Goal: Task Accomplishment & Management: Use online tool/utility

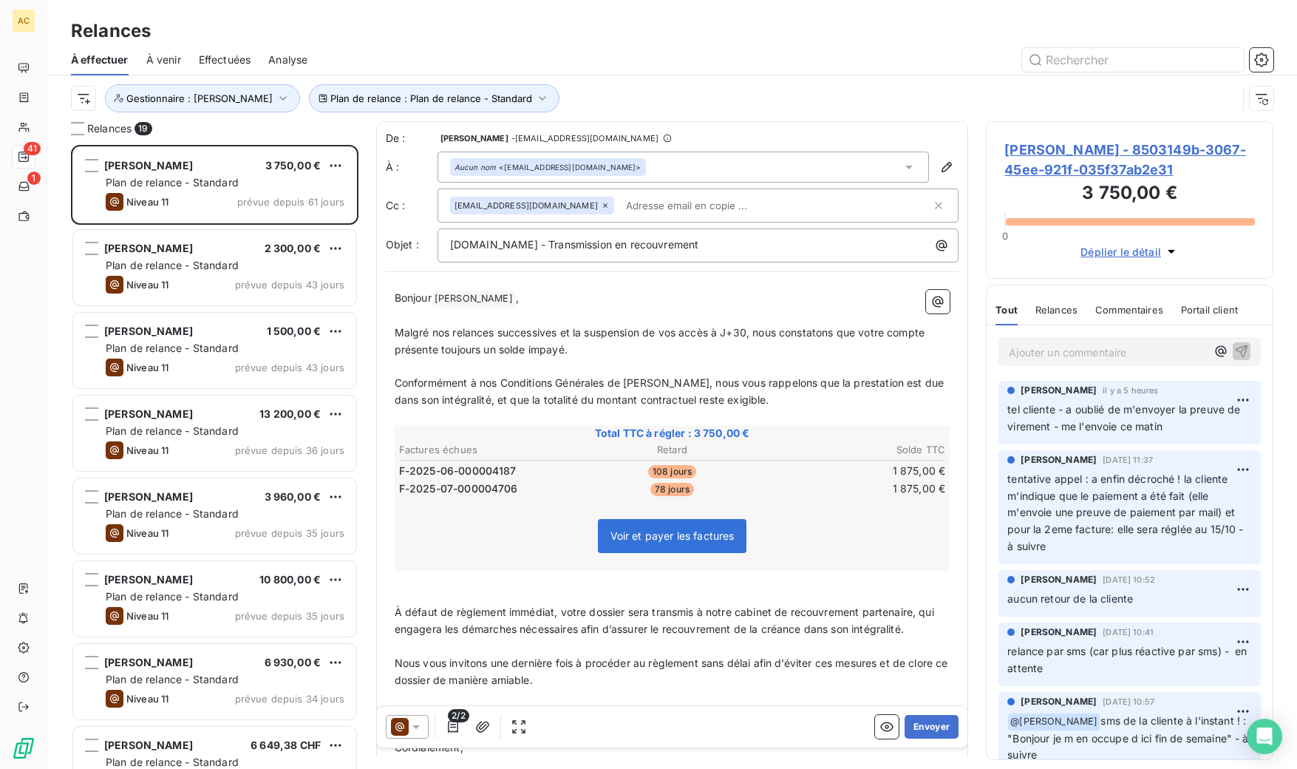
scroll to position [613, 276]
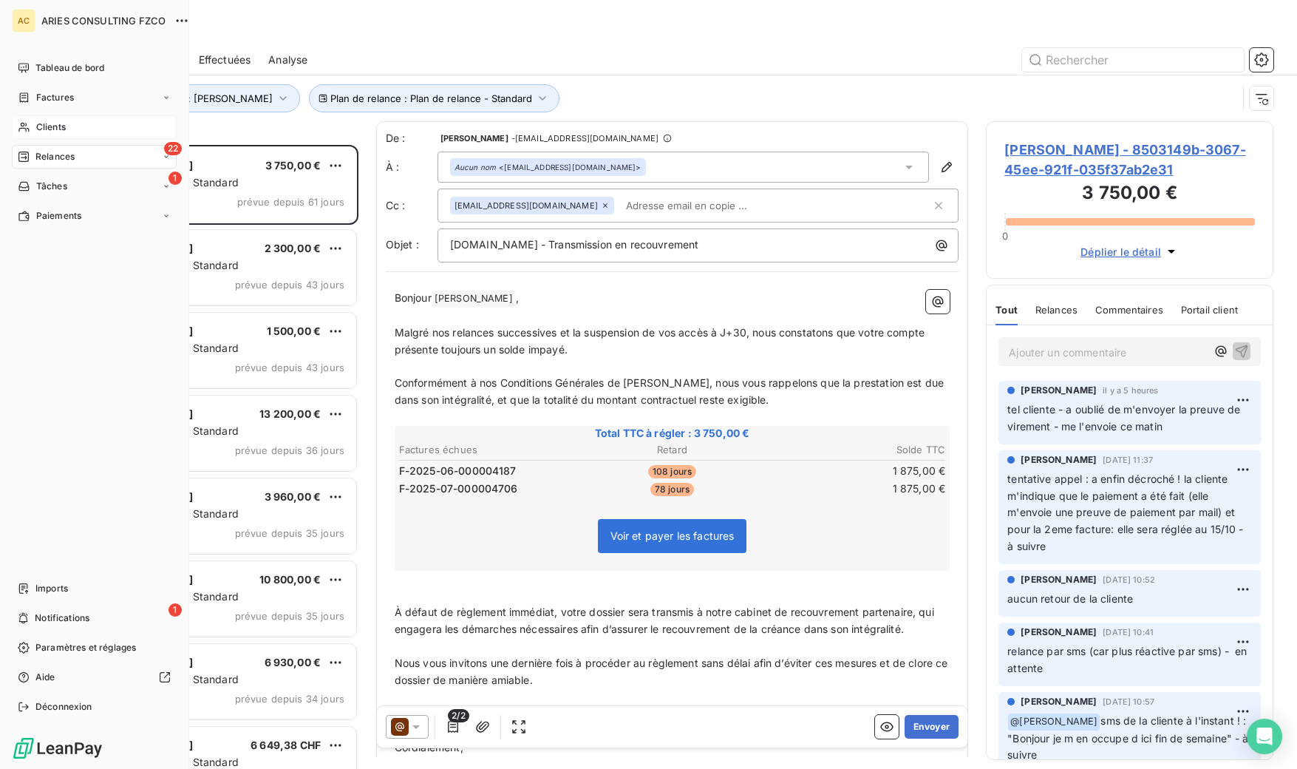
click at [41, 128] on span "Clients" at bounding box center [51, 126] width 30 height 13
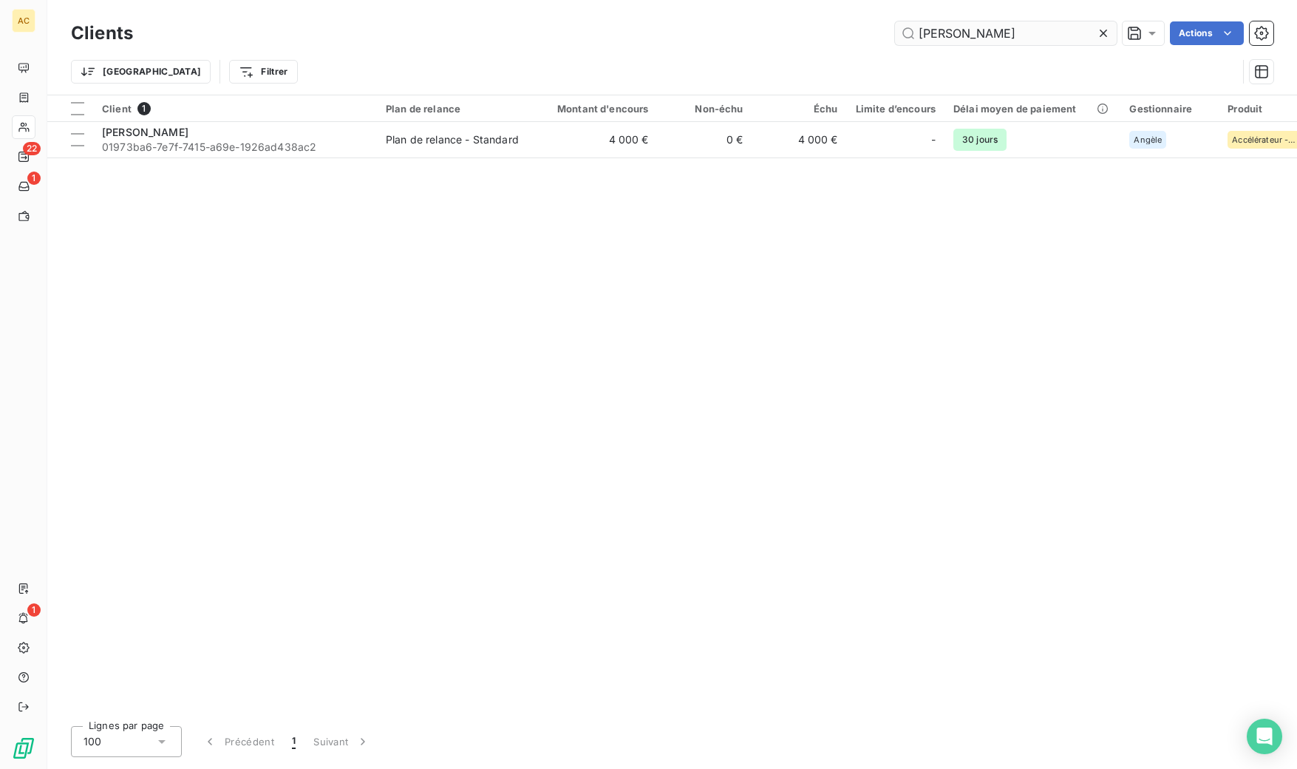
drag, startPoint x: 968, startPoint y: 39, endPoint x: 901, endPoint y: 38, distance: 66.5
click at [901, 38] on input "[PERSON_NAME]" at bounding box center [1006, 33] width 222 height 24
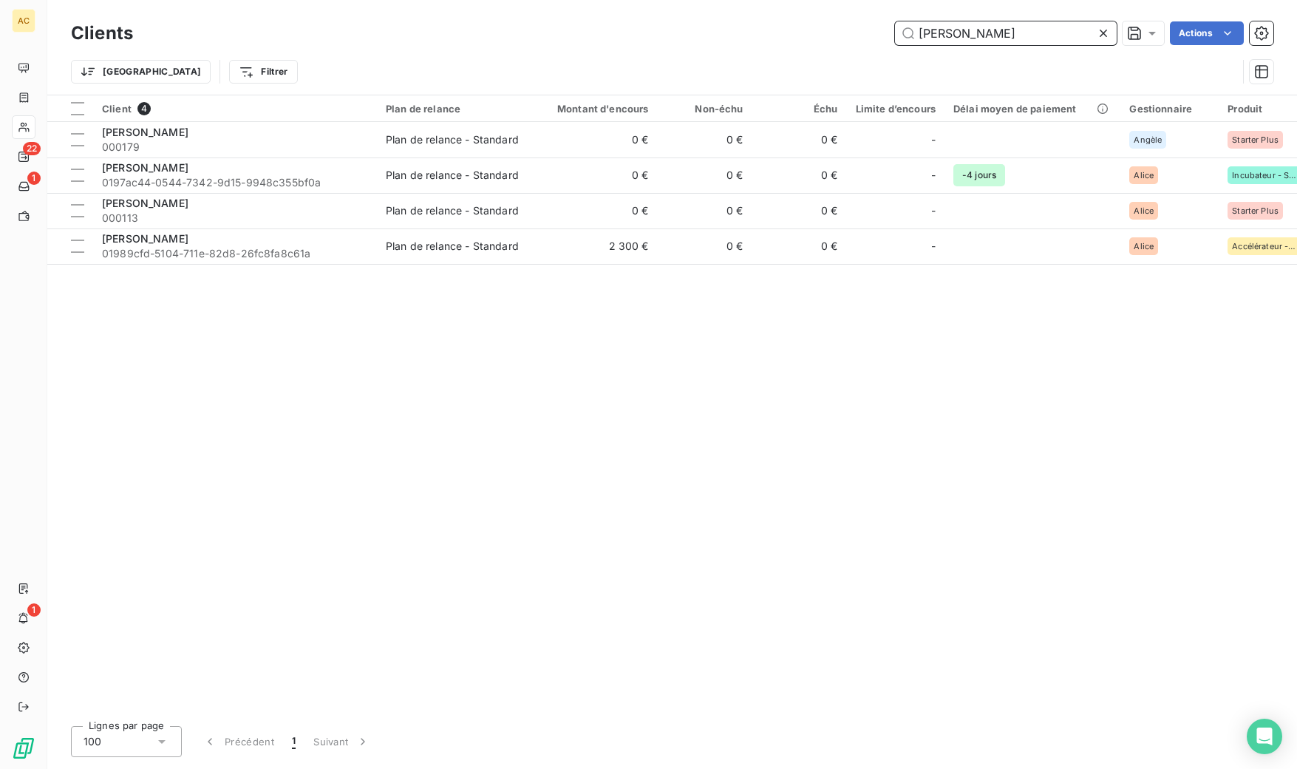
drag, startPoint x: 946, startPoint y: 38, endPoint x: 952, endPoint y: 56, distance: 19.4
click at [914, 38] on input "[PERSON_NAME]" at bounding box center [1006, 33] width 222 height 24
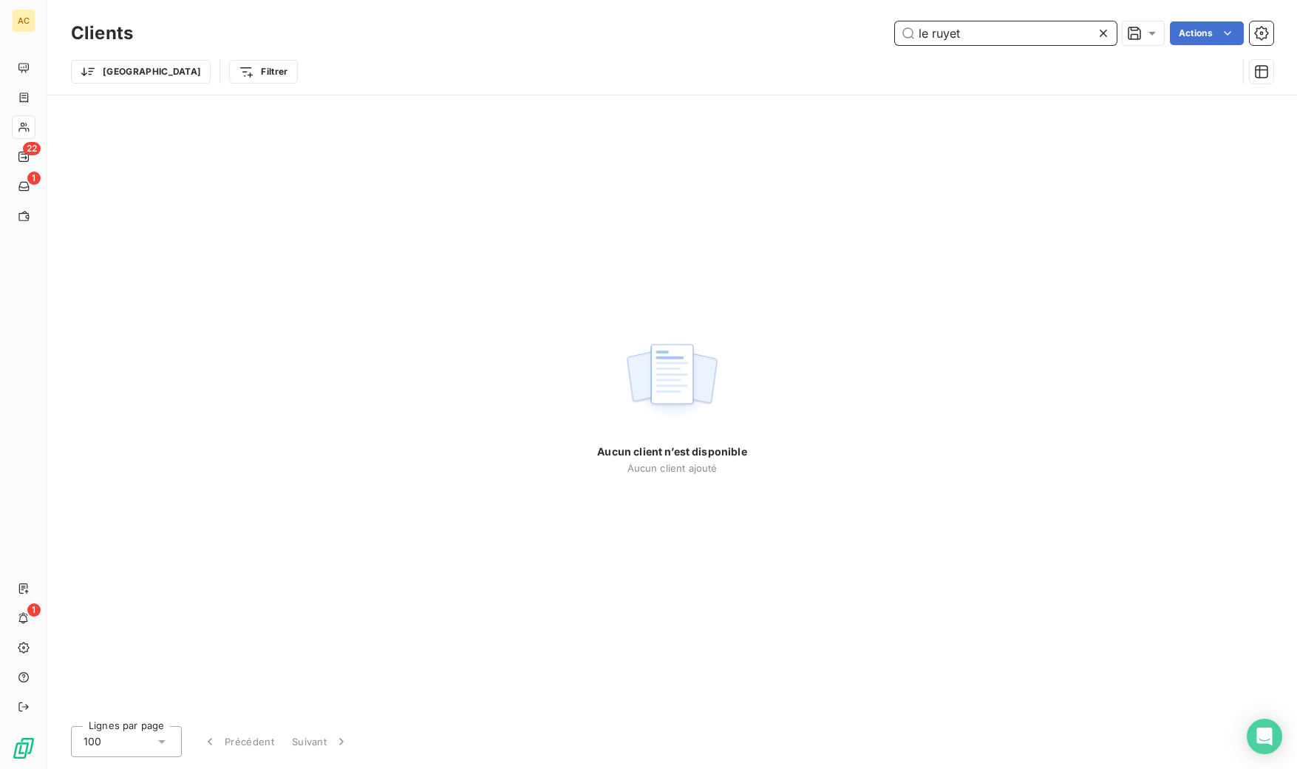
drag, startPoint x: 896, startPoint y: 33, endPoint x: 880, endPoint y: 33, distance: 15.5
click at [880, 33] on div "le ruyet Actions" at bounding box center [712, 33] width 1123 height 24
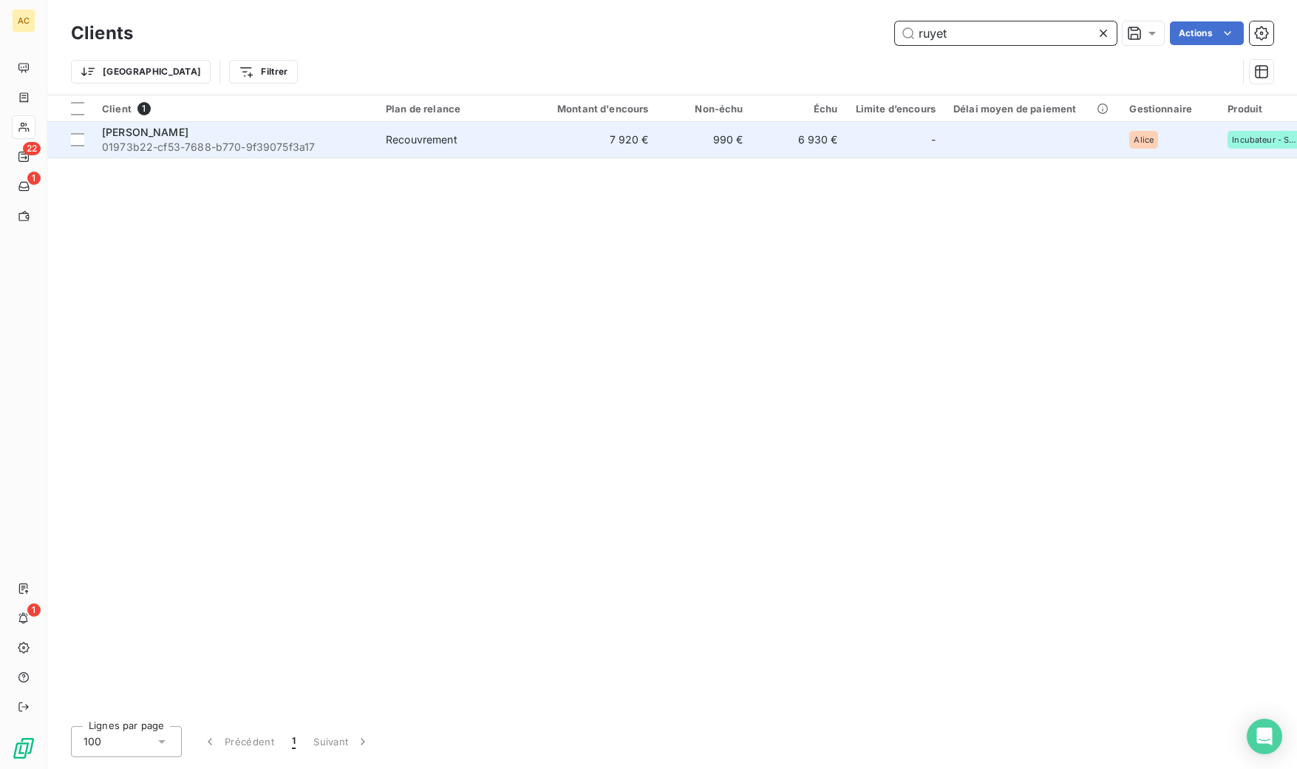
type input "ruyet"
click at [274, 146] on span "01973b22-cf53-7688-b770-9f39075f3a17" at bounding box center [235, 147] width 266 height 15
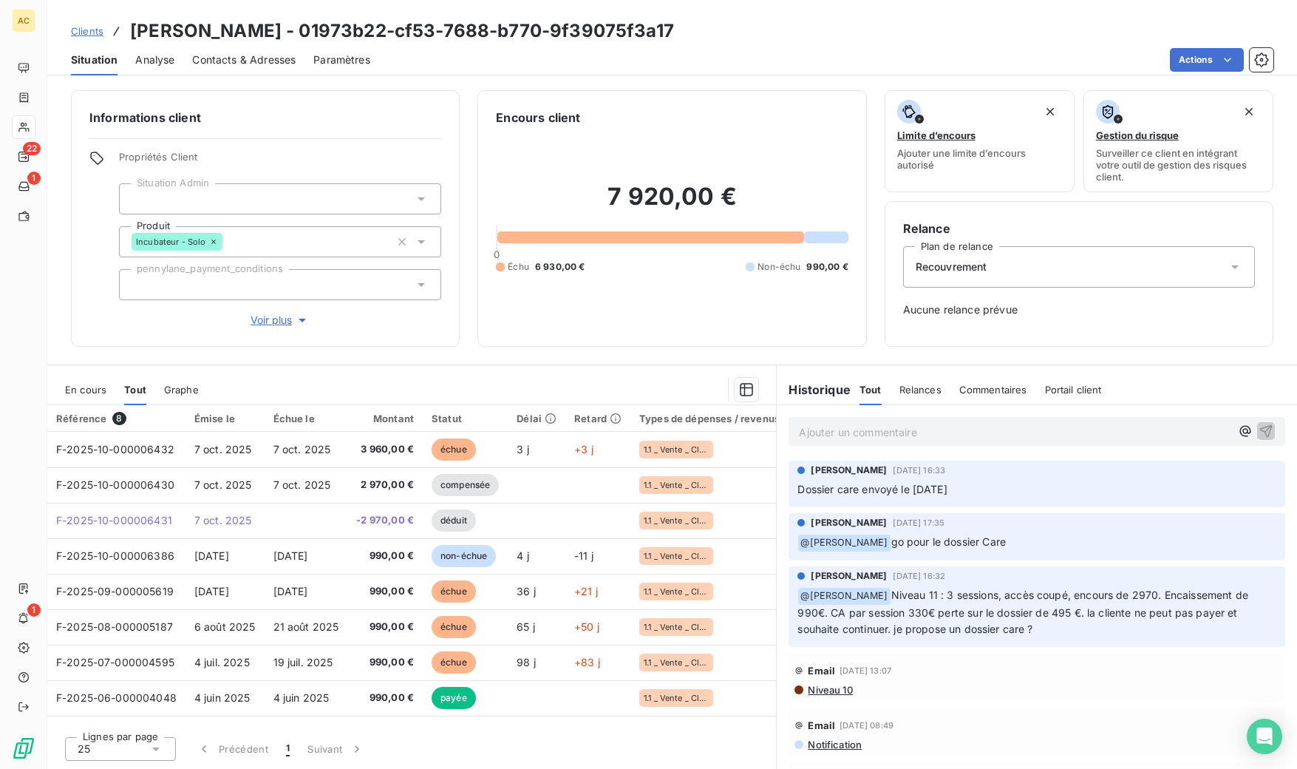
click at [90, 35] on span "Clients" at bounding box center [87, 31] width 33 height 12
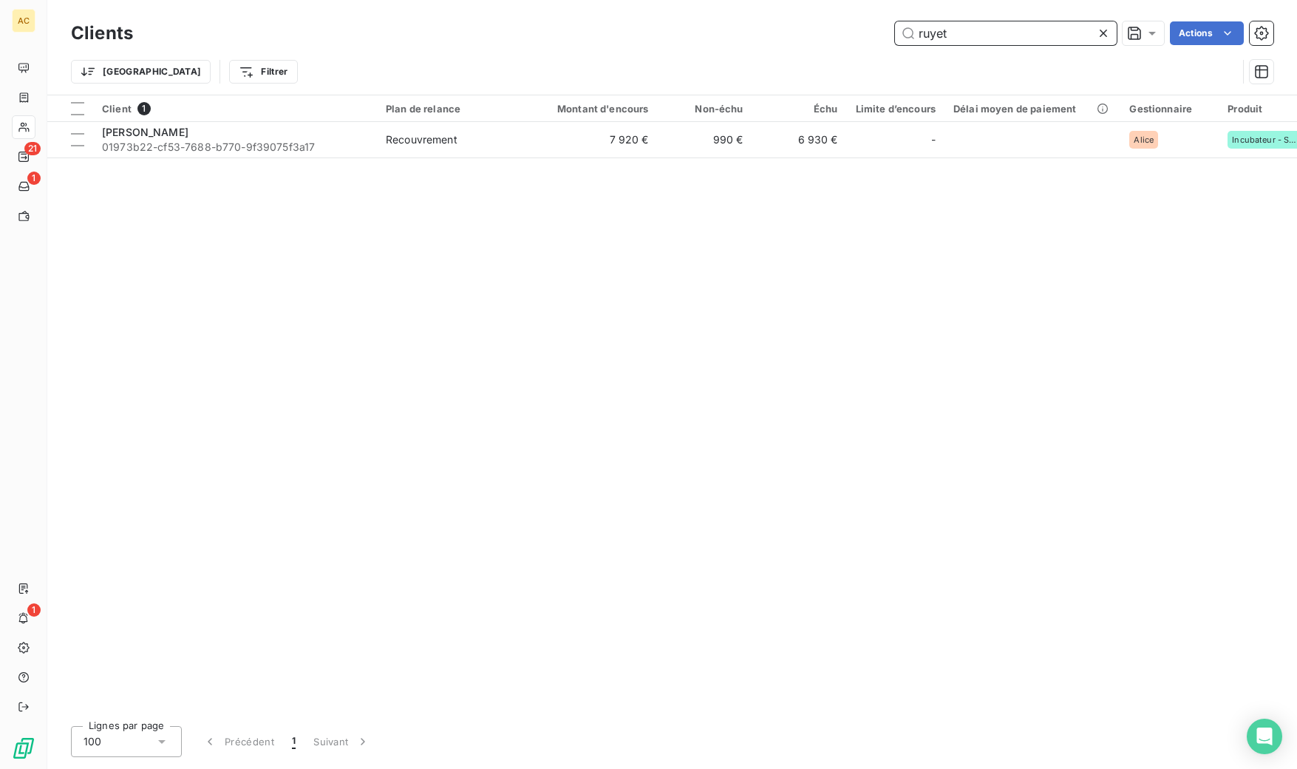
drag, startPoint x: 972, startPoint y: 34, endPoint x: 928, endPoint y: 40, distance: 44.0
click at [895, 34] on input "ruyet" at bounding box center [1006, 33] width 222 height 24
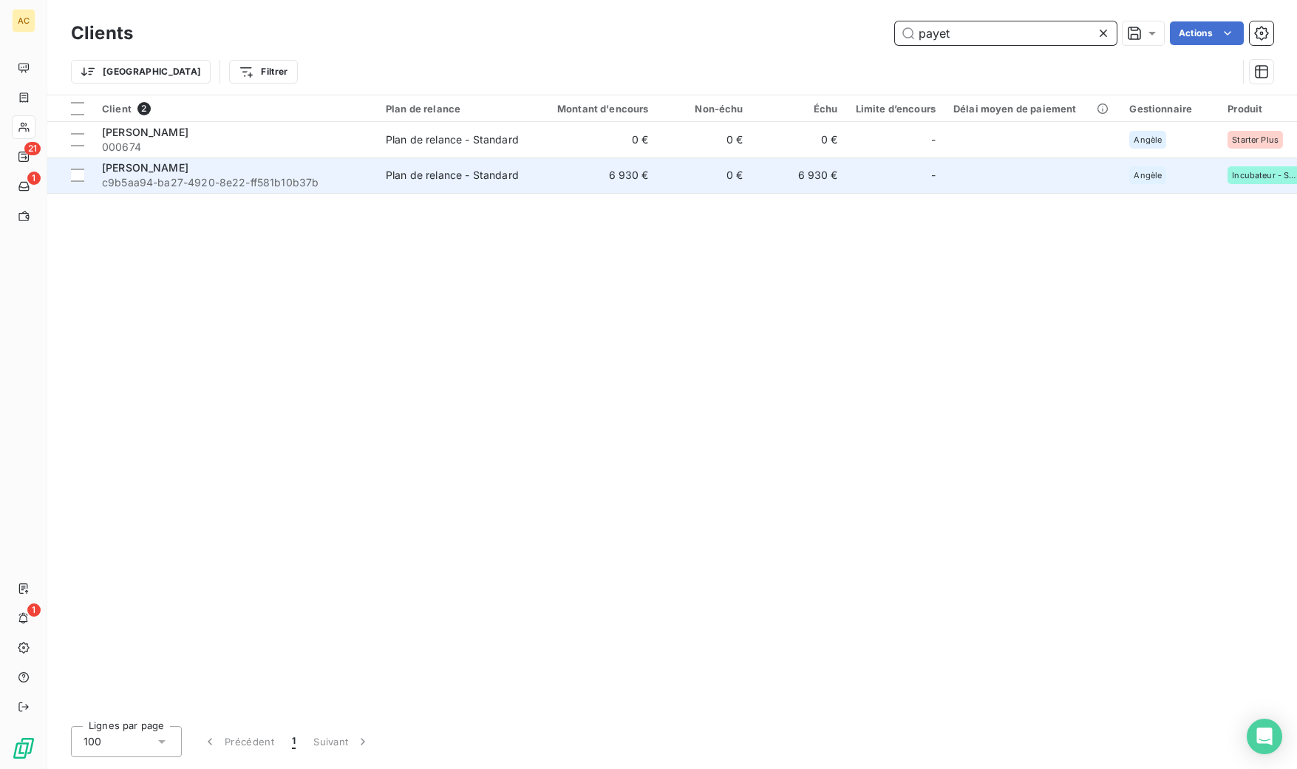
type input "payet"
click at [325, 172] on div "[PERSON_NAME]" at bounding box center [235, 167] width 266 height 15
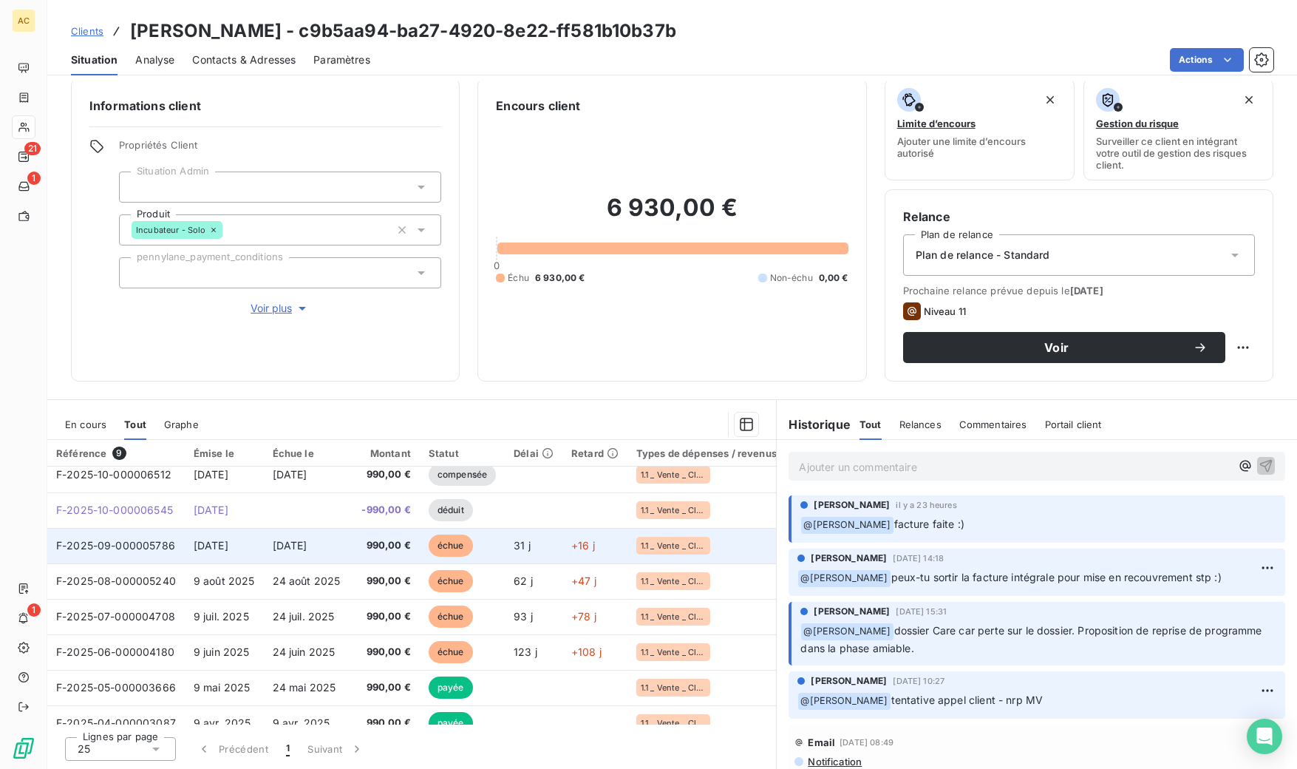
scroll to position [68, 0]
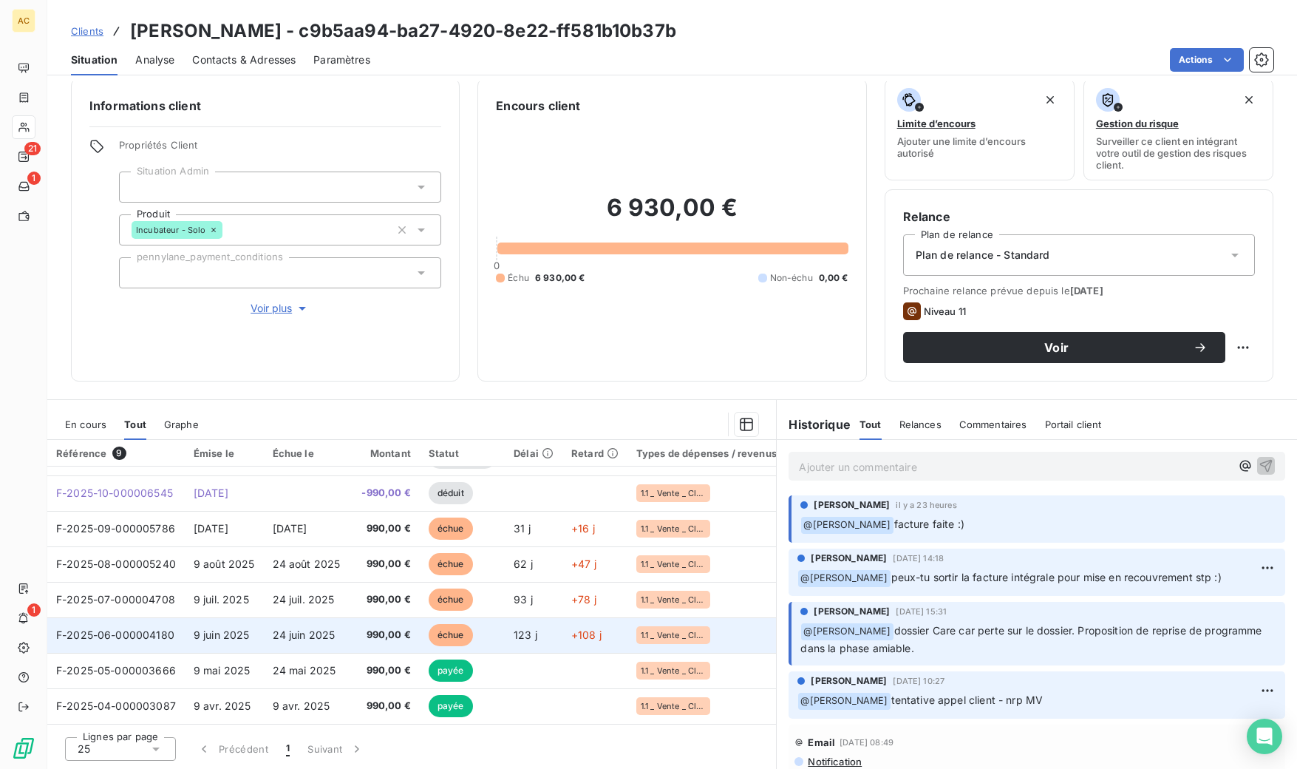
click at [370, 628] on span "990,00 €" at bounding box center [384, 635] width 53 height 15
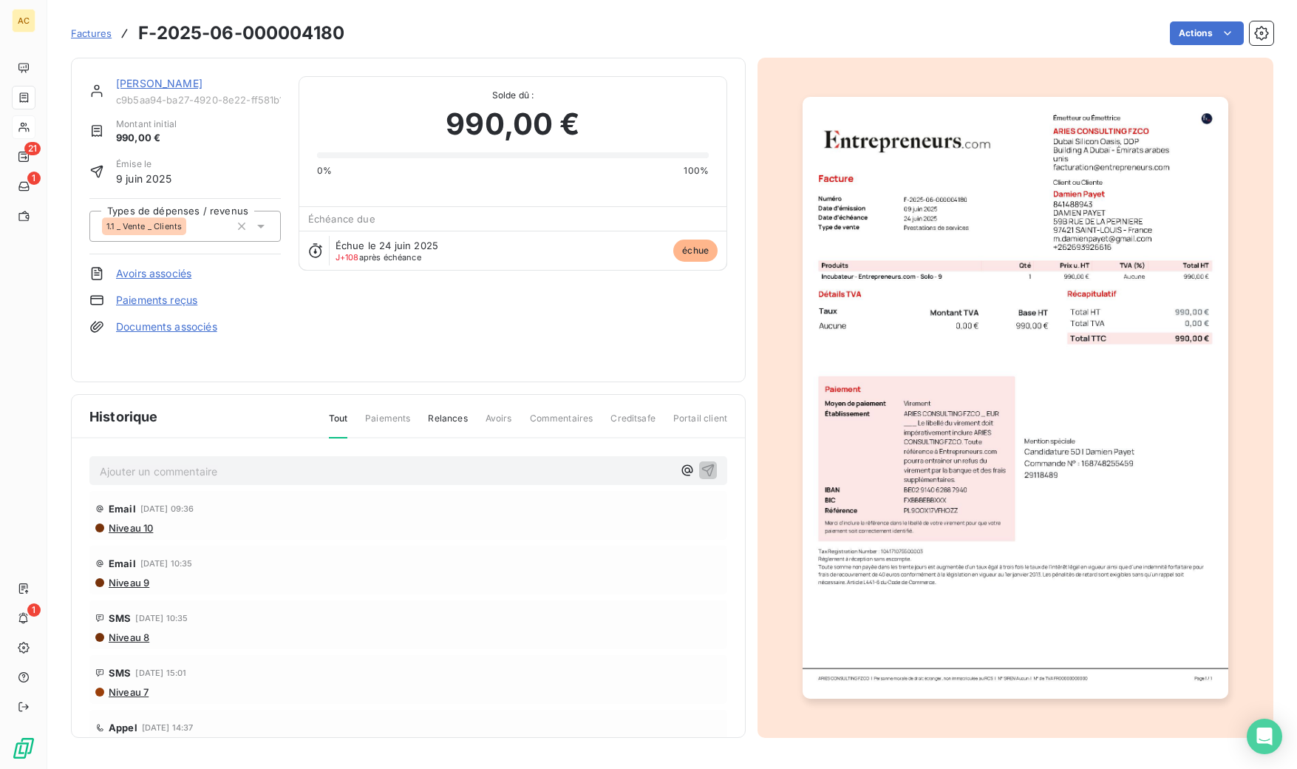
click at [982, 346] on img "button" at bounding box center [1015, 398] width 425 height 602
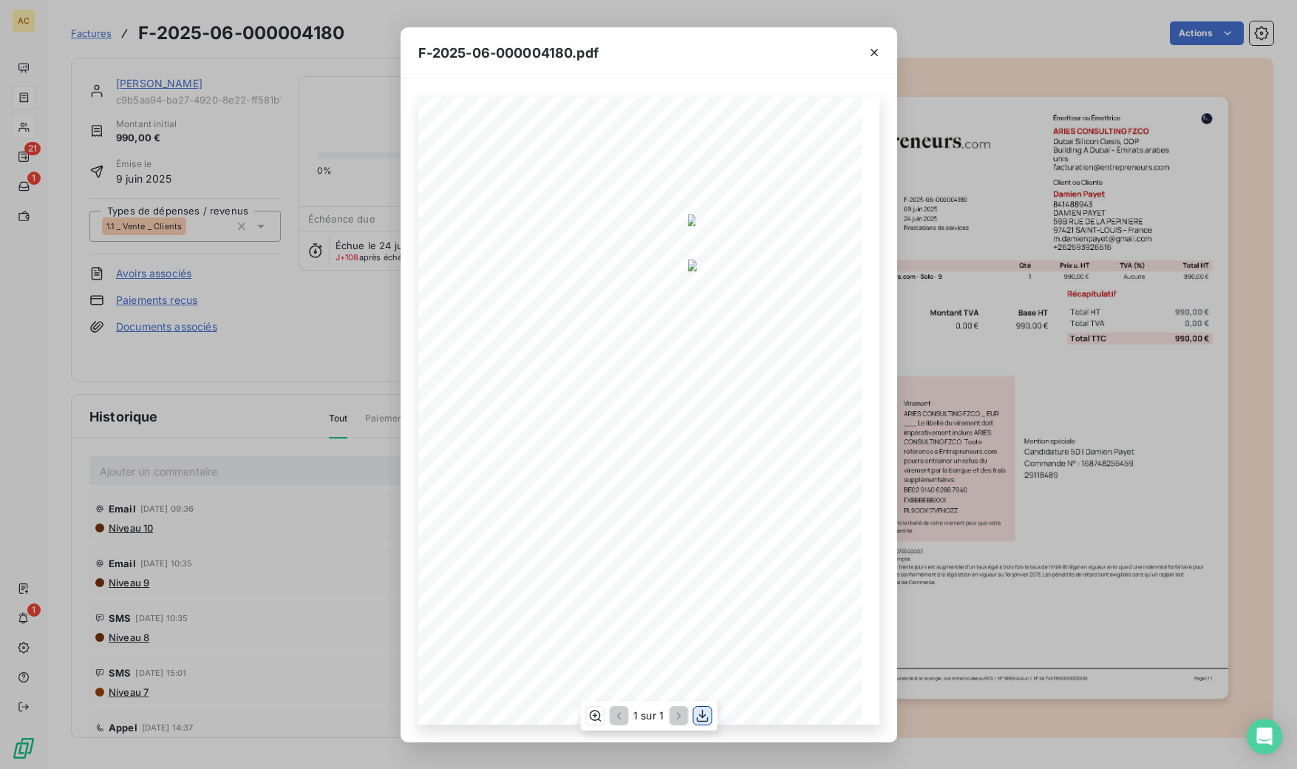
click at [701, 713] on icon "button" at bounding box center [702, 715] width 15 height 15
click at [320, 542] on div "F-2025-06-000004180.pdf 990,00 € 0,00 € 990,00 € Émetteur ou Émettrice ARIES CO…" at bounding box center [648, 384] width 1297 height 769
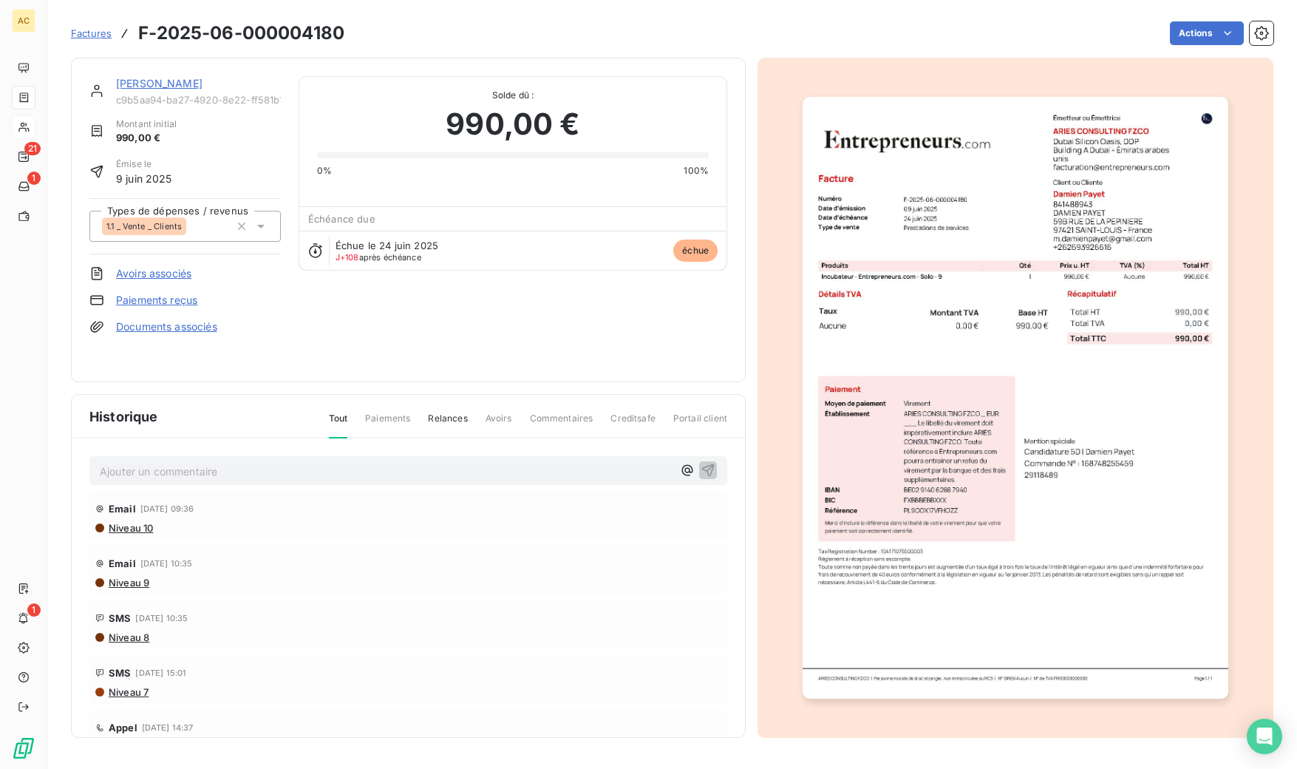
click at [869, 50] on div at bounding box center [863, 69] width 44 height 49
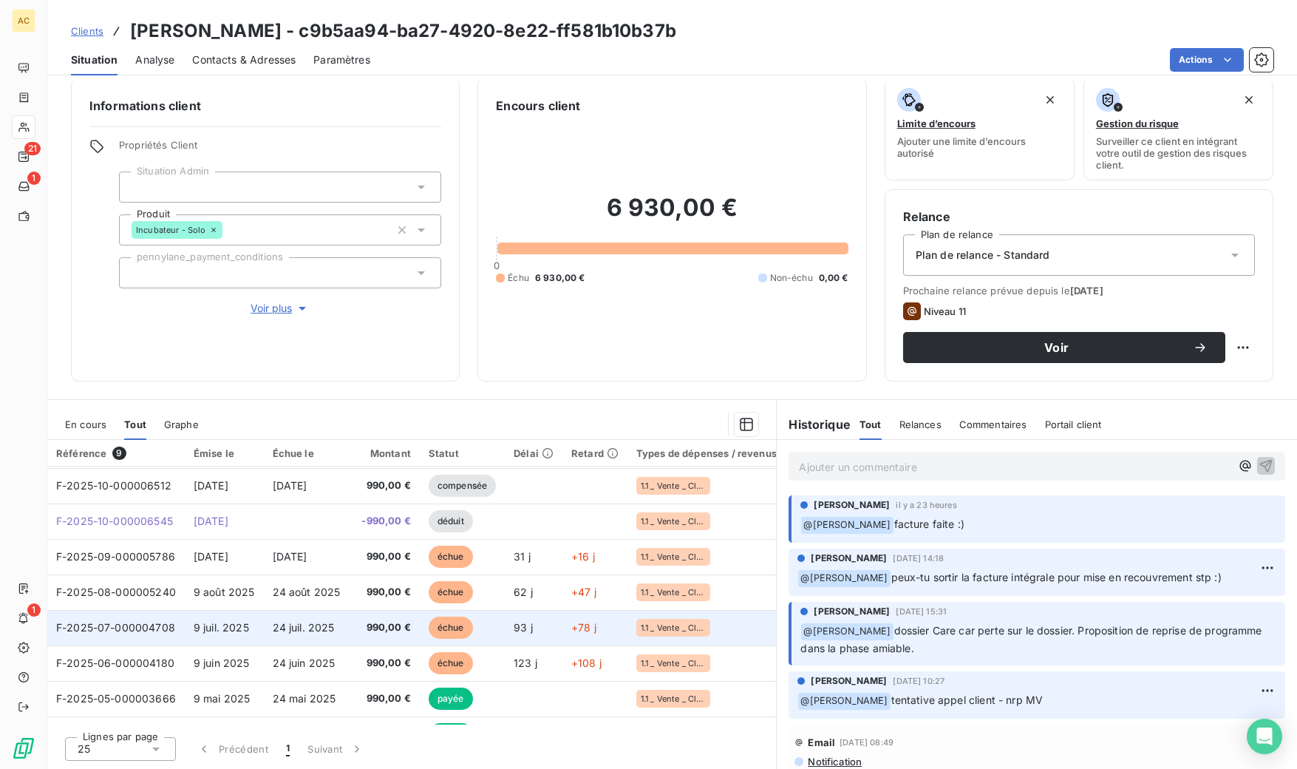
scroll to position [68, 0]
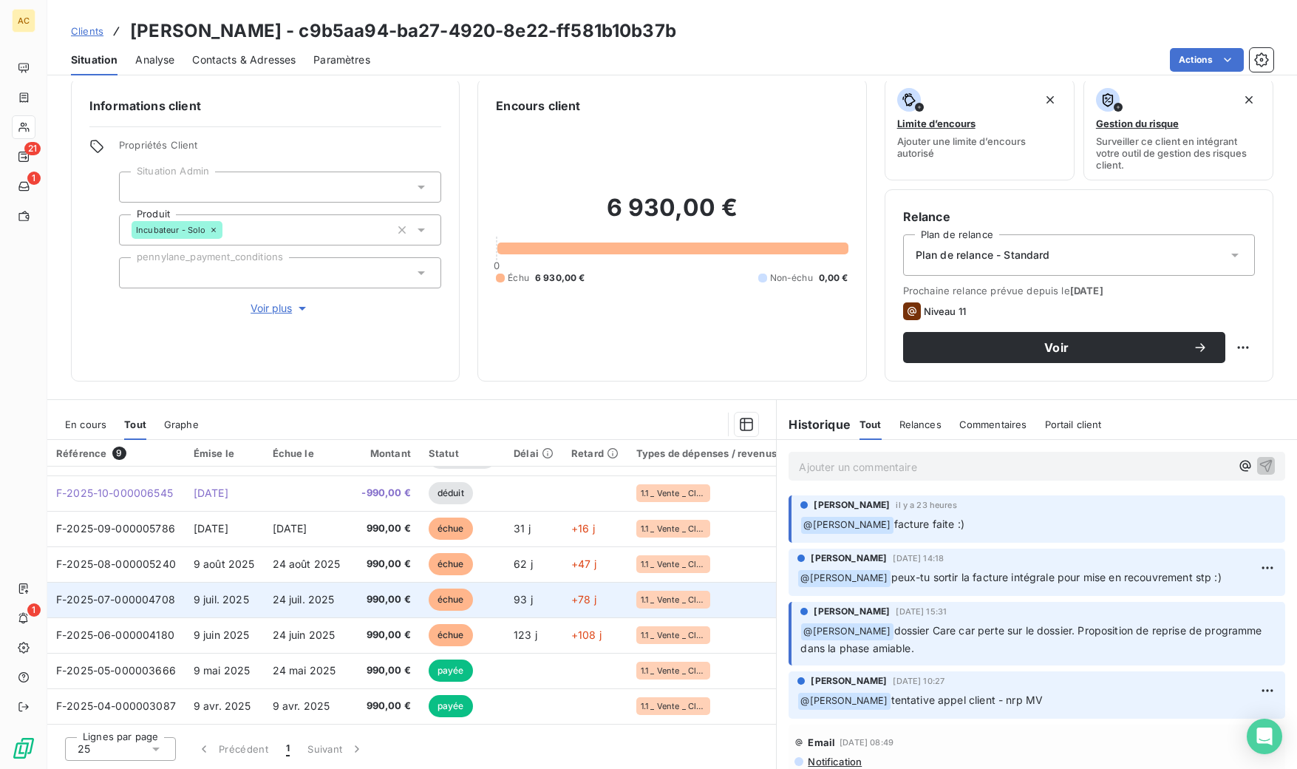
click at [319, 598] on span "24 juil. 2025" at bounding box center [304, 599] width 62 height 13
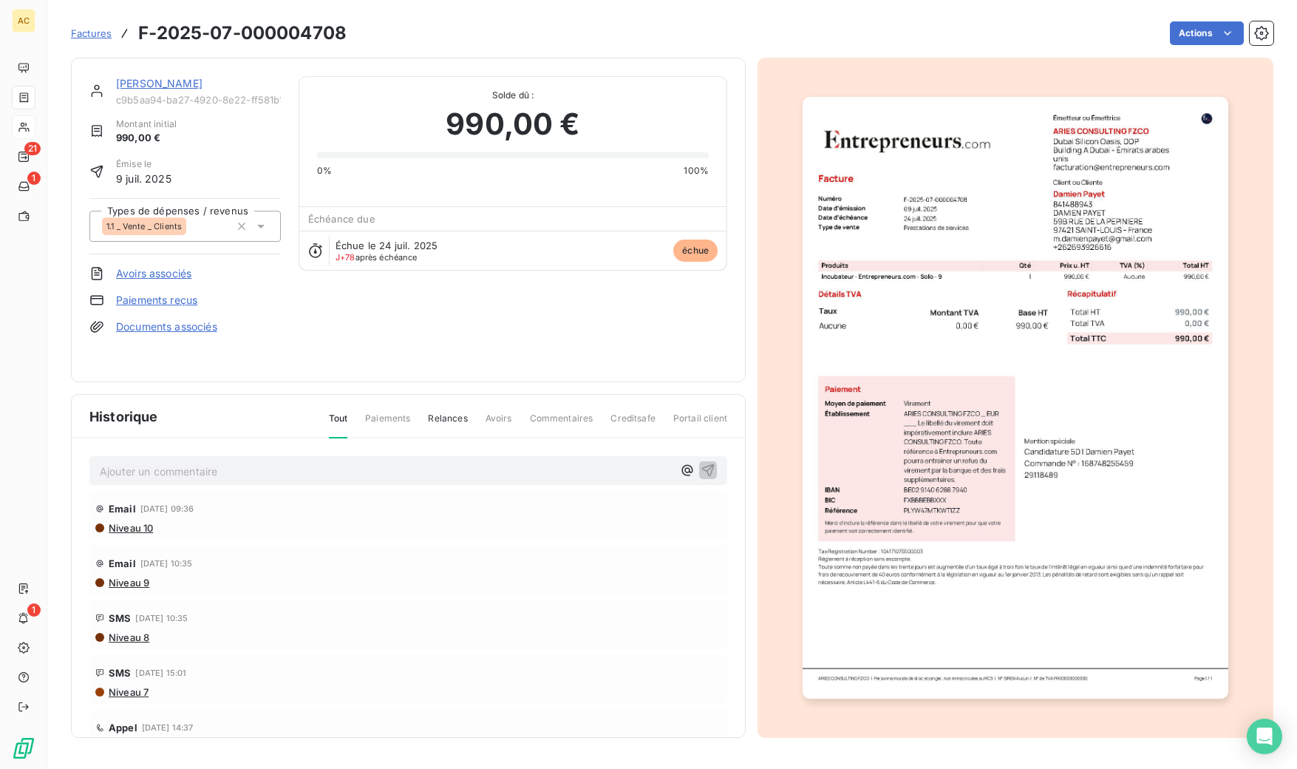
click at [1119, 143] on img "button" at bounding box center [1015, 398] width 425 height 602
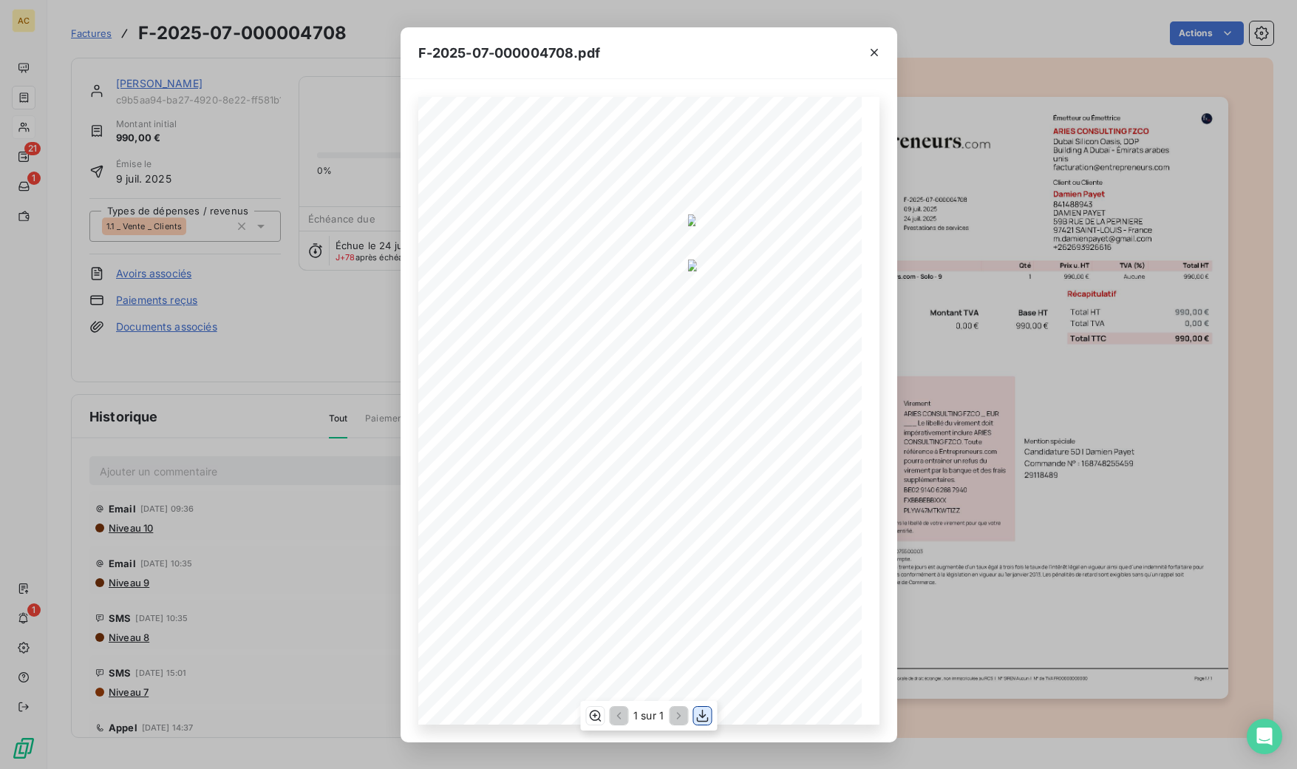
click at [704, 715] on icon "button" at bounding box center [702, 716] width 12 height 13
click at [323, 487] on div "F-2025-07-000004708.pdf 990,00 € 0,00 € 990,00 € 0197ef2a- 7e64- 73b1- 9e11- 52…" at bounding box center [648, 384] width 1297 height 769
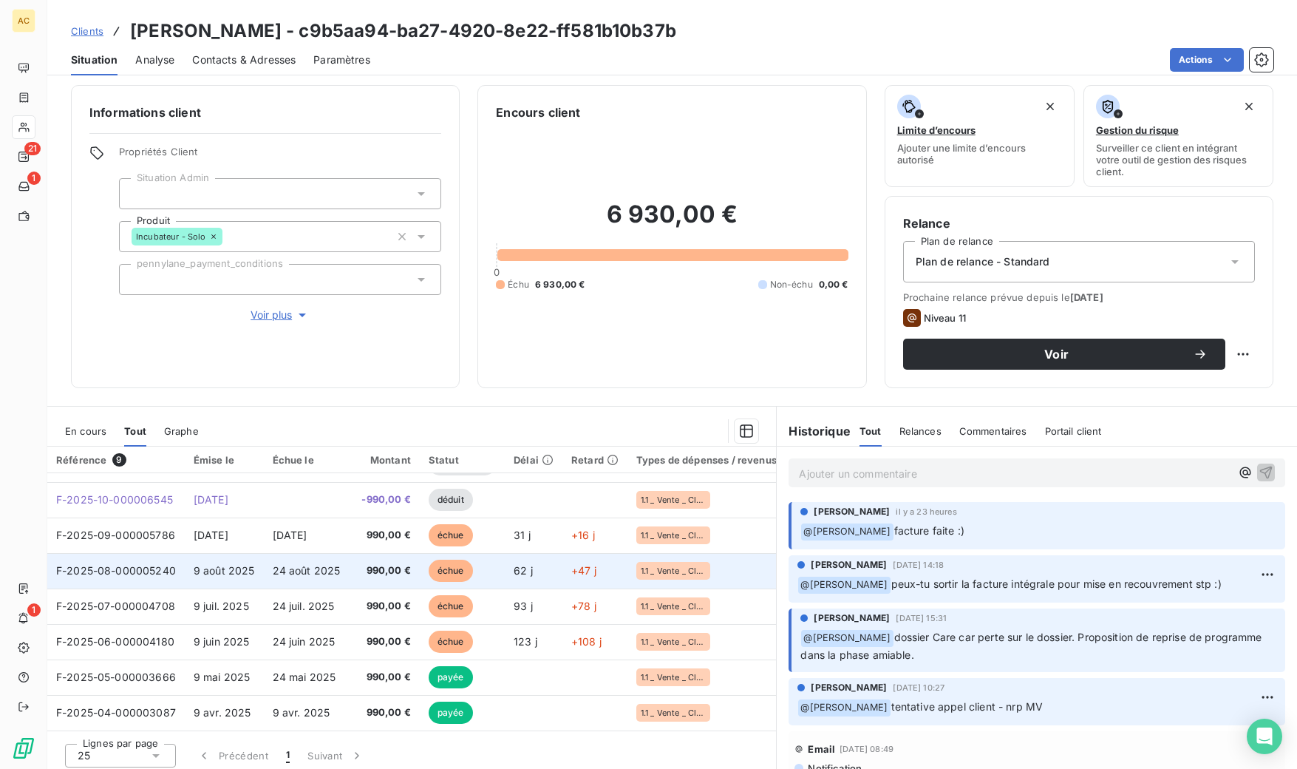
scroll to position [12, 0]
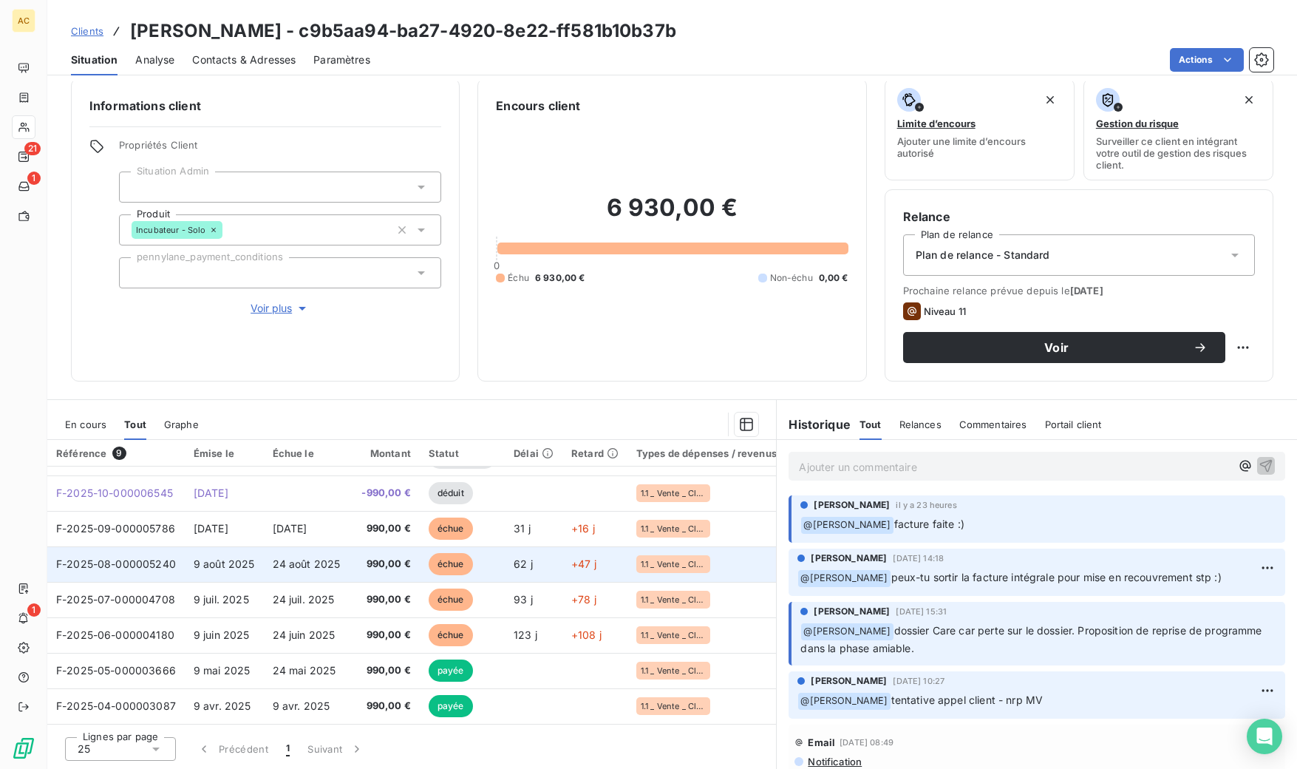
click at [343, 551] on td "24 août 2025" at bounding box center [307, 563] width 86 height 35
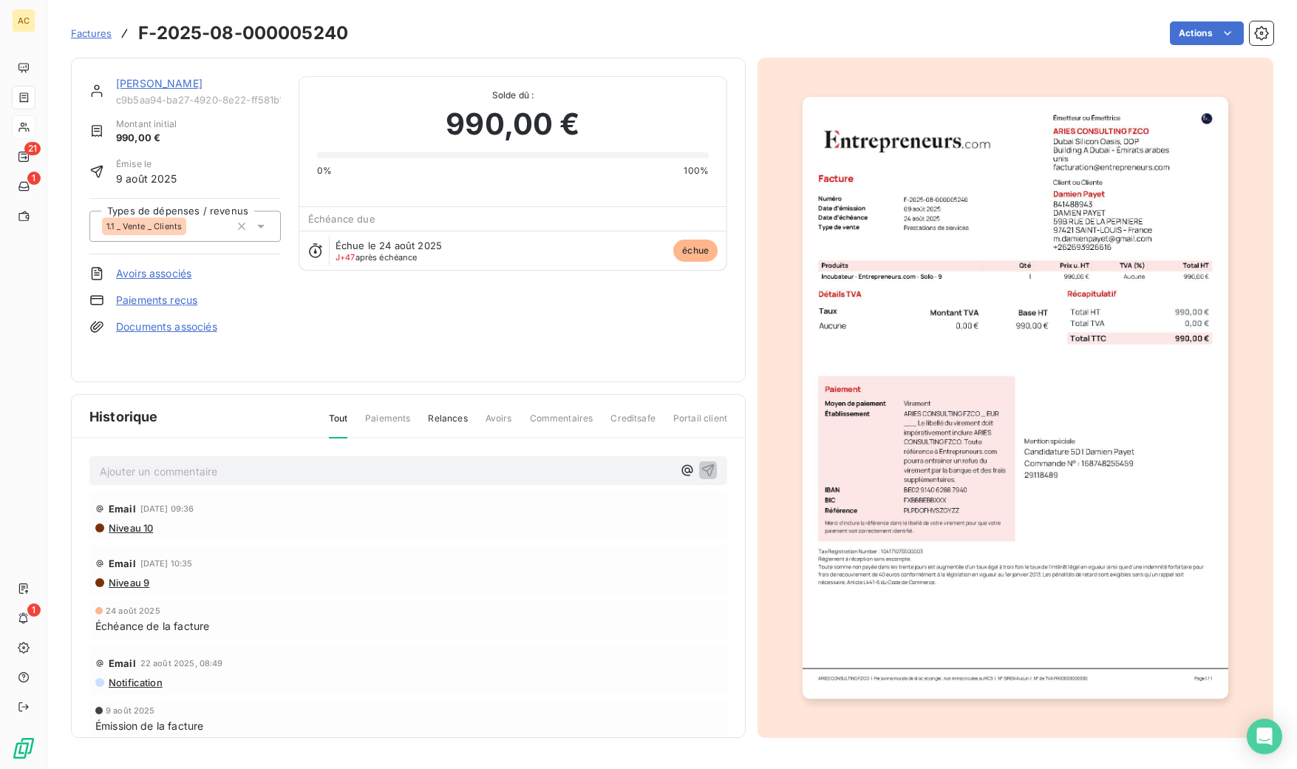
click at [1036, 226] on img "button" at bounding box center [1015, 398] width 425 height 602
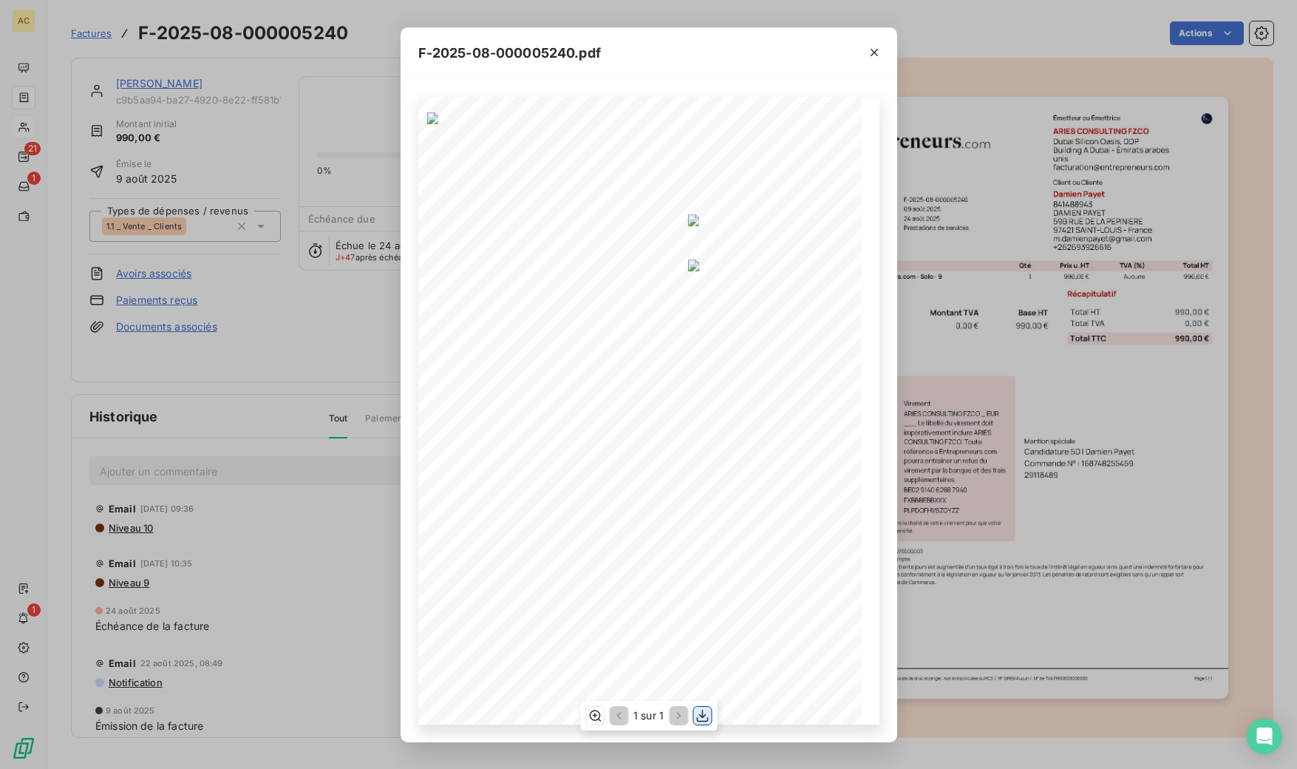
click at [705, 713] on icon "button" at bounding box center [702, 715] width 15 height 15
click at [350, 472] on div "F-2025-08-000005240.pdf 990,00 € 0,00 € 990,00 € 01988ded- f2e5- 719e- ba4c- 78…" at bounding box center [648, 384] width 1297 height 769
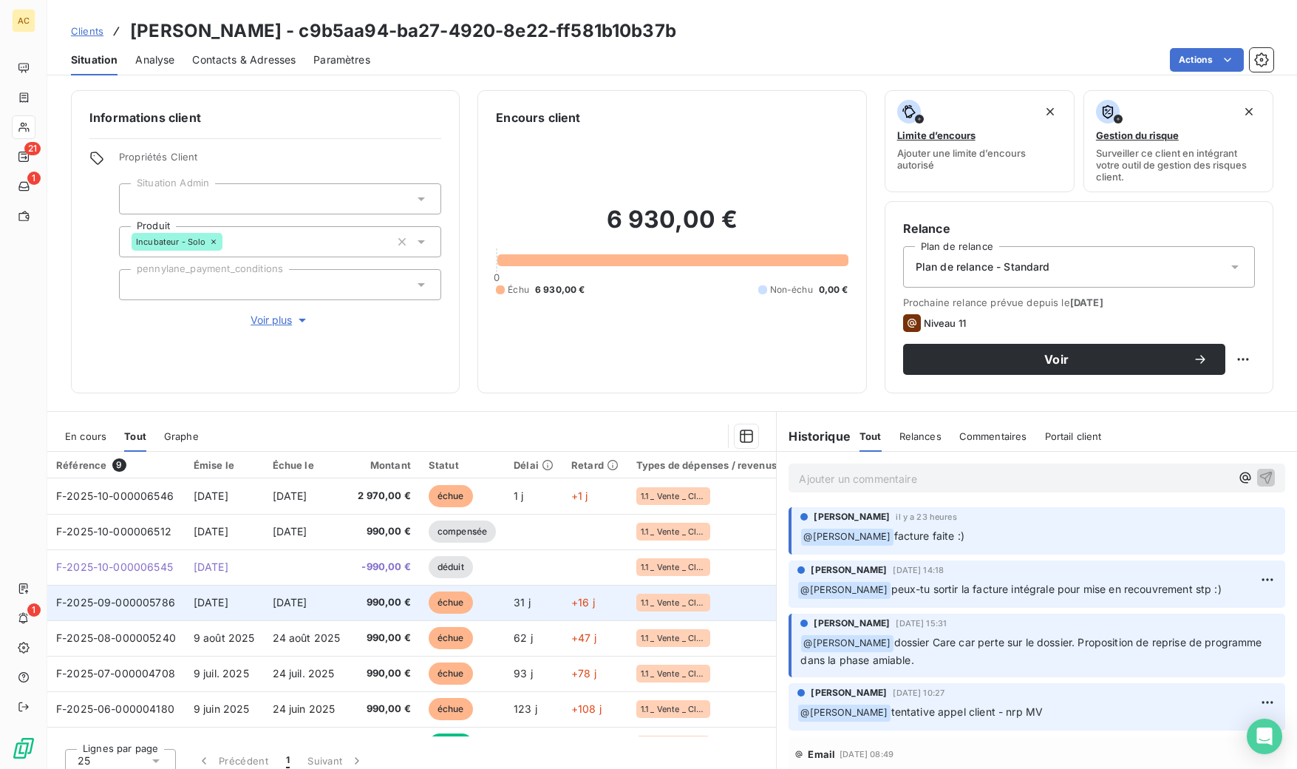
click at [275, 604] on span "[DATE]" at bounding box center [290, 602] width 35 height 13
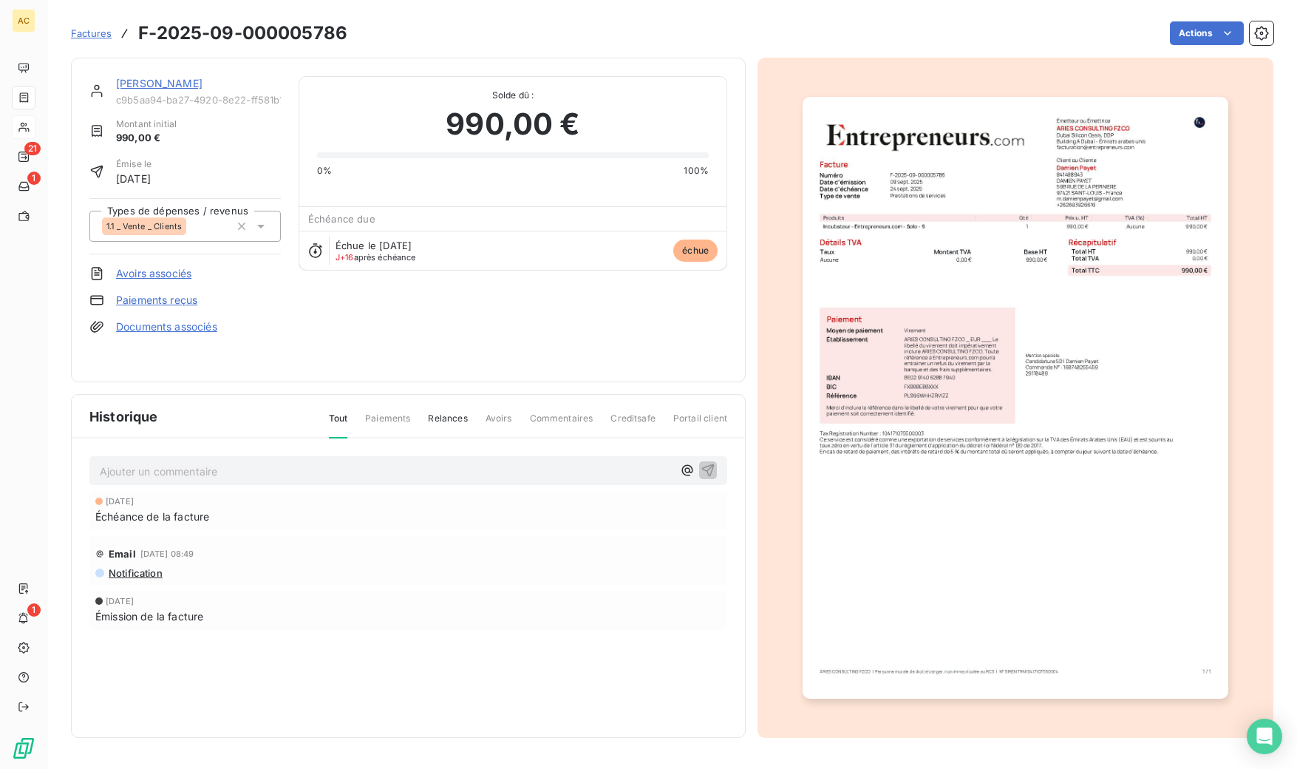
click at [1039, 308] on img "button" at bounding box center [1015, 398] width 425 height 602
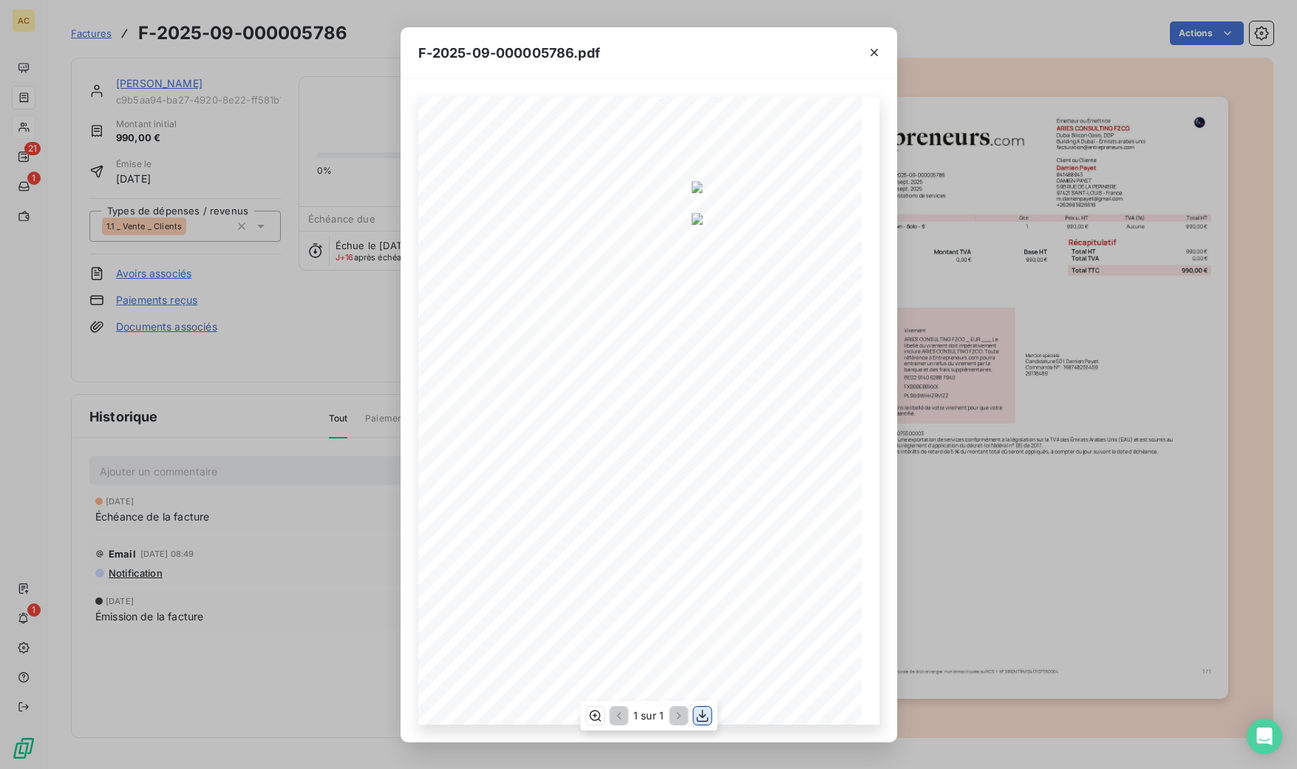
click at [698, 716] on icon "button" at bounding box center [702, 715] width 15 height 15
click at [361, 602] on div "F-2025-09-000005786.pdf 990,00 € 0,00 € 990,00 € 01992d9b- 1f8e- 7bb0- 8af3- b8…" at bounding box center [648, 384] width 1297 height 769
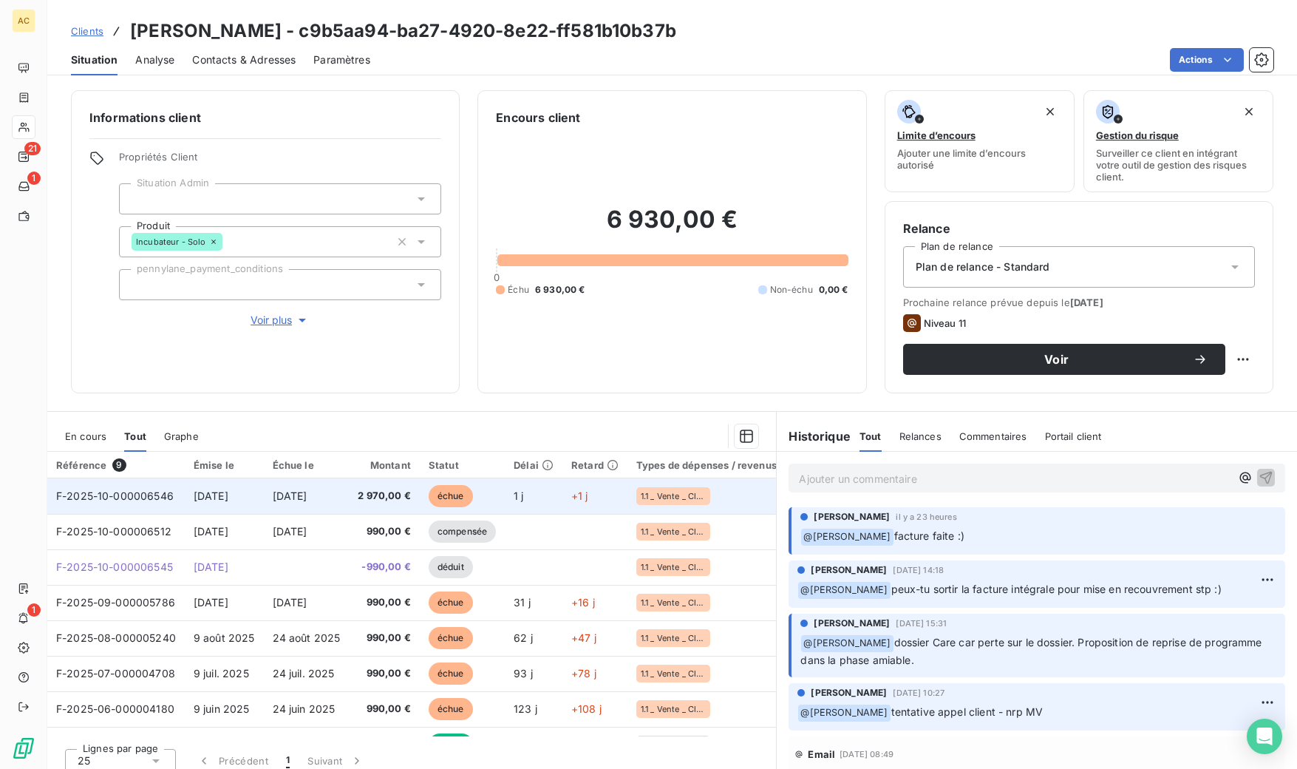
click at [308, 497] on span "[DATE]" at bounding box center [290, 495] width 35 height 13
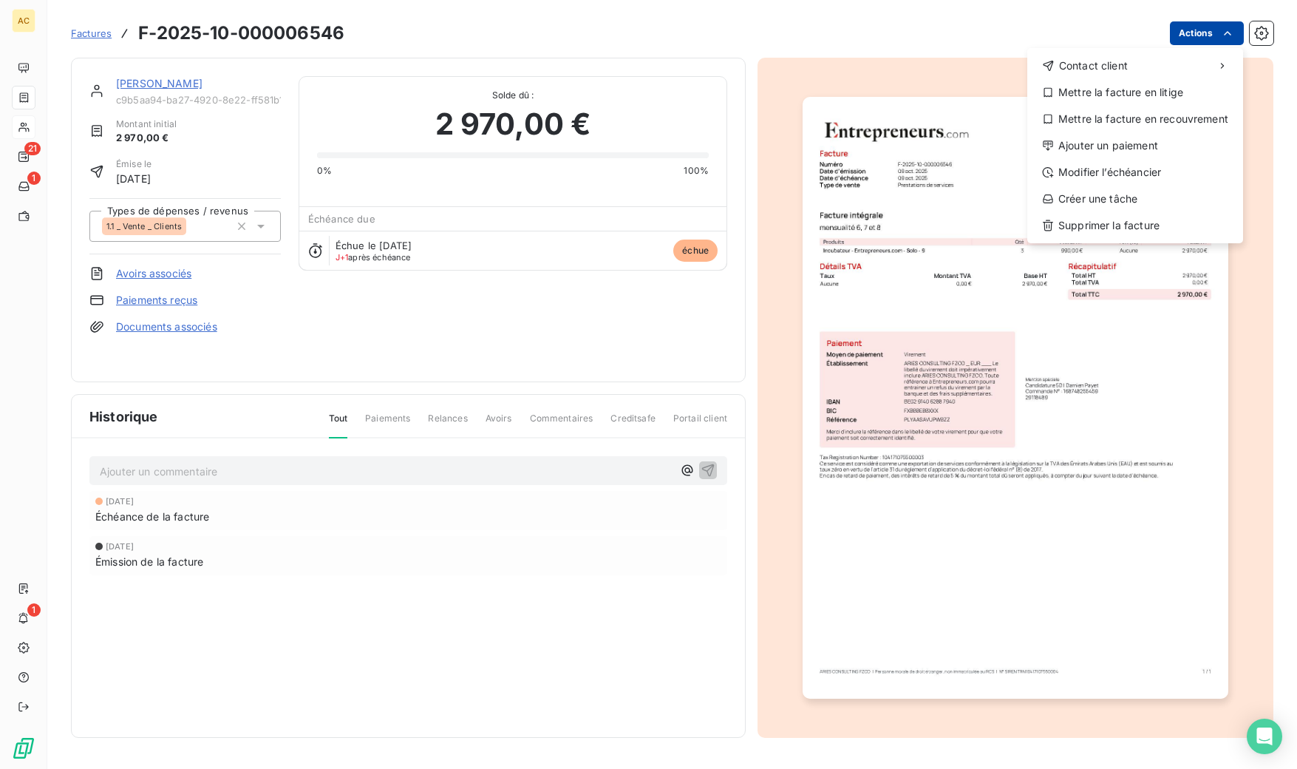
click at [1211, 34] on html "AC 21 1 1 Factures F-2025-10-000006546 Actions Contact client Mettre la facture…" at bounding box center [648, 384] width 1297 height 769
click at [953, 432] on html "AC 21 1 1 Factures F-2025-10-000006546 Actions Contact client Mettre la facture…" at bounding box center [648, 384] width 1297 height 769
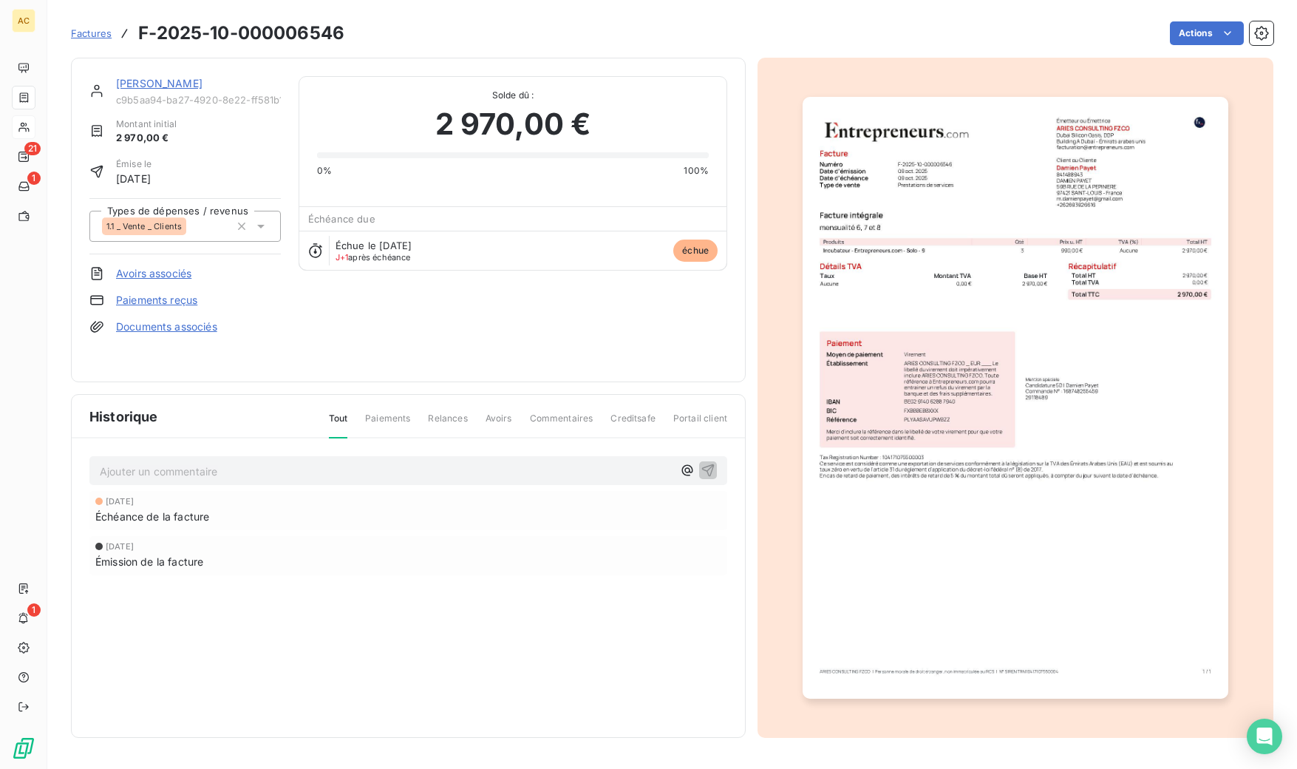
click at [970, 382] on img "button" at bounding box center [1015, 398] width 425 height 602
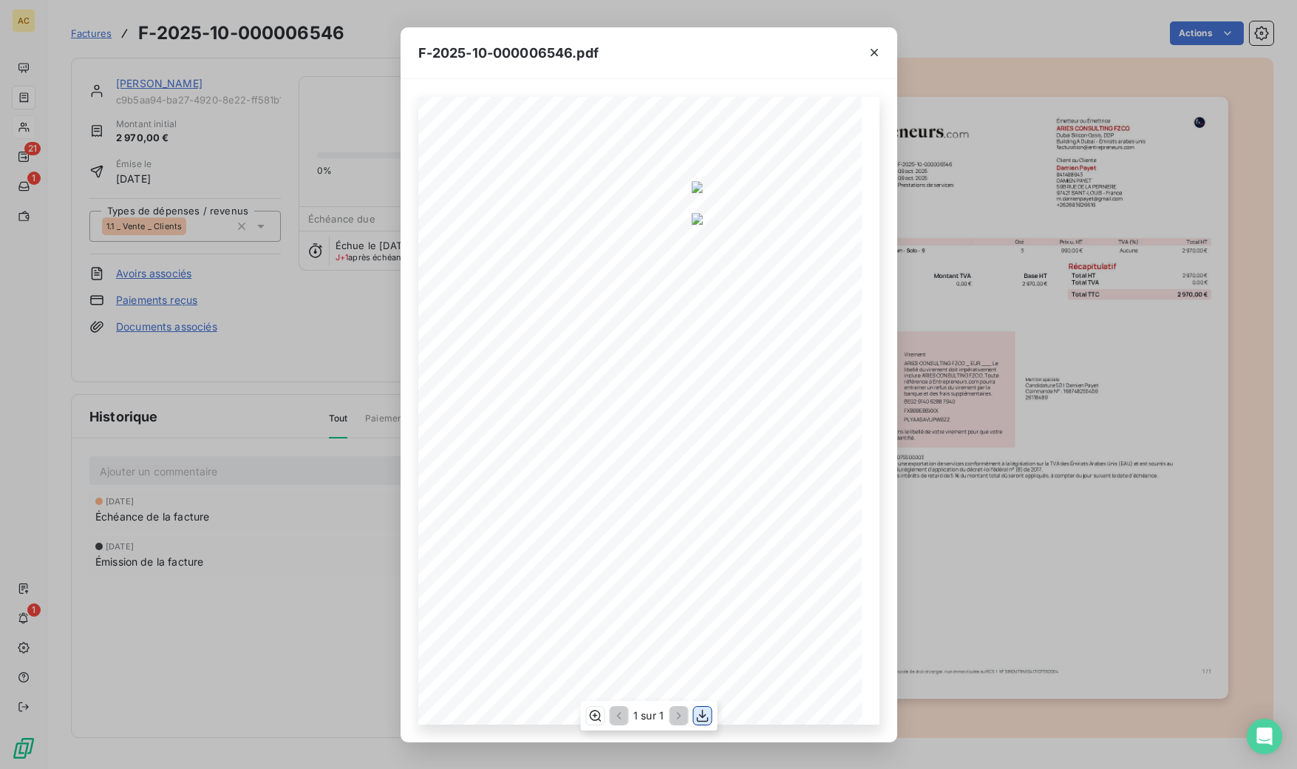
click at [703, 715] on icon "button" at bounding box center [702, 715] width 15 height 15
click at [370, 584] on div "F-2025-10-000006546.pdf 2 970,00 € 0,00 € 2 970,00 € 0199c92c- 100c- 7770- 8d44…" at bounding box center [648, 384] width 1297 height 769
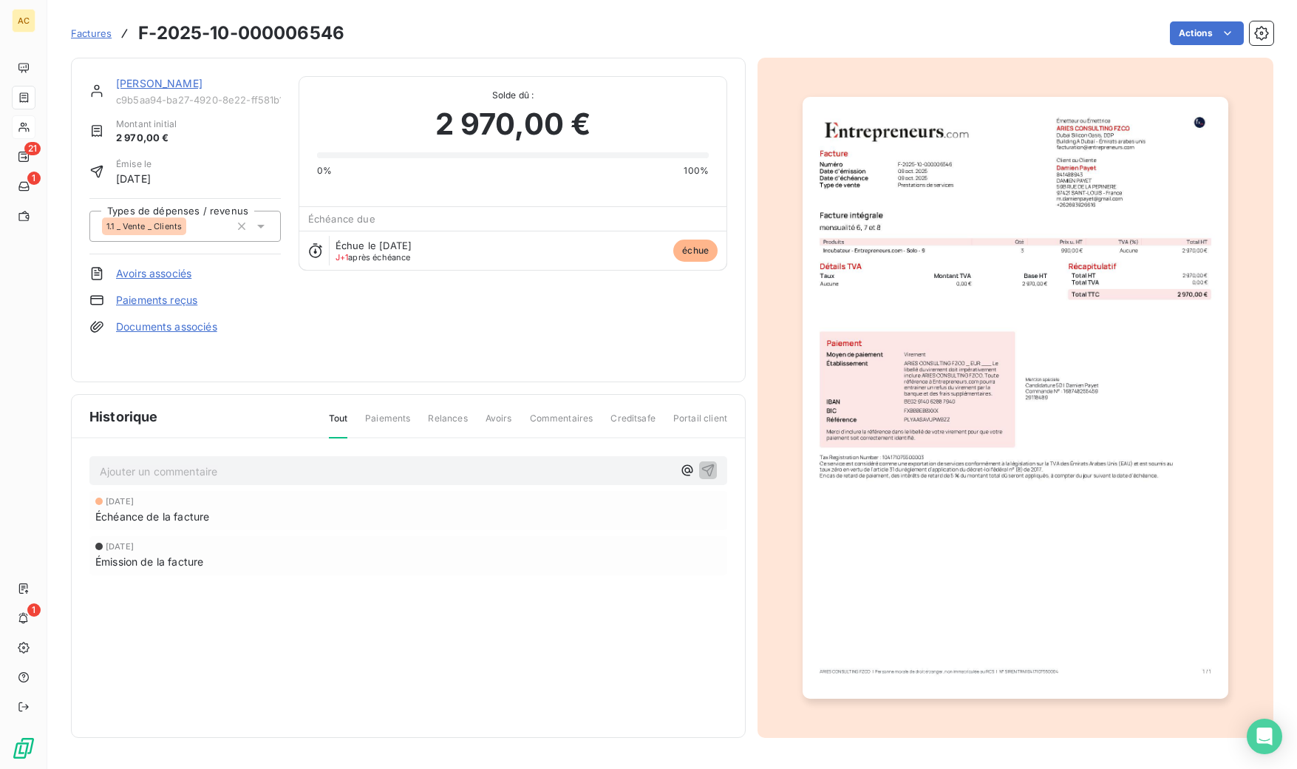
click at [134, 80] on link "[PERSON_NAME]" at bounding box center [159, 83] width 86 height 13
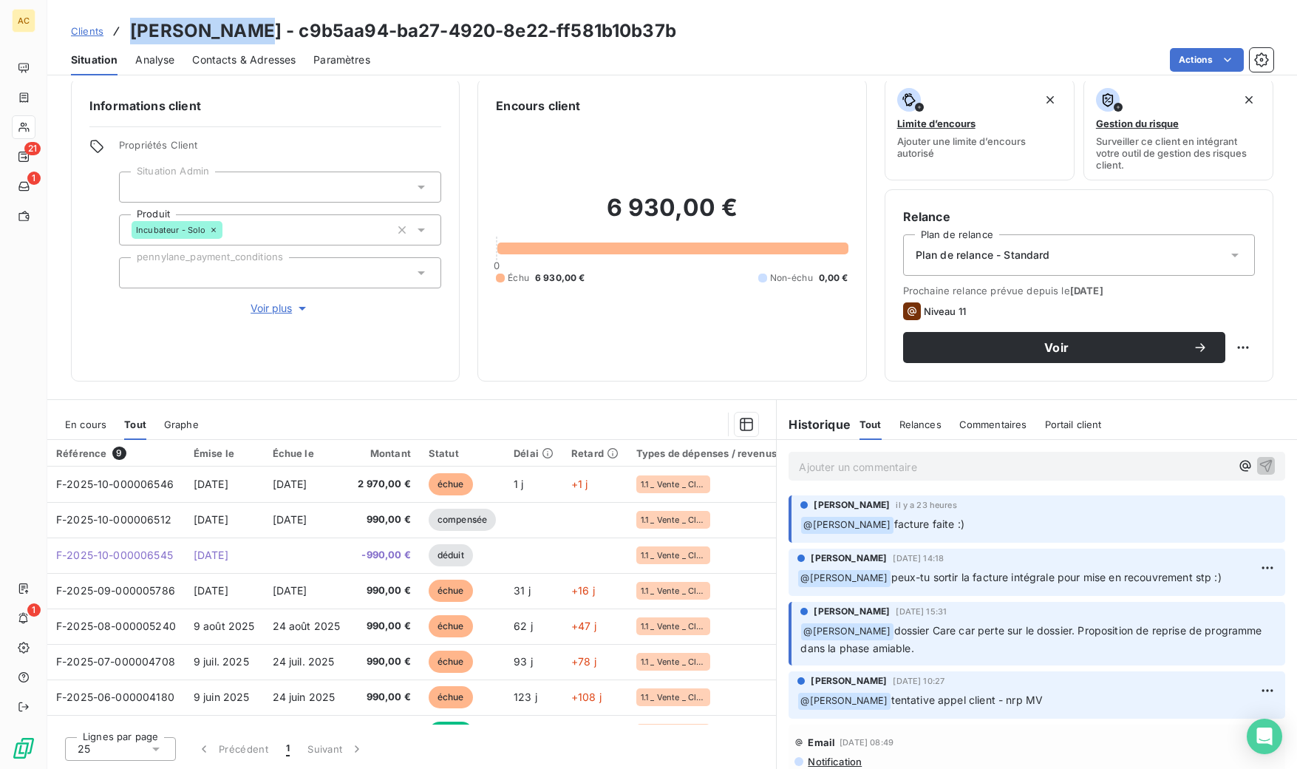
drag, startPoint x: 171, startPoint y: 36, endPoint x: 248, endPoint y: 35, distance: 77.6
click at [248, 35] on h3 "[PERSON_NAME] - c9b5aa94-ba27-4920-8e22-ff581b10b37b" at bounding box center [403, 31] width 546 height 27
copy h3 "[PERSON_NAME]"
click at [278, 64] on span "Contacts & Adresses" at bounding box center [243, 59] width 103 height 15
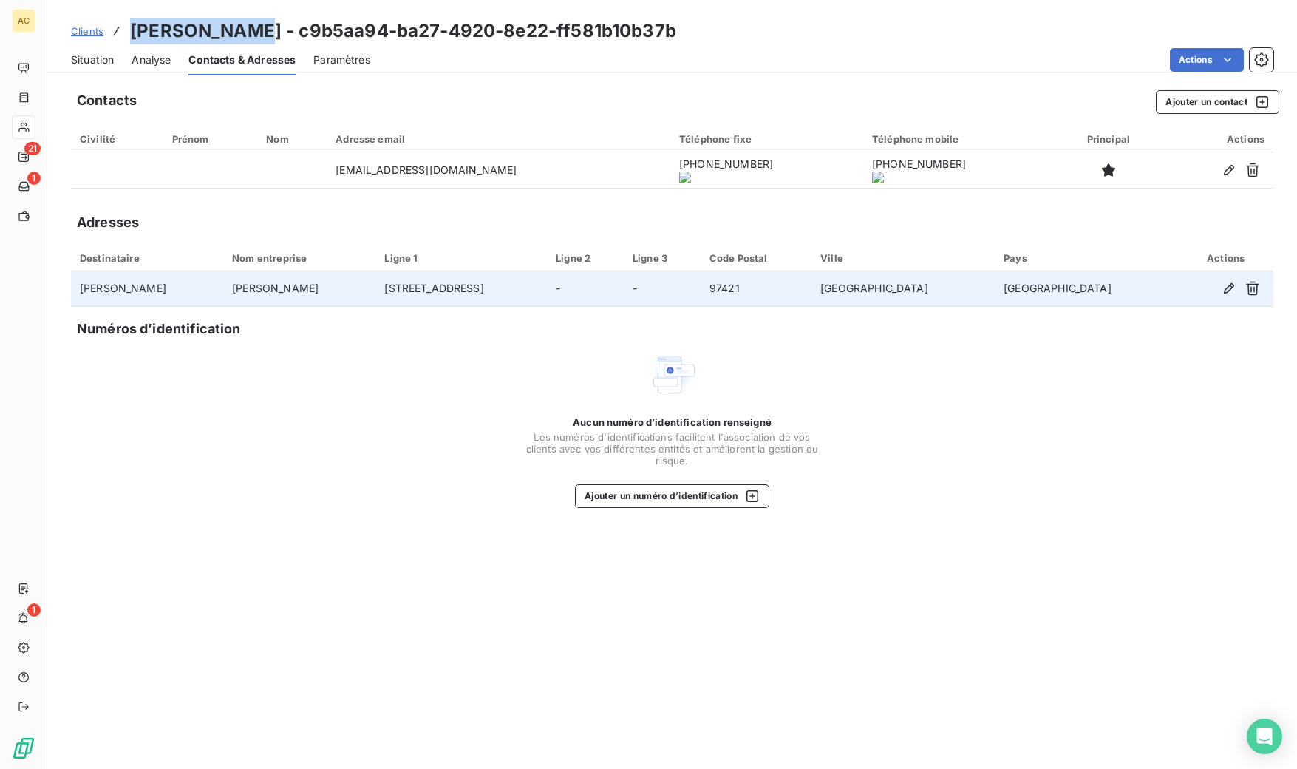
drag, startPoint x: 384, startPoint y: 291, endPoint x: 524, endPoint y: 287, distance: 139.8
click at [524, 287] on td "[STREET_ADDRESS]" at bounding box center [461, 288] width 171 height 35
copy td "[STREET_ADDRESS]"
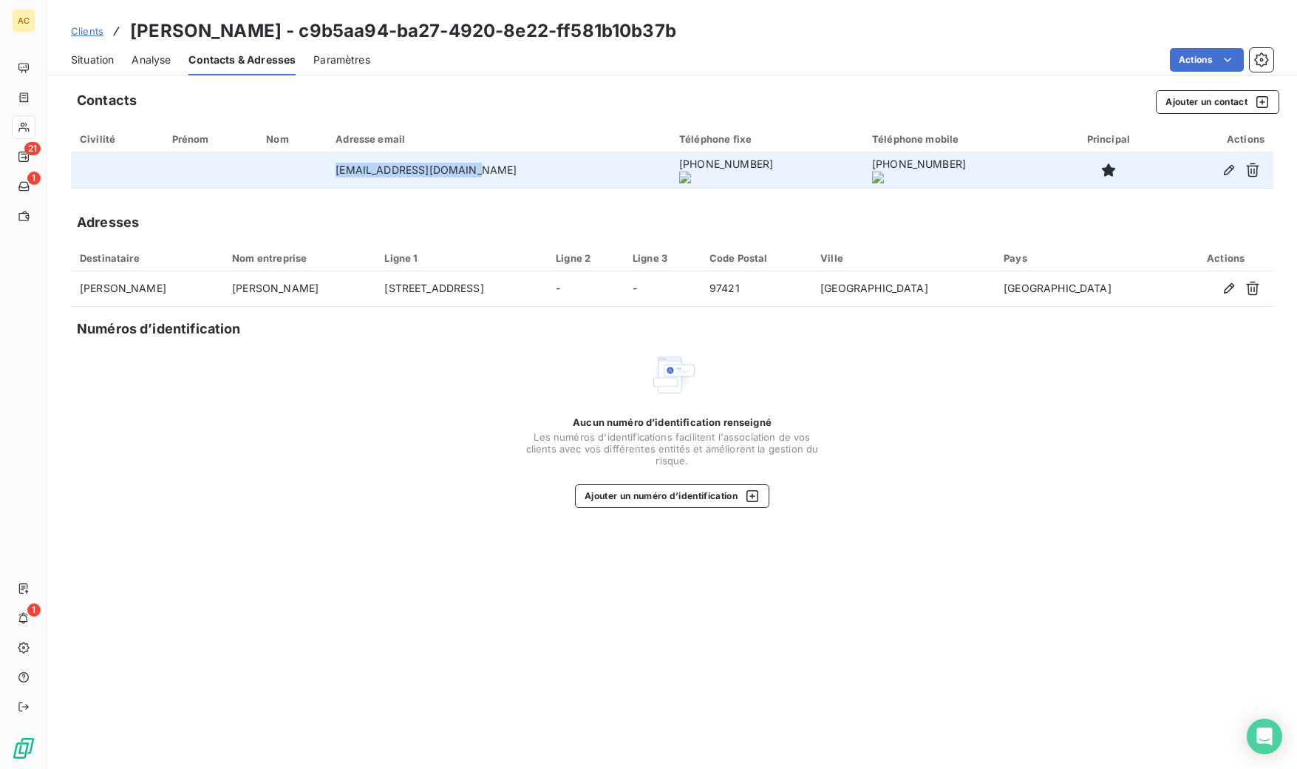
drag, startPoint x: 481, startPoint y: 172, endPoint x: 329, endPoint y: 174, distance: 152.3
click at [323, 171] on tr "[EMAIL_ADDRESS][DOMAIN_NAME] [PHONE_NUMBER] [PHONE_NUMBER]" at bounding box center [672, 169] width 1203 height 35
copy tr "[EMAIL_ADDRESS][DOMAIN_NAME]"
drag, startPoint x: 631, startPoint y: 171, endPoint x: 707, endPoint y: 169, distance: 75.4
click at [707, 169] on onoff-telecom-ce-phone-number-wrapper "[PHONE_NUMBER]" at bounding box center [726, 163] width 94 height 13
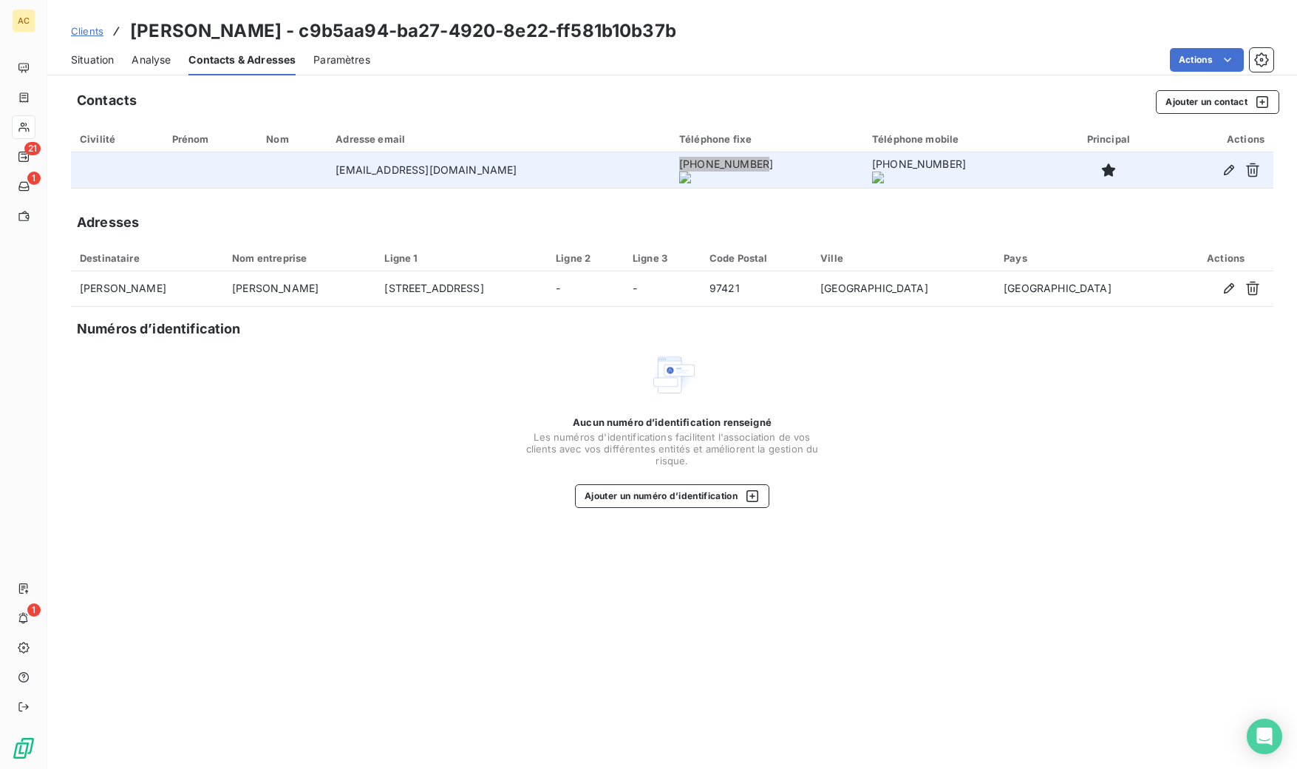
copy onoff-telecom-ce-phone-number-wrapper "[PHONE_NUMBER]"
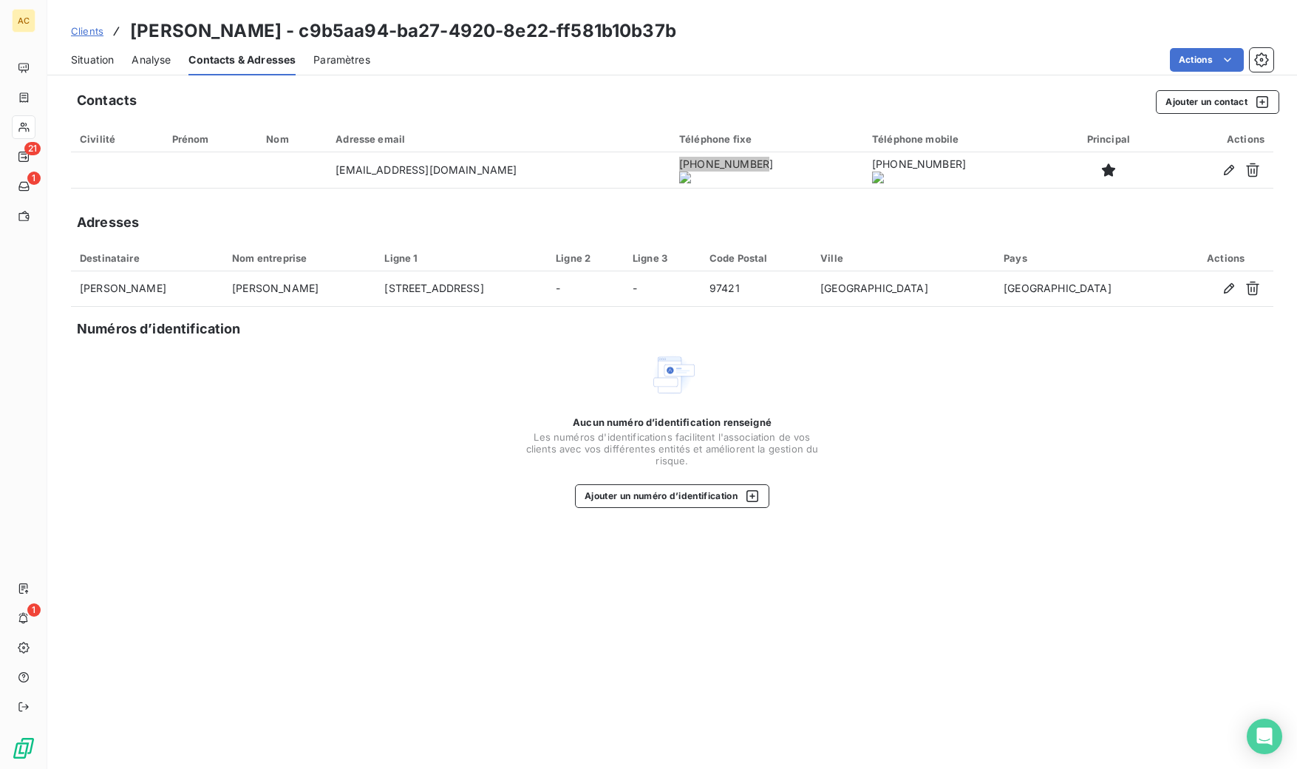
click at [98, 61] on span "Situation" at bounding box center [92, 59] width 43 height 15
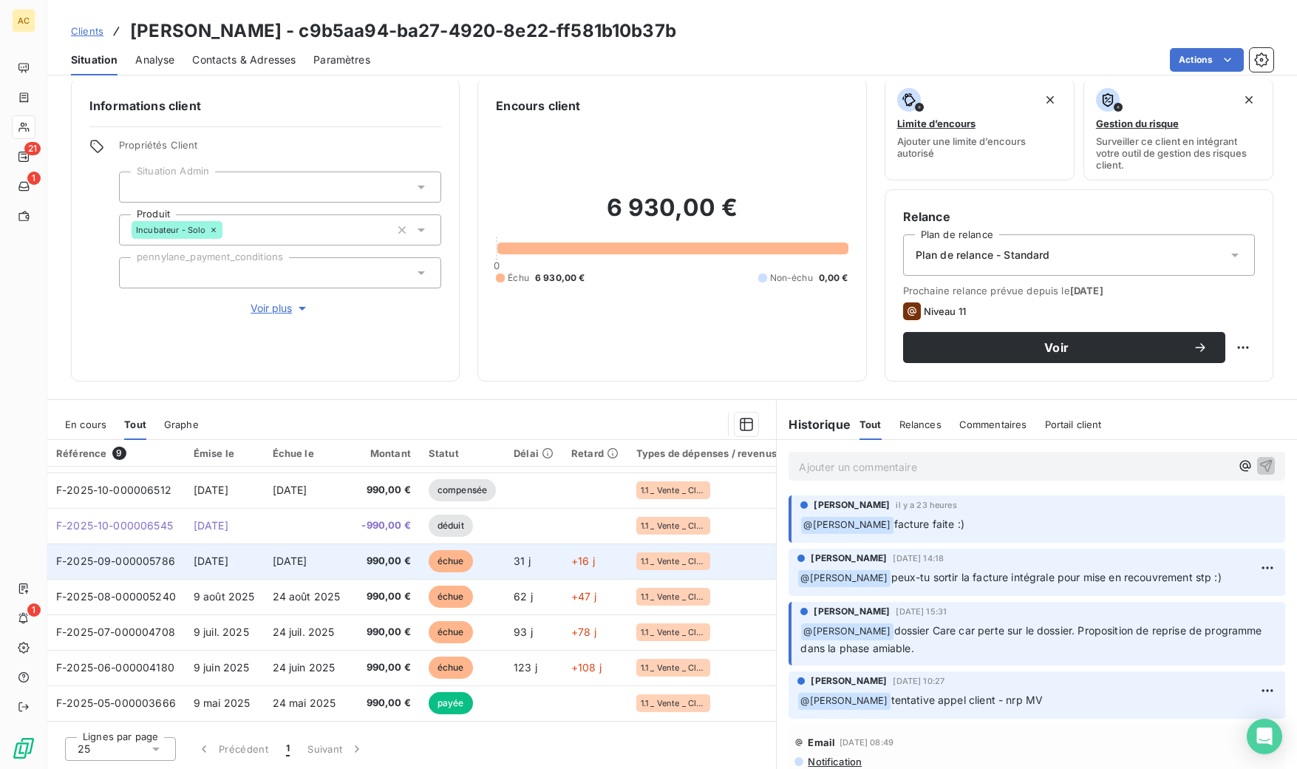
scroll to position [68, 0]
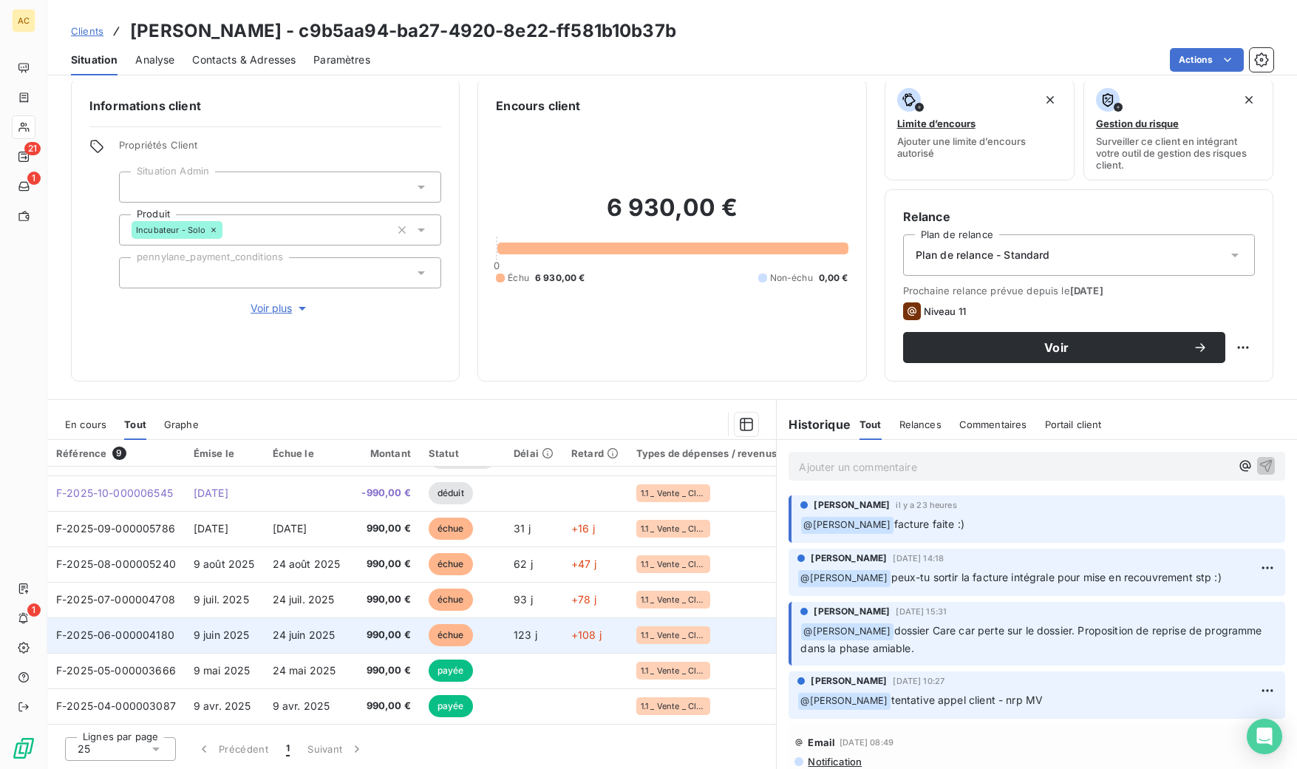
click at [265, 638] on td "24 juin 2025" at bounding box center [307, 634] width 86 height 35
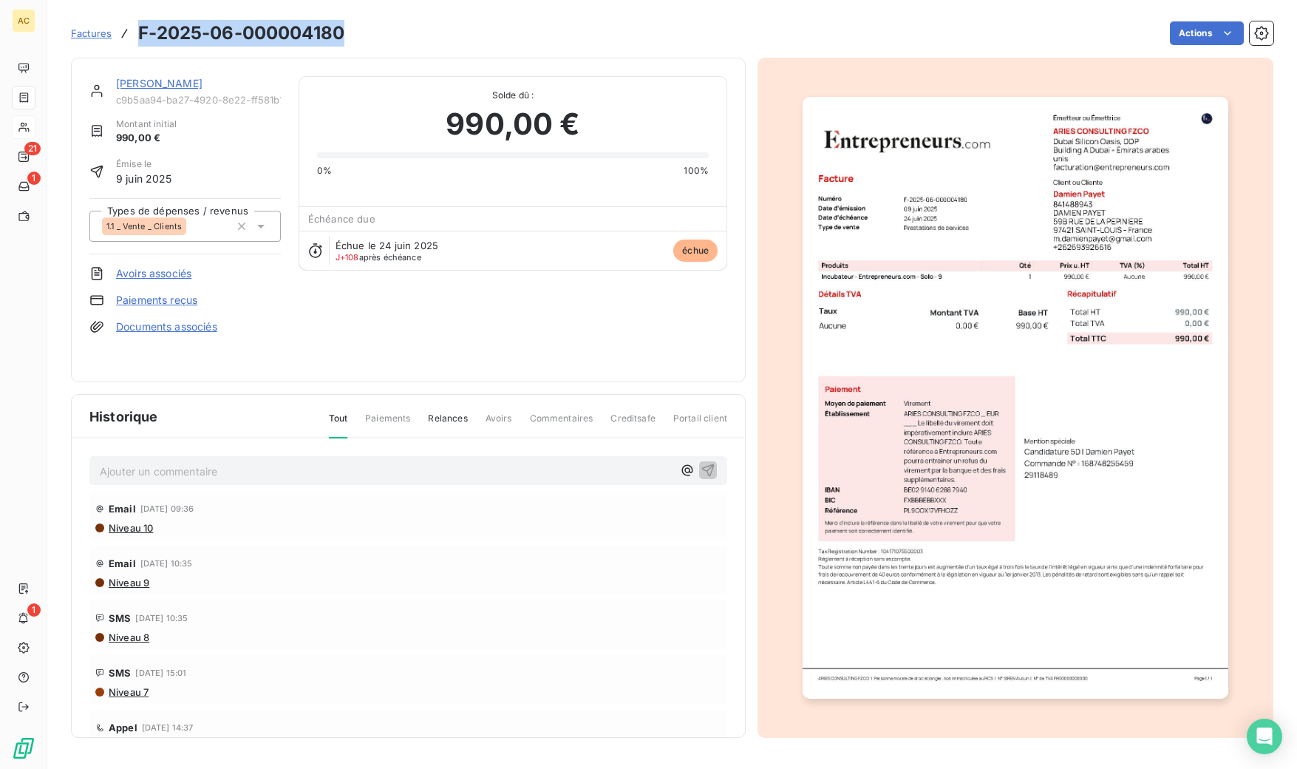
drag, startPoint x: 138, startPoint y: 33, endPoint x: 344, endPoint y: 29, distance: 205.5
click at [344, 29] on h3 "F-2025-06-000004180" at bounding box center [241, 33] width 206 height 27
copy h3 "F-2025-06-000004180"
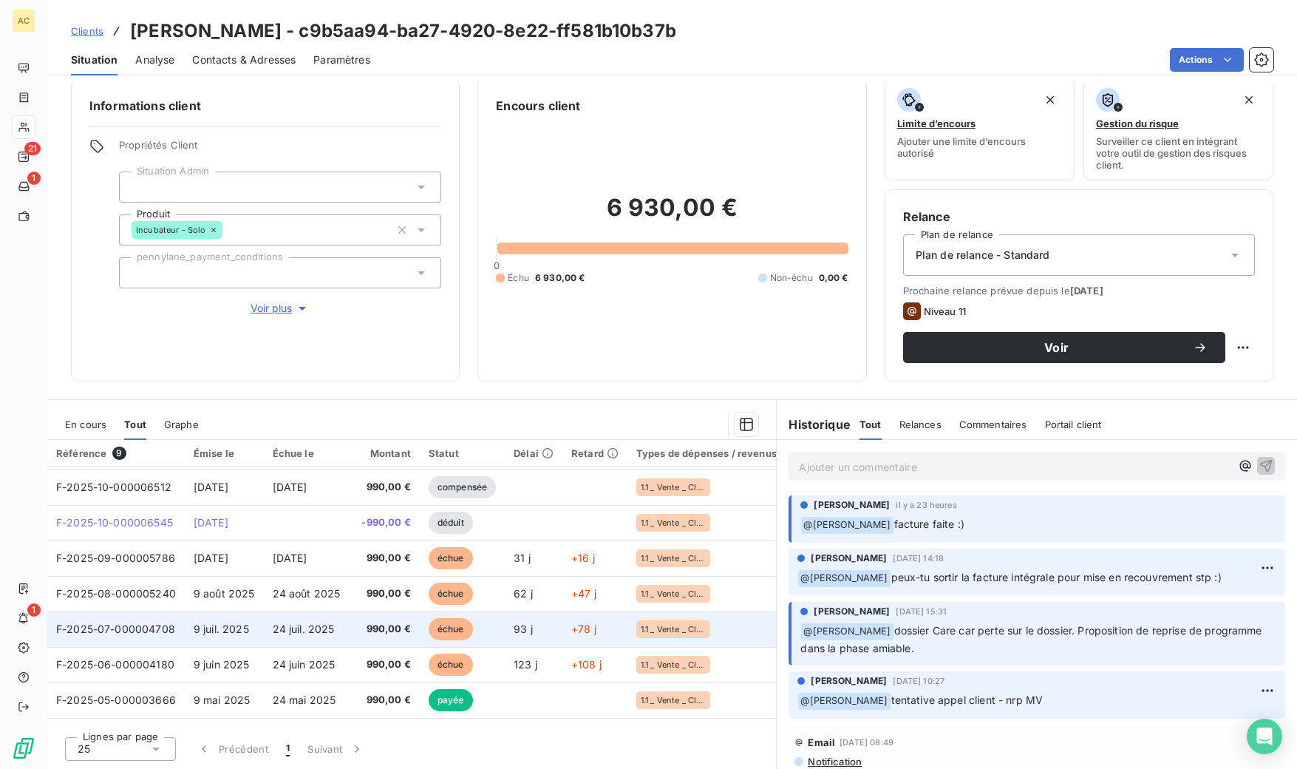
scroll to position [68, 0]
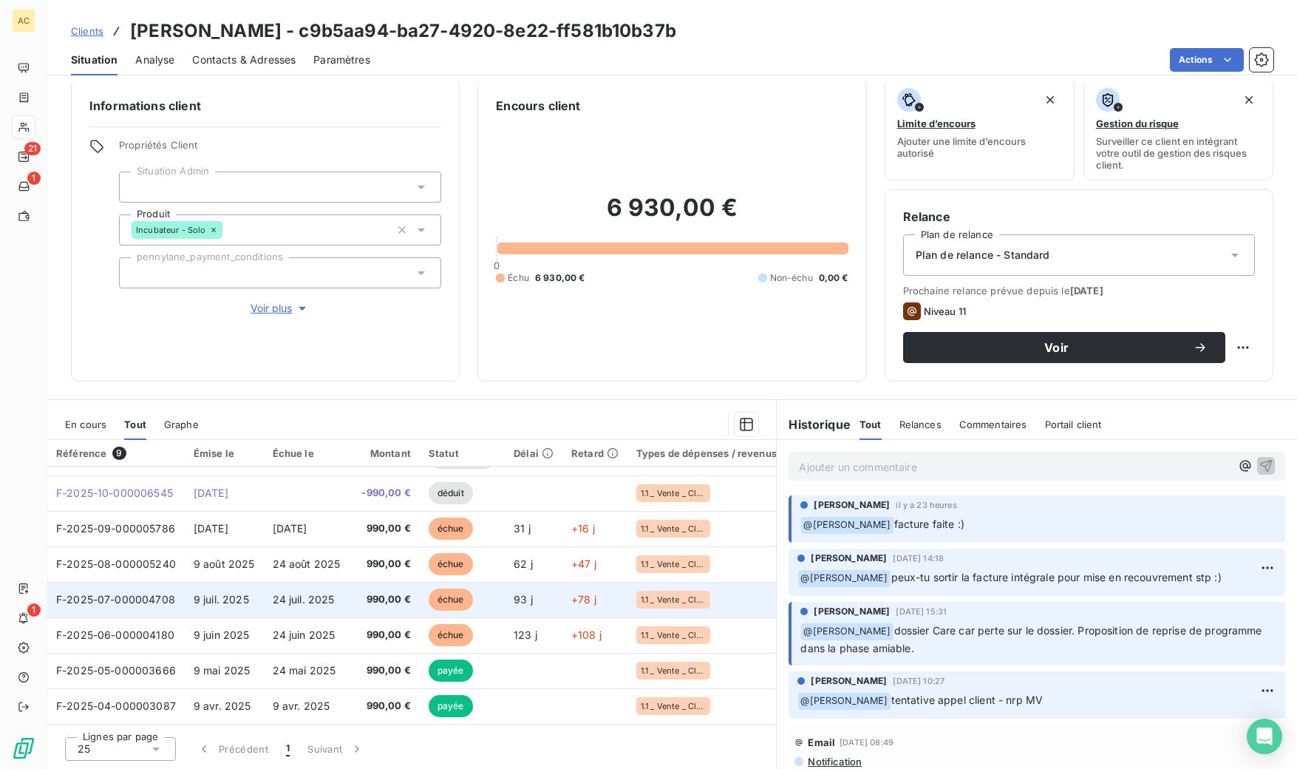
click at [259, 597] on td "9 juil. 2025" at bounding box center [224, 599] width 79 height 35
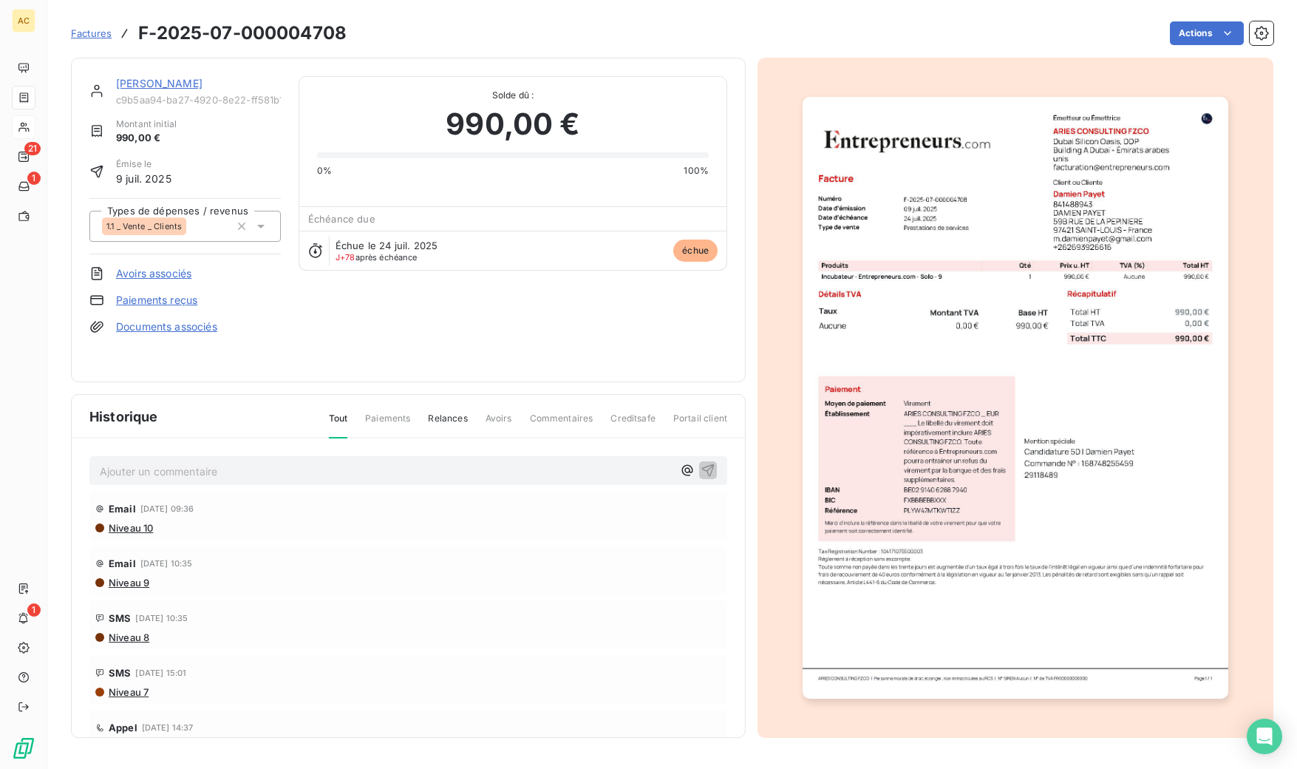
click at [154, 44] on h3 "F-2025-07-000004708" at bounding box center [242, 33] width 208 height 27
drag, startPoint x: 165, startPoint y: 34, endPoint x: 341, endPoint y: 30, distance: 176.0
click at [345, 30] on h3 "F-2025-07-000004708" at bounding box center [242, 33] width 208 height 27
copy h3 "F-2025-07-000004708"
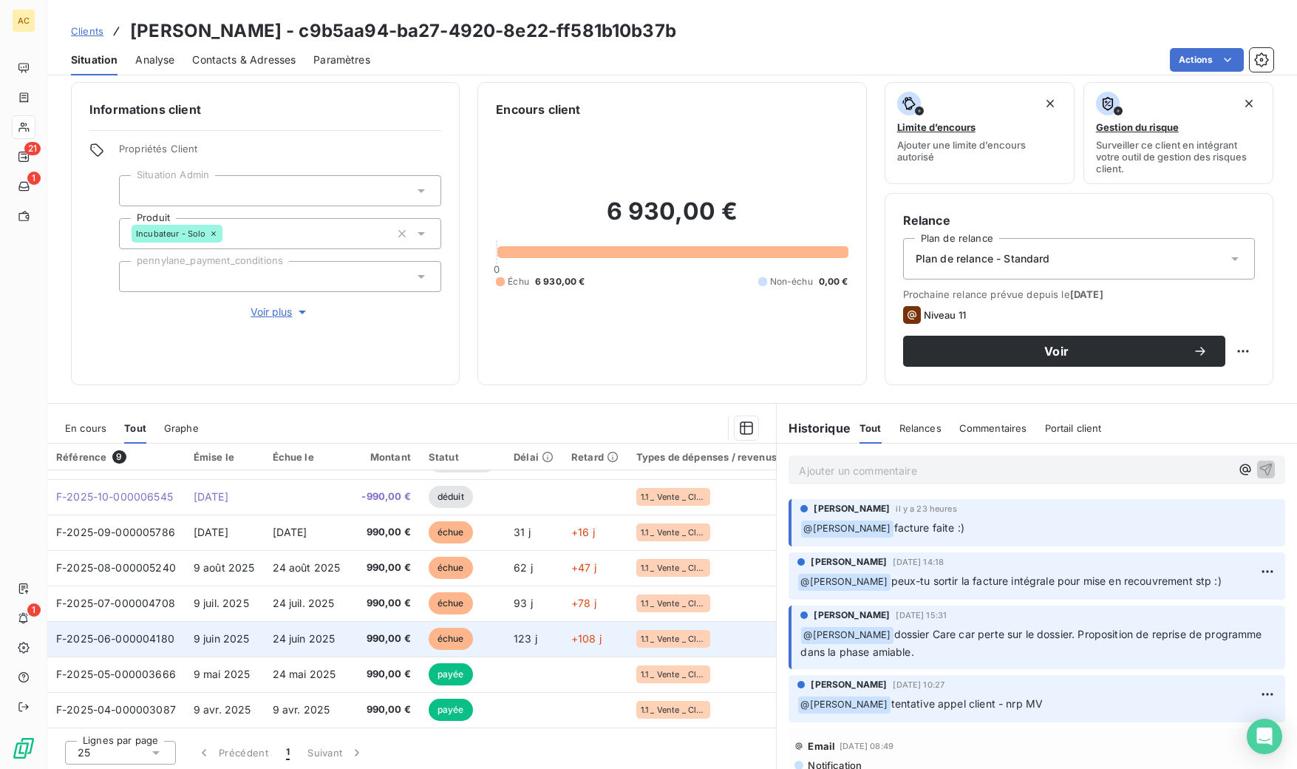
scroll to position [12, 0]
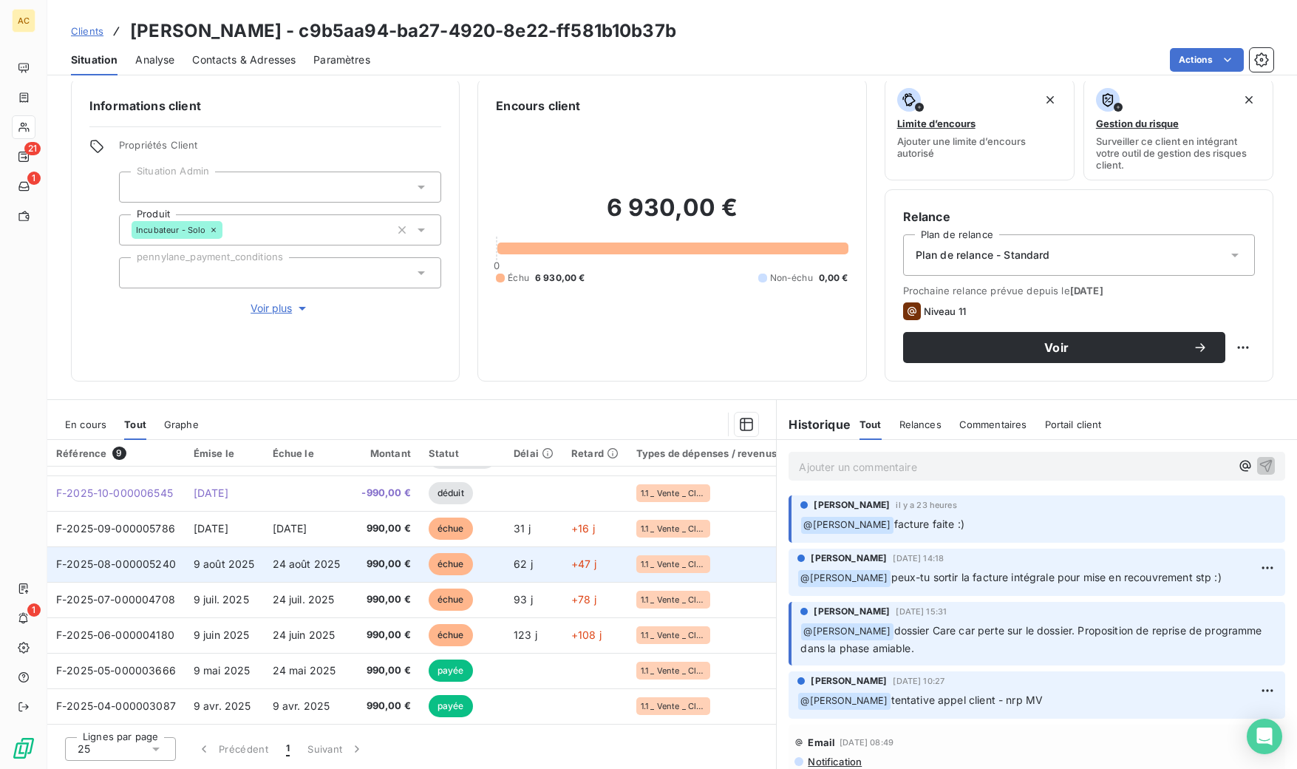
click at [399, 560] on span "990,00 €" at bounding box center [384, 564] width 53 height 15
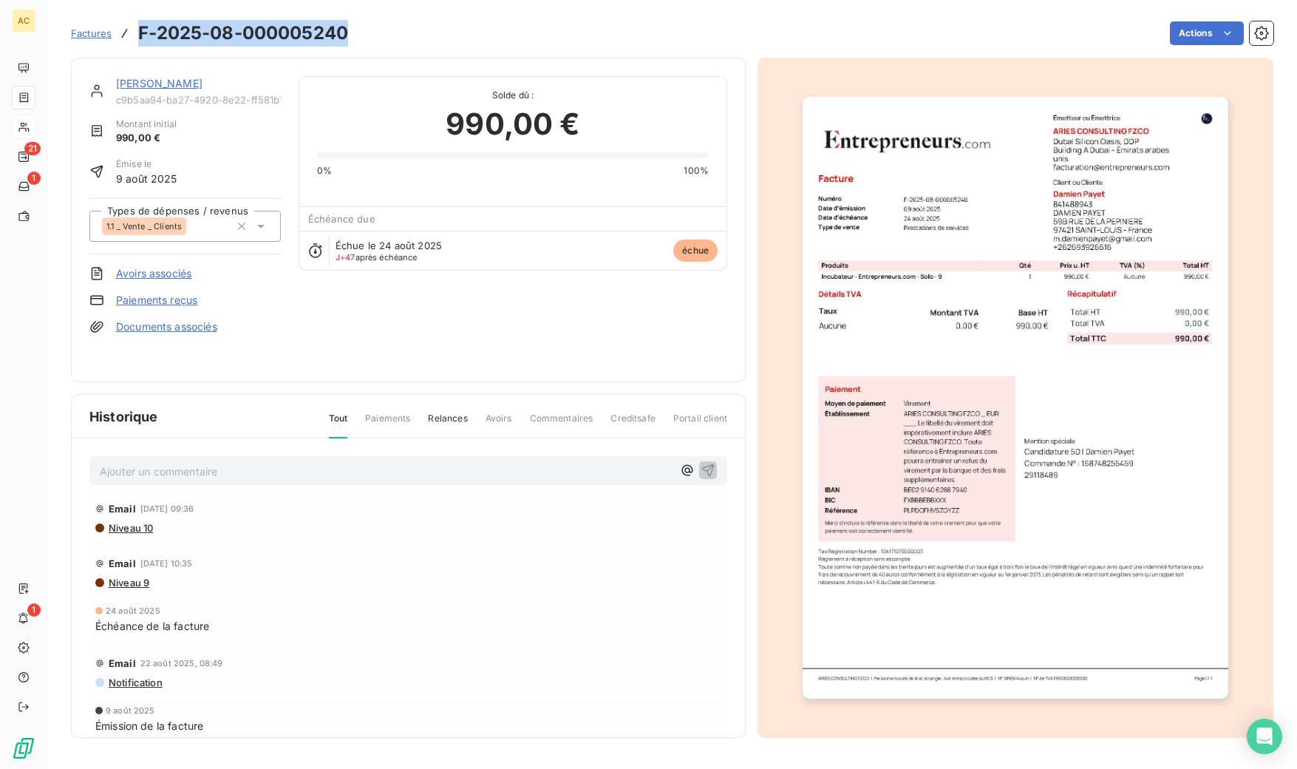
drag, startPoint x: 140, startPoint y: 33, endPoint x: 346, endPoint y: 31, distance: 205.5
click at [347, 31] on h3 "F-2025-08-000005240" at bounding box center [243, 33] width 210 height 27
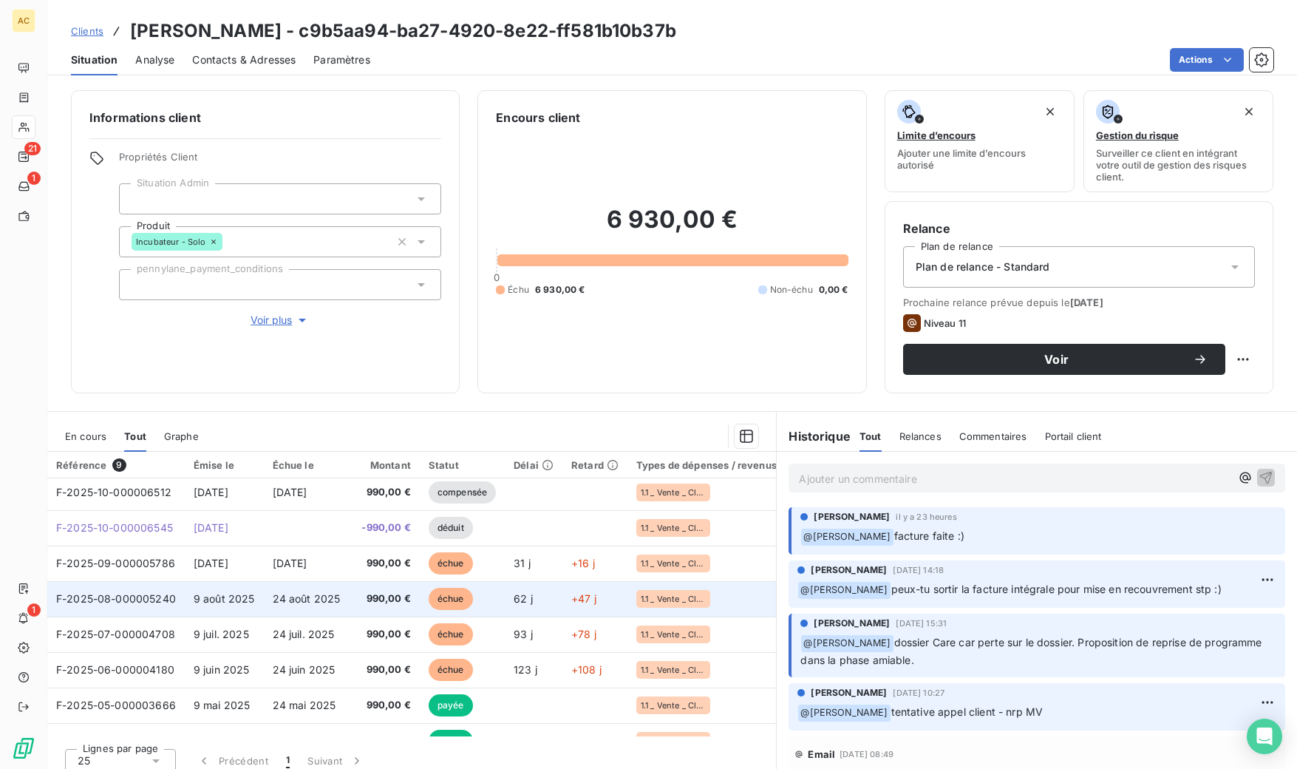
scroll to position [68, 0]
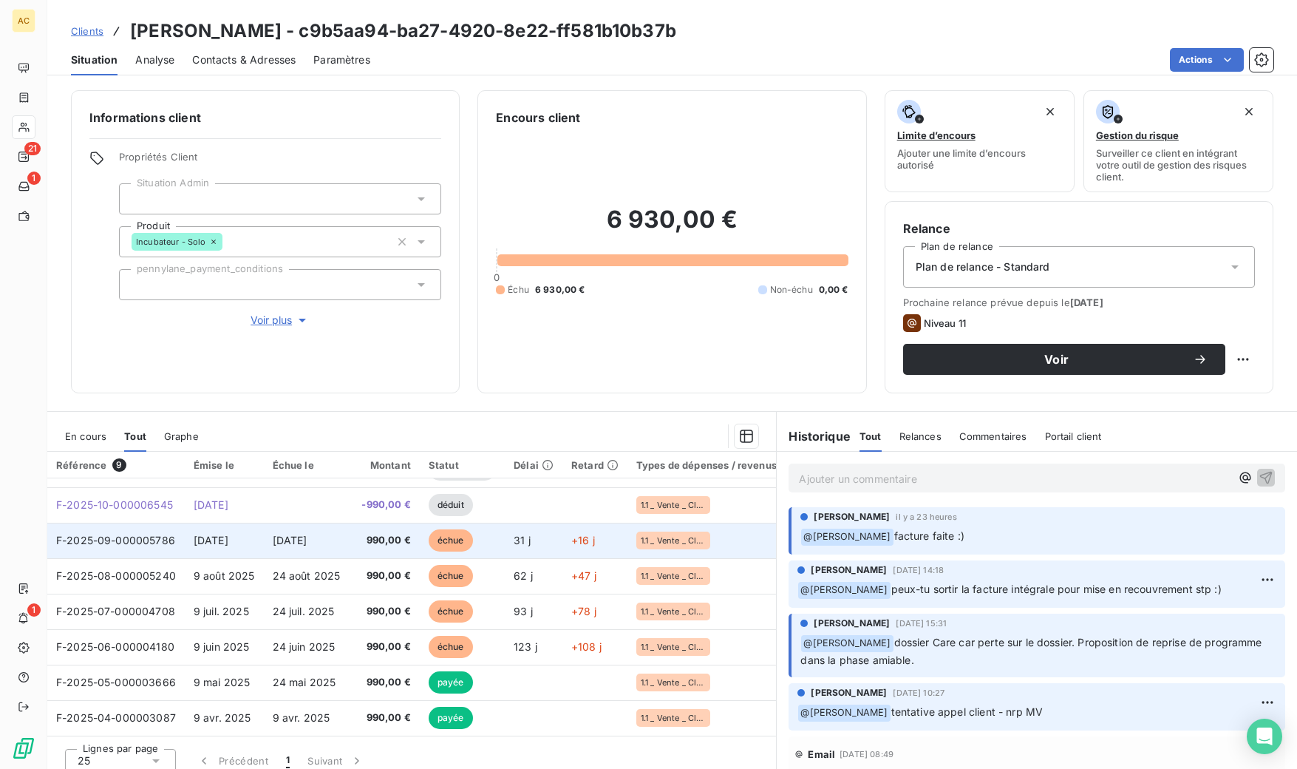
click at [351, 540] on td "990,00 €" at bounding box center [384, 540] width 71 height 35
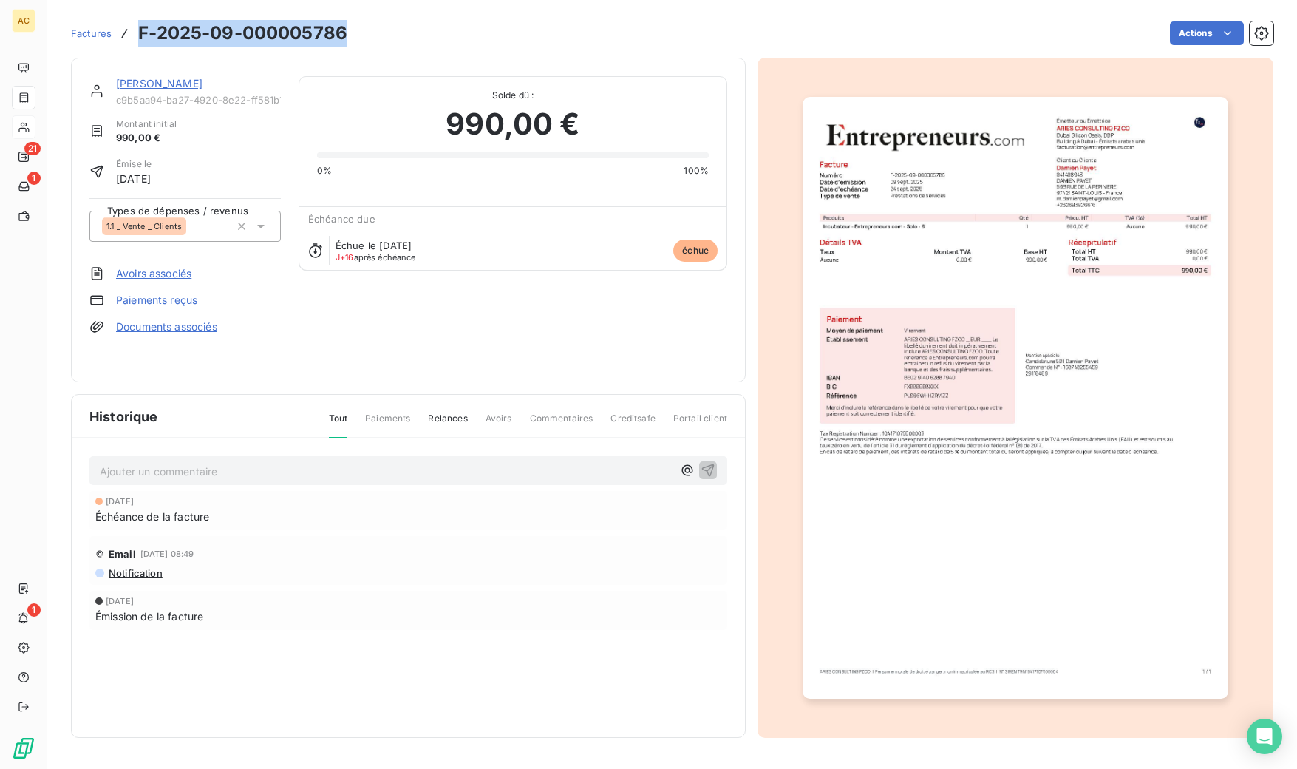
drag, startPoint x: 144, startPoint y: 32, endPoint x: 347, endPoint y: 34, distance: 202.6
click at [347, 34] on h3 "F-2025-09-000005786" at bounding box center [242, 33] width 209 height 27
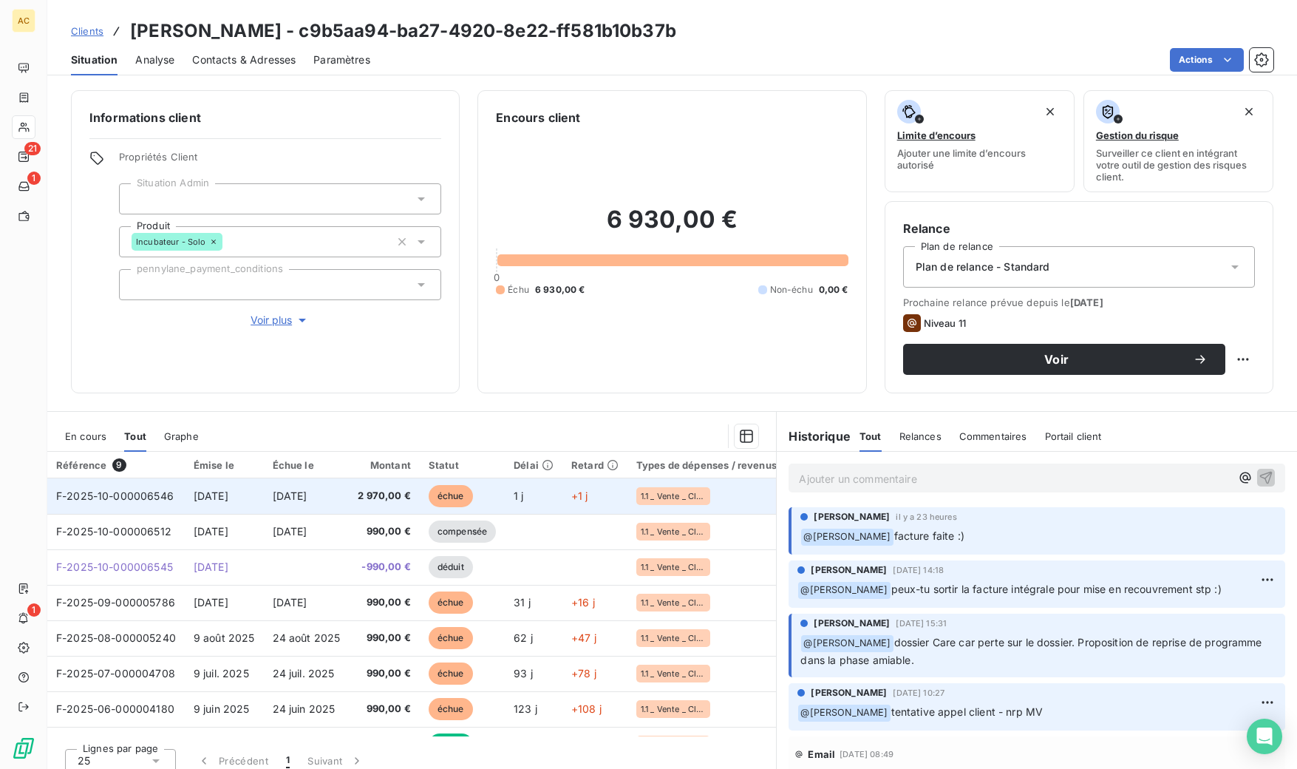
click at [190, 497] on td "[DATE]" at bounding box center [224, 495] width 79 height 35
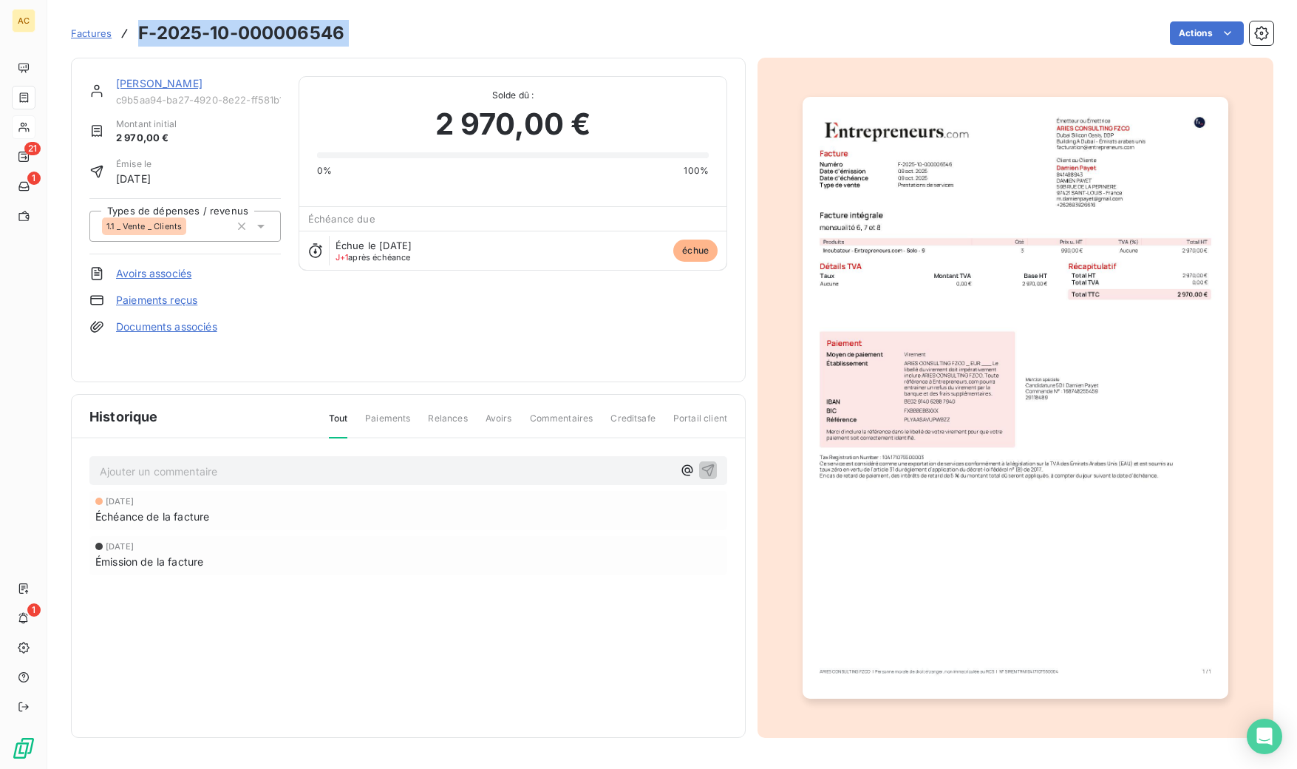
drag, startPoint x: 143, startPoint y: 31, endPoint x: 393, endPoint y: 35, distance: 250.6
click at [394, 35] on div "Factures F-2025-10-000006546 Actions" at bounding box center [672, 33] width 1203 height 31
copy section "F-2025-10-000006546 Actions"
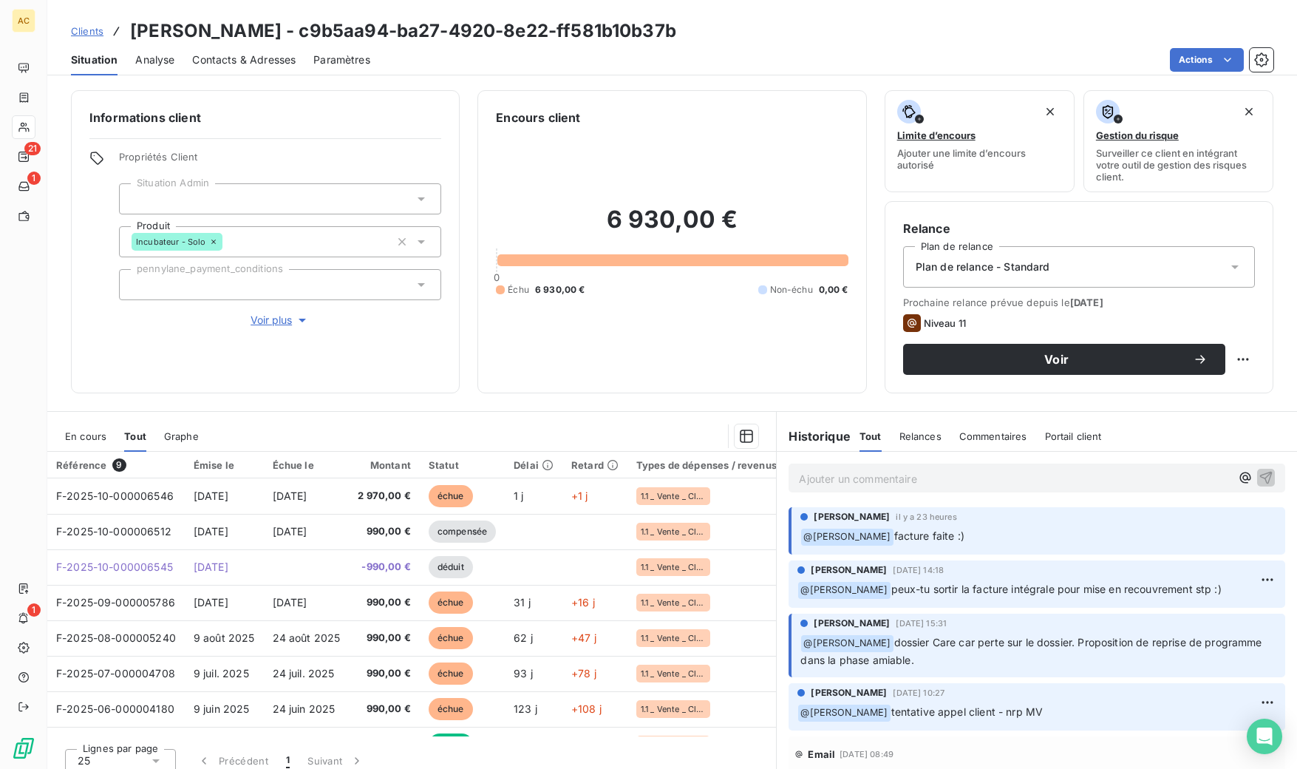
click at [1059, 634] on p "﻿ @ [PERSON_NAME] dossier Care car perte sur le dossier. Proposition de reprise…" at bounding box center [1039, 651] width 476 height 35
click at [1071, 641] on span "dossier Care car perte sur le dossier. Proposition de reprise de programme dans…" at bounding box center [1033, 651] width 464 height 30
drag, startPoint x: 1069, startPoint y: 641, endPoint x: 1082, endPoint y: 656, distance: 20.4
click at [1082, 656] on p "﻿ @ [PERSON_NAME] dossier Care car perte sur le dossier. Proposition de reprise…" at bounding box center [1039, 651] width 476 height 35
copy span "Proposition de reprise de programme dans la phase amiable."
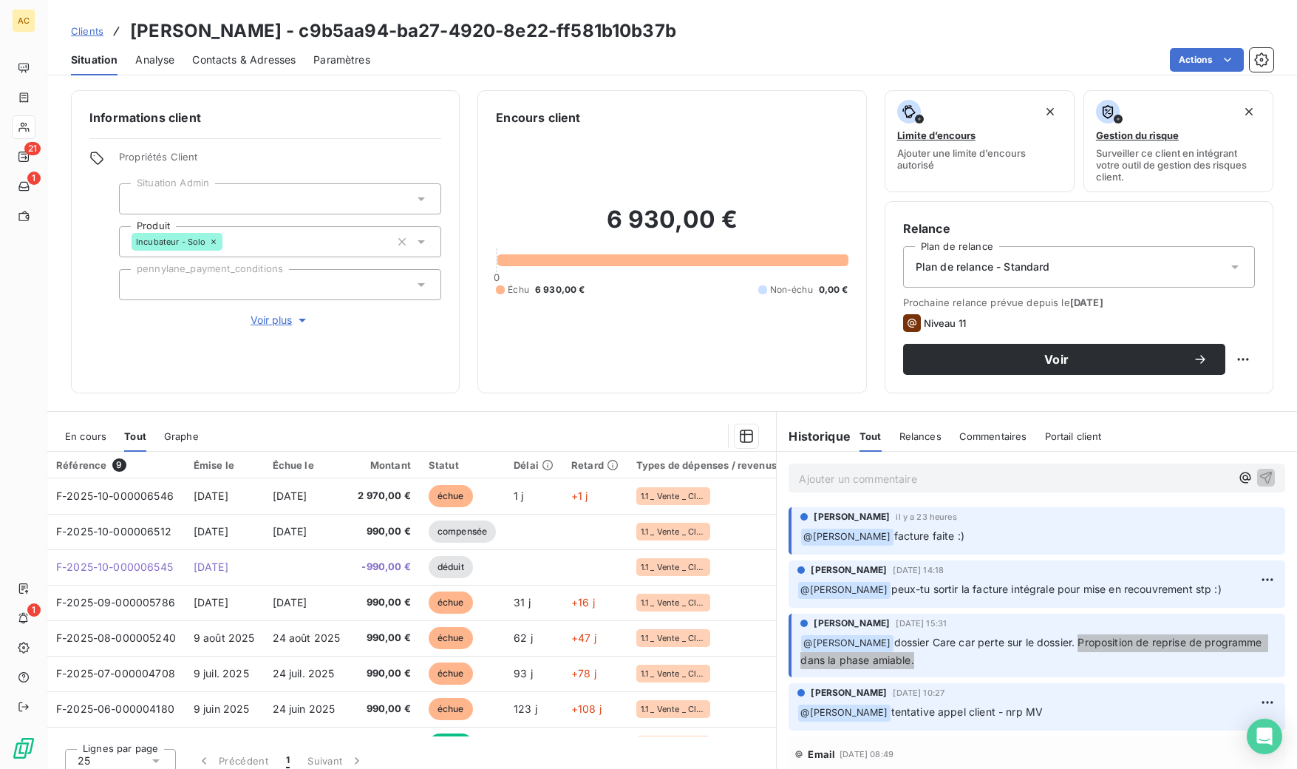
scroll to position [68, 0]
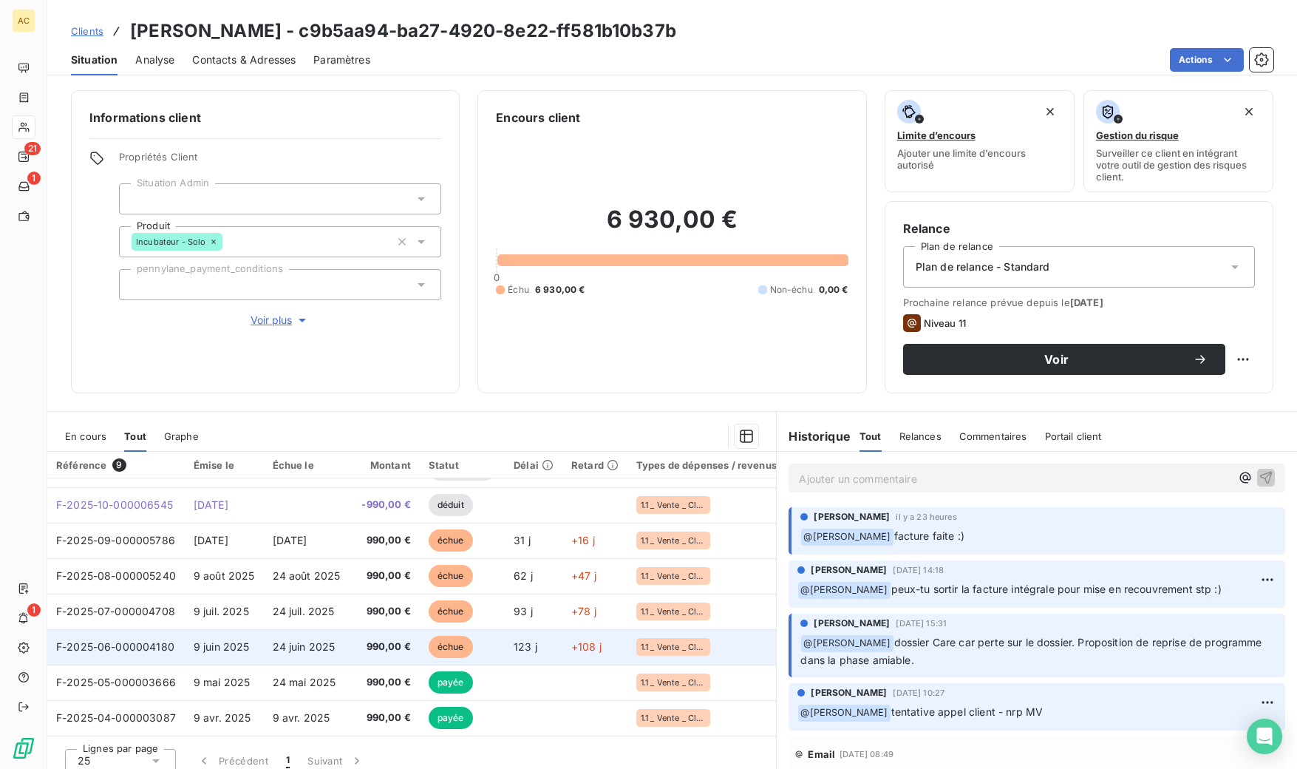
click at [411, 642] on span "990,00 €" at bounding box center [384, 646] width 53 height 15
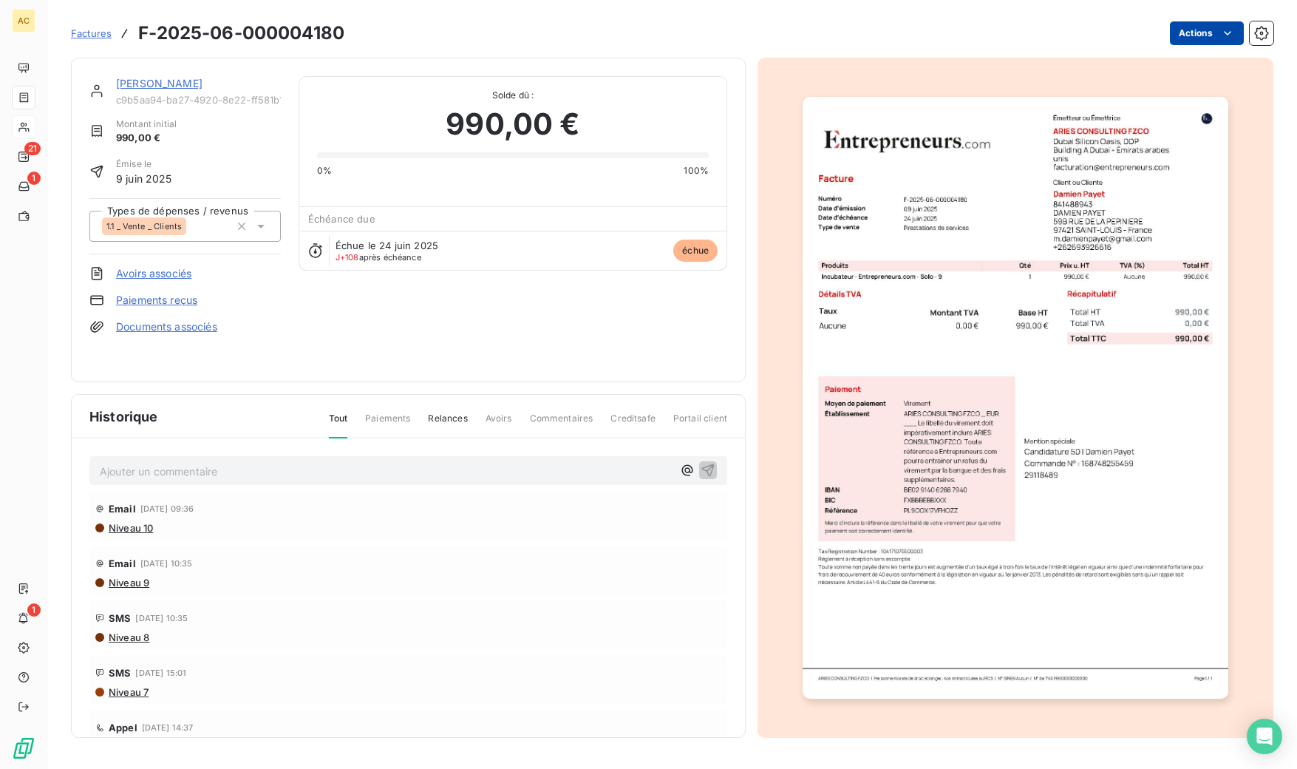
click at [1219, 39] on html "AC 21 1 1 Factures F-2025-06-000004180 Actions [PERSON_NAME] c9b5aa94-ba27-4920…" at bounding box center [648, 384] width 1297 height 769
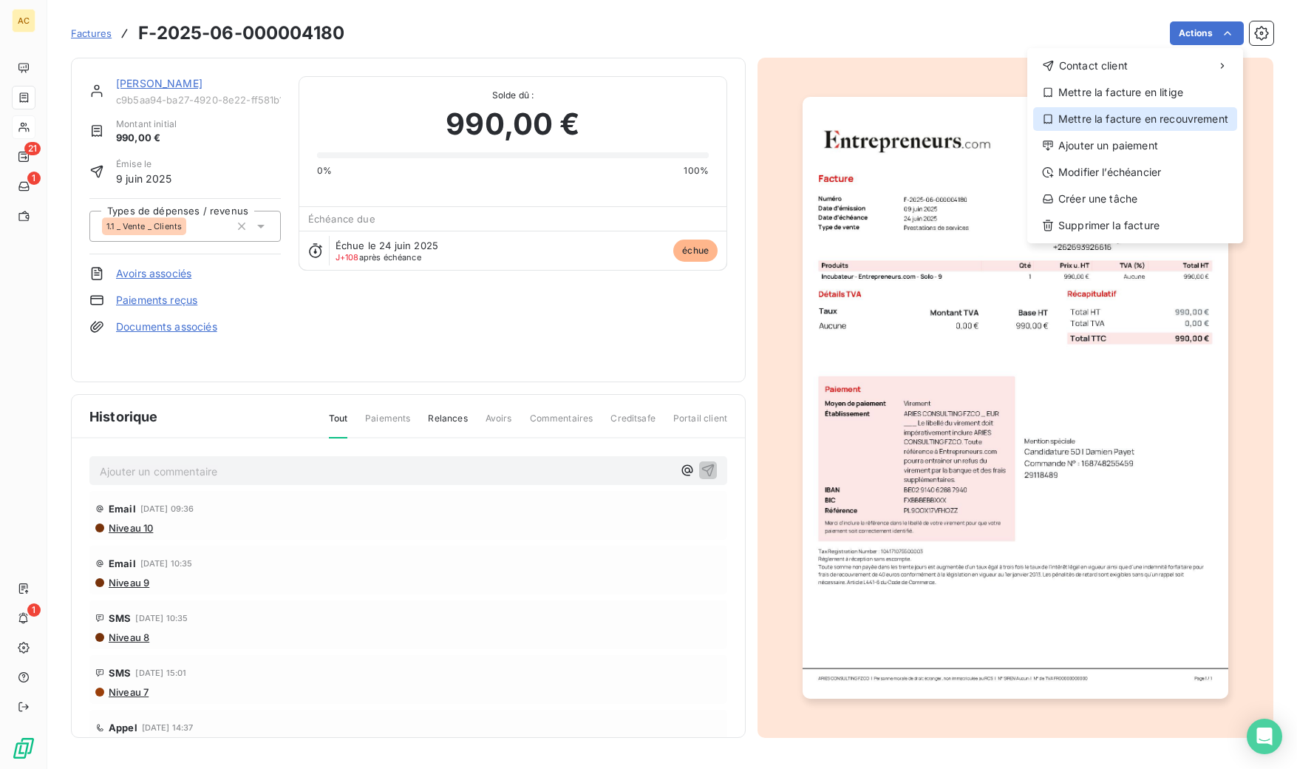
click at [1188, 117] on div "Mettre la facture en recouvrement" at bounding box center [1135, 119] width 204 height 24
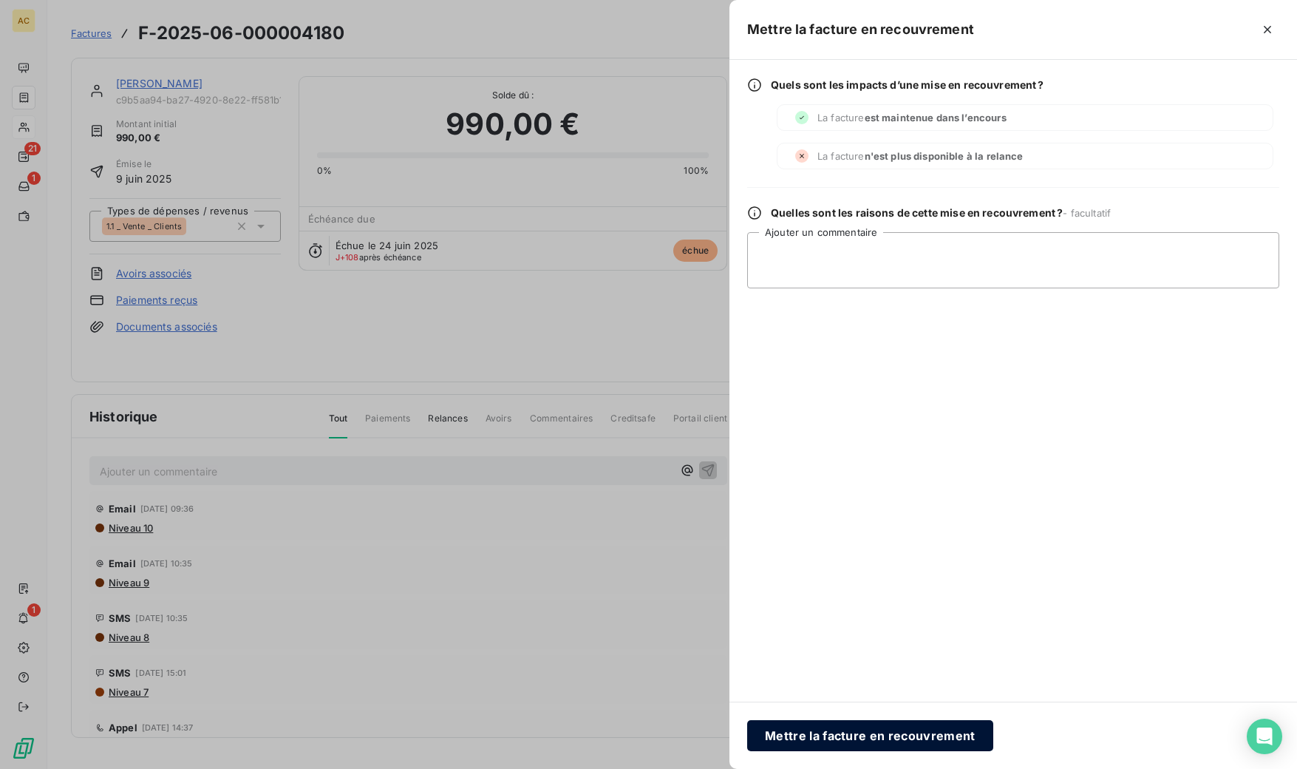
click at [821, 736] on button "Mettre la facture en recouvrement" at bounding box center [870, 735] width 246 height 31
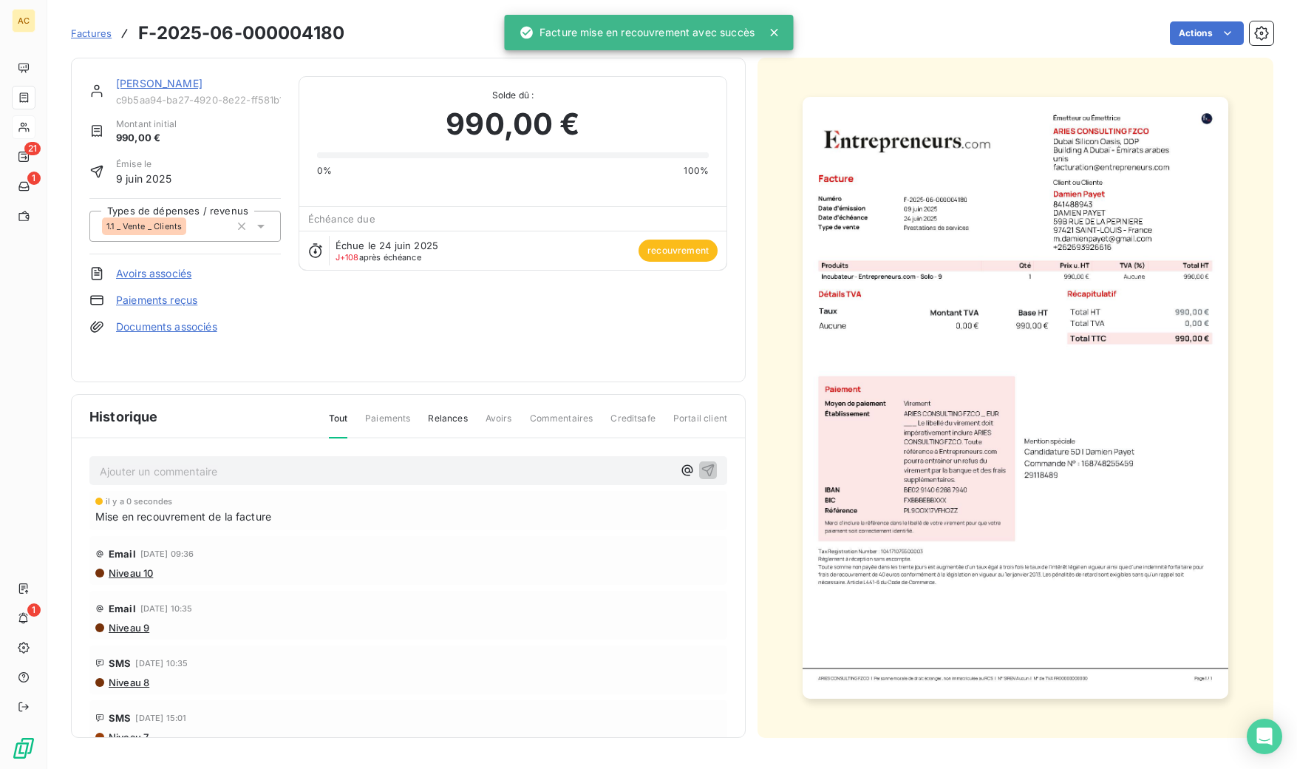
click at [143, 84] on link "[PERSON_NAME]" at bounding box center [159, 83] width 86 height 13
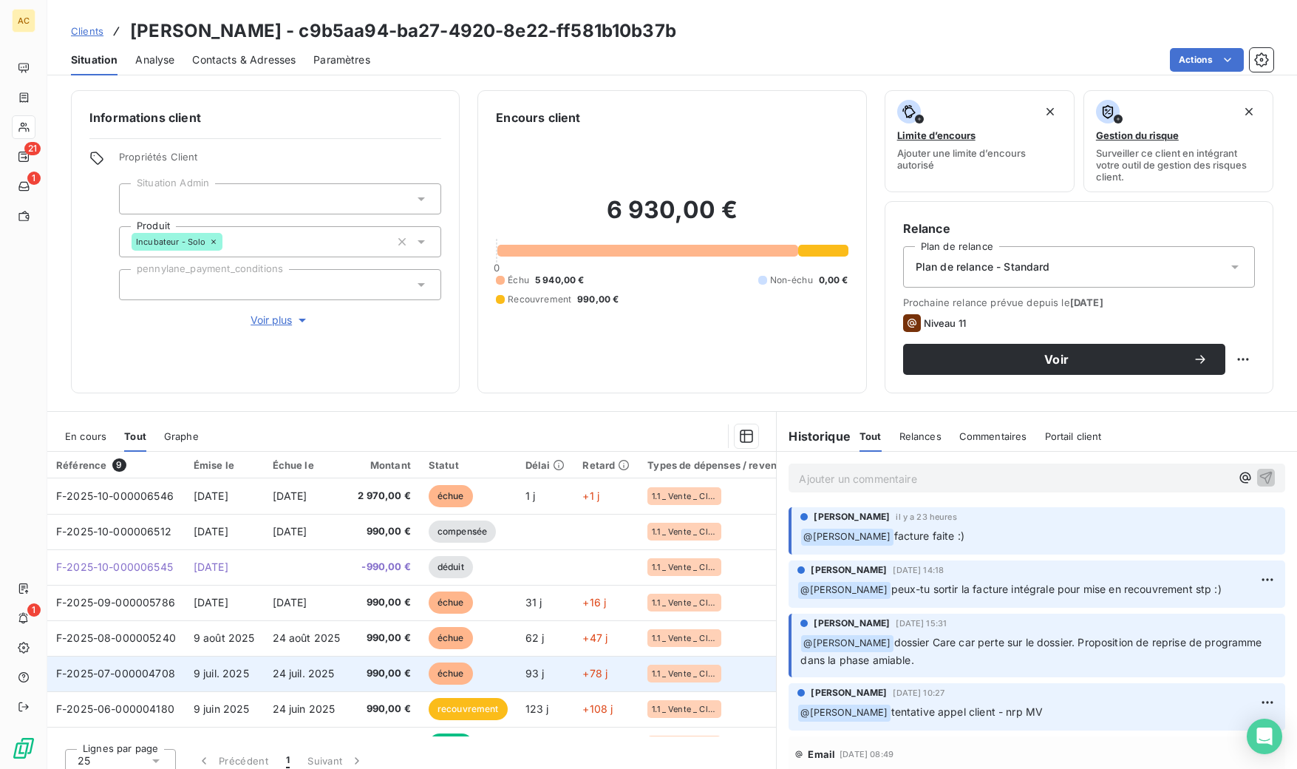
click at [289, 668] on span "24 juil. 2025" at bounding box center [304, 673] width 62 height 13
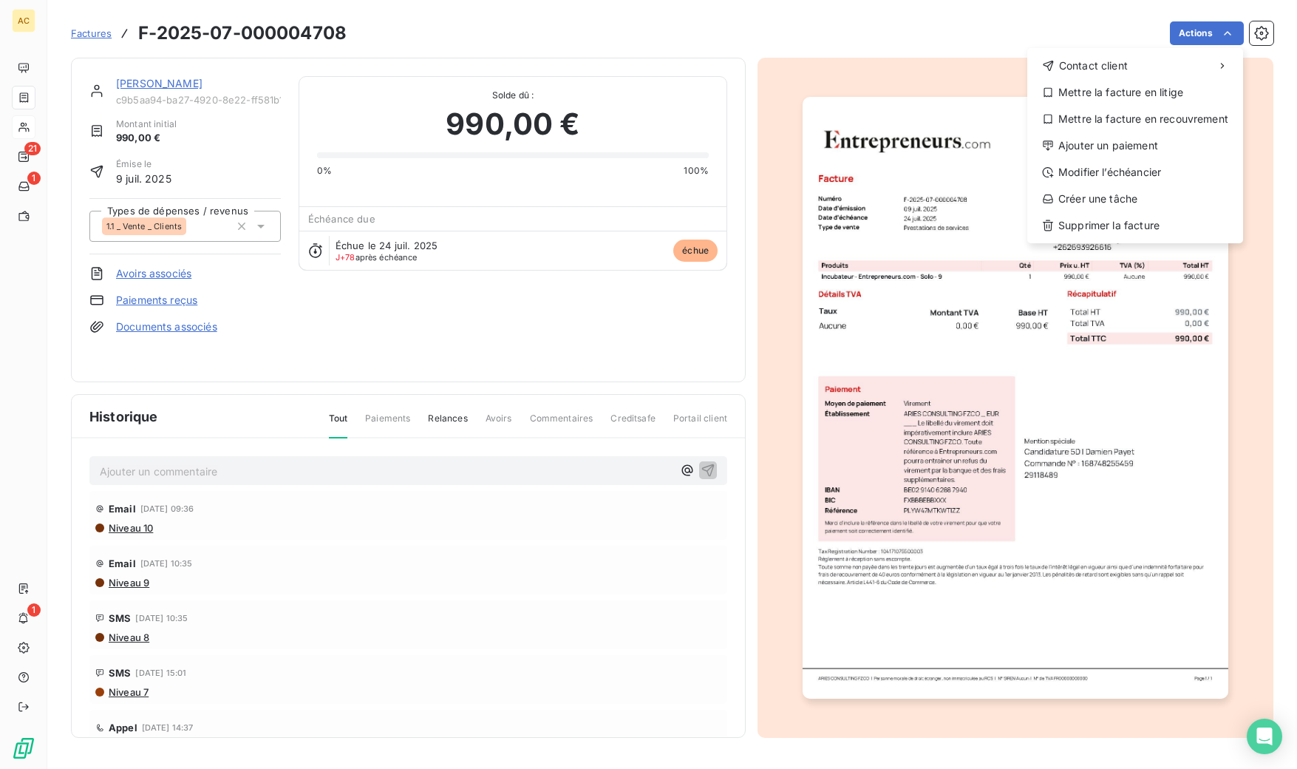
click at [146, 86] on html "AC 21 1 1 Factures F-2025-07-000004708 Actions Contact client Mettre la facture…" at bounding box center [648, 384] width 1297 height 769
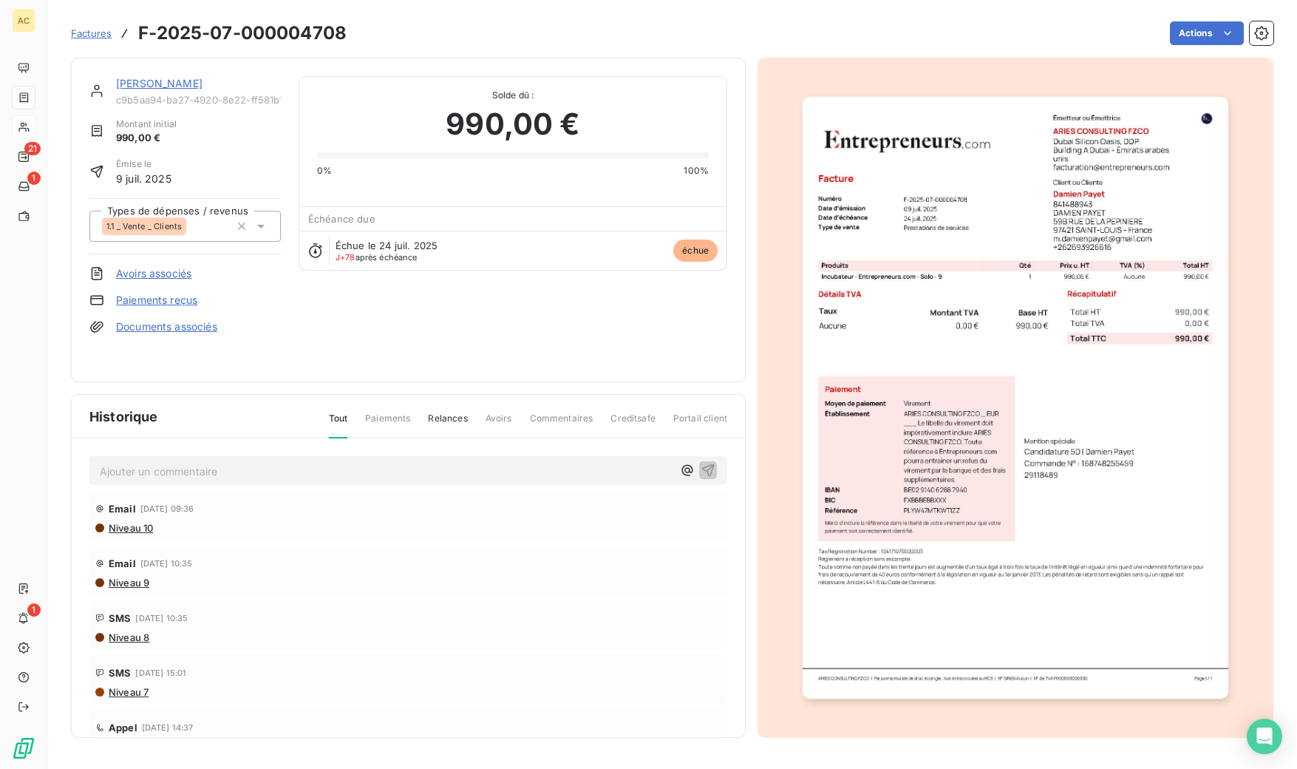
click at [146, 86] on link "[PERSON_NAME]" at bounding box center [159, 83] width 86 height 13
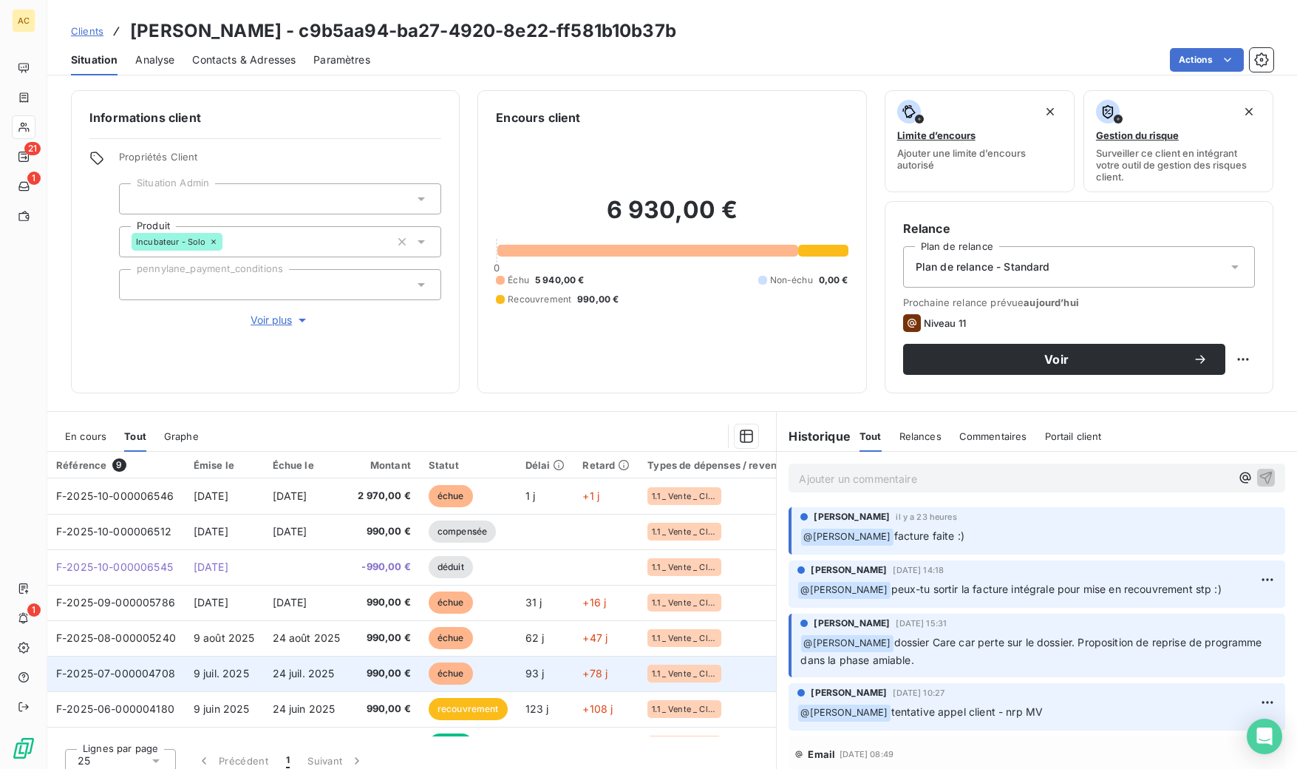
click at [343, 659] on td "24 juil. 2025" at bounding box center [307, 673] width 86 height 35
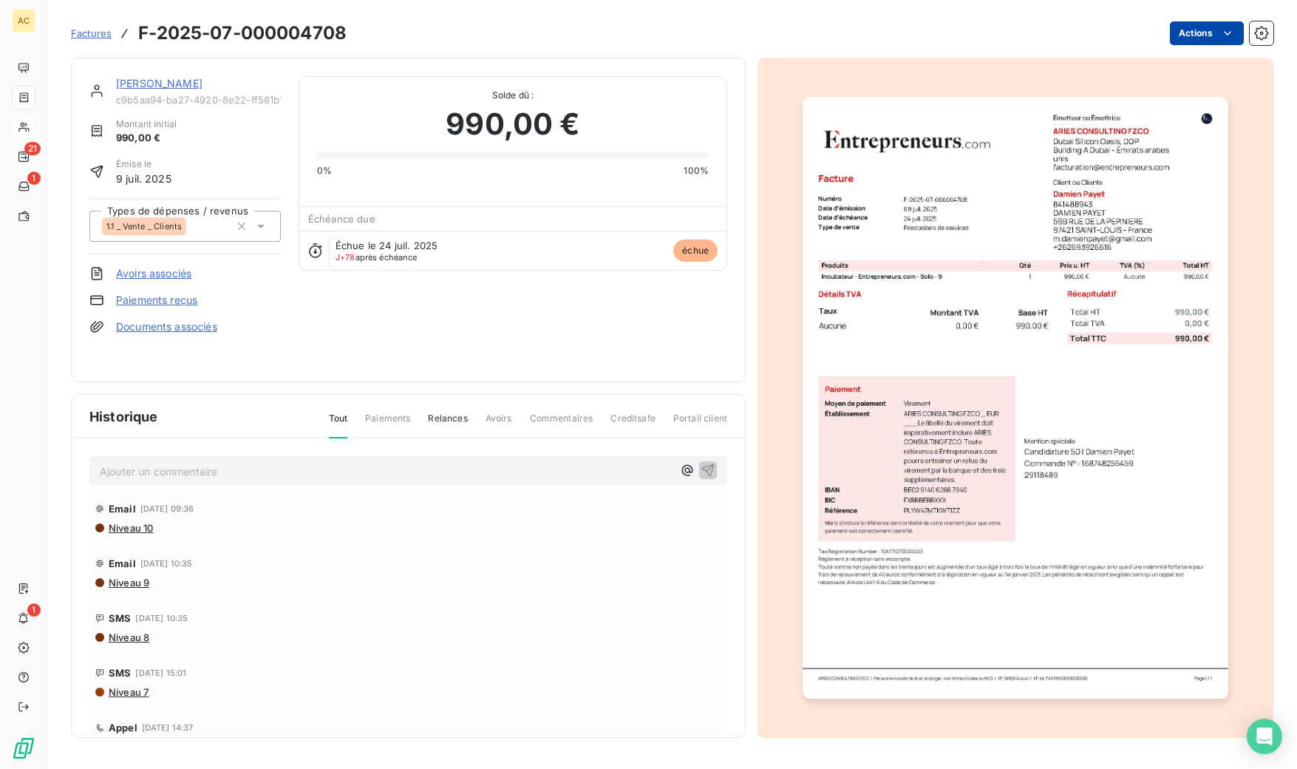
click at [1225, 24] on html "AC 21 1 1 Factures F-2025-07-000004708 Actions [PERSON_NAME] c9b5aa94-ba27-4920…" at bounding box center [648, 384] width 1297 height 769
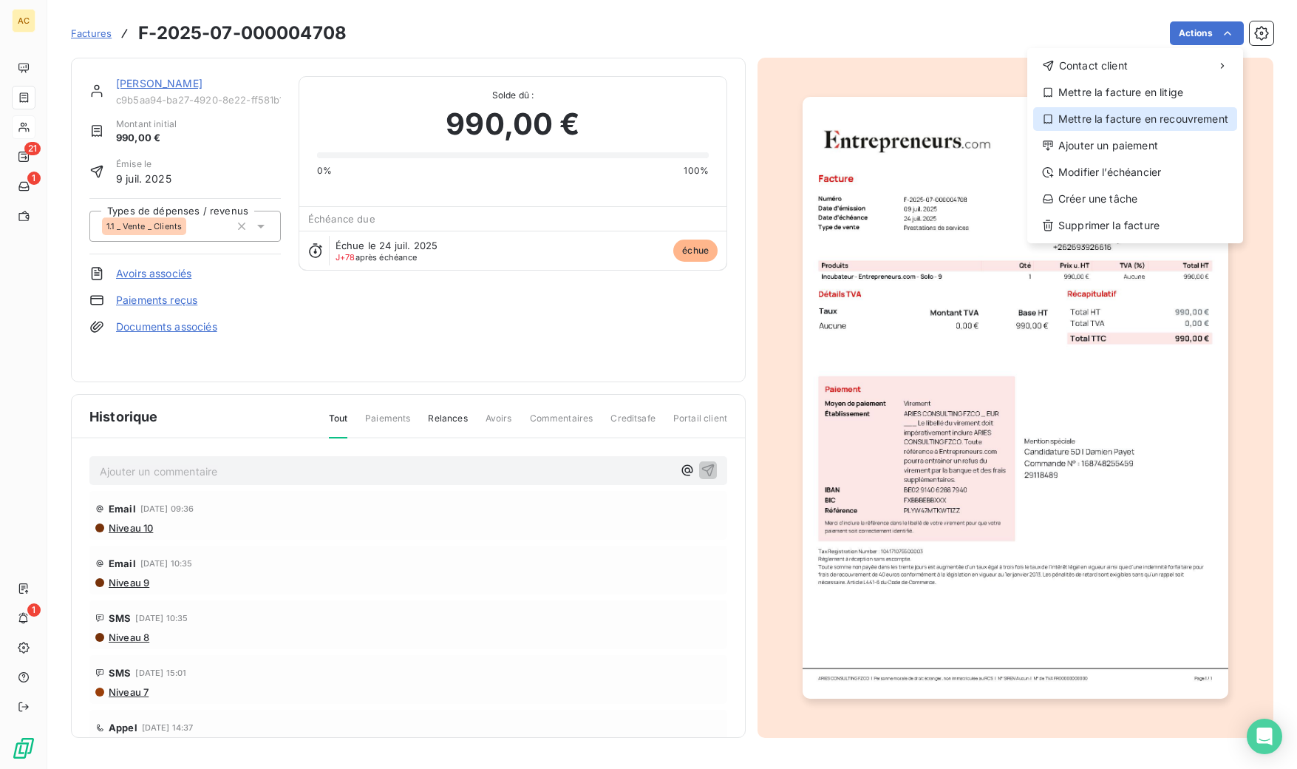
click at [1120, 122] on div "Mettre la facture en recouvrement" at bounding box center [1135, 119] width 204 height 24
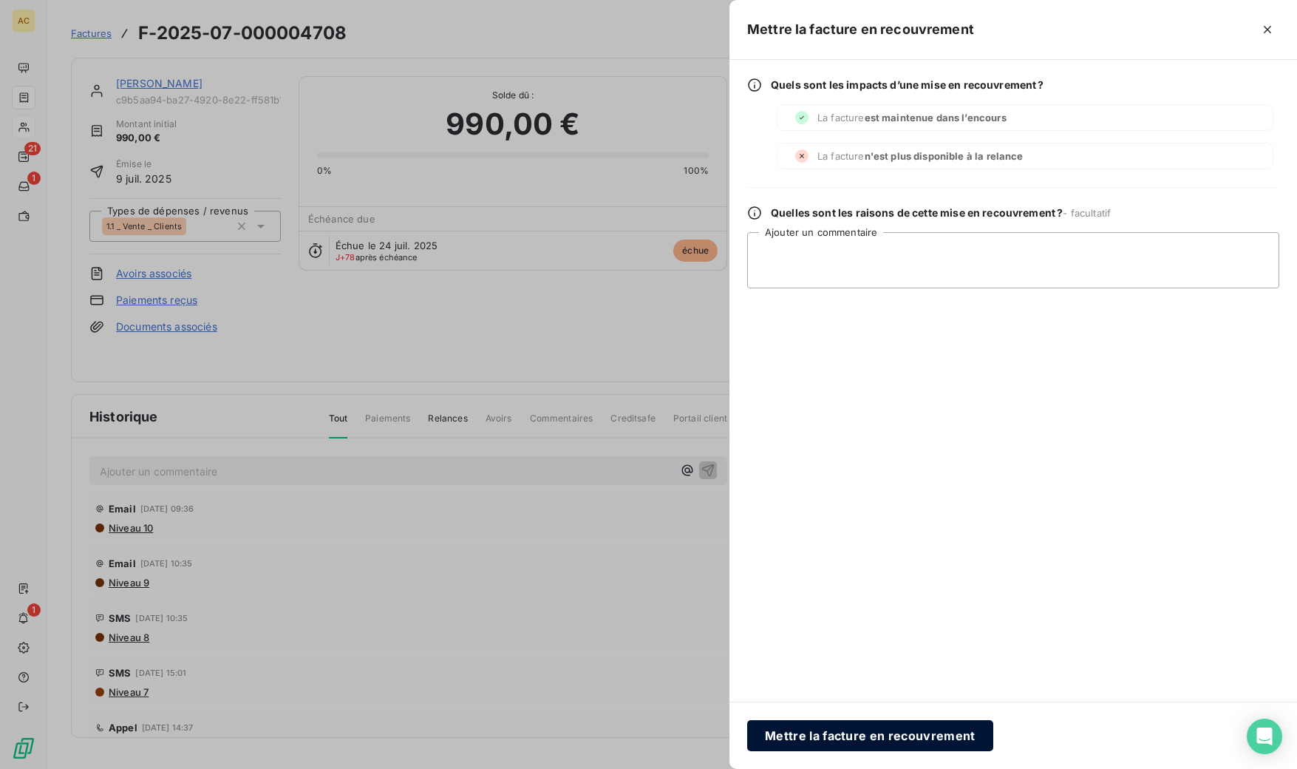
click at [880, 744] on button "Mettre la facture en recouvrement" at bounding box center [870, 735] width 246 height 31
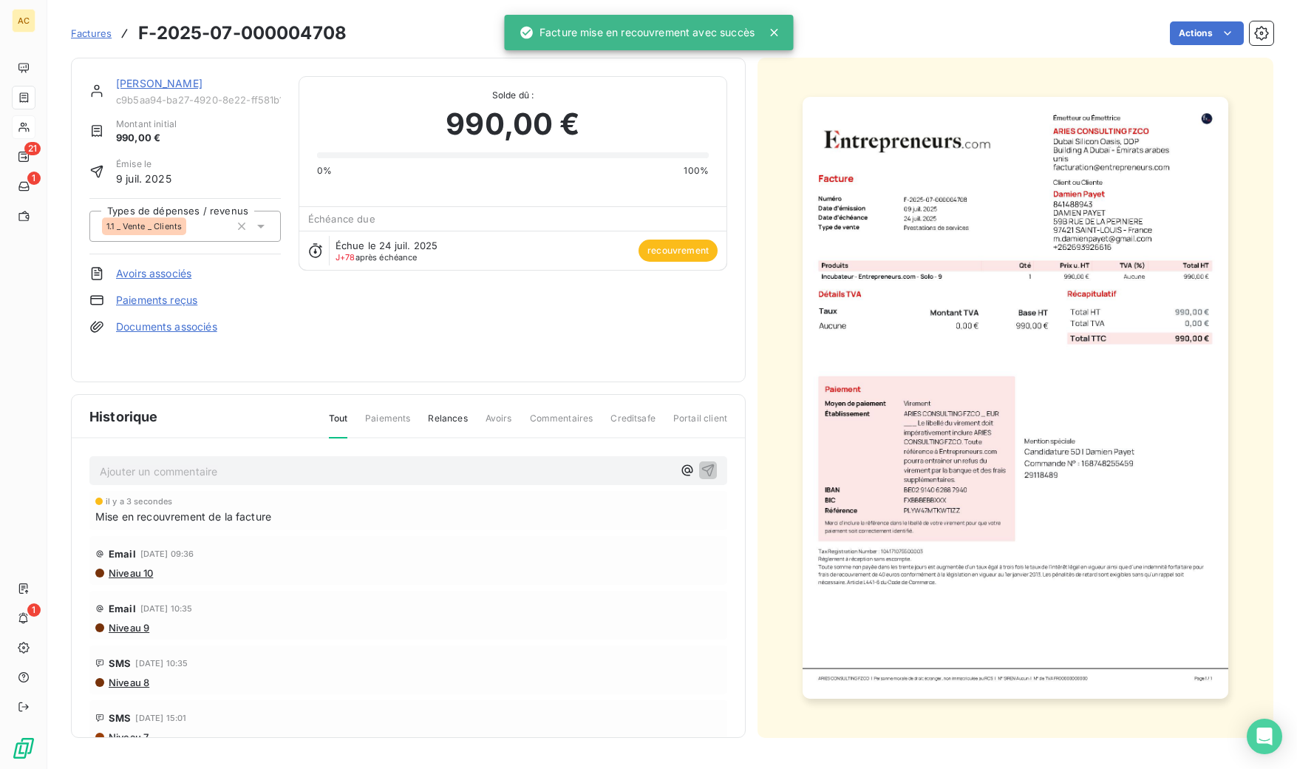
click at [141, 84] on link "[PERSON_NAME]" at bounding box center [159, 83] width 86 height 13
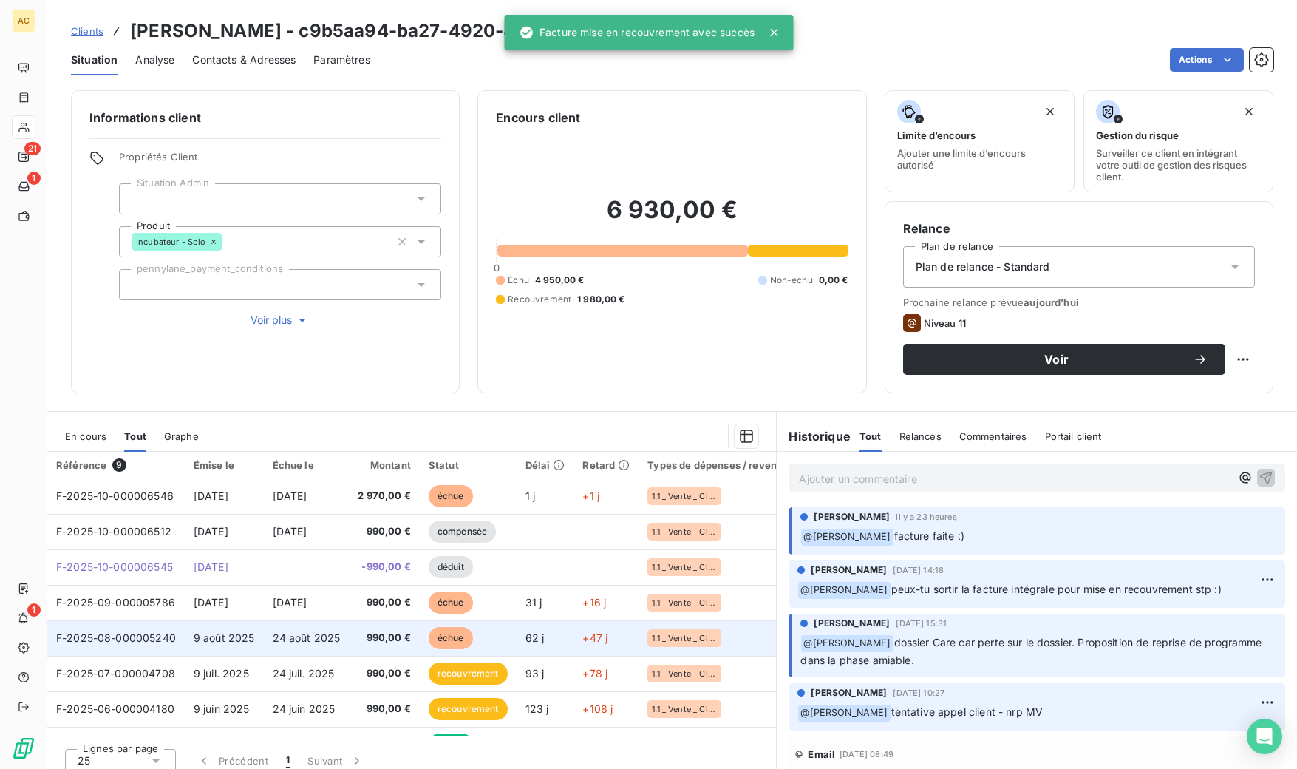
click at [359, 642] on td "990,00 €" at bounding box center [384, 637] width 71 height 35
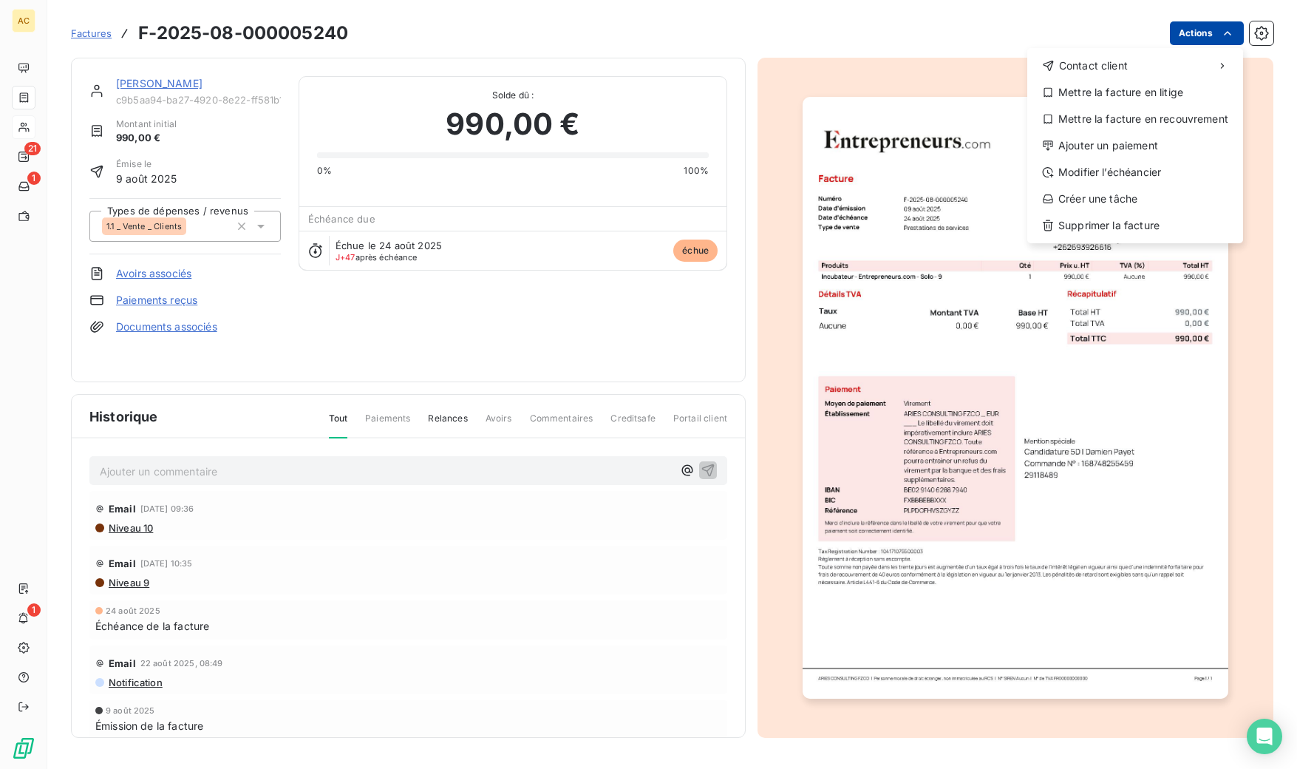
click at [1215, 39] on html "AC 21 1 1 Factures F-2025-08-000005240 Actions Contact client Mettre la facture…" at bounding box center [648, 384] width 1297 height 769
click at [1115, 120] on div "Mettre la facture en recouvrement" at bounding box center [1135, 119] width 204 height 24
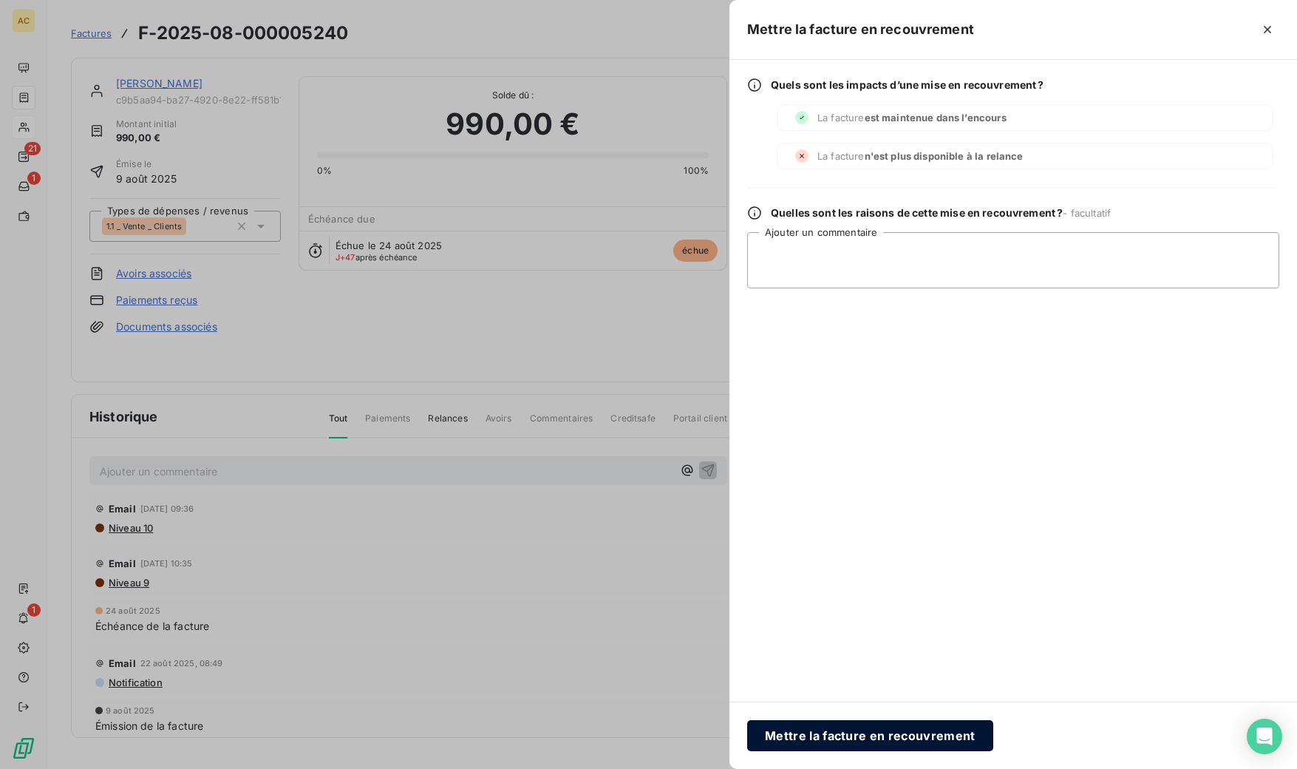
click at [800, 734] on button "Mettre la facture en recouvrement" at bounding box center [870, 735] width 246 height 31
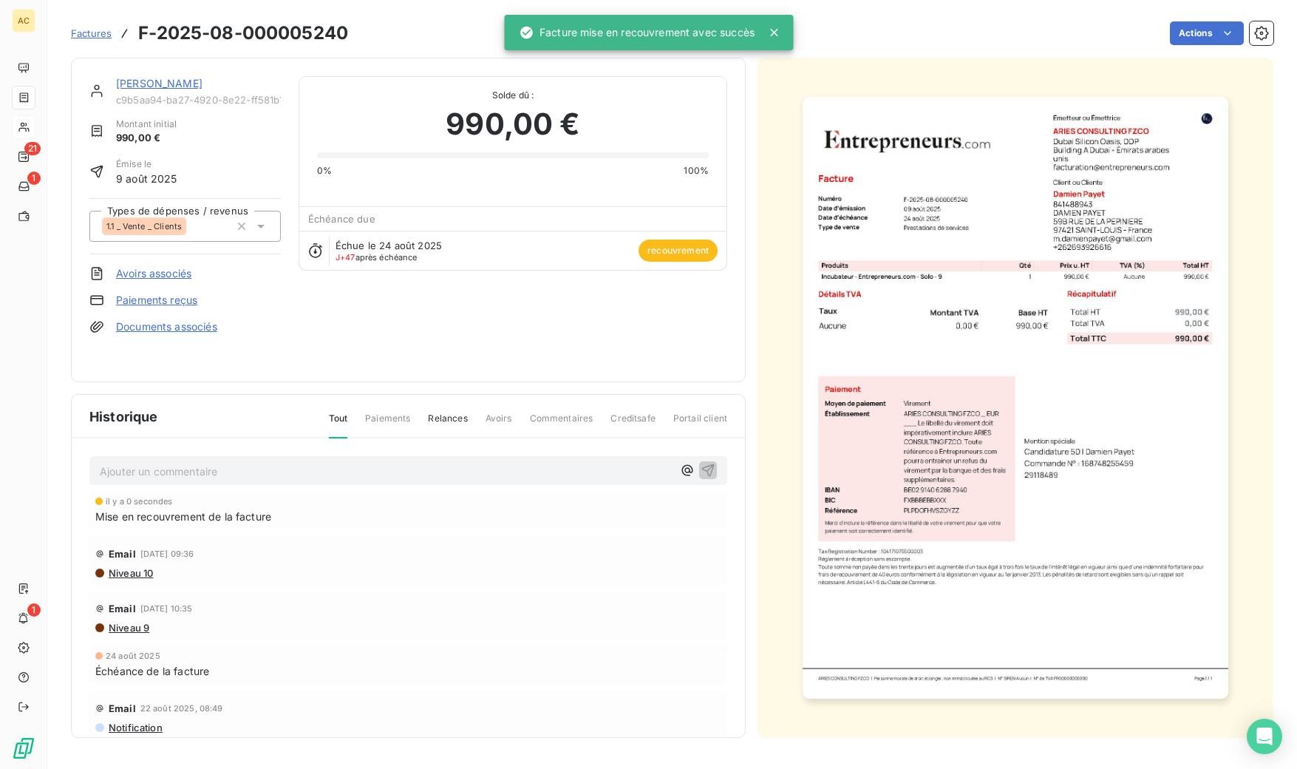
click at [170, 84] on link "[PERSON_NAME]" at bounding box center [159, 83] width 86 height 13
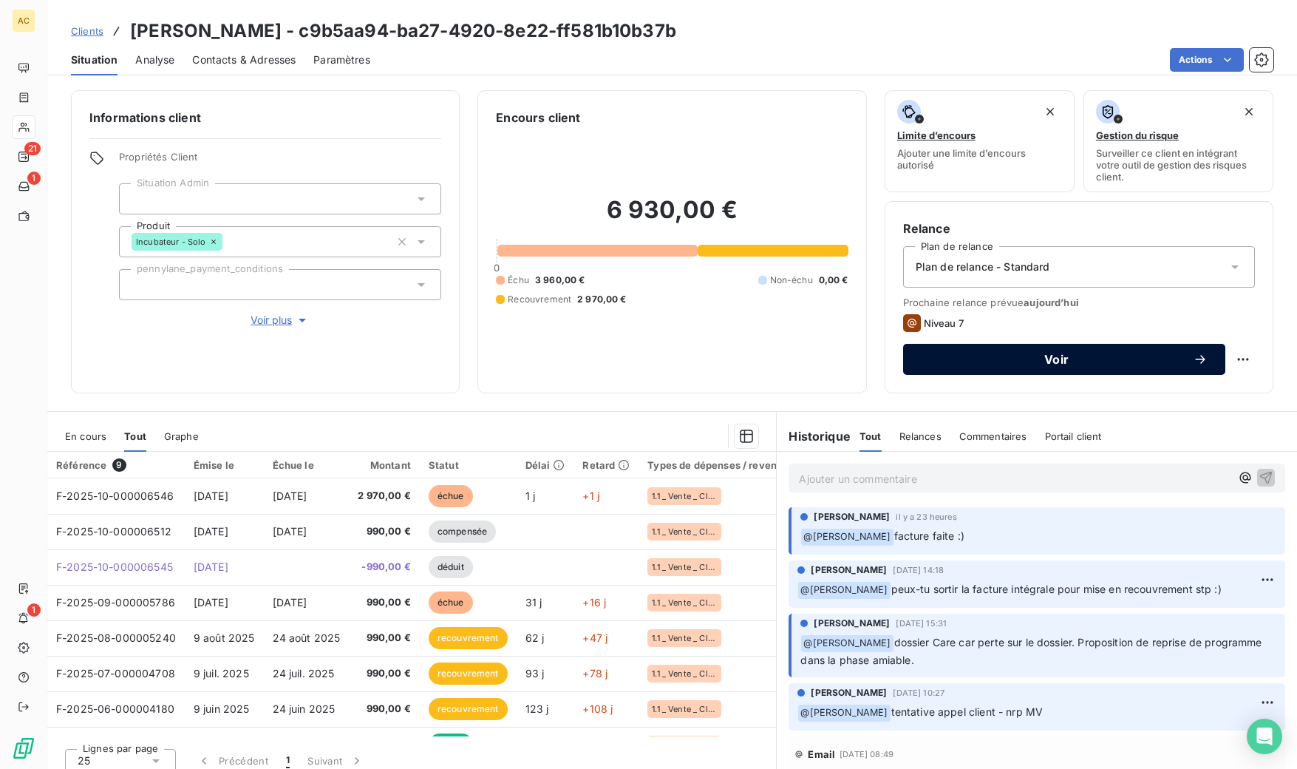
click at [1055, 361] on span "Voir" at bounding box center [1057, 359] width 272 height 12
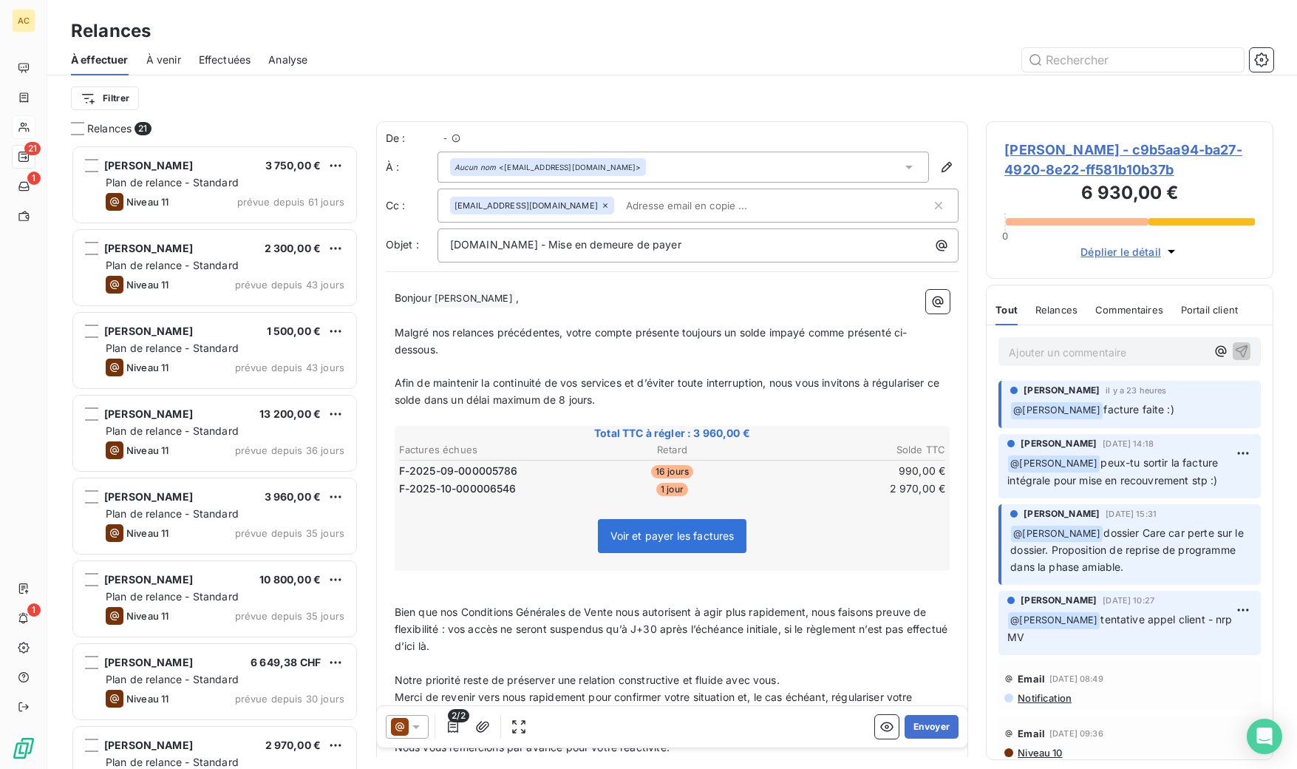
scroll to position [613, 276]
click at [424, 729] on div at bounding box center [407, 727] width 43 height 24
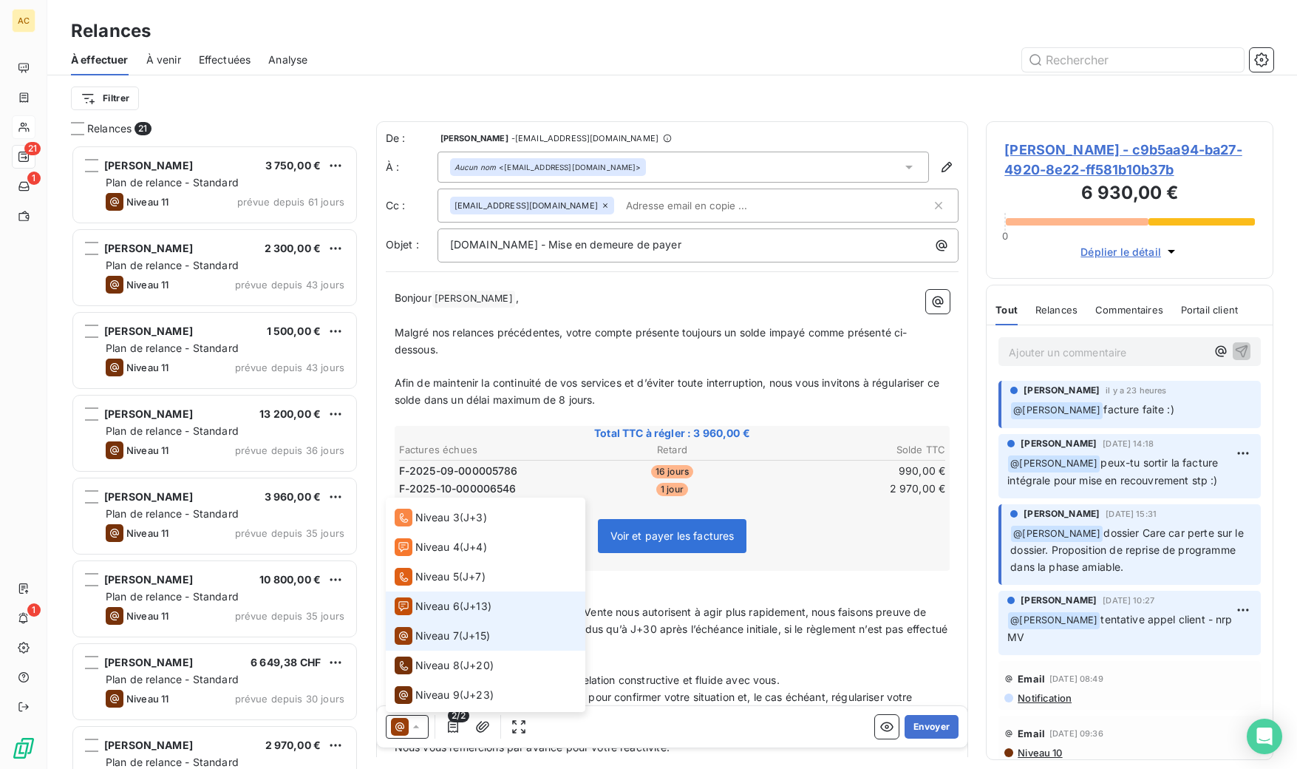
scroll to position [140, 0]
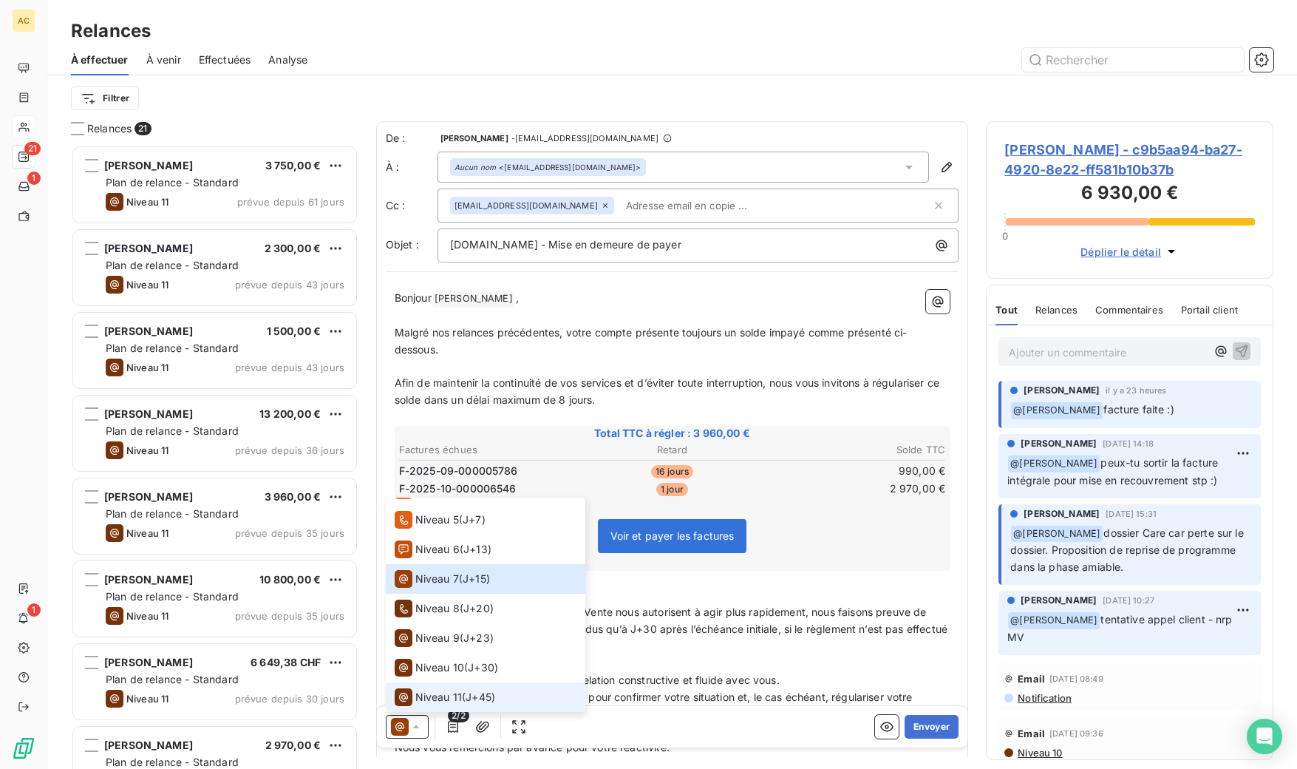
click at [451, 701] on span "Niveau 11" at bounding box center [438, 697] width 47 height 15
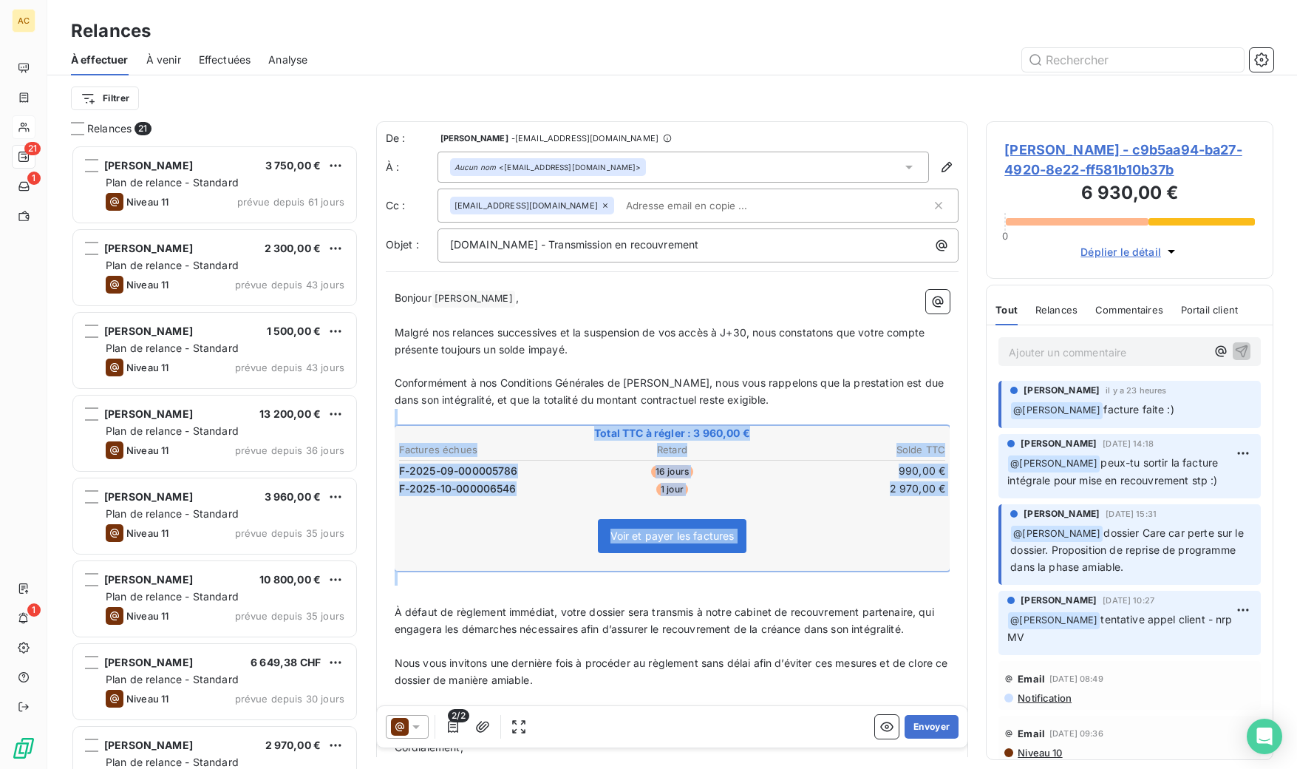
drag, startPoint x: 897, startPoint y: 580, endPoint x: 461, endPoint y: 423, distance: 463.7
click at [461, 423] on div "Bonjour [PERSON_NAME] ﻿ , ﻿ Malgré nos relances successives et la suspension de…" at bounding box center [673, 554] width 556 height 529
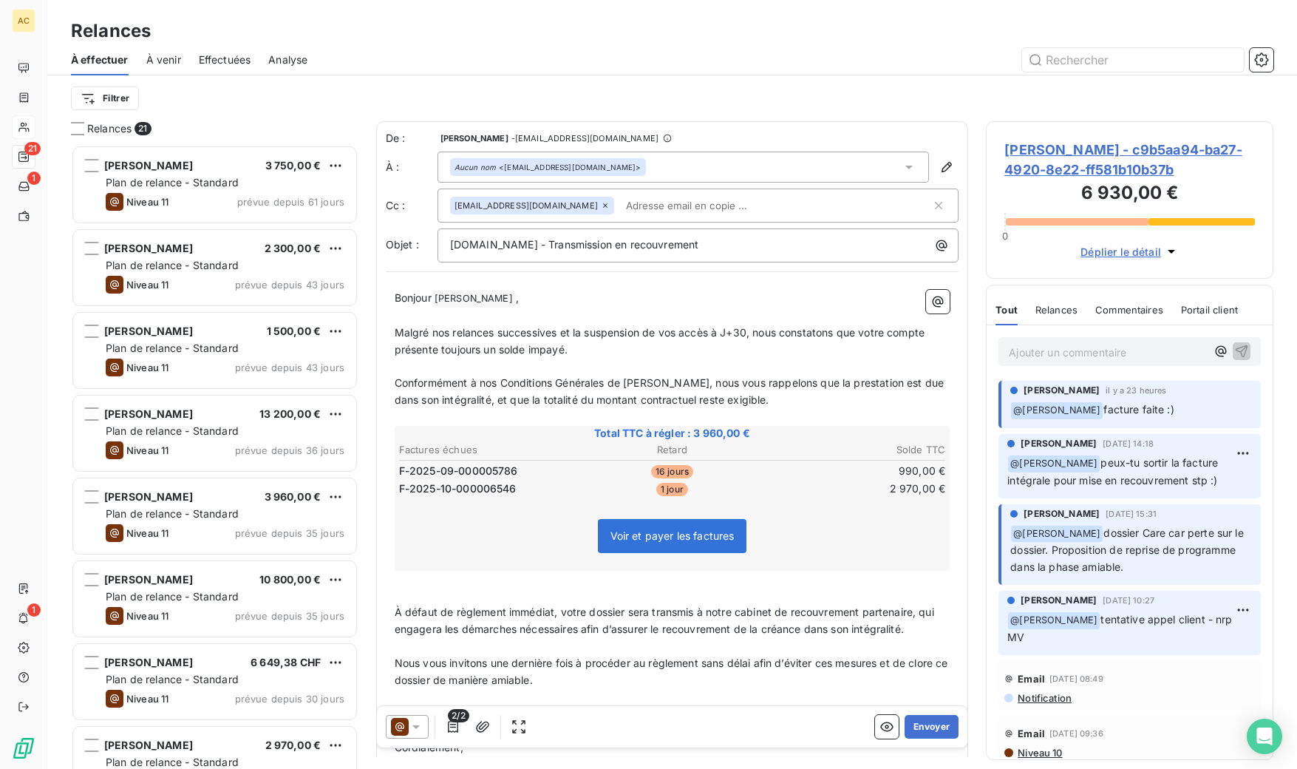
click at [470, 577] on p "﻿" at bounding box center [673, 579] width 556 height 17
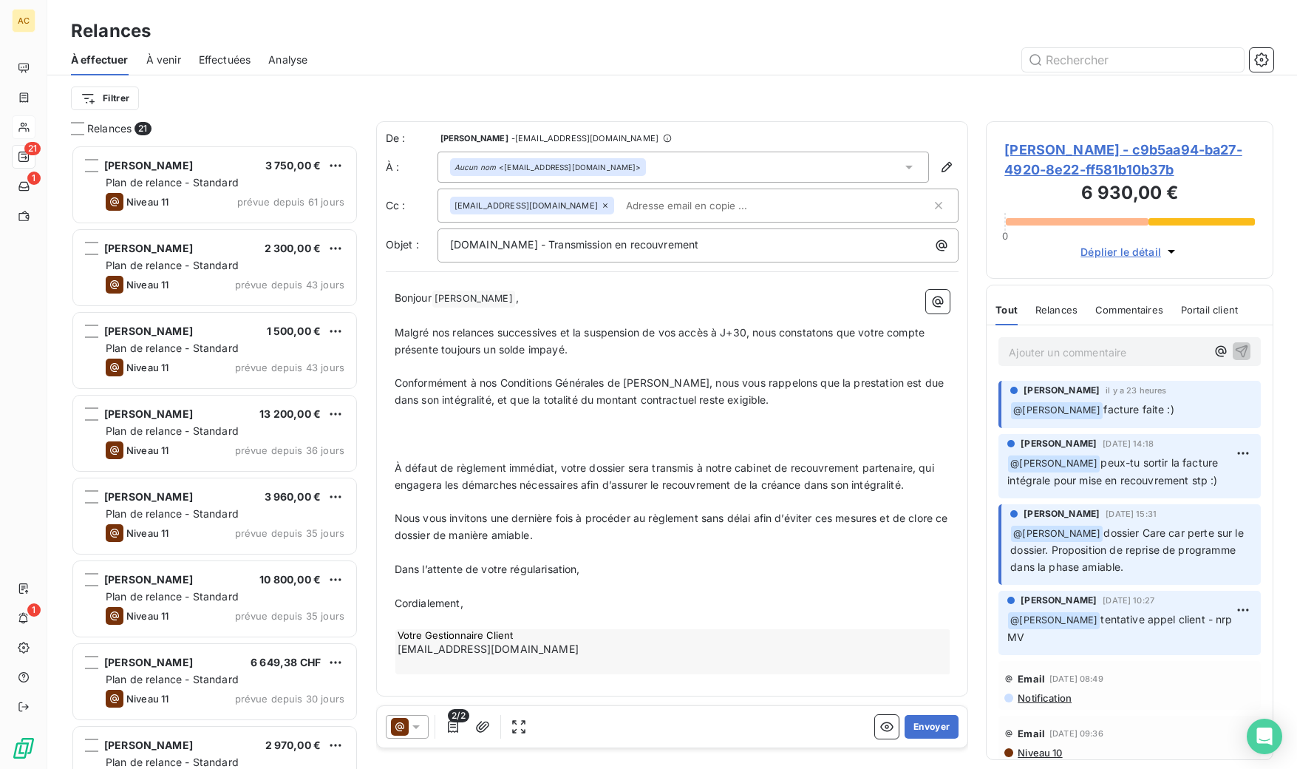
click at [424, 730] on div at bounding box center [407, 727] width 43 height 24
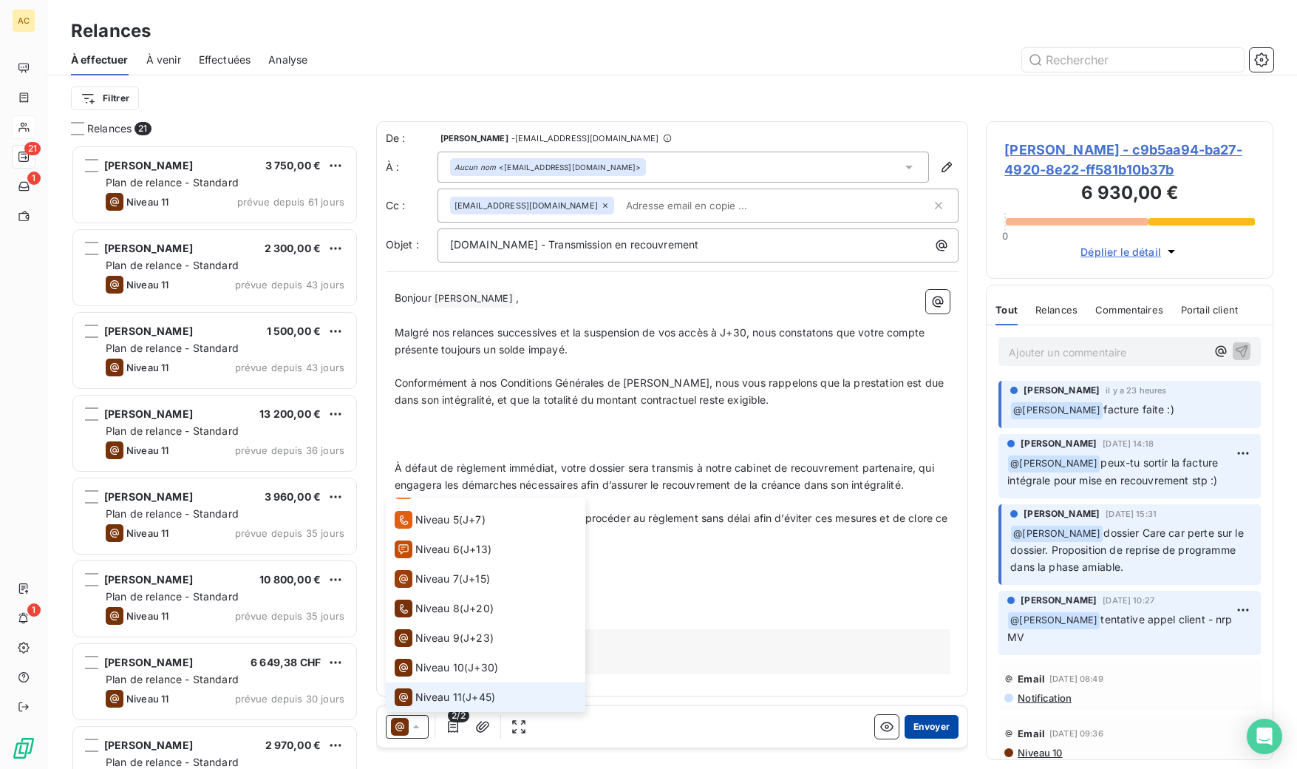
click at [939, 721] on button "Envoyer" at bounding box center [932, 727] width 54 height 24
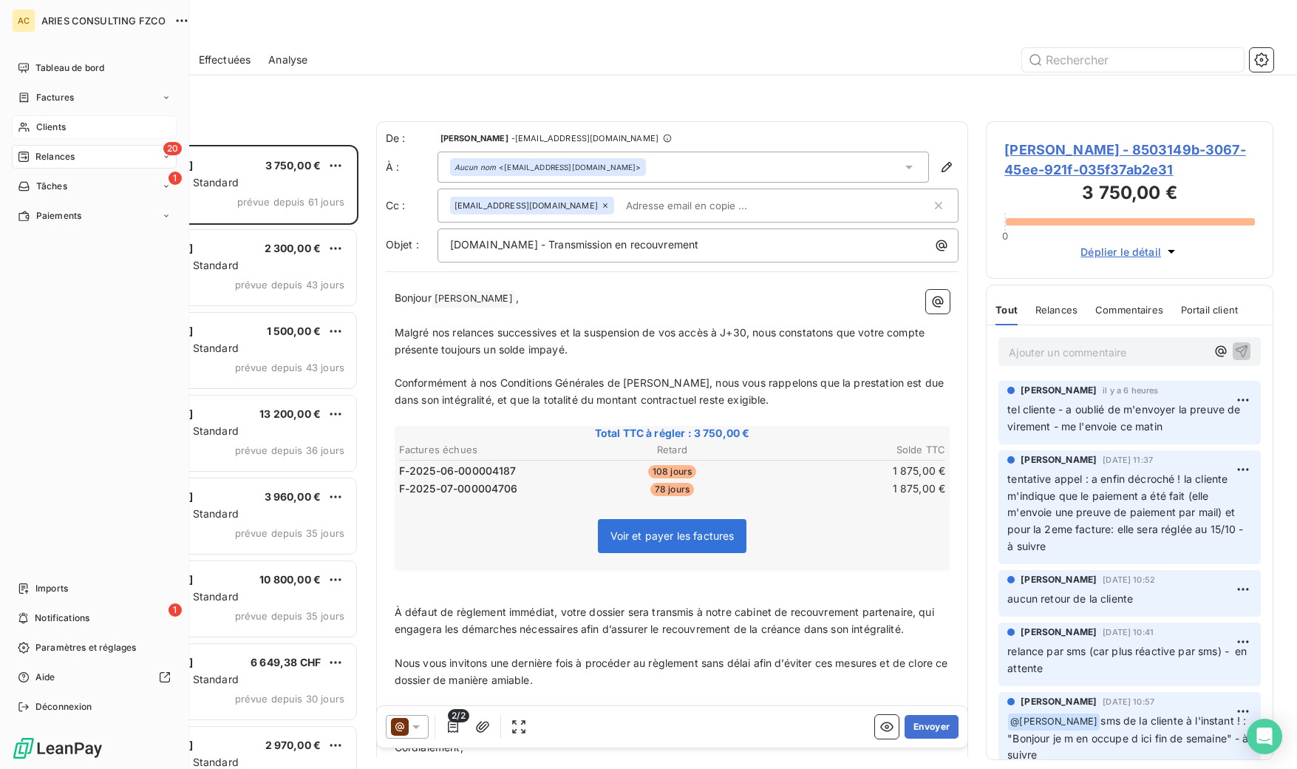
click at [49, 129] on span "Clients" at bounding box center [51, 126] width 30 height 13
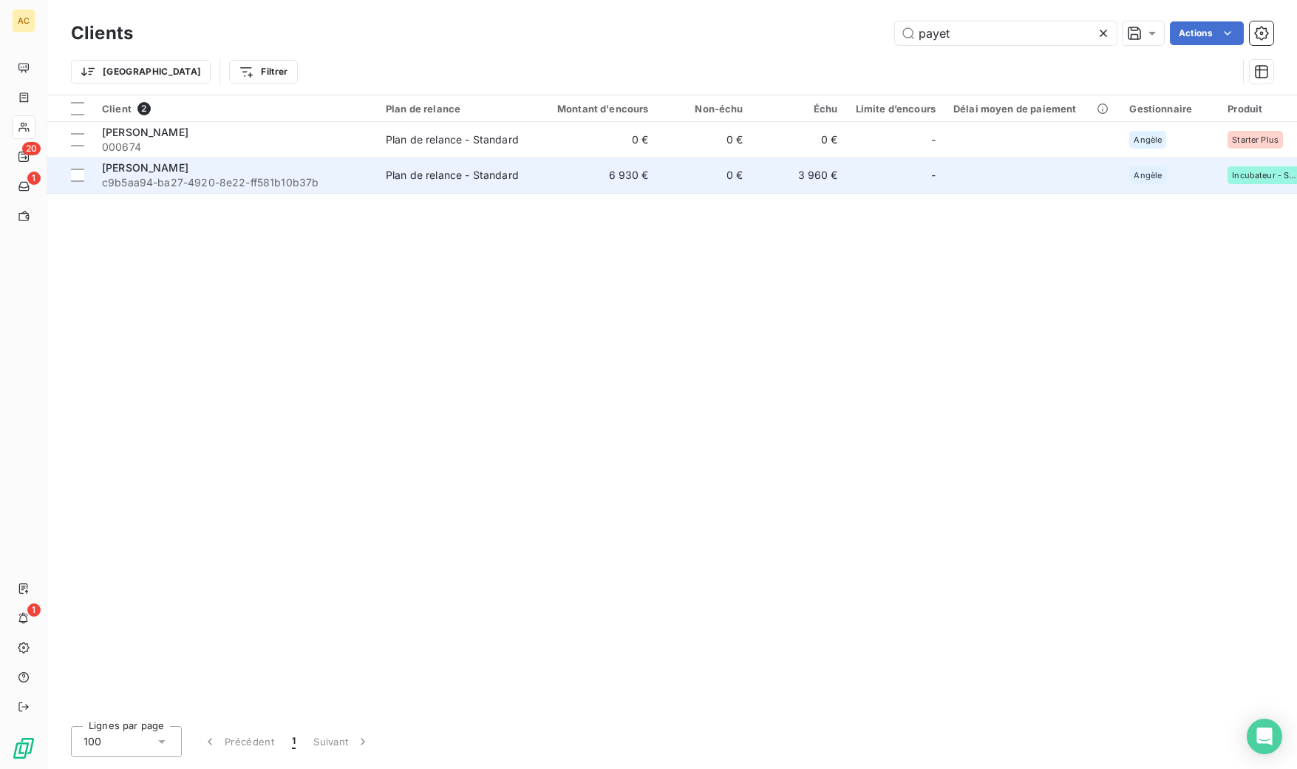
click at [245, 179] on span "c9b5aa94-ba27-4920-8e22-ff581b10b37b" at bounding box center [235, 182] width 266 height 15
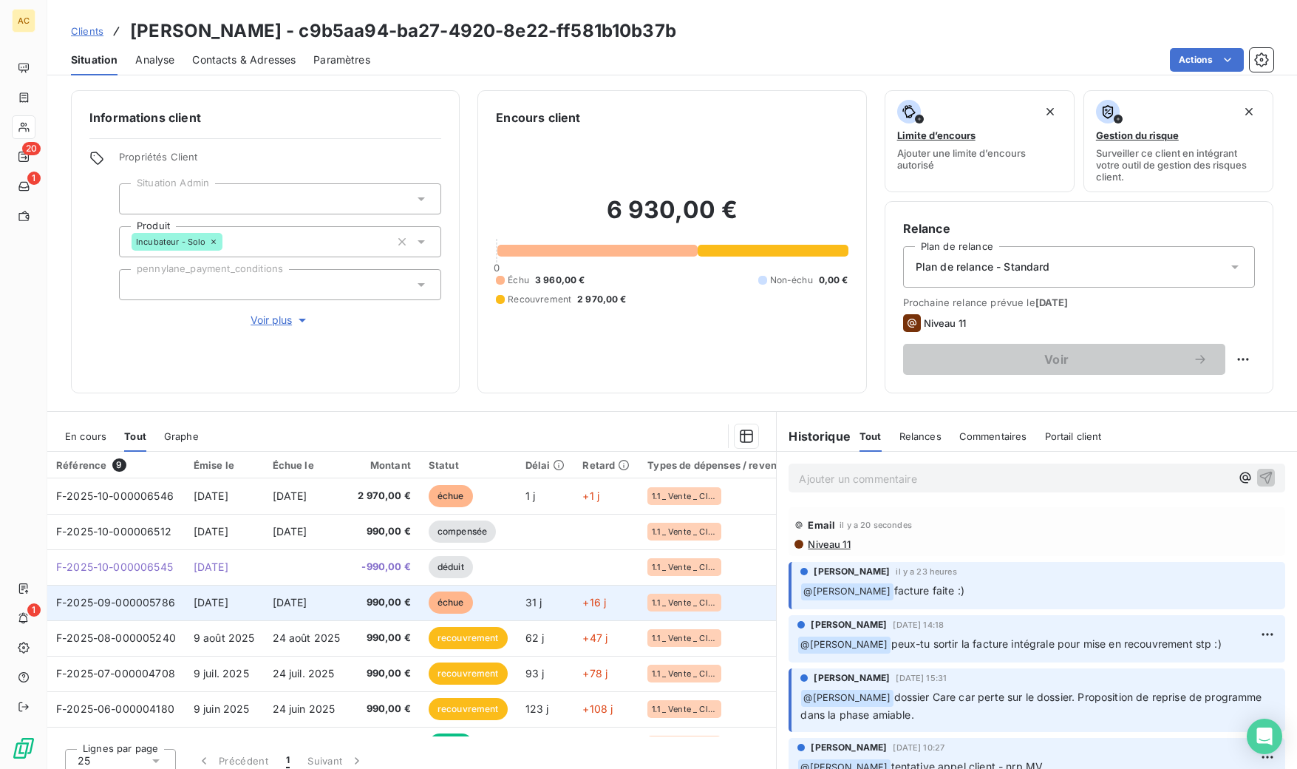
click at [444, 605] on span "échue" at bounding box center [451, 602] width 44 height 22
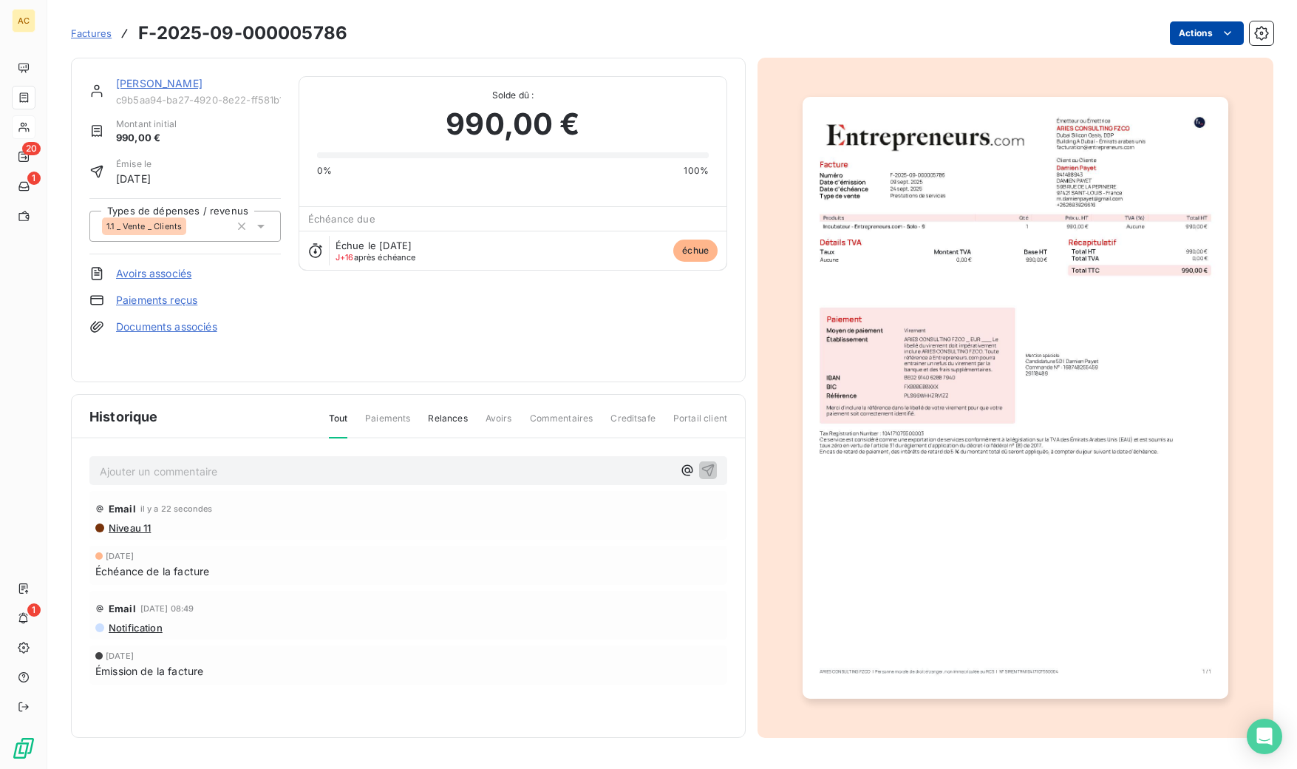
click at [1212, 37] on html "AC 20 1 1 Factures F-2025-09-000005786 Actions [PERSON_NAME] c9b5aa94-ba27-4920…" at bounding box center [648, 384] width 1297 height 769
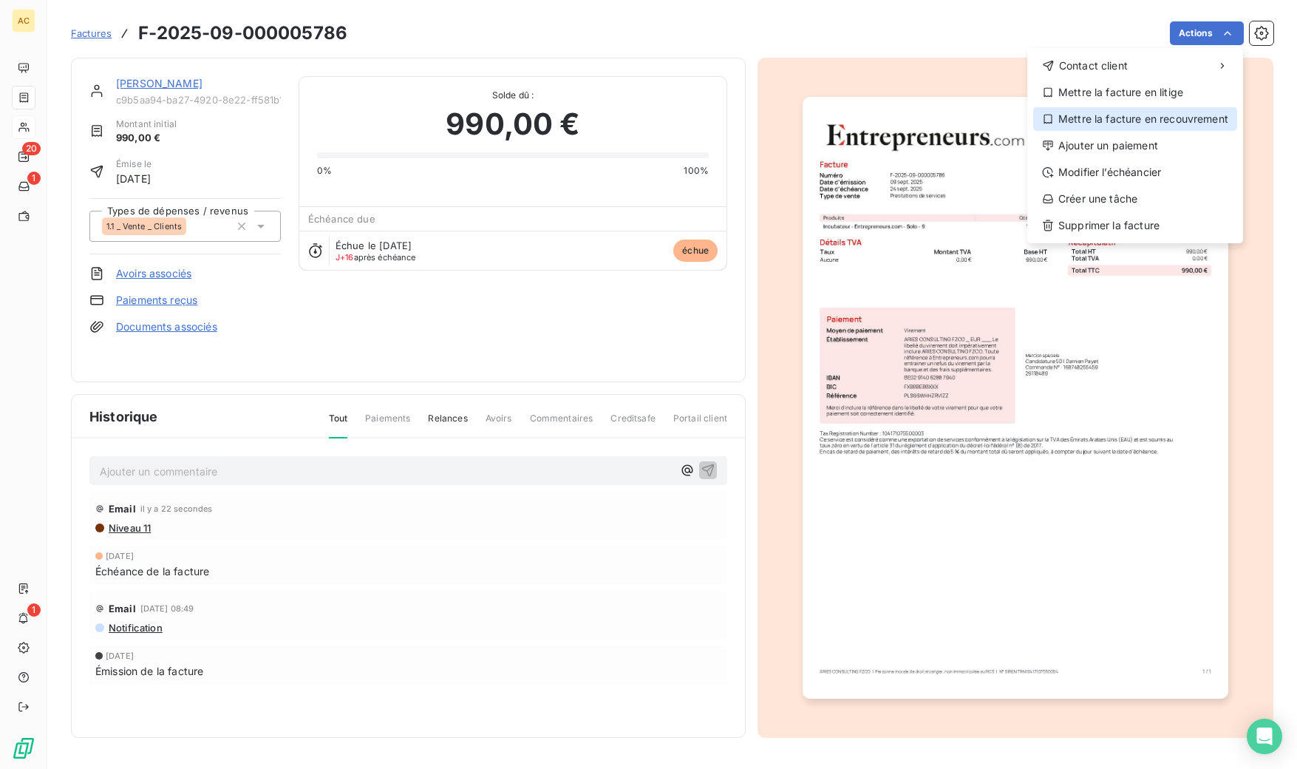
click at [1150, 118] on div "Mettre la facture en recouvrement" at bounding box center [1135, 119] width 204 height 24
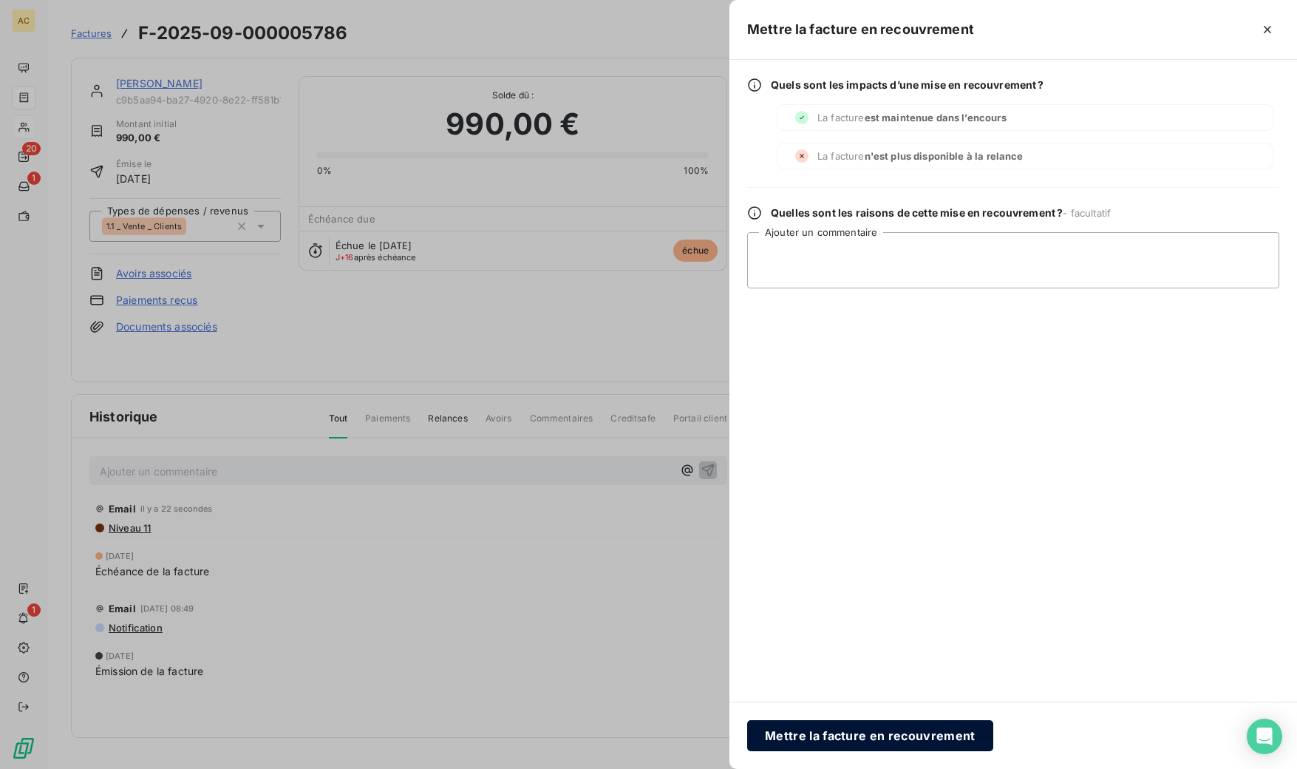
click at [831, 741] on button "Mettre la facture en recouvrement" at bounding box center [870, 735] width 246 height 31
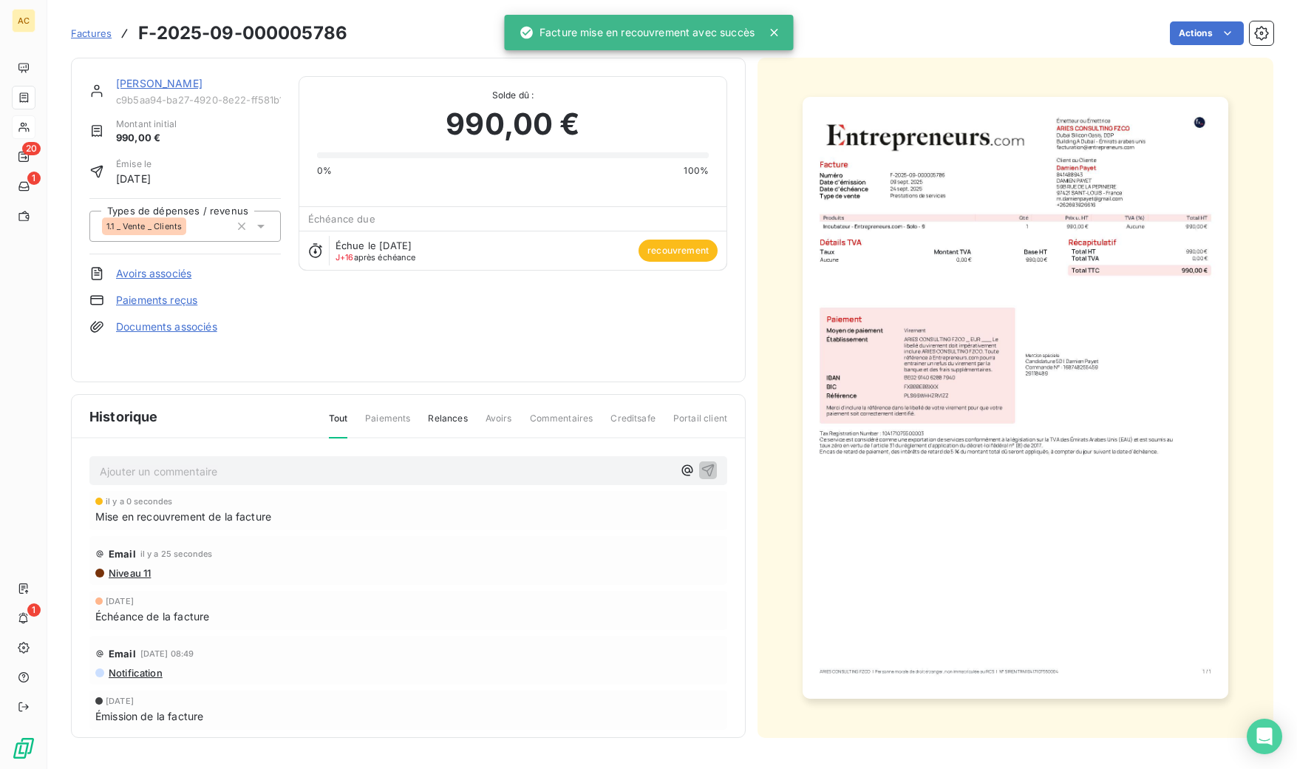
click at [161, 88] on link "[PERSON_NAME]" at bounding box center [159, 83] width 86 height 13
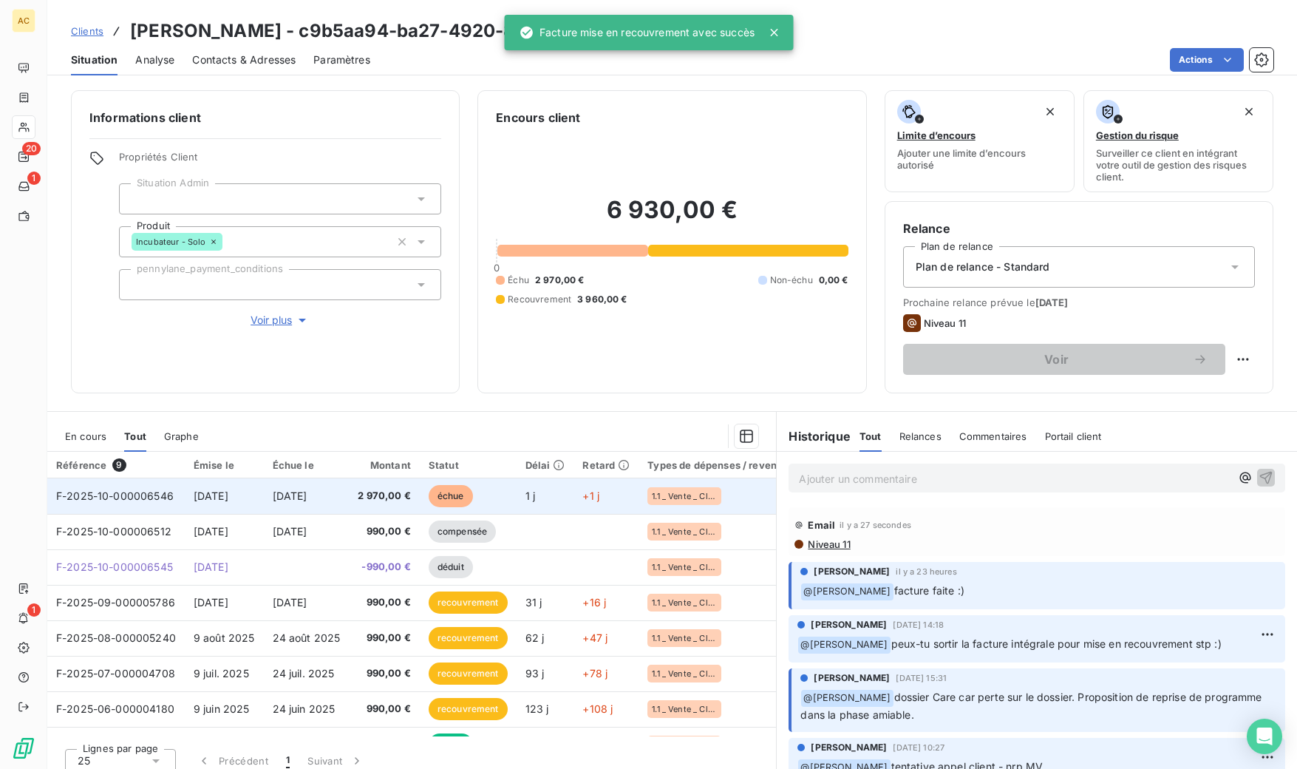
click at [278, 493] on span "[DATE]" at bounding box center [290, 495] width 35 height 13
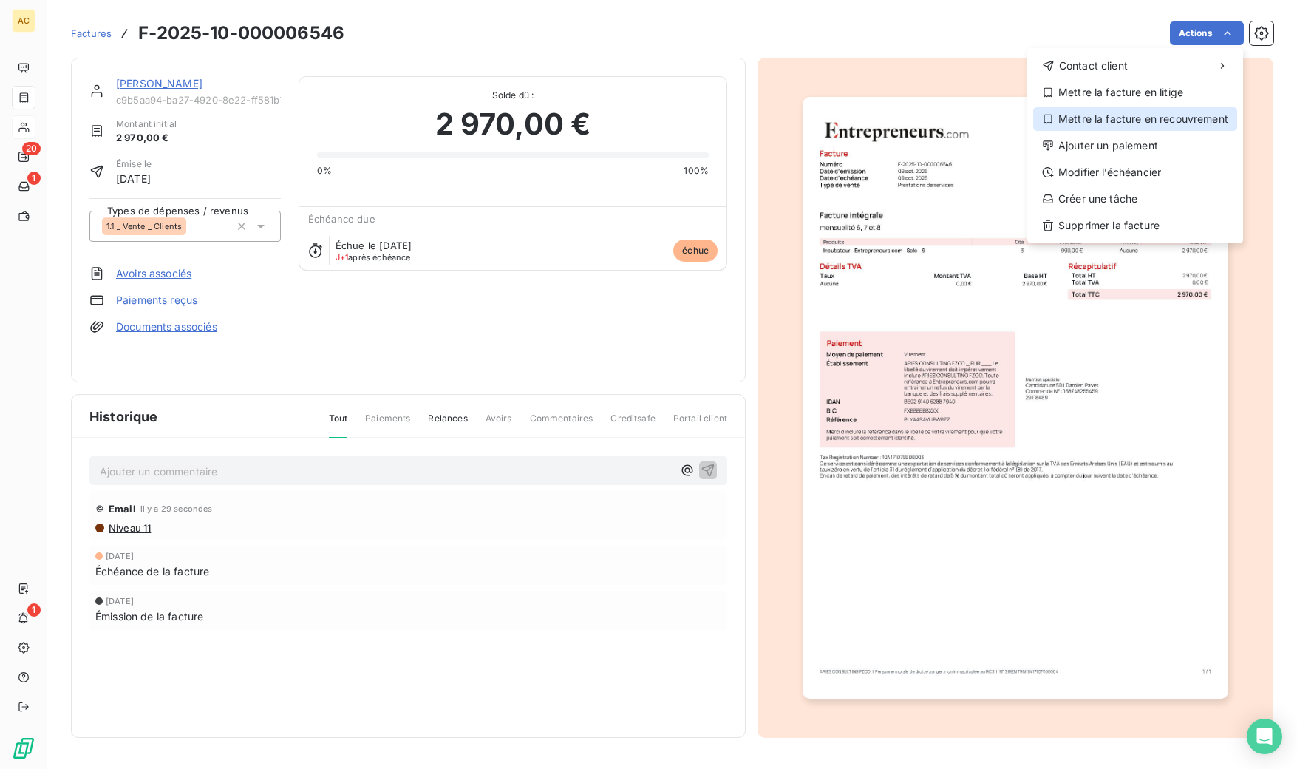
click at [1146, 120] on div "Mettre la facture en recouvrement" at bounding box center [1135, 119] width 204 height 24
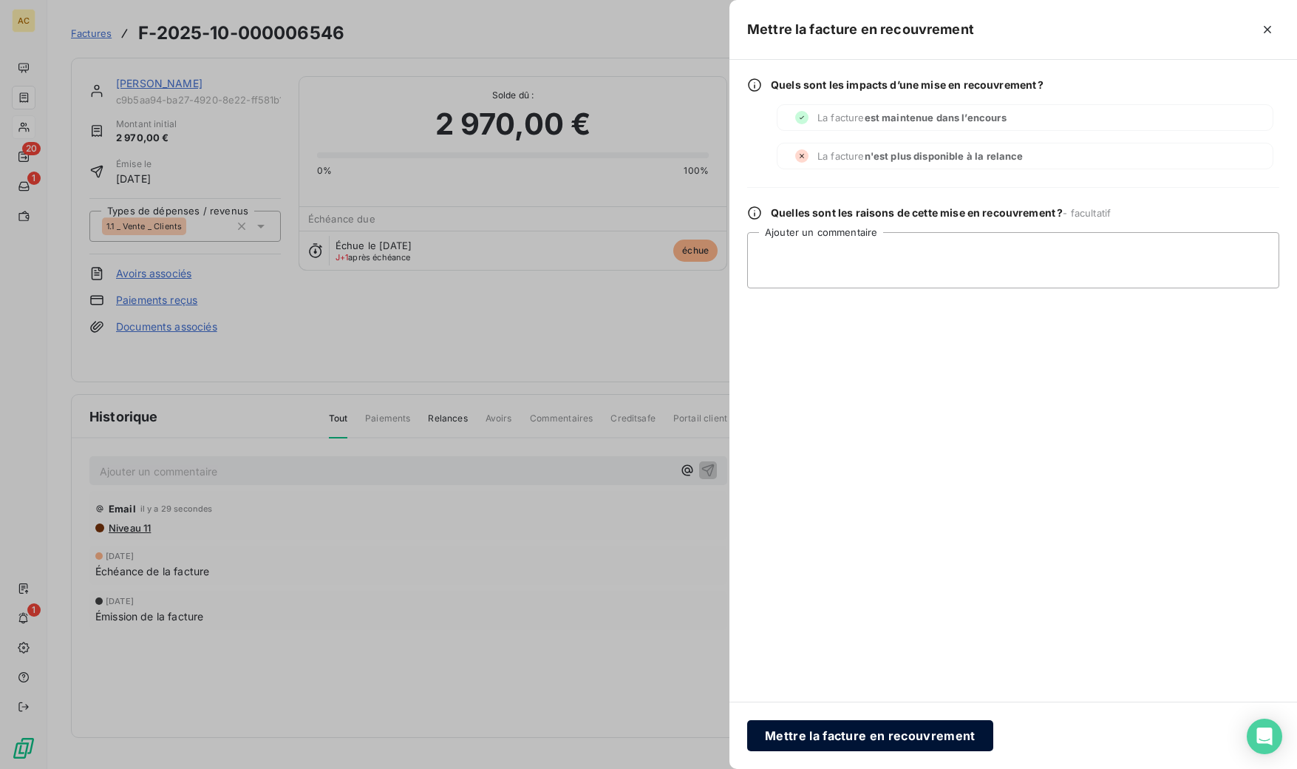
click at [833, 735] on button "Mettre la facture en recouvrement" at bounding box center [870, 735] width 246 height 31
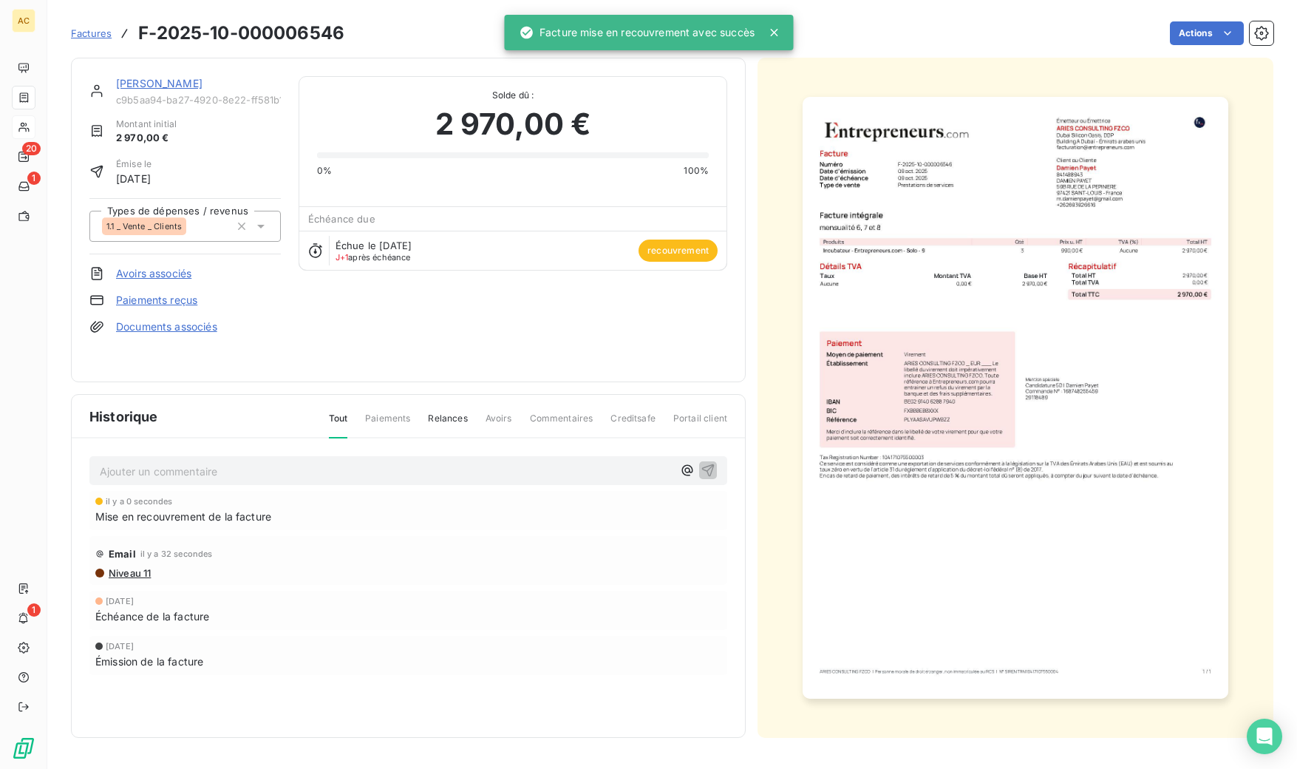
click at [135, 82] on link "[PERSON_NAME]" at bounding box center [159, 83] width 86 height 13
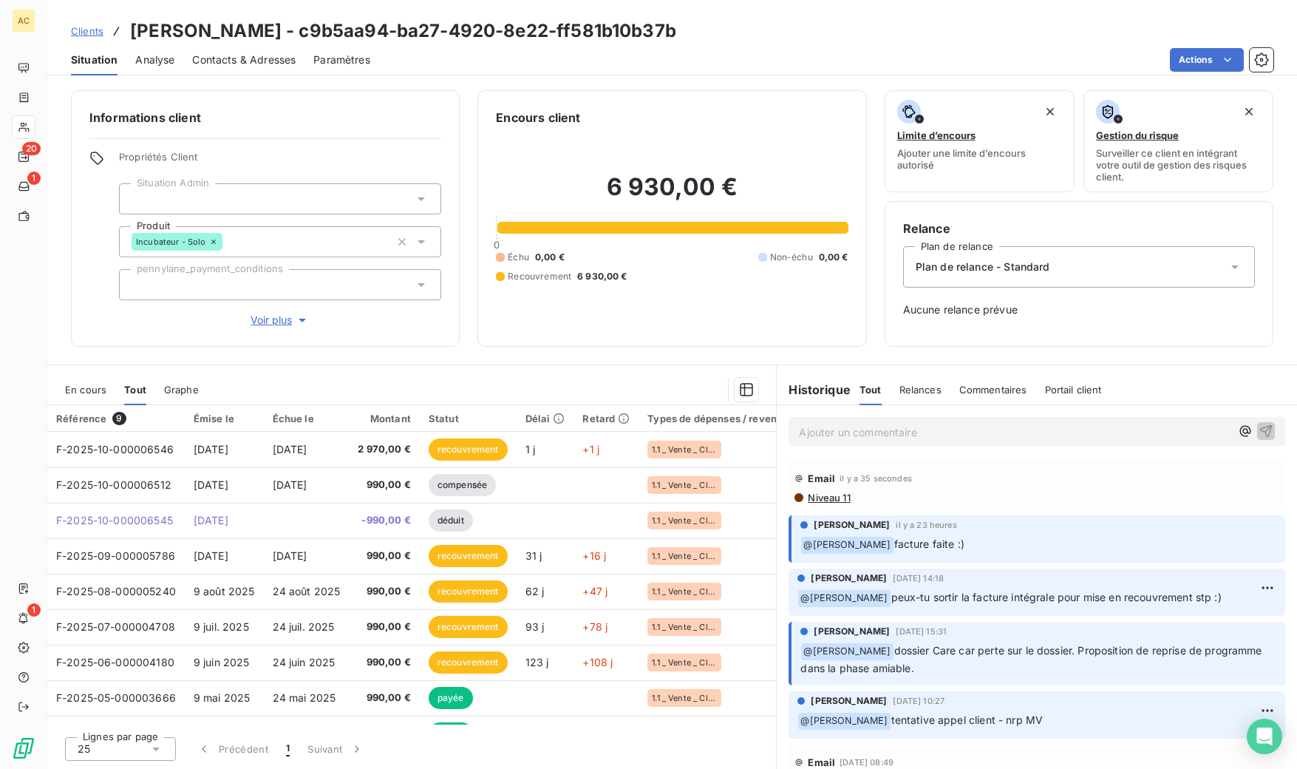
click at [1015, 273] on span "Plan de relance - Standard" at bounding box center [983, 266] width 135 height 15
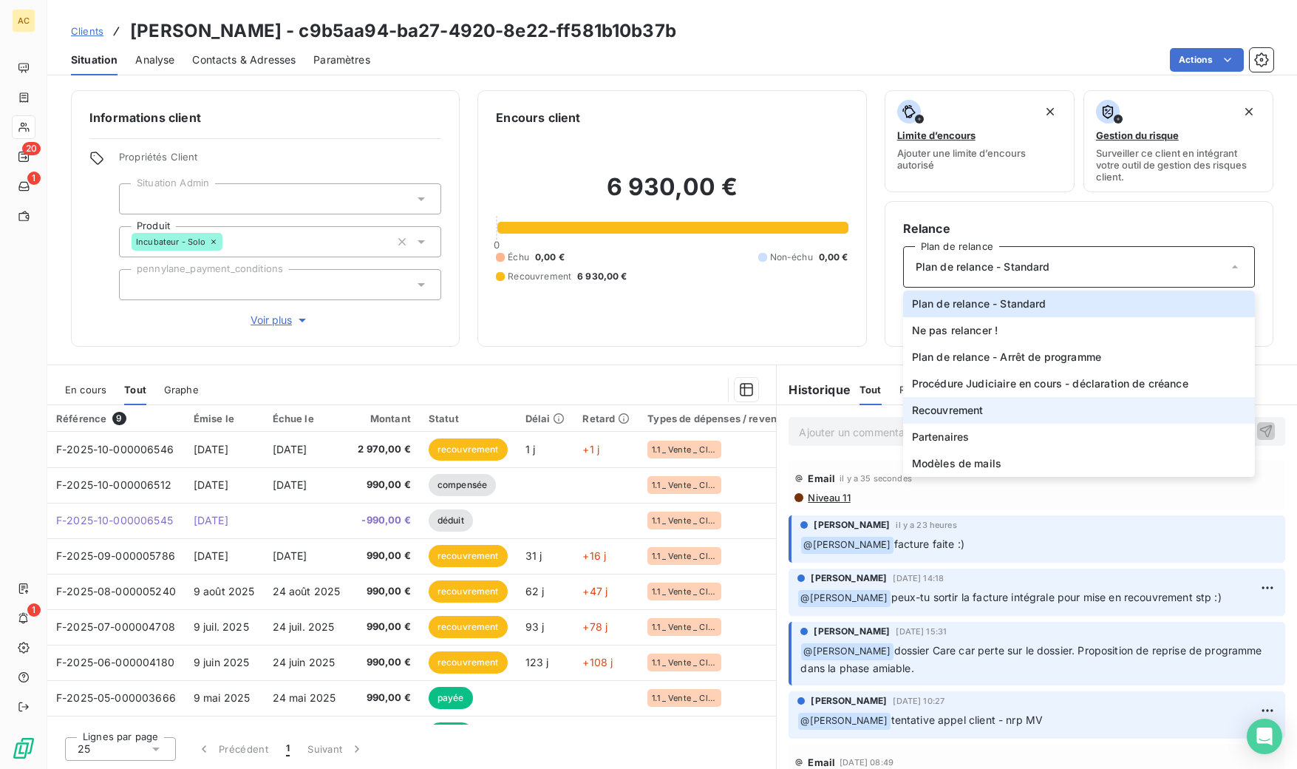
click at [1004, 404] on li "Recouvrement" at bounding box center [1079, 410] width 352 height 27
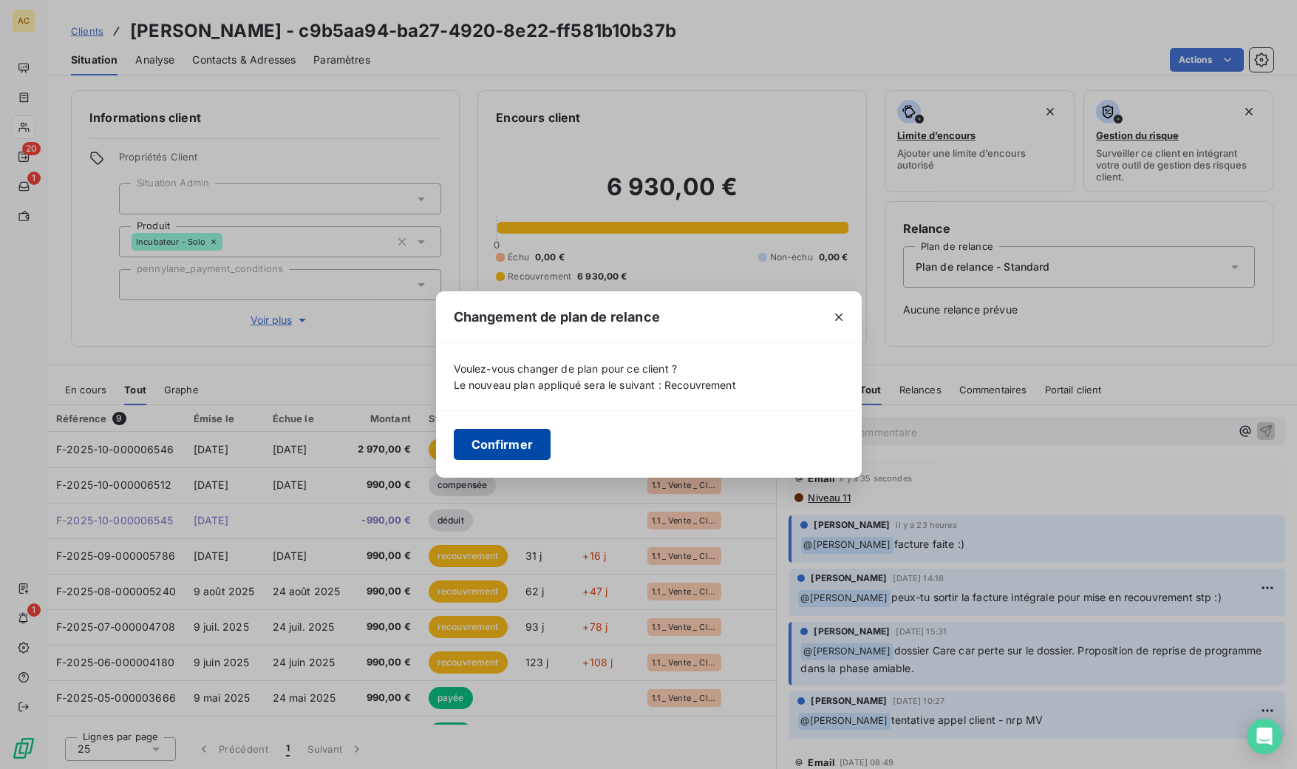
click at [523, 437] on button "Confirmer" at bounding box center [503, 444] width 98 height 31
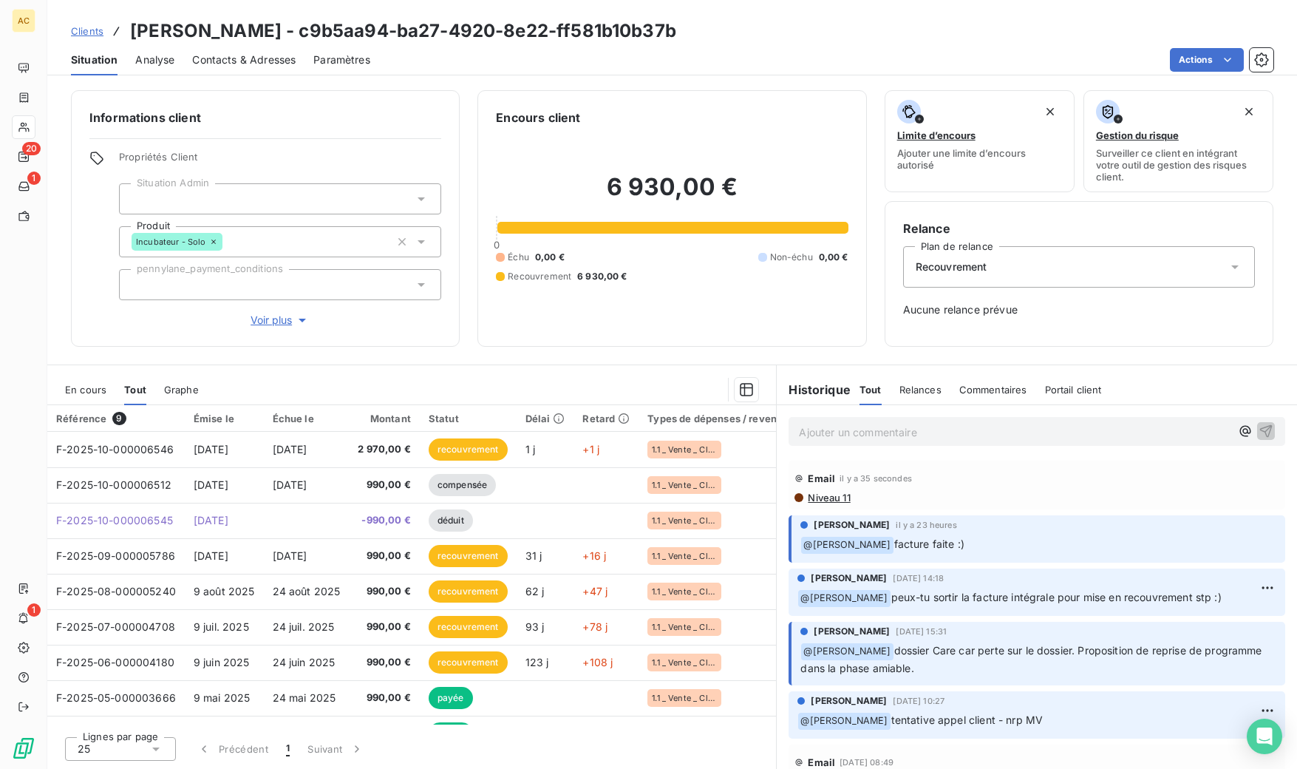
click at [831, 430] on p "Ajouter un commentaire ﻿" at bounding box center [1015, 432] width 432 height 18
click at [921, 426] on p "Ajouter un commentaire ﻿" at bounding box center [1015, 432] width 432 height 18
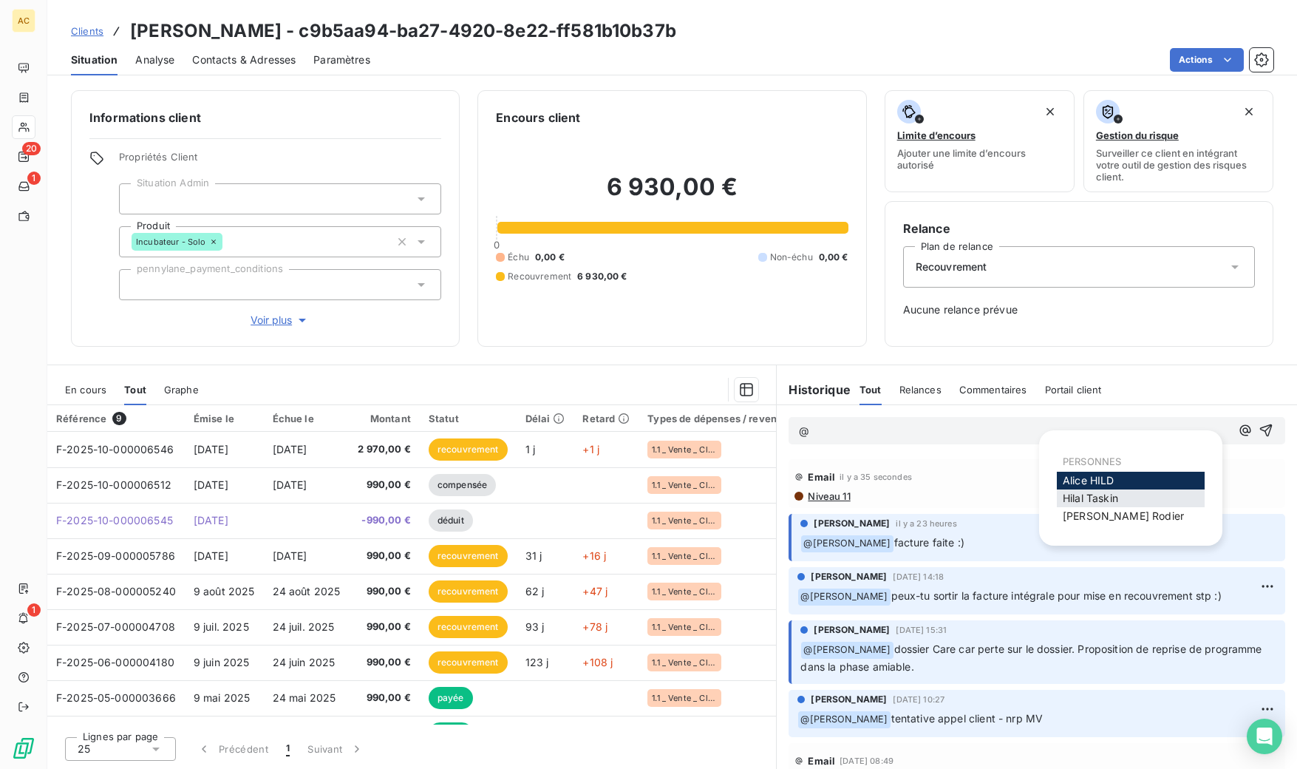
click at [1081, 498] on span "[PERSON_NAME]" at bounding box center [1090, 498] width 55 height 13
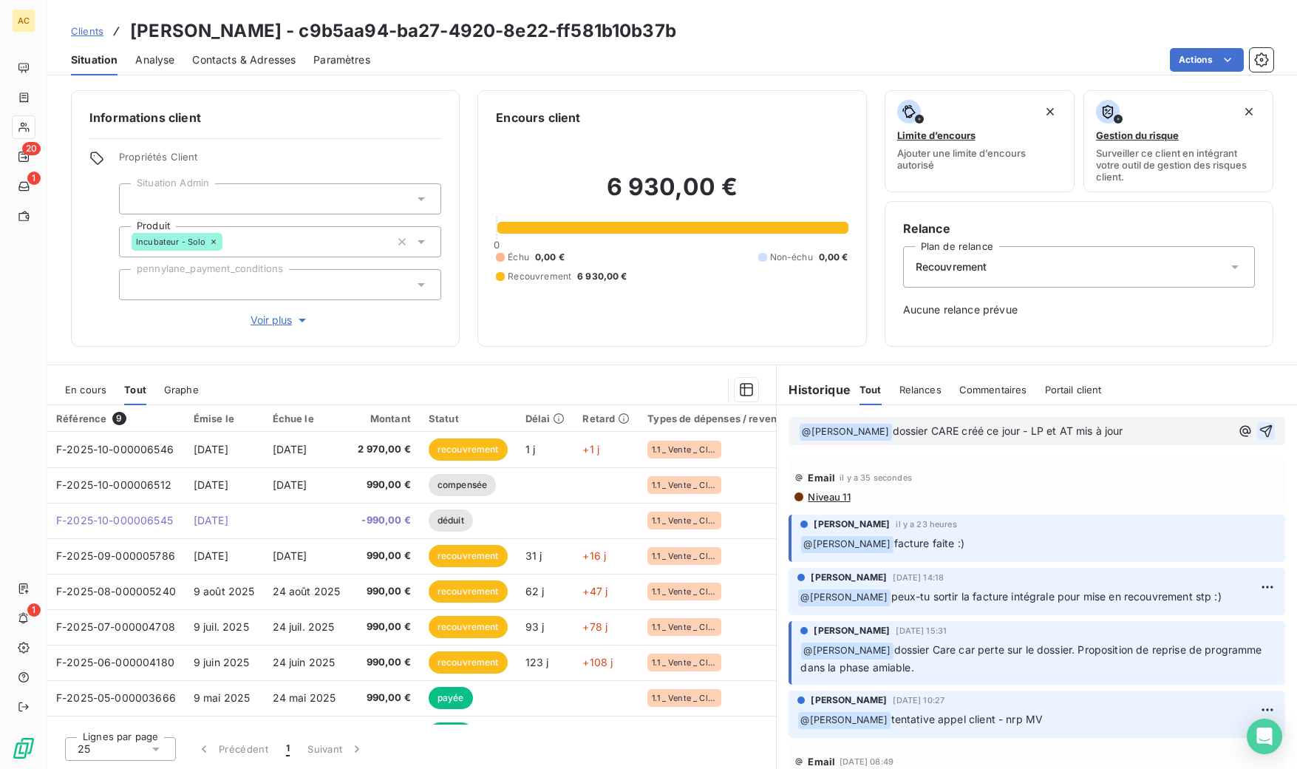
click at [1260, 427] on icon "button" at bounding box center [1266, 431] width 13 height 13
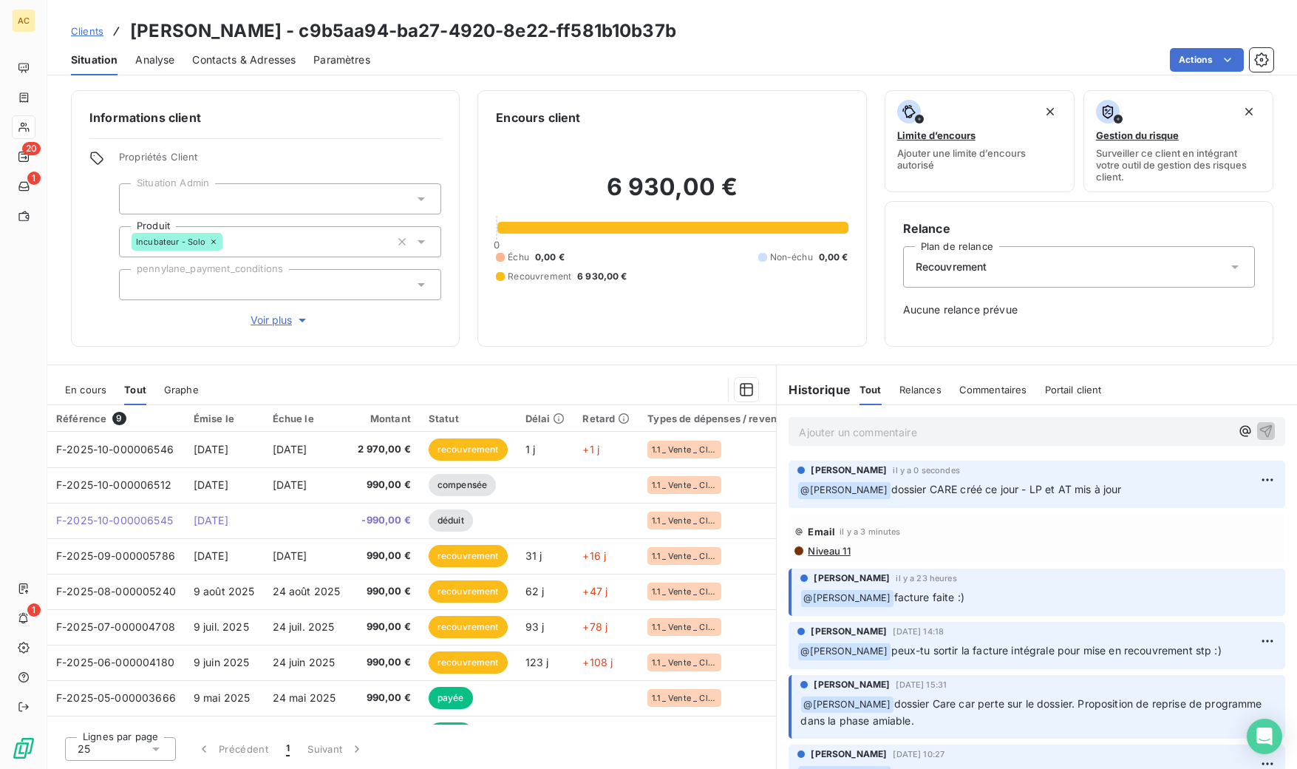
click at [364, 361] on div "Informations client Propriétés Client Situation Admin Produit Incubateur - Solo…" at bounding box center [672, 424] width 1250 height 687
click at [88, 33] on span "Clients" at bounding box center [87, 31] width 33 height 12
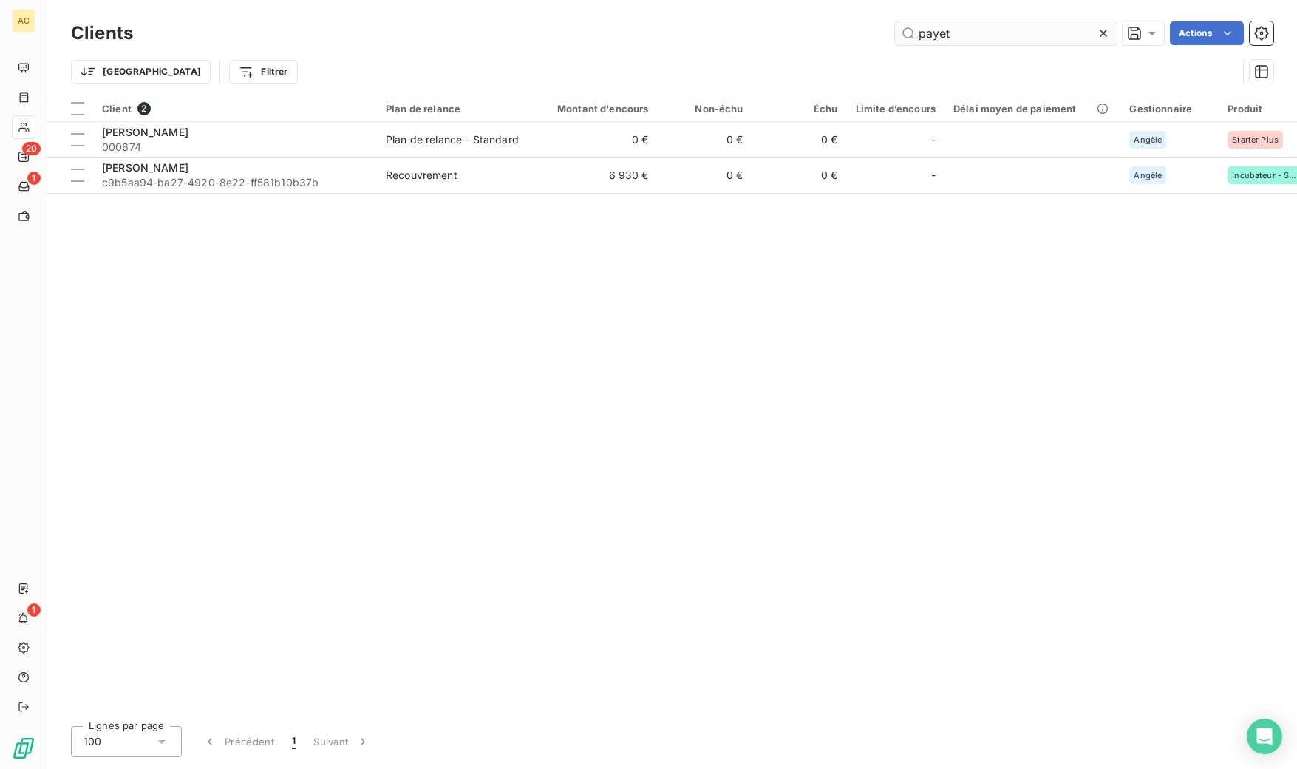
drag, startPoint x: 931, startPoint y: 30, endPoint x: 911, endPoint y: 32, distance: 20.0
click at [911, 32] on input "payet" at bounding box center [1006, 33] width 222 height 24
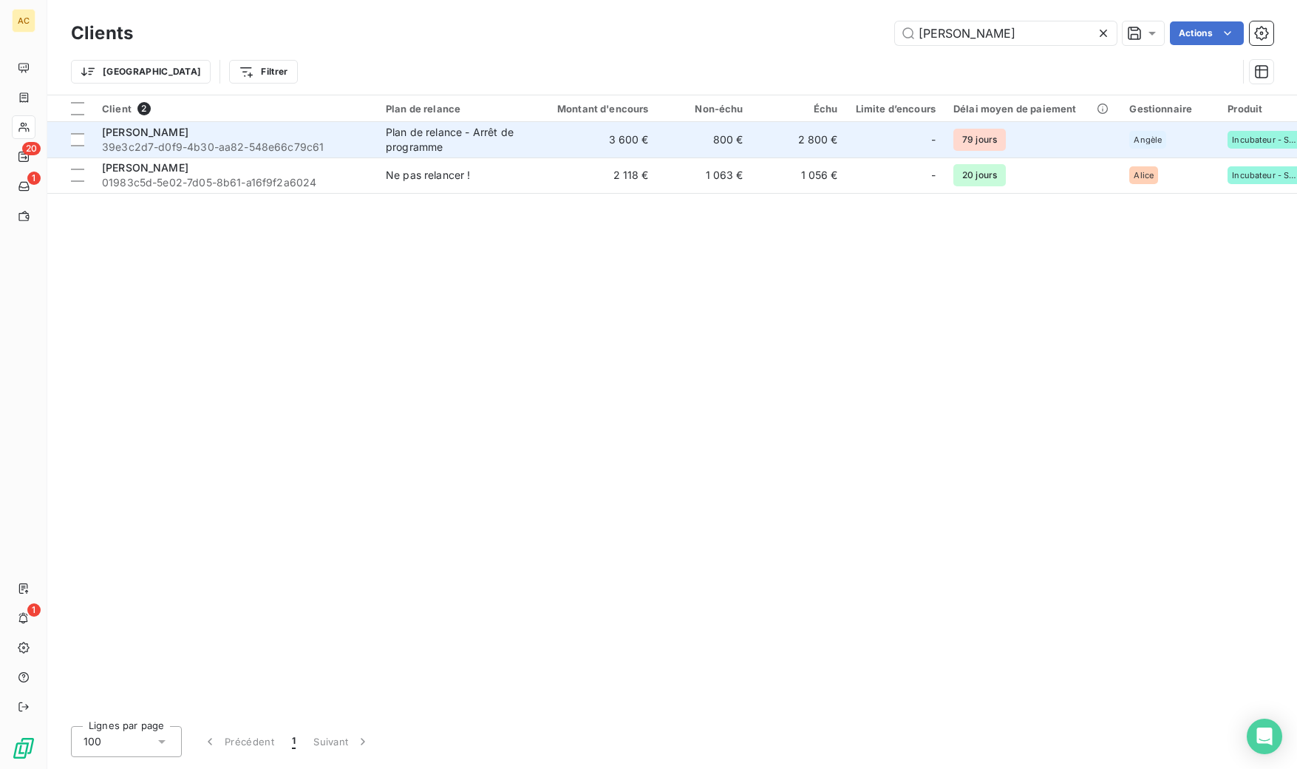
type input "[PERSON_NAME]"
click at [314, 137] on div "[PERSON_NAME]" at bounding box center [235, 132] width 266 height 15
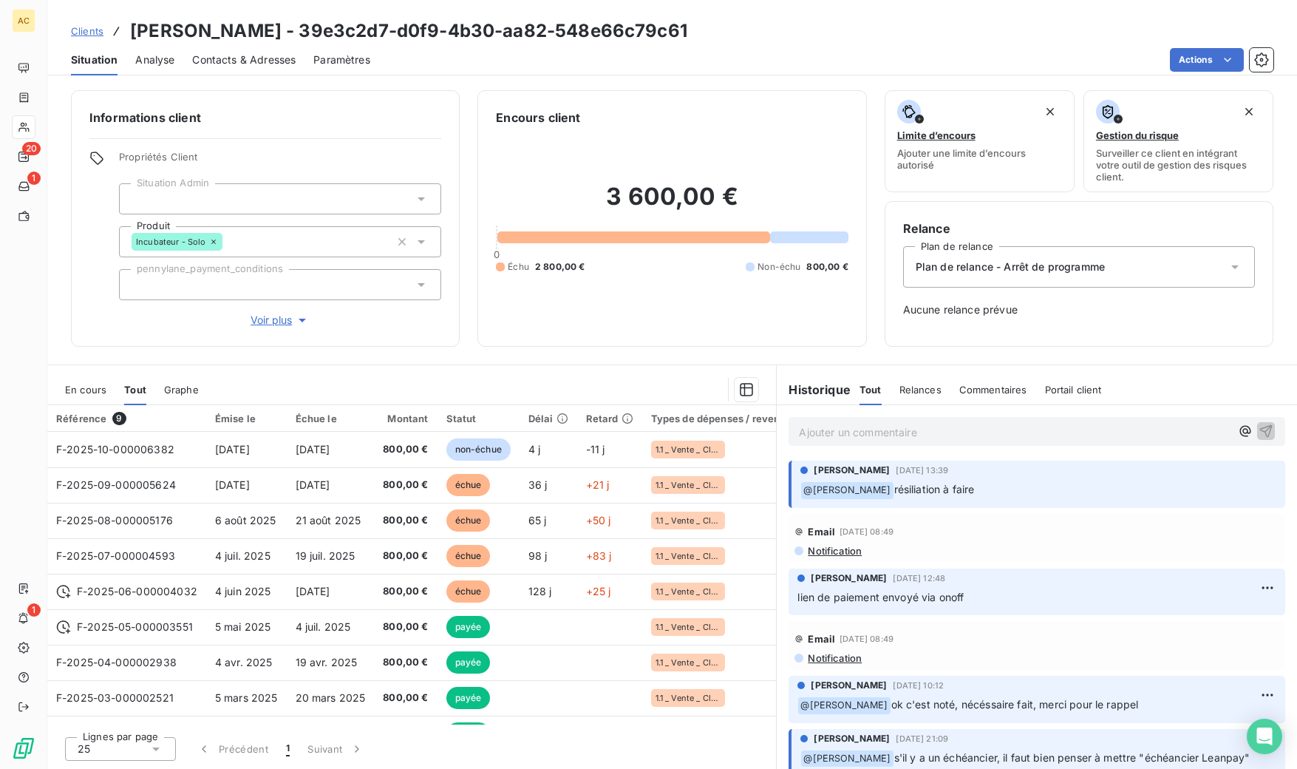
click at [89, 34] on span "Clients" at bounding box center [87, 31] width 33 height 12
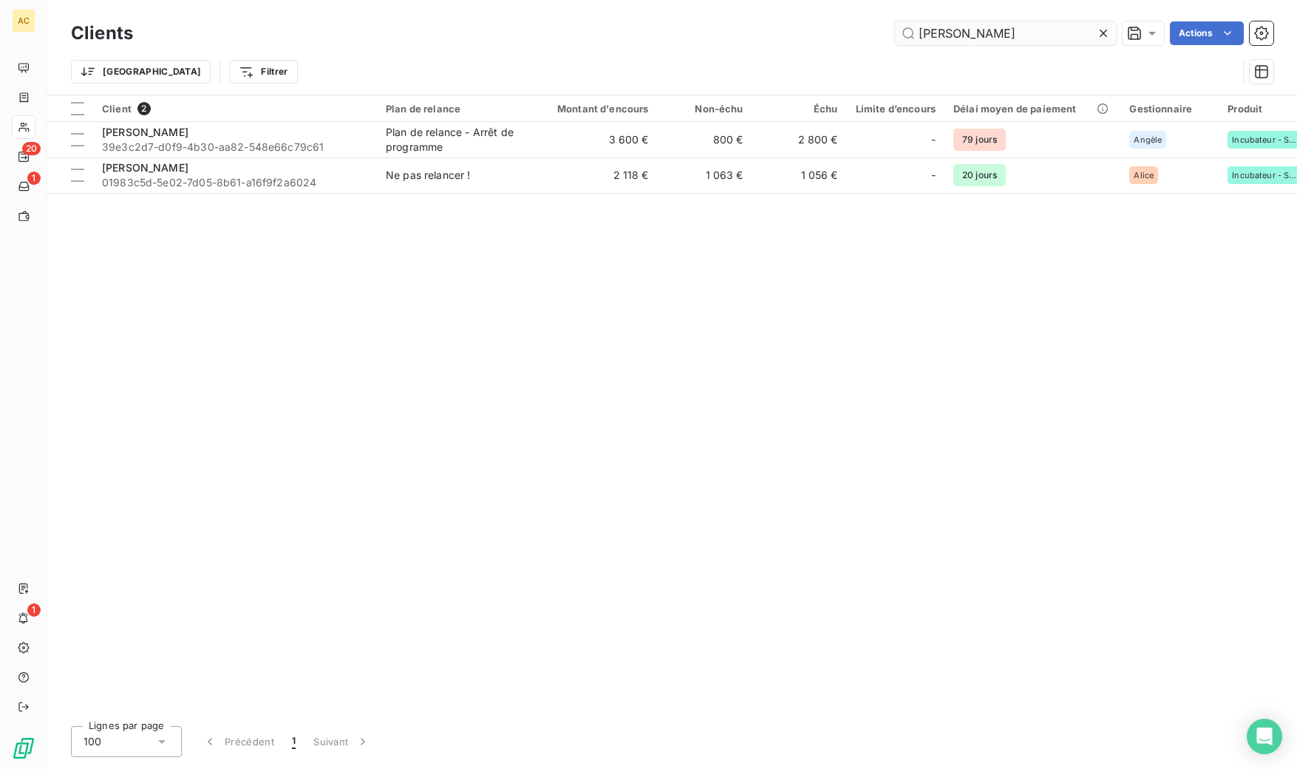
drag, startPoint x: 956, startPoint y: 37, endPoint x: 910, endPoint y: 34, distance: 45.9
click at [910, 34] on input "[PERSON_NAME]" at bounding box center [1006, 33] width 222 height 24
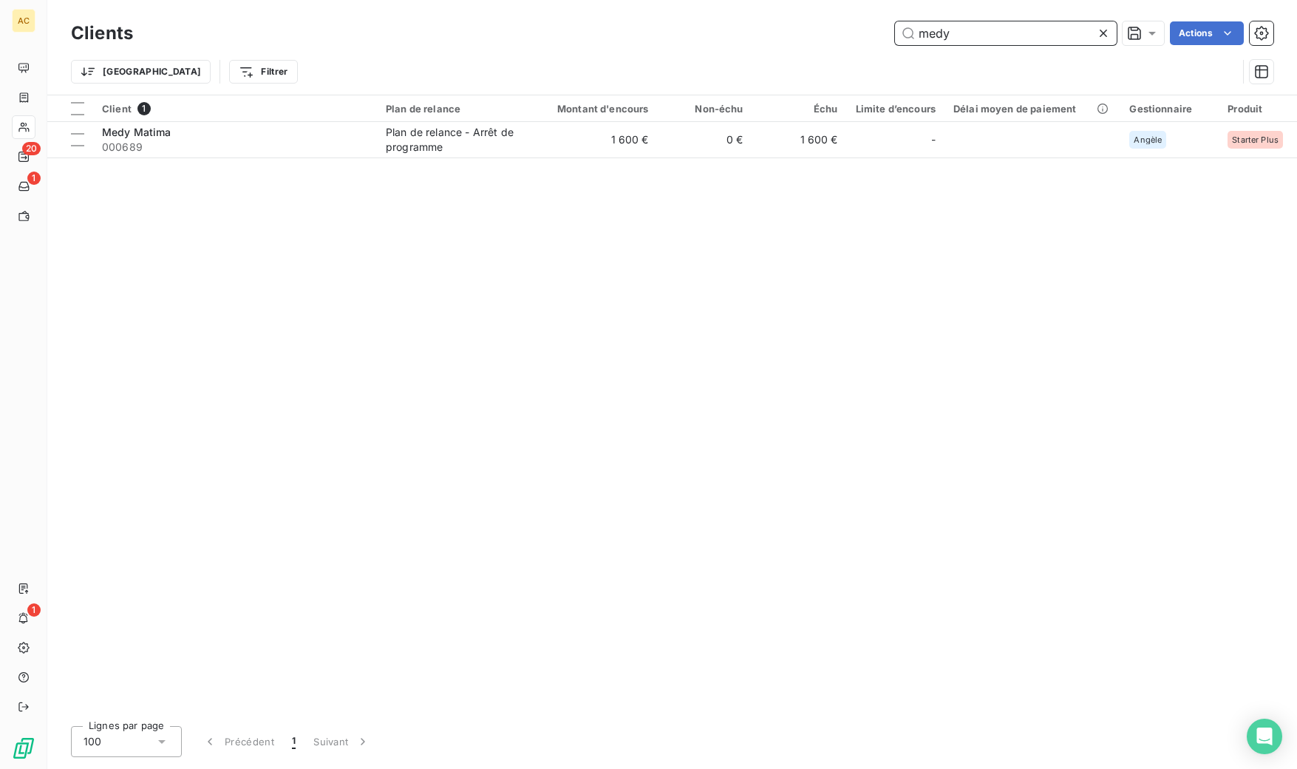
drag, startPoint x: 959, startPoint y: 36, endPoint x: 884, endPoint y: 35, distance: 74.7
click at [884, 35] on div "medy Actions" at bounding box center [712, 33] width 1123 height 24
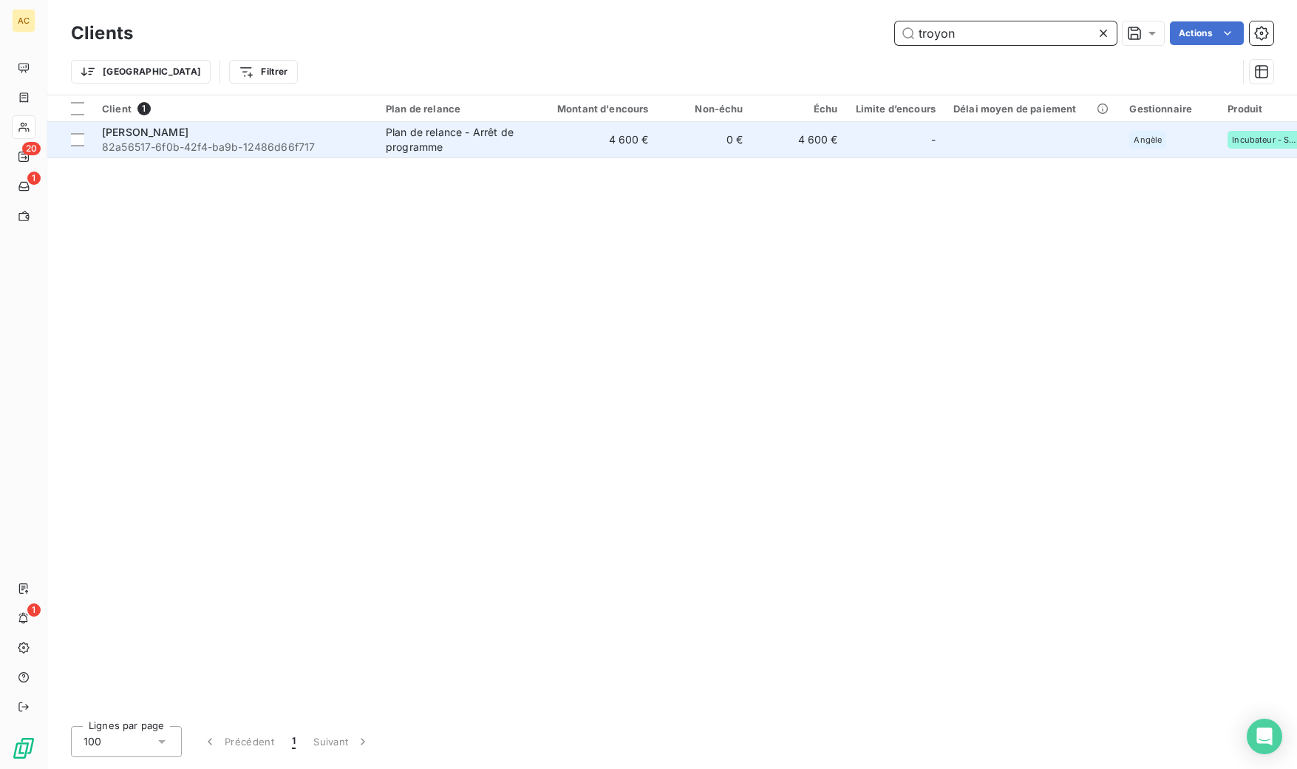
type input "troyon"
click at [473, 137] on div "Plan de relance - Arrêt de programme" at bounding box center [454, 140] width 136 height 30
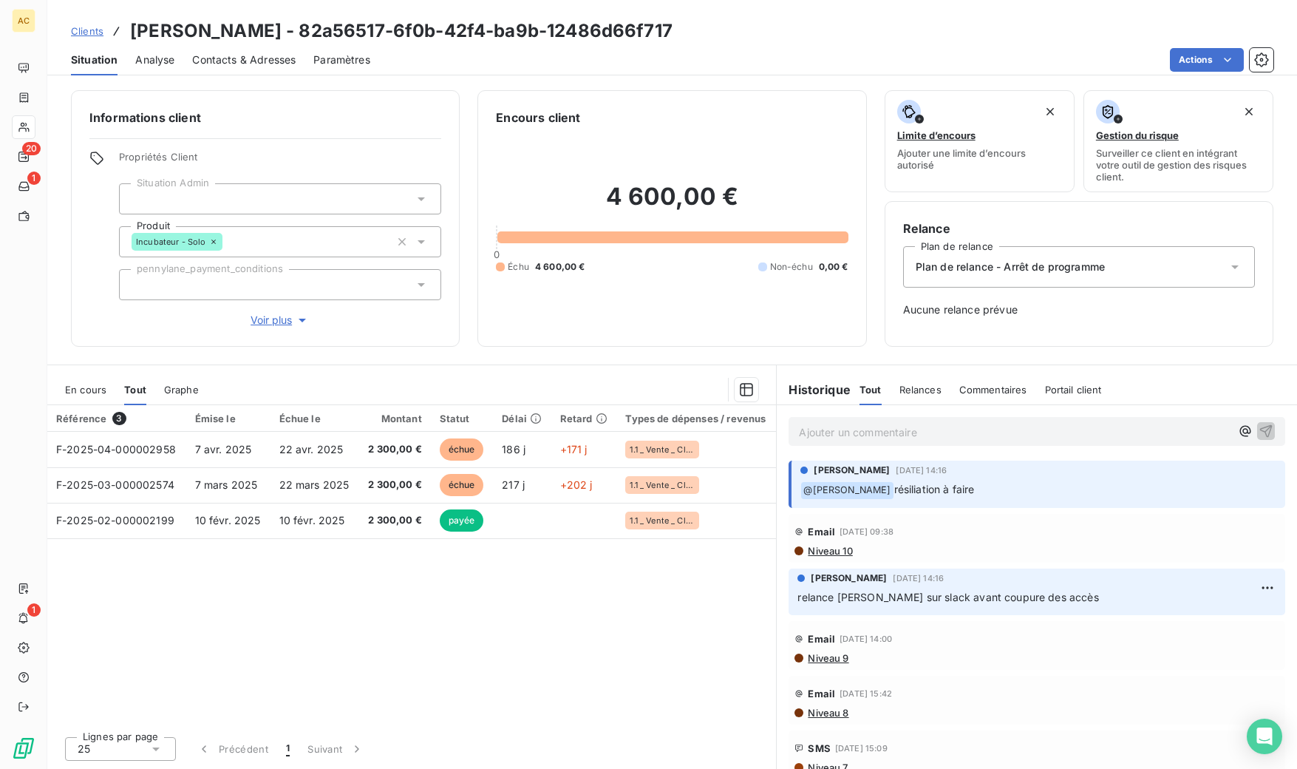
click at [92, 28] on span "Clients" at bounding box center [87, 31] width 33 height 12
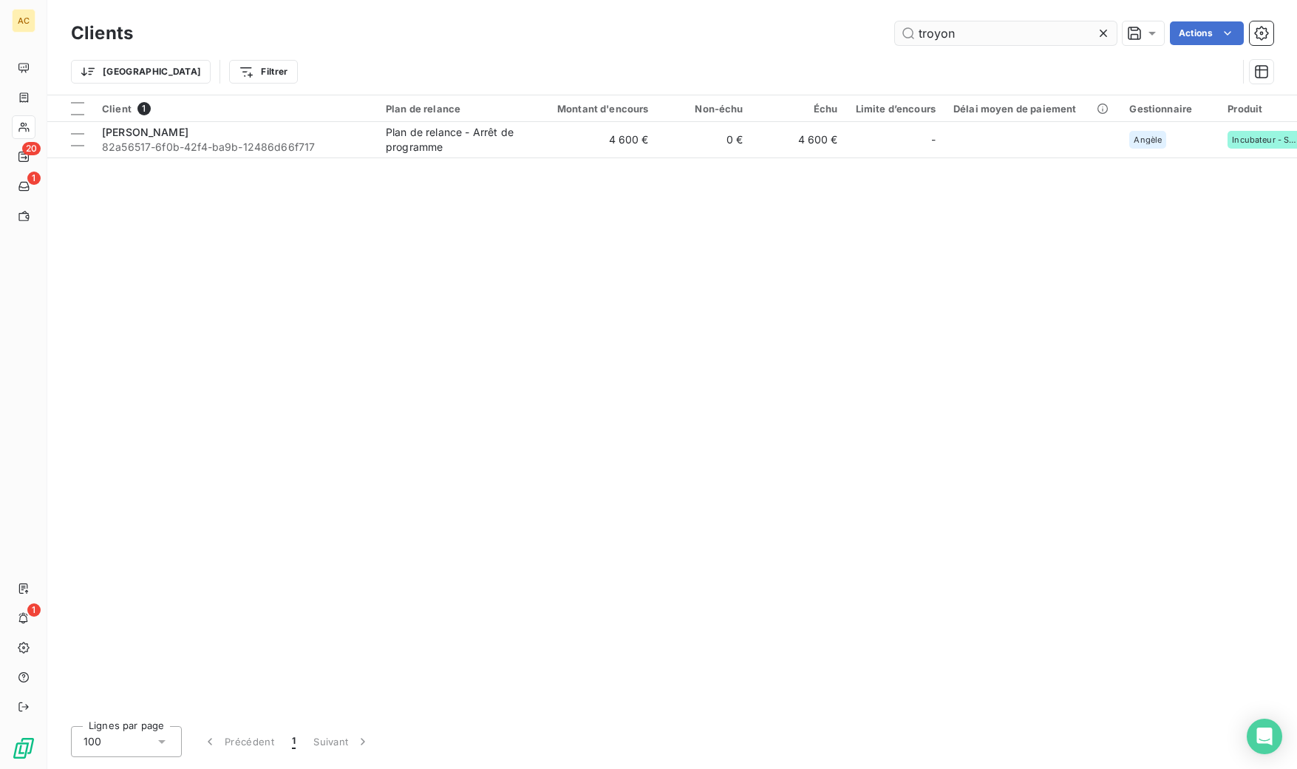
drag, startPoint x: 948, startPoint y: 35, endPoint x: 908, endPoint y: 31, distance: 40.2
click at [908, 31] on input "troyon" at bounding box center [1006, 33] width 222 height 24
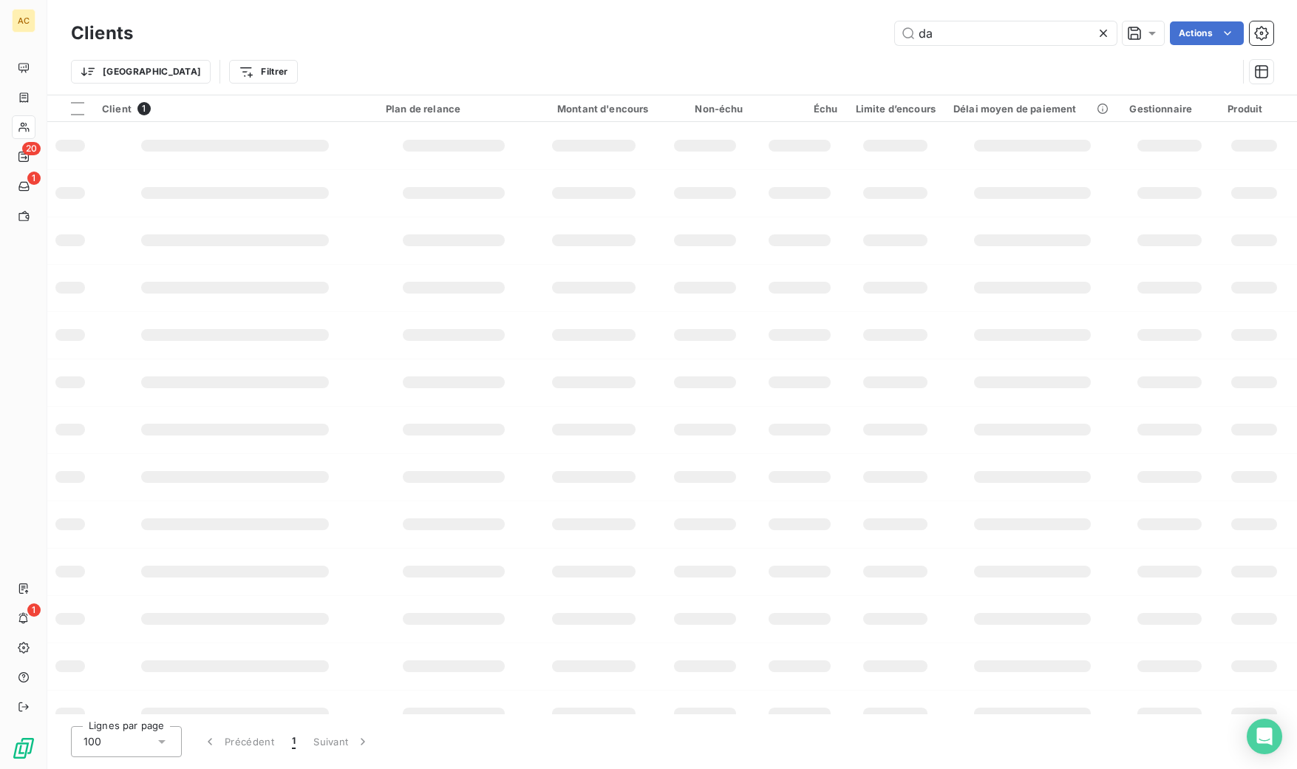
type input "d"
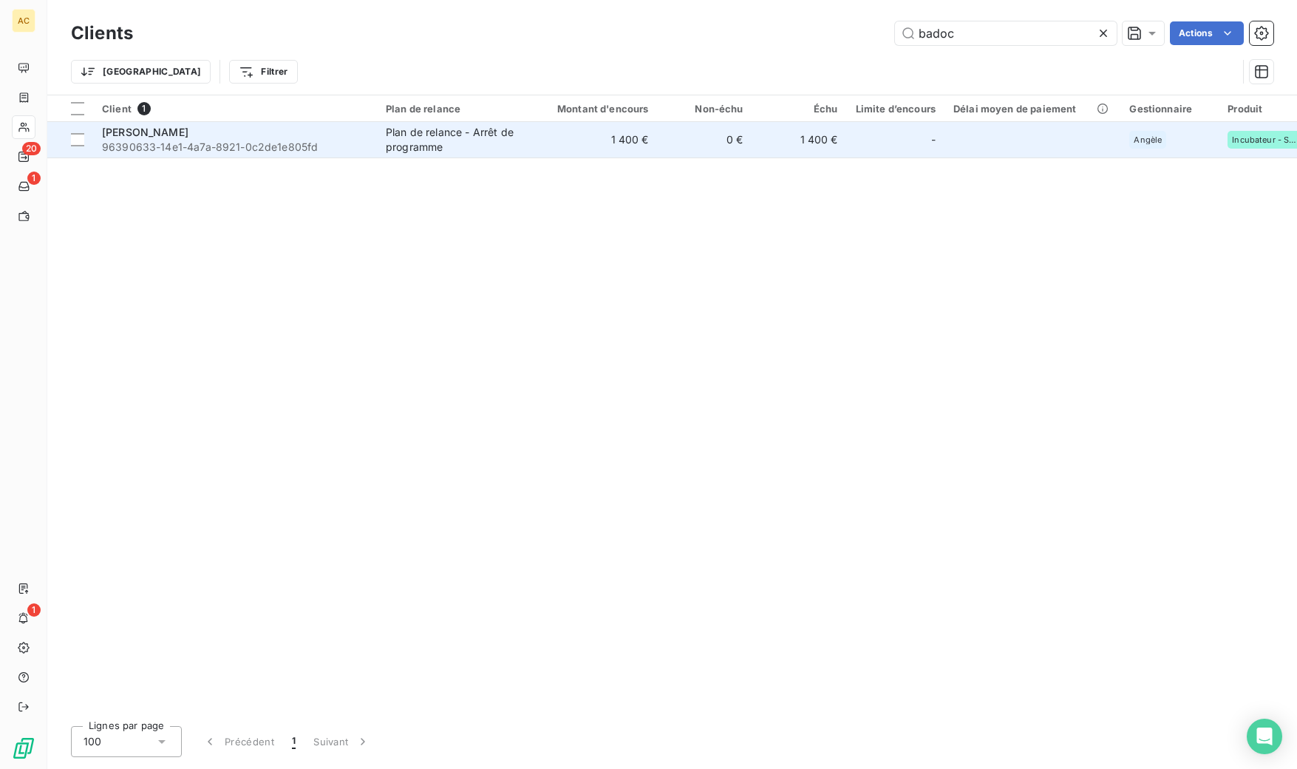
type input "badoc"
click at [317, 146] on span "96390633-14e1-4a7a-8921-0c2de1e805fd" at bounding box center [235, 147] width 266 height 15
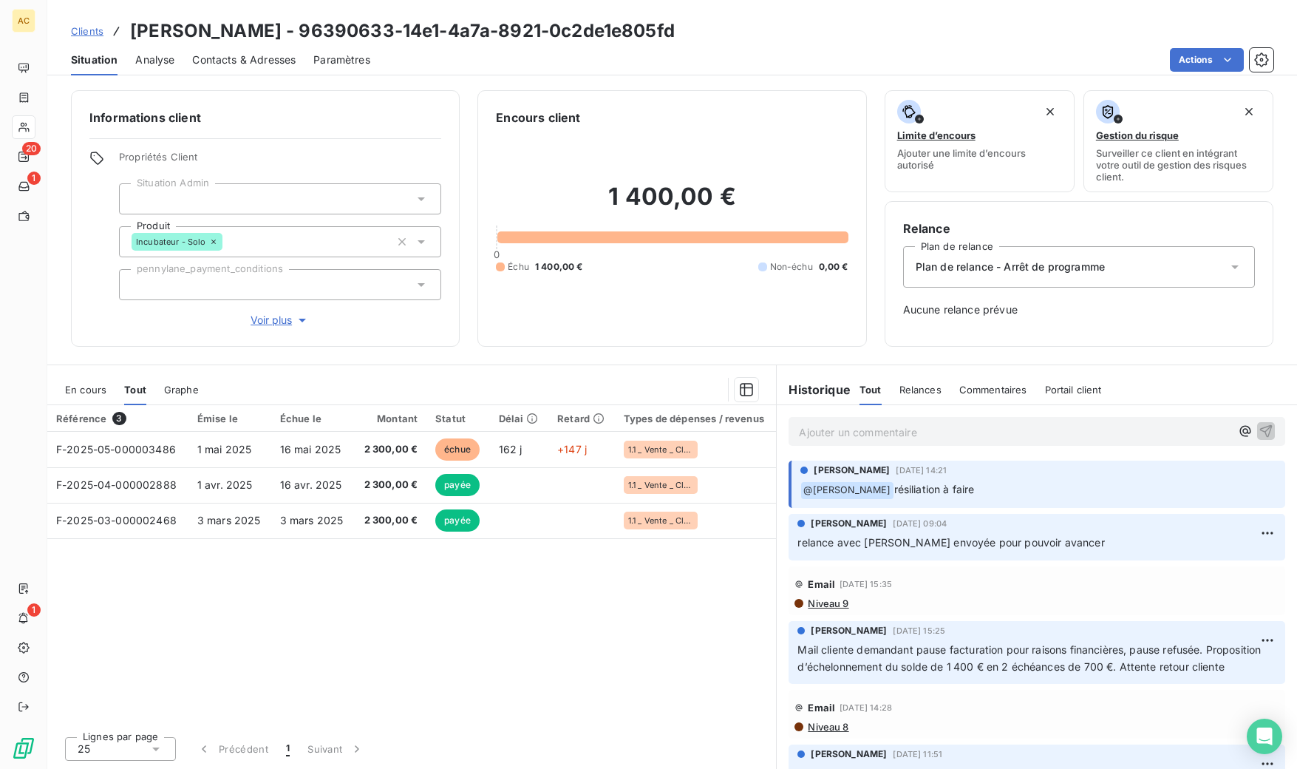
click at [80, 31] on span "Clients" at bounding box center [87, 31] width 33 height 12
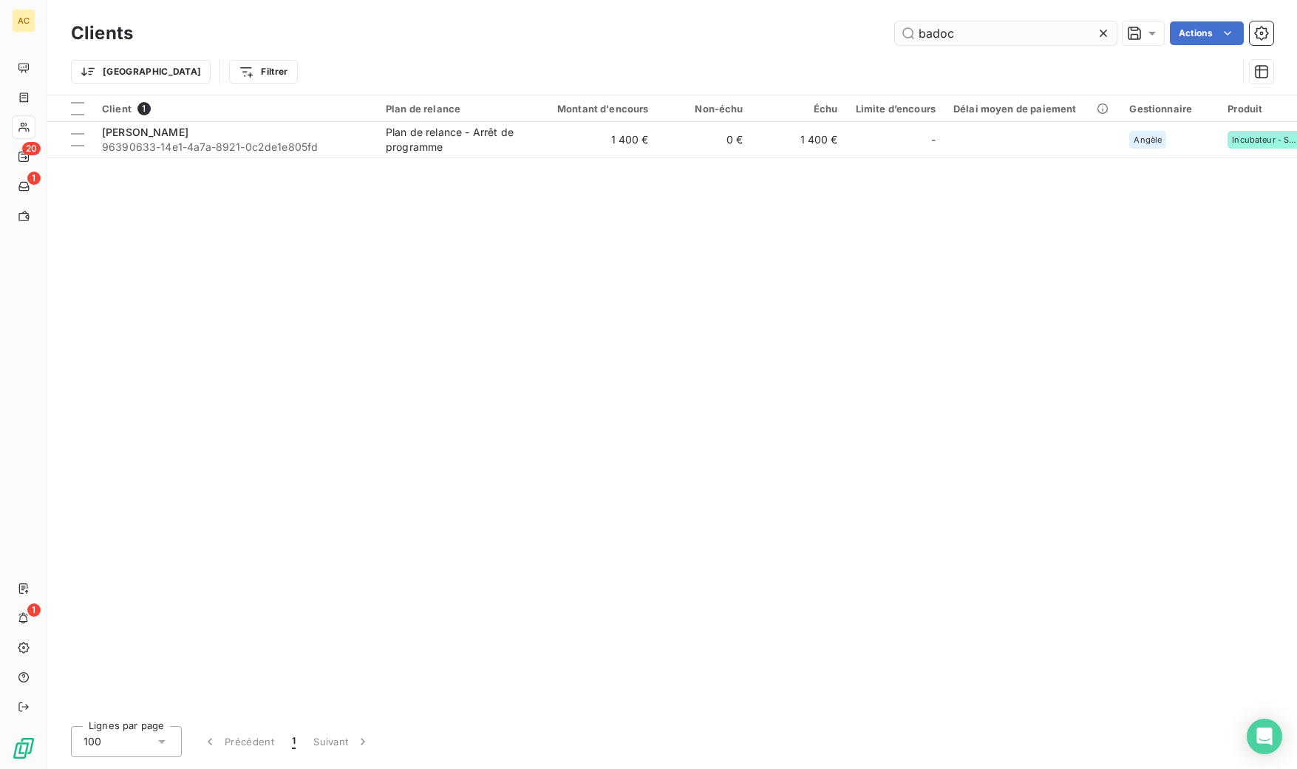
drag, startPoint x: 948, startPoint y: 32, endPoint x: 897, endPoint y: 33, distance: 50.3
click at [897, 33] on input "badoc" at bounding box center [1006, 33] width 222 height 24
drag, startPoint x: 979, startPoint y: 35, endPoint x: 900, endPoint y: 29, distance: 80.1
click at [900, 29] on input "[PERSON_NAME]" at bounding box center [1006, 33] width 222 height 24
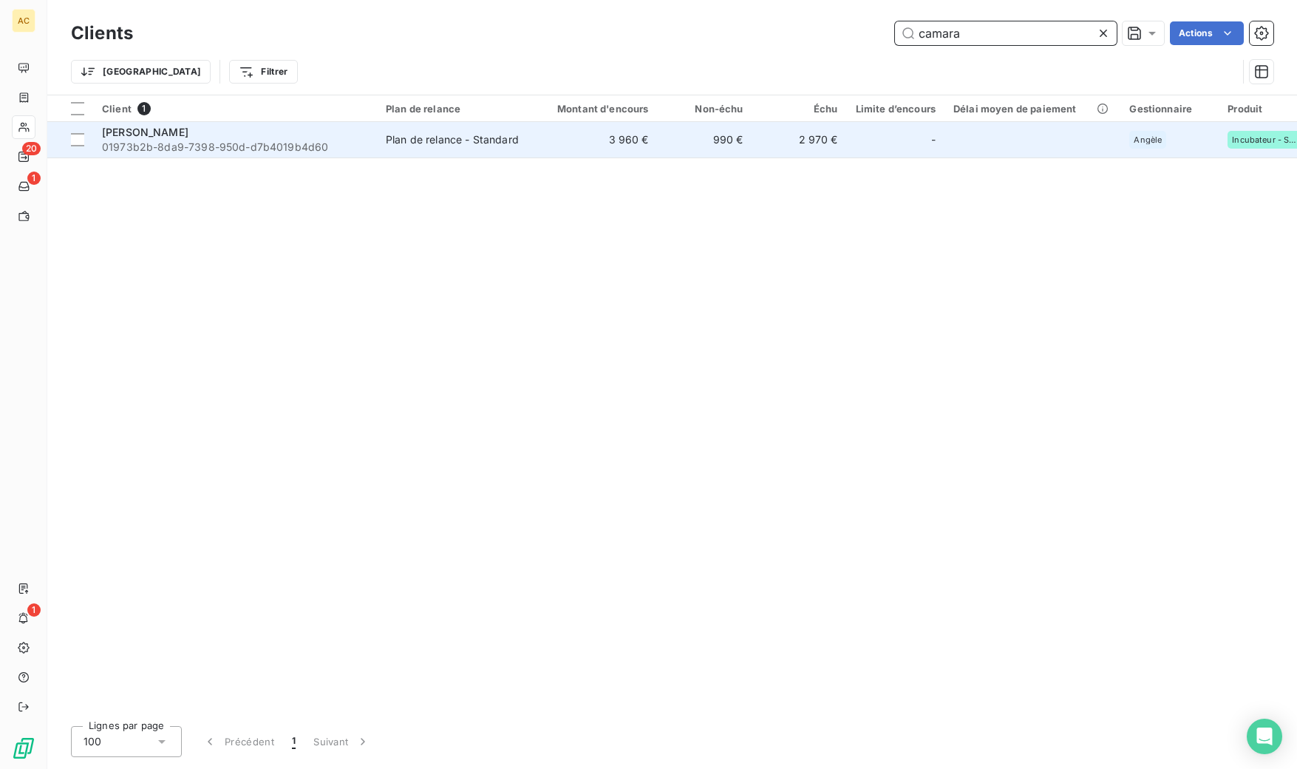
type input "camara"
click at [352, 135] on div "[PERSON_NAME]" at bounding box center [235, 132] width 266 height 15
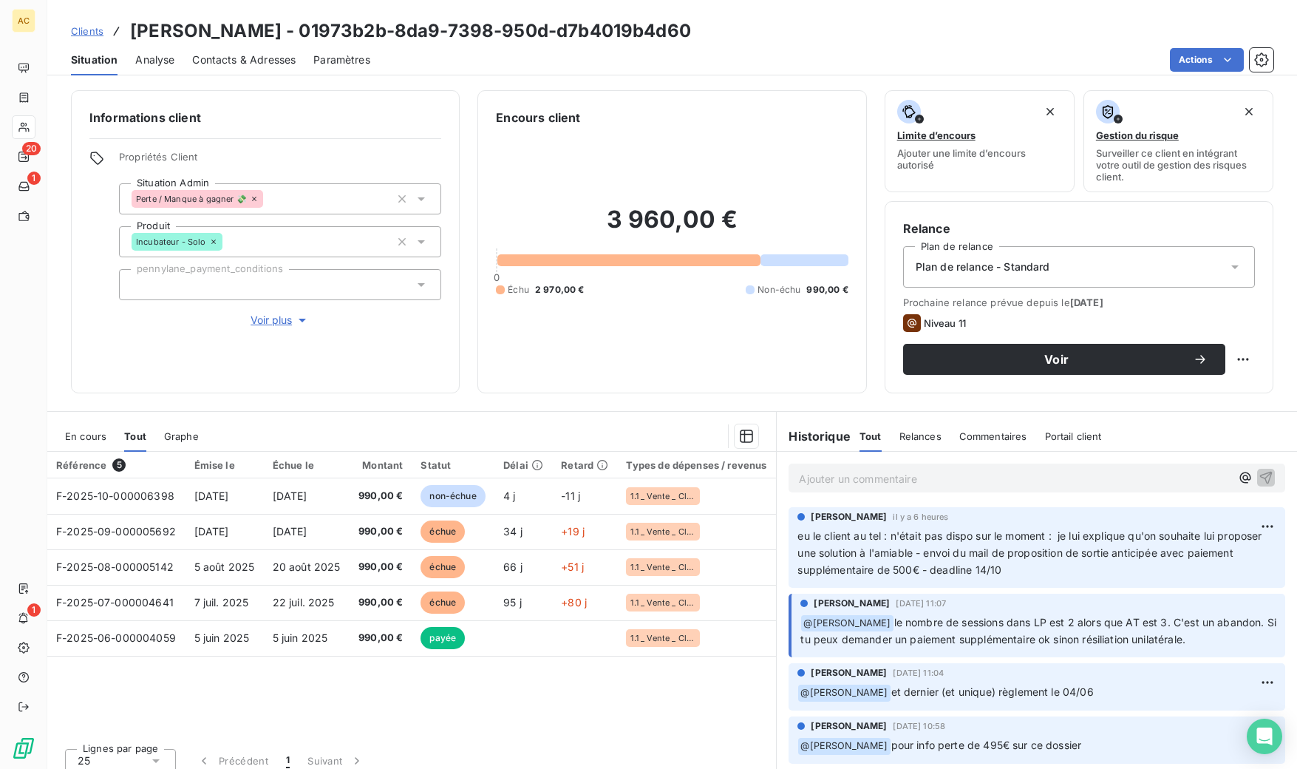
click at [84, 32] on span "Clients" at bounding box center [87, 31] width 33 height 12
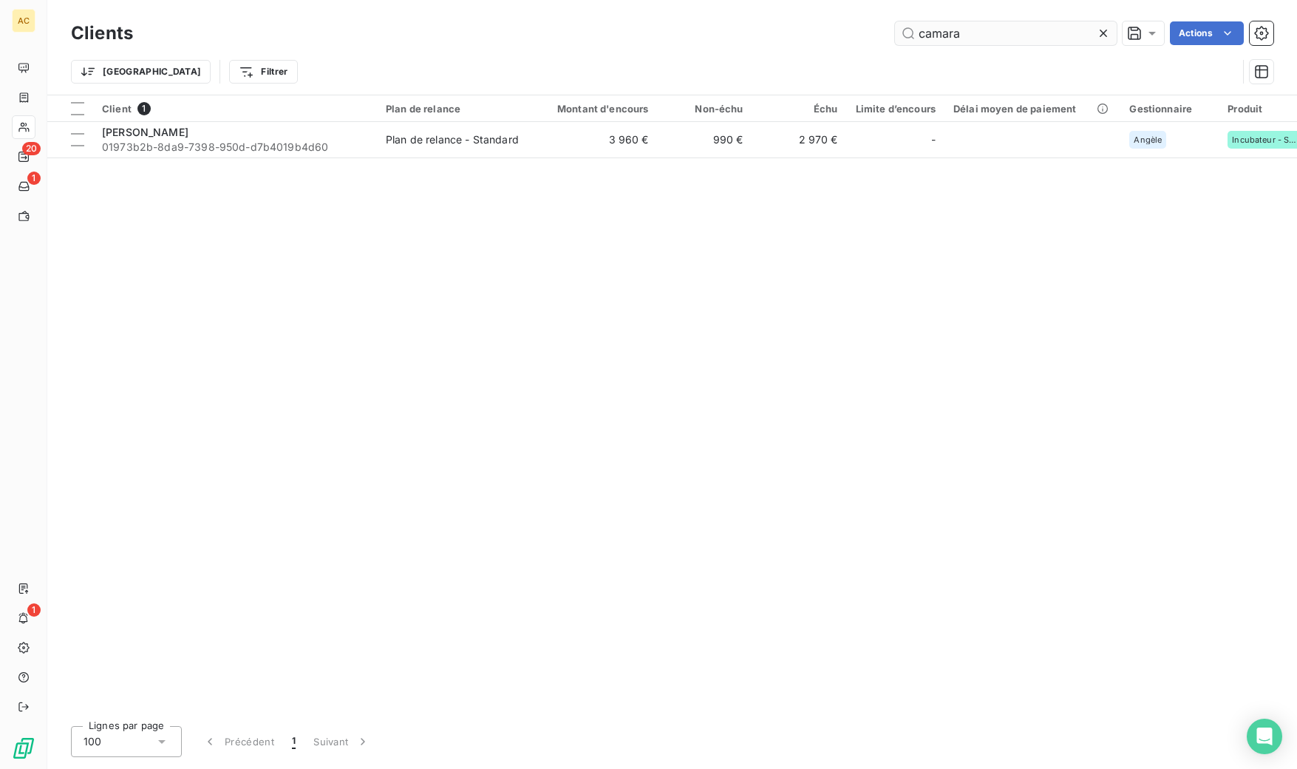
drag, startPoint x: 1012, startPoint y: 34, endPoint x: 1003, endPoint y: 34, distance: 8.9
click at [1013, 33] on input "camara" at bounding box center [1006, 33] width 222 height 24
drag, startPoint x: 964, startPoint y: 32, endPoint x: 895, endPoint y: 33, distance: 68.8
click at [883, 33] on div "camara Actions" at bounding box center [712, 33] width 1123 height 24
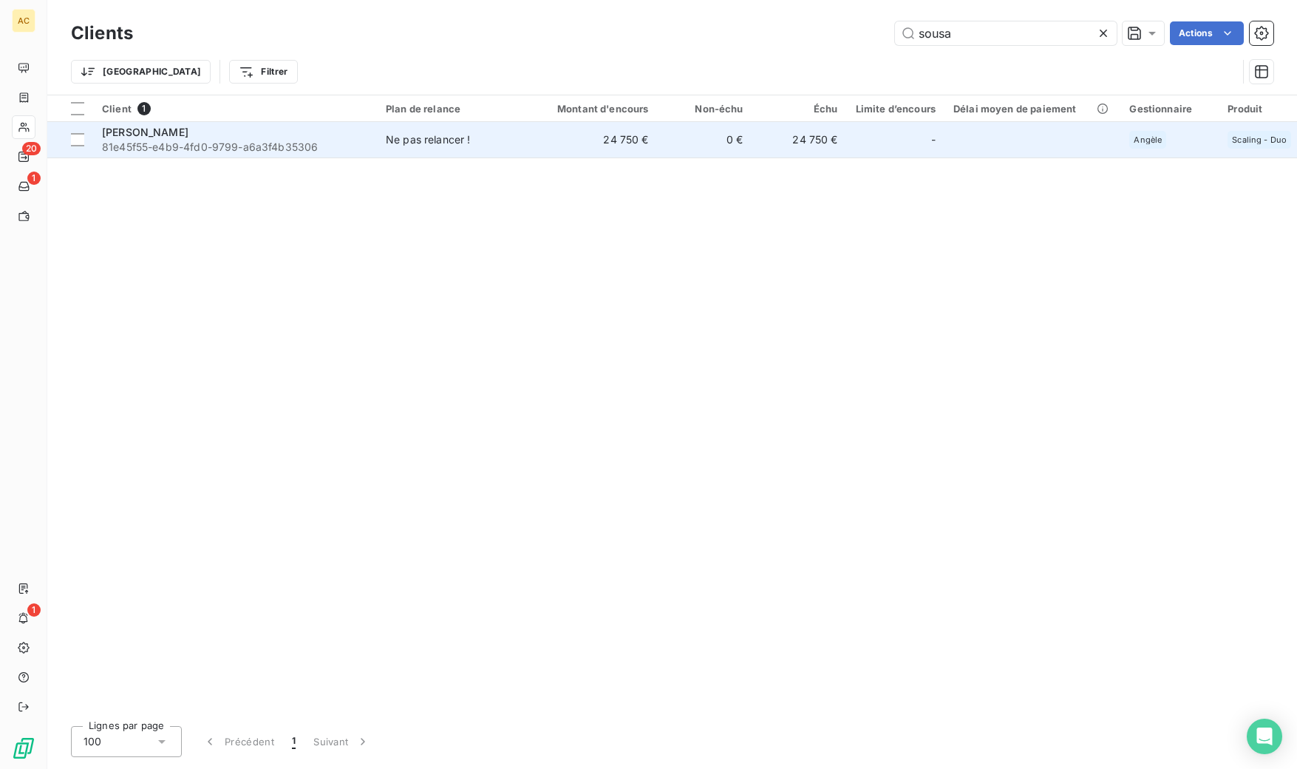
type input "sousa"
click at [503, 145] on span "Ne pas relancer !" at bounding box center [454, 139] width 136 height 15
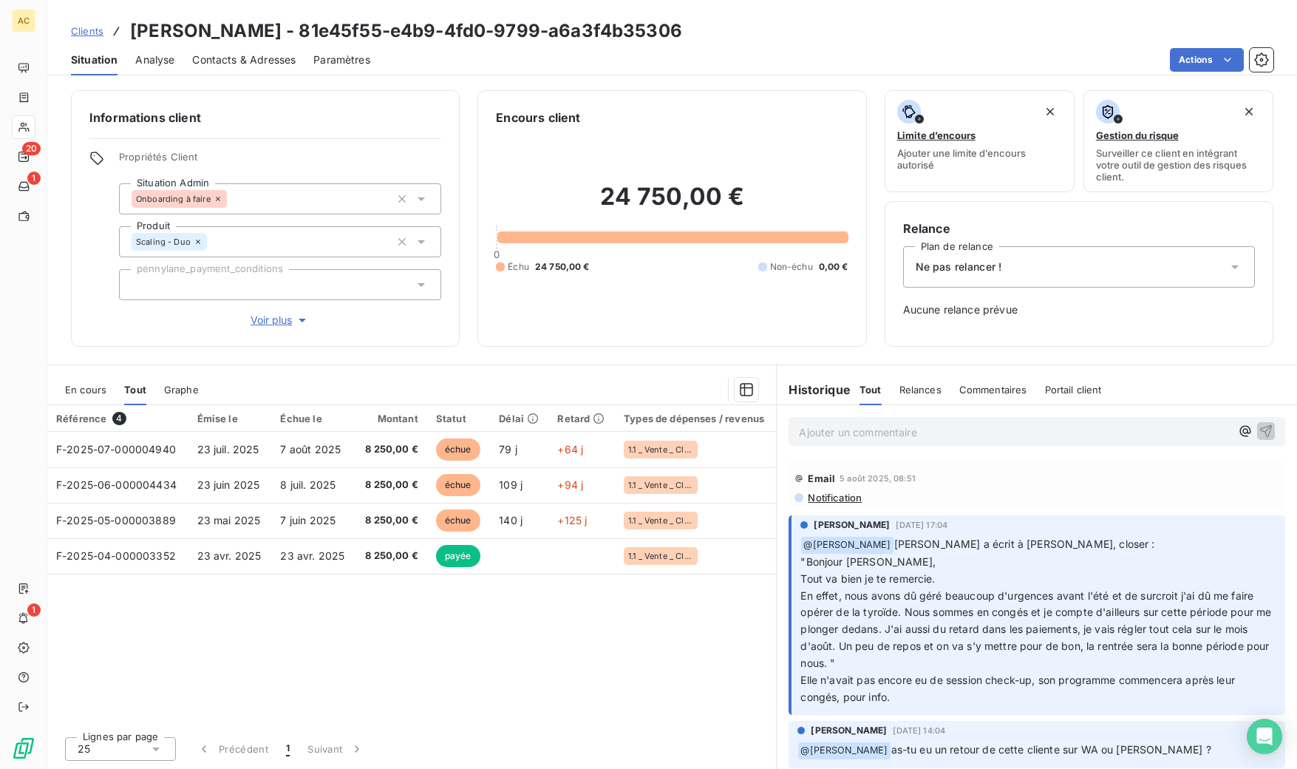
click at [291, 327] on button "Voir plus" at bounding box center [280, 320] width 322 height 16
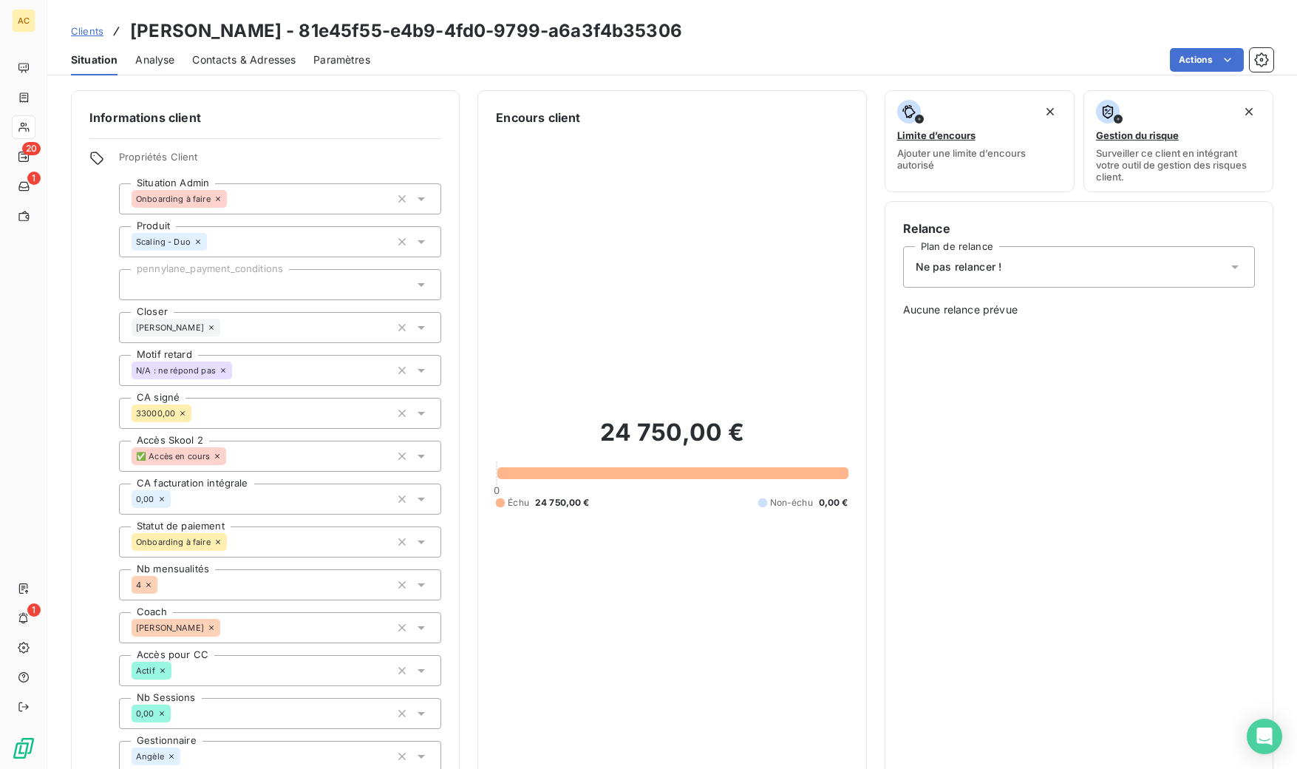
click at [1033, 271] on div "Ne pas relancer !" at bounding box center [1079, 266] width 352 height 41
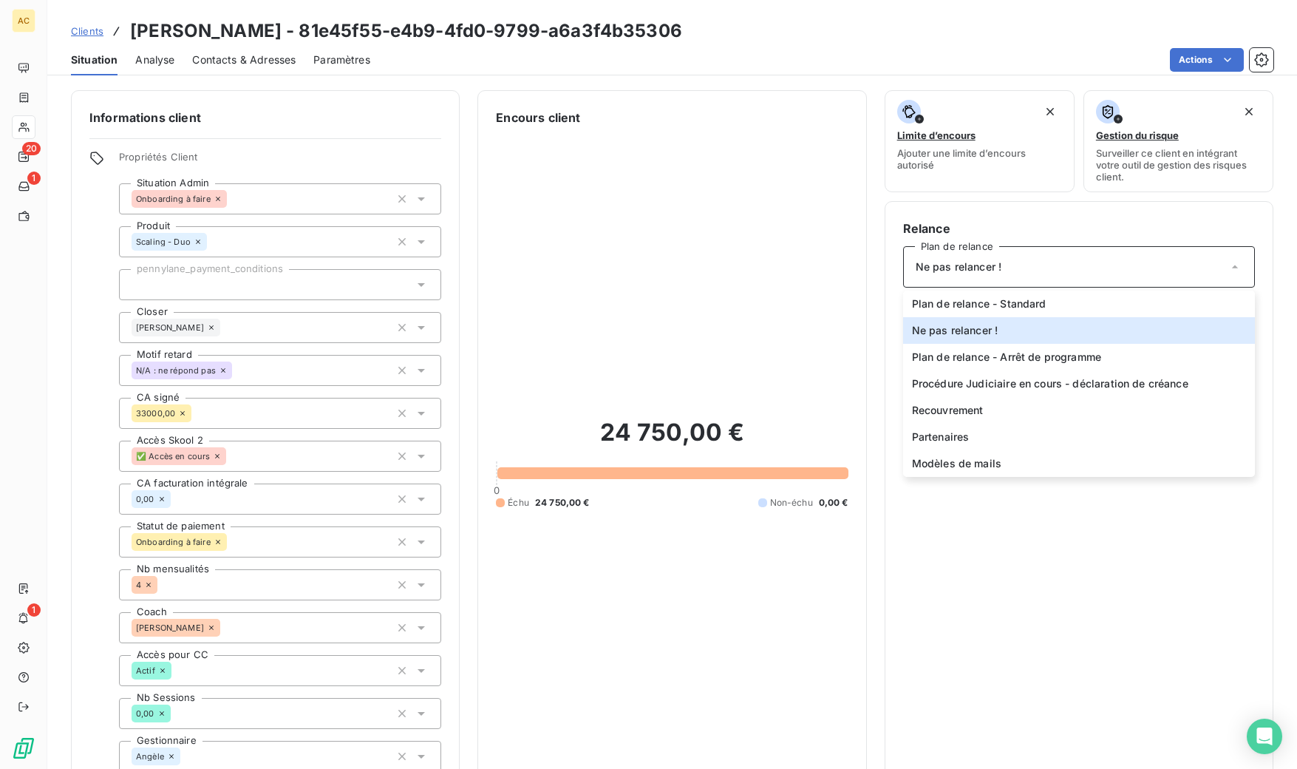
click at [642, 350] on div "24 750,00 € 0 Échu 24 750,00 € Non-échu 0,00 €" at bounding box center [672, 462] width 352 height 673
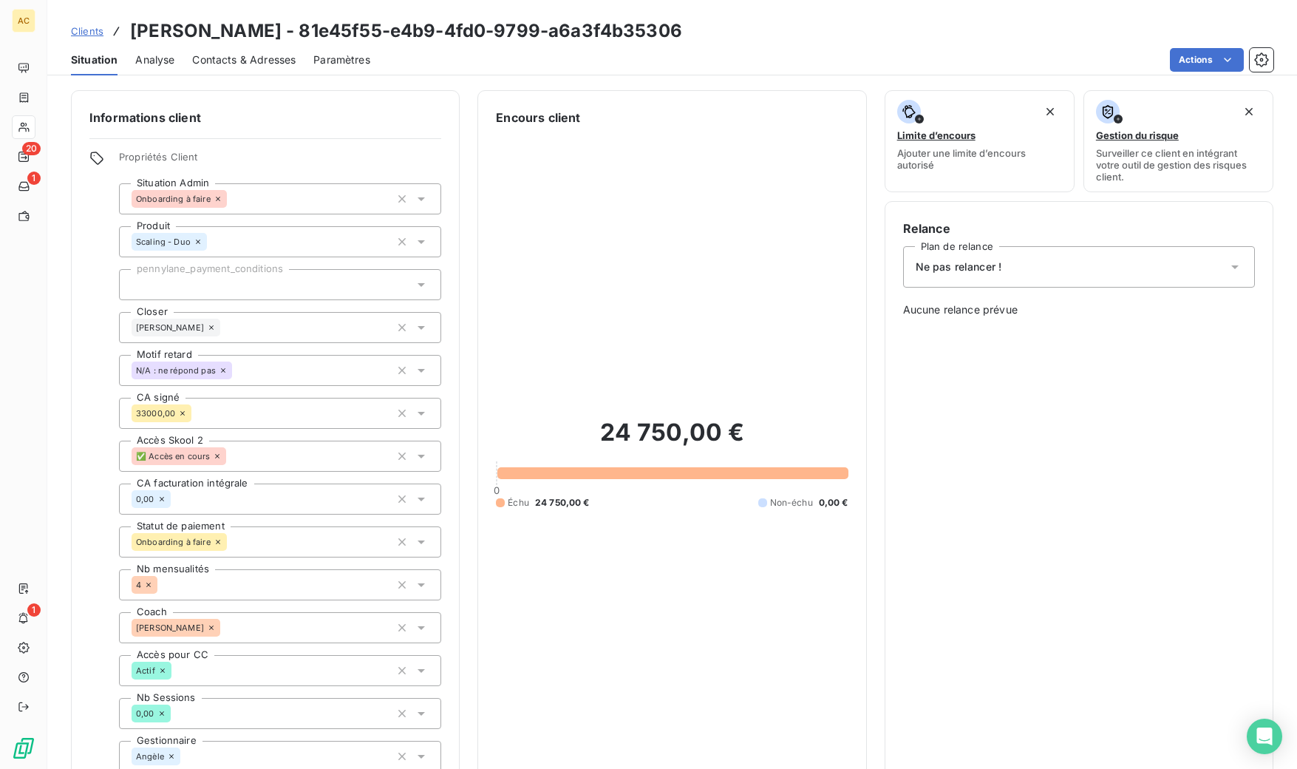
click at [93, 33] on span "Clients" at bounding box center [87, 31] width 33 height 12
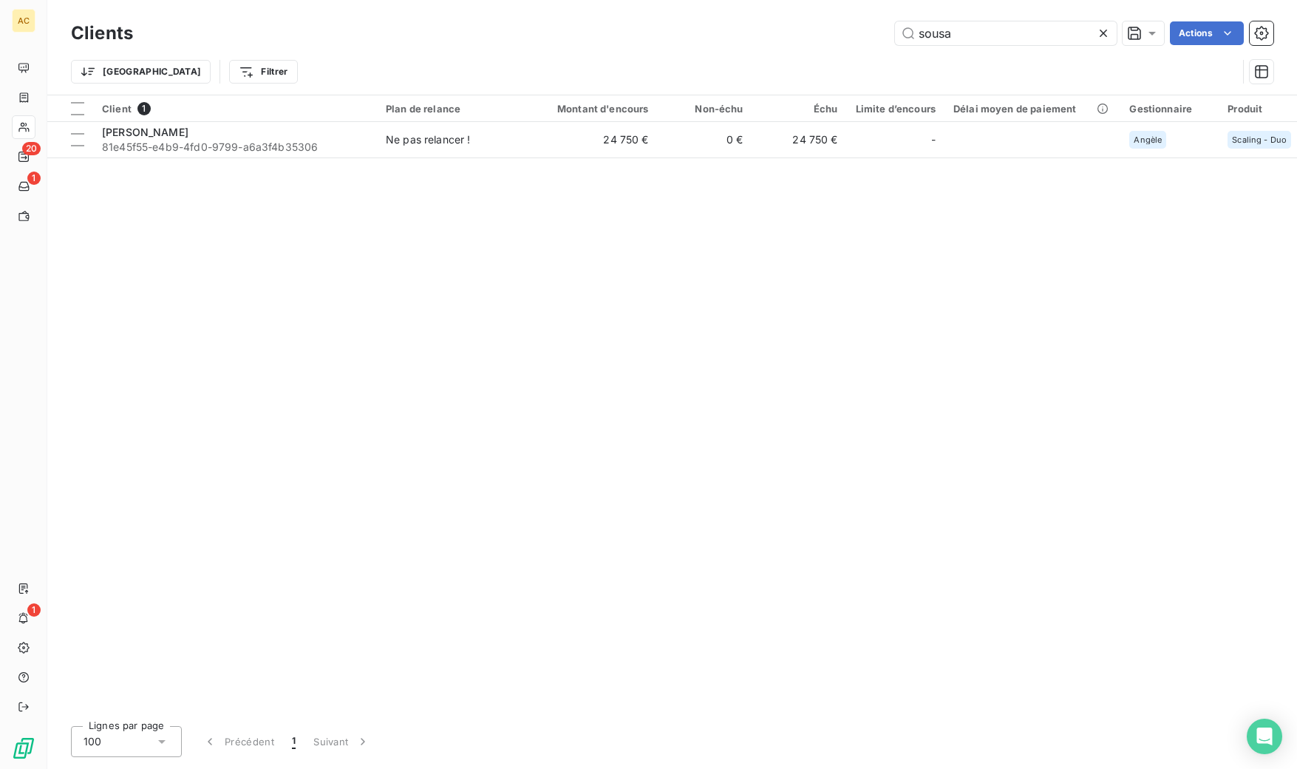
drag, startPoint x: 956, startPoint y: 36, endPoint x: 883, endPoint y: 35, distance: 73.2
click at [883, 35] on div "sousa Actions" at bounding box center [712, 33] width 1123 height 24
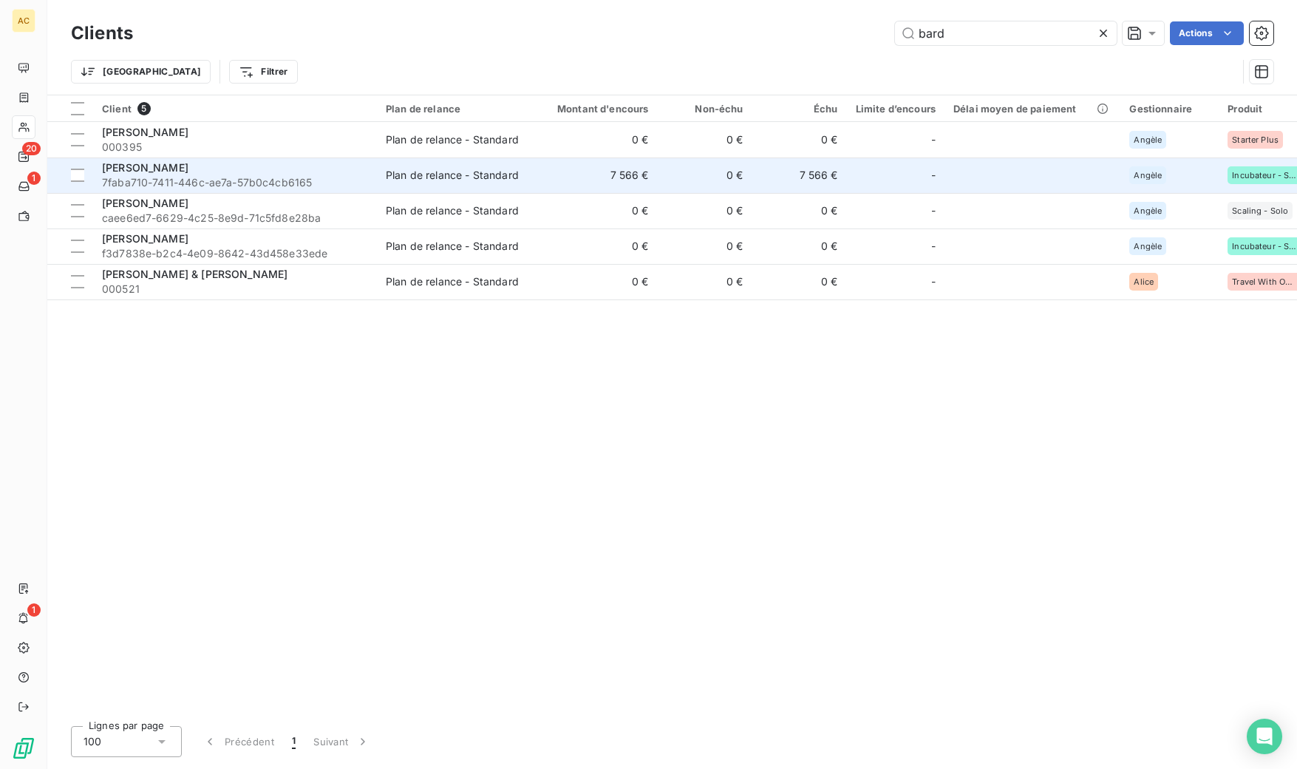
type input "bard"
click at [350, 178] on span "7faba710-7411-446c-ae7a-57b0c4cb6165" at bounding box center [235, 182] width 266 height 15
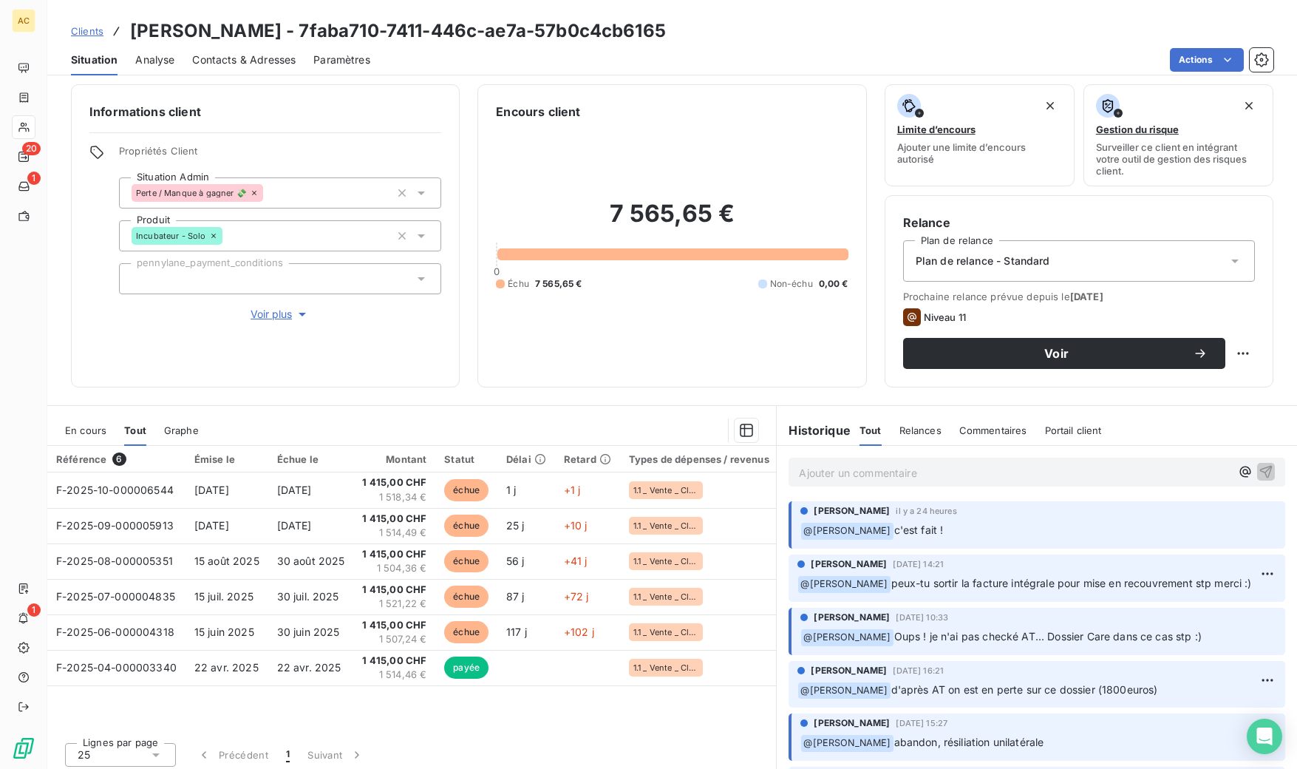
scroll to position [12, 0]
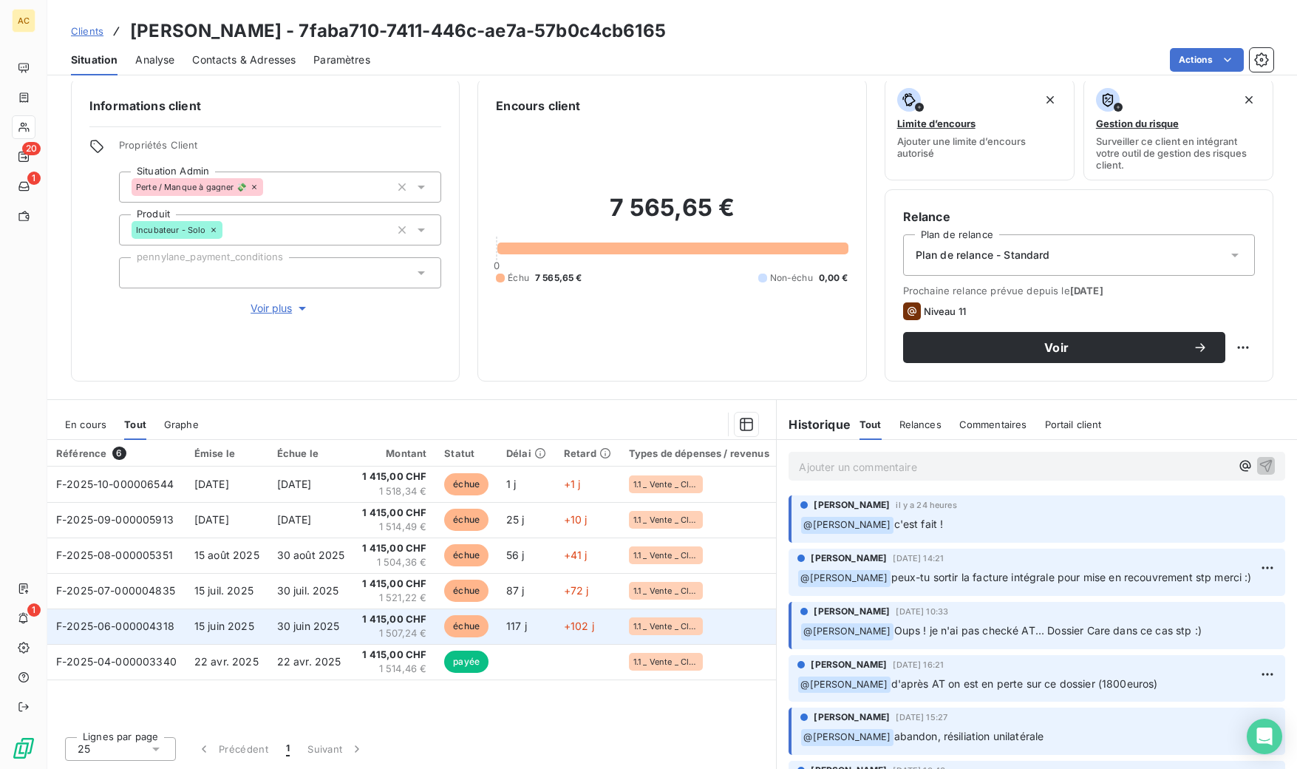
click at [299, 630] on span "30 juin 2025" at bounding box center [308, 625] width 63 height 13
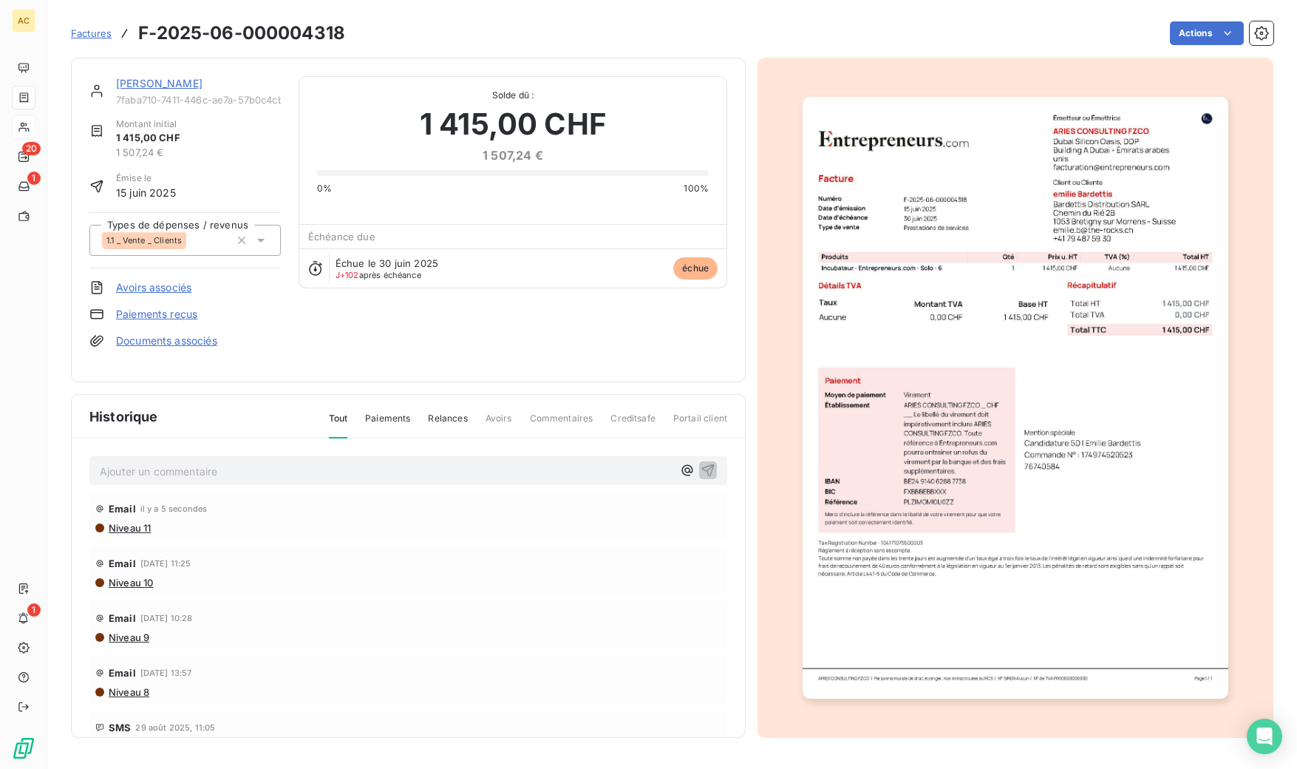
click at [1000, 355] on img "button" at bounding box center [1015, 398] width 425 height 602
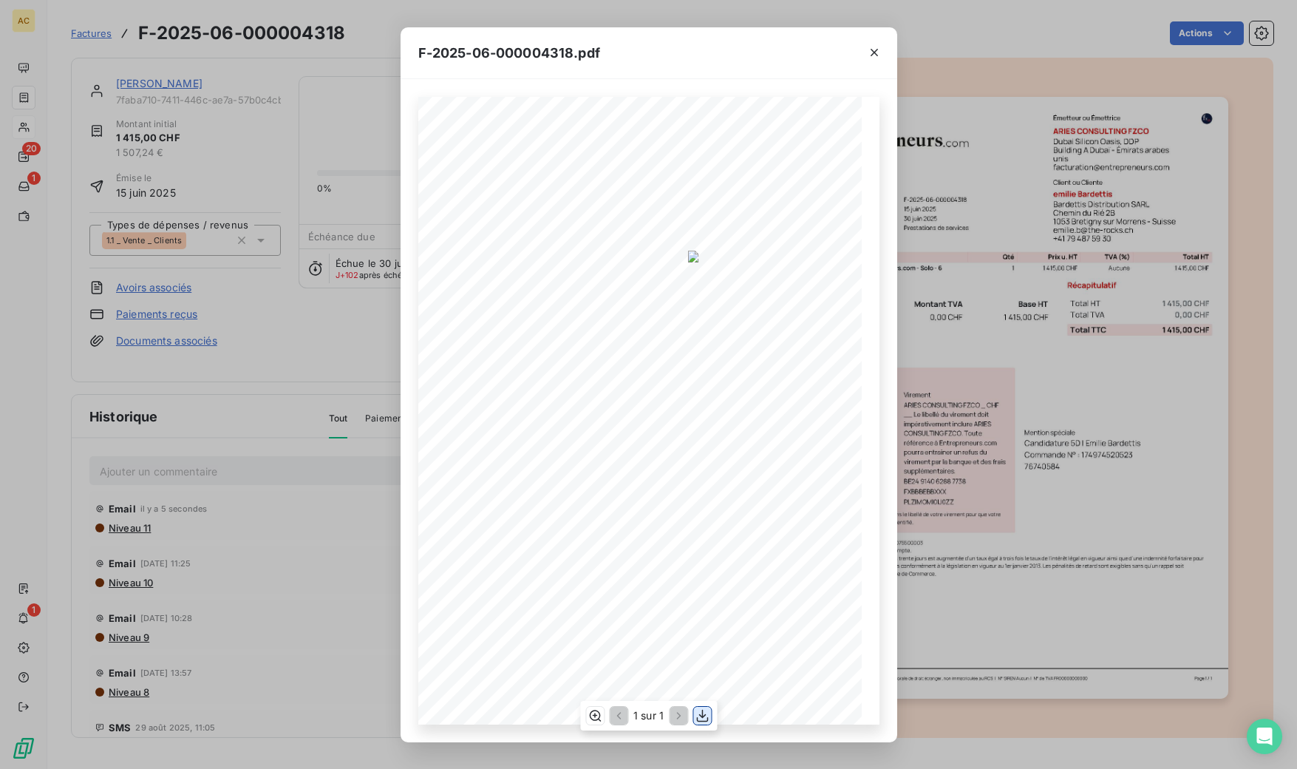
click at [703, 719] on icon "button" at bounding box center [702, 715] width 15 height 15
click at [302, 455] on div "F-2025-06-000004318.pdf 1 415,00 CHF 0,00 CHF 1 415,00 CHF Émetteur ou Émettric…" at bounding box center [648, 384] width 1297 height 769
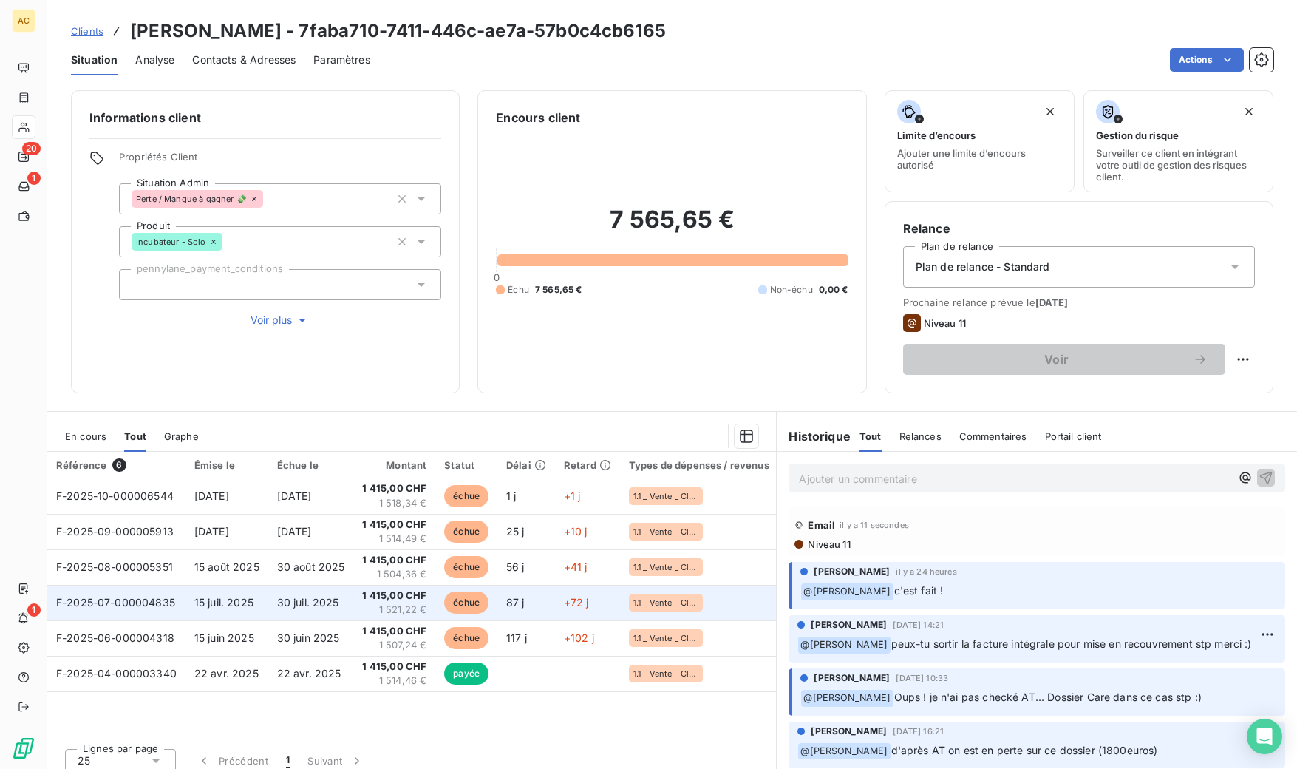
click at [315, 599] on span "30 juil. 2025" at bounding box center [308, 602] width 62 height 13
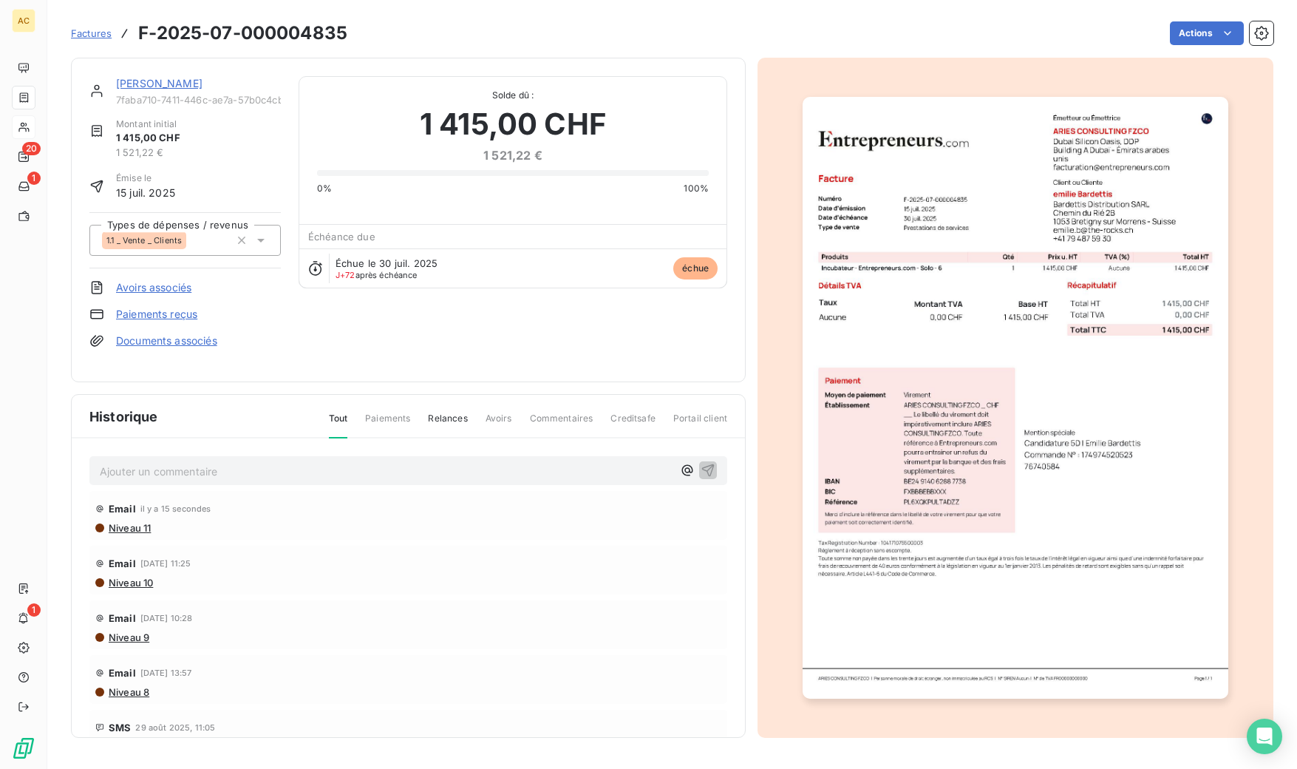
click at [999, 393] on img "button" at bounding box center [1015, 398] width 425 height 602
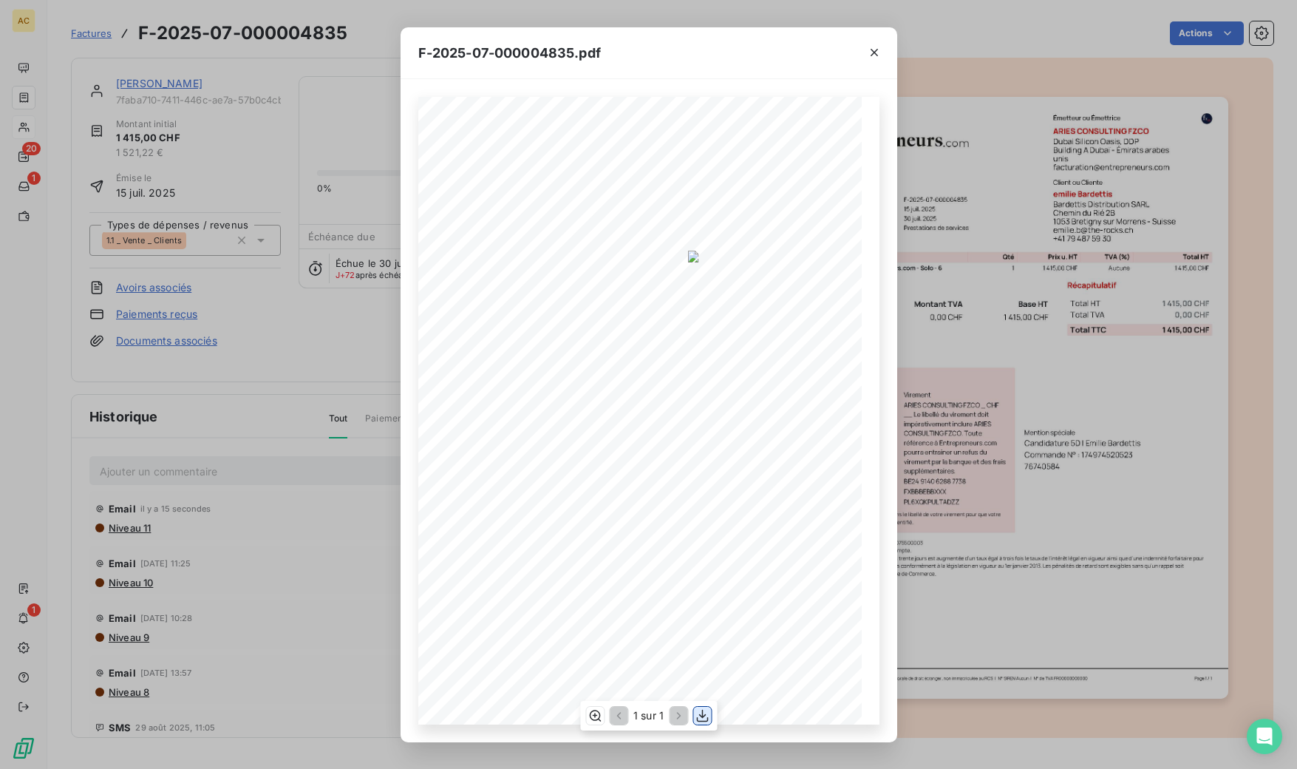
click at [699, 718] on icon "button" at bounding box center [702, 715] width 15 height 15
click at [310, 509] on div "F-2025-07-000004835.pdf 1 415,00 CHF 0,00 CHF 1 415,00 CHF 01980de3- dd27- 7e49…" at bounding box center [648, 384] width 1297 height 769
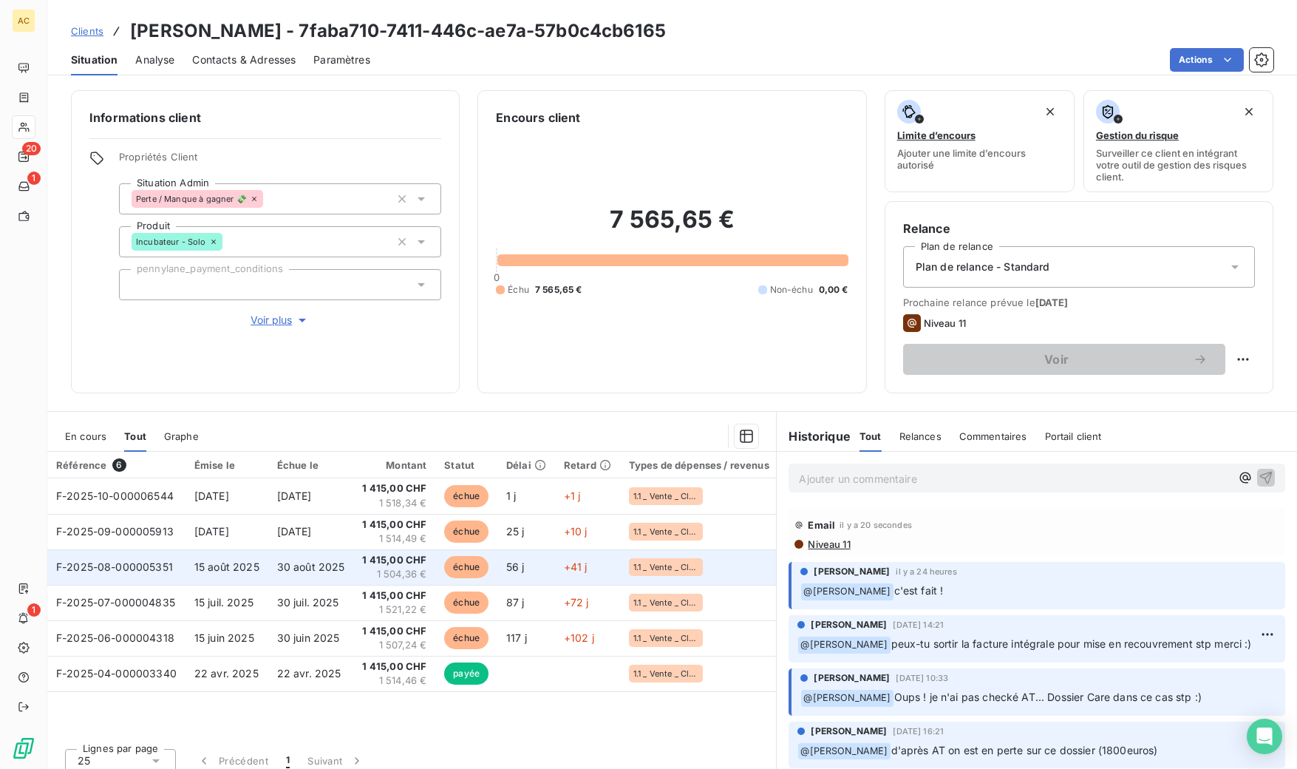
click at [282, 569] on span "30 août 2025" at bounding box center [311, 566] width 68 height 13
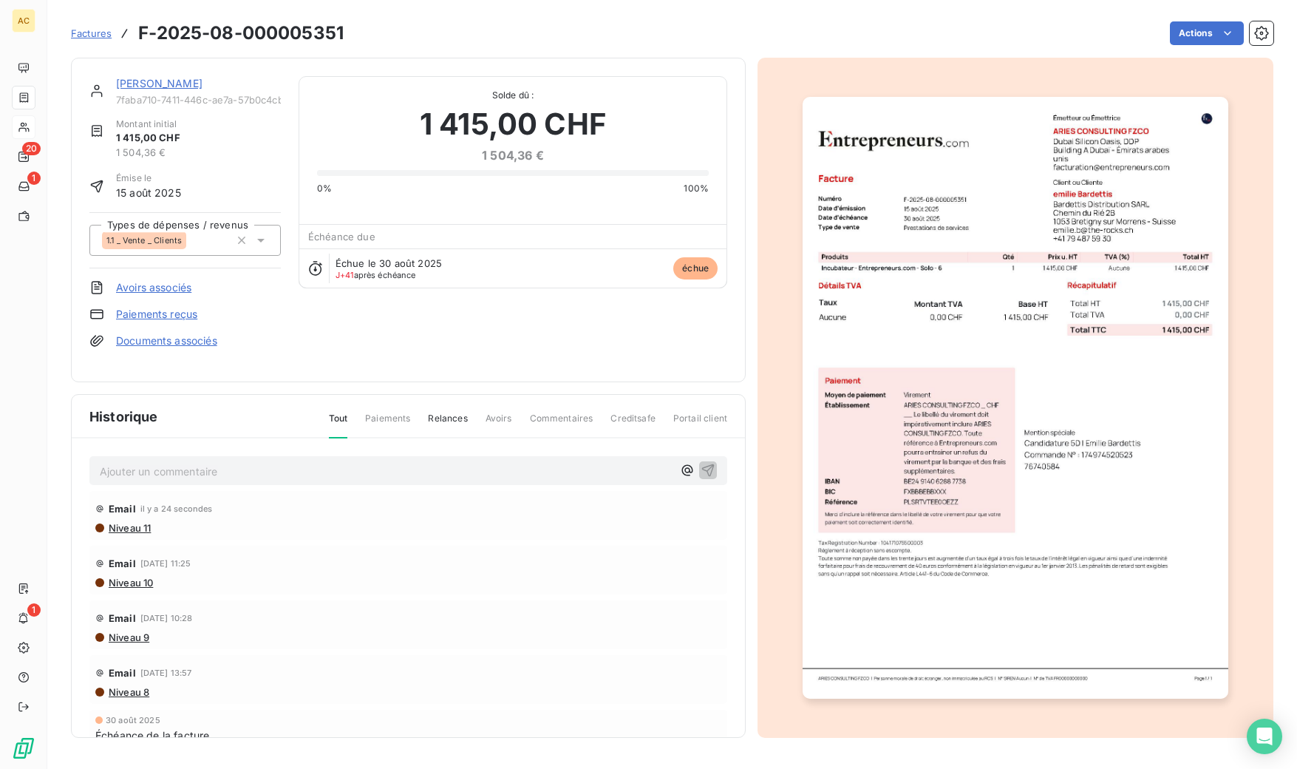
click at [1000, 264] on img "button" at bounding box center [1015, 398] width 425 height 602
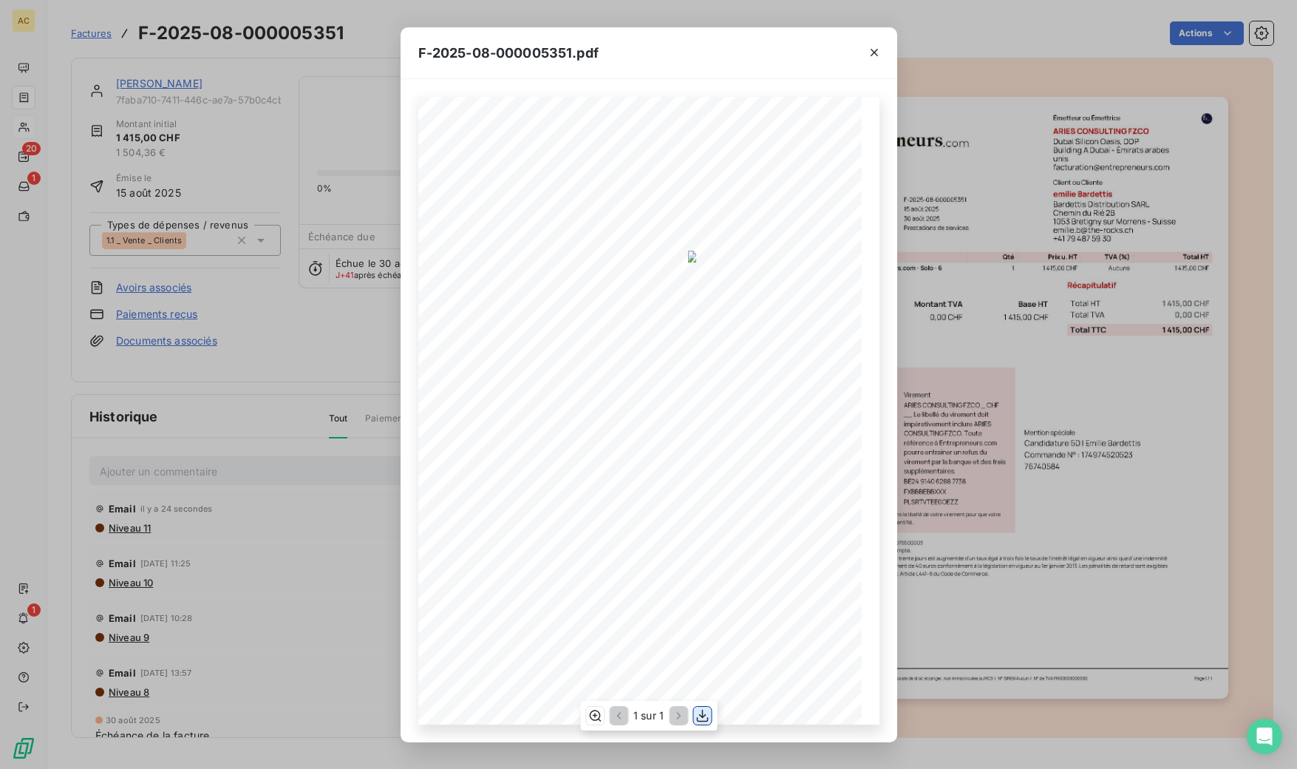
click at [702, 716] on icon "button" at bounding box center [702, 716] width 12 height 13
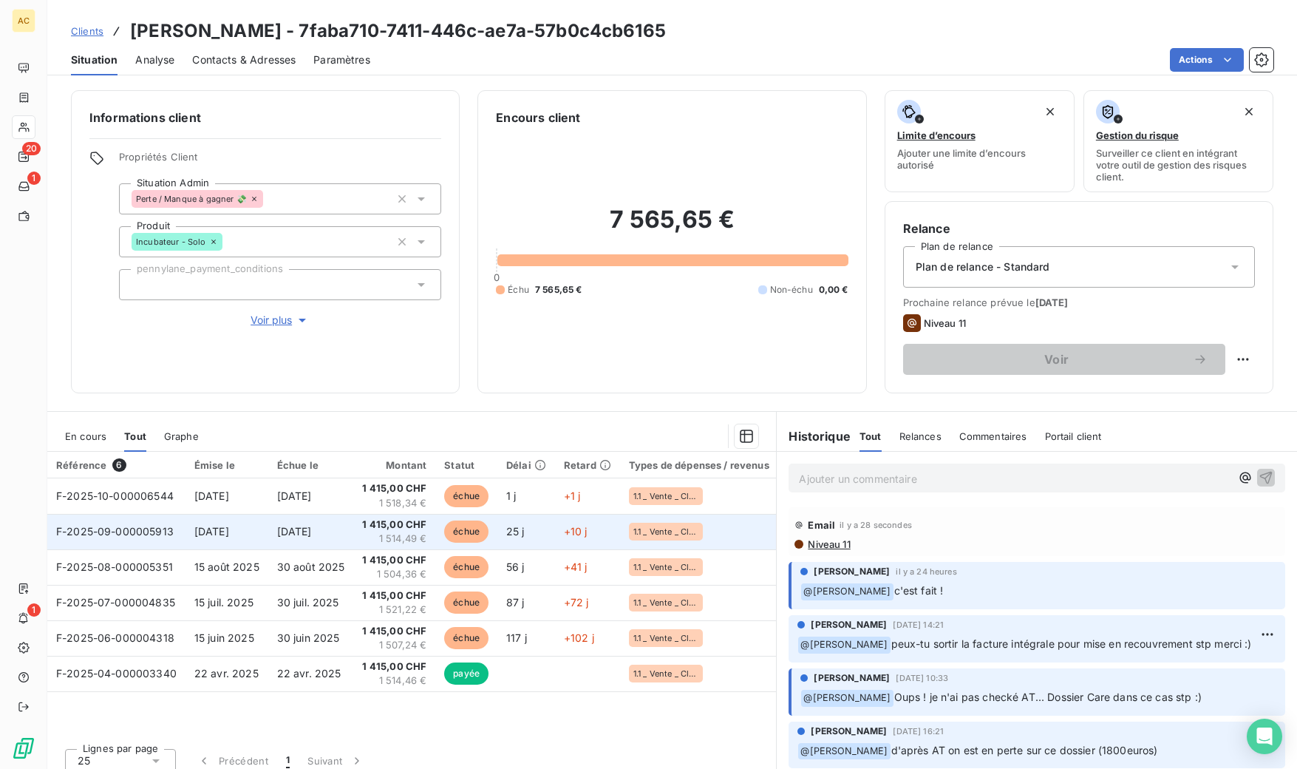
click at [229, 537] on span "[DATE]" at bounding box center [211, 531] width 35 height 13
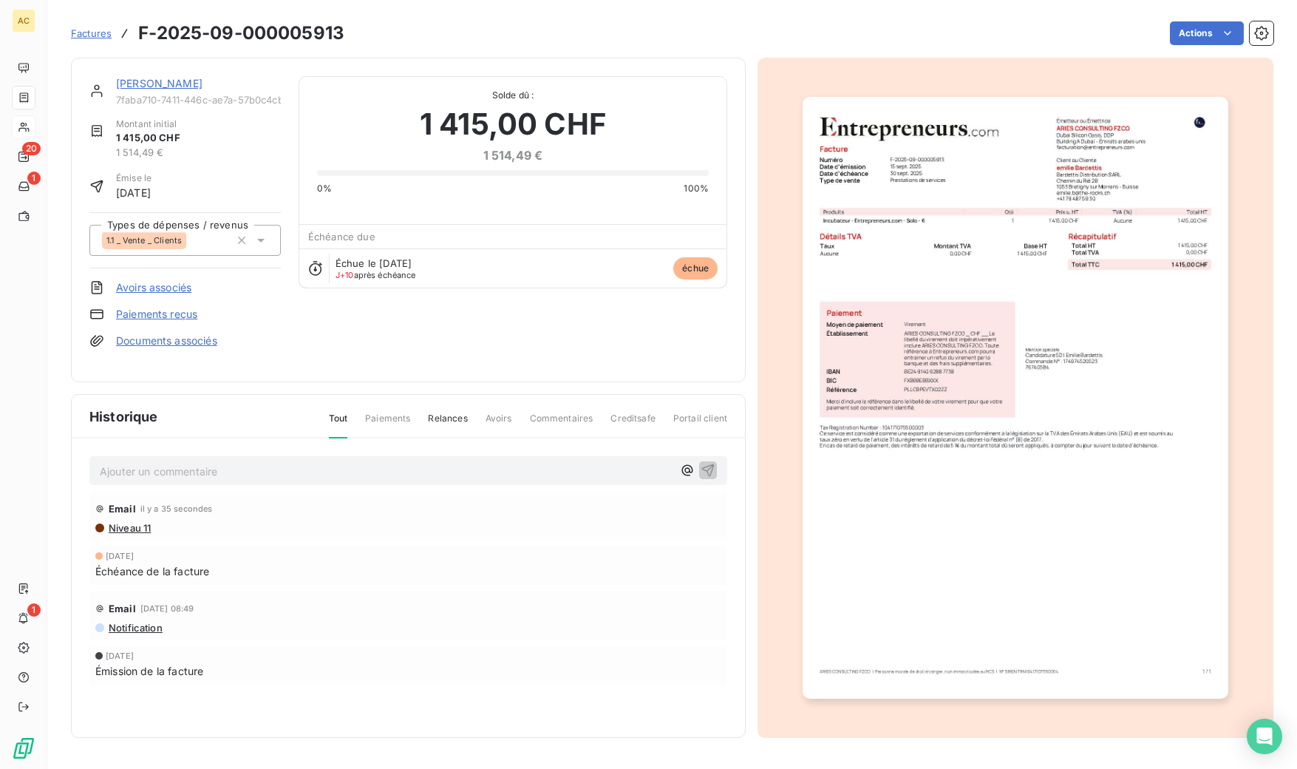
click at [898, 355] on img "button" at bounding box center [1015, 398] width 425 height 602
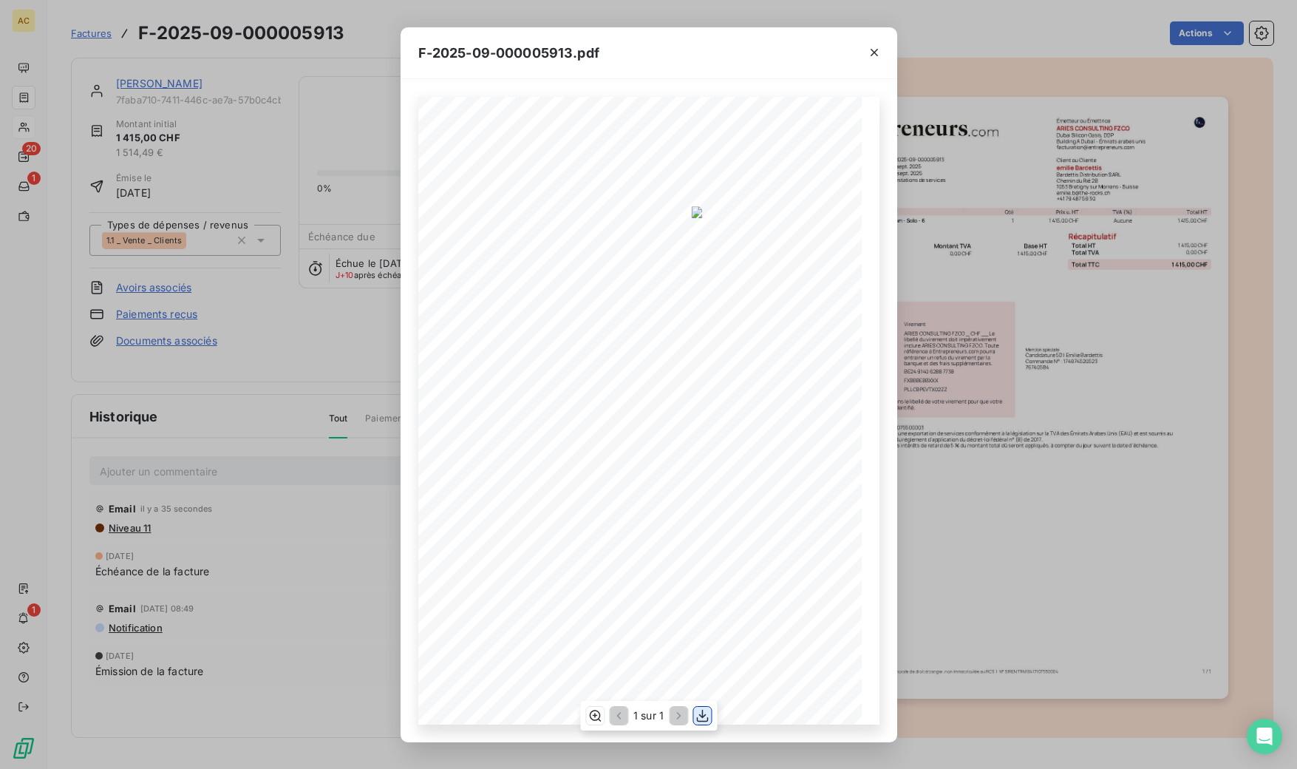
click at [697, 713] on icon "button" at bounding box center [702, 715] width 15 height 15
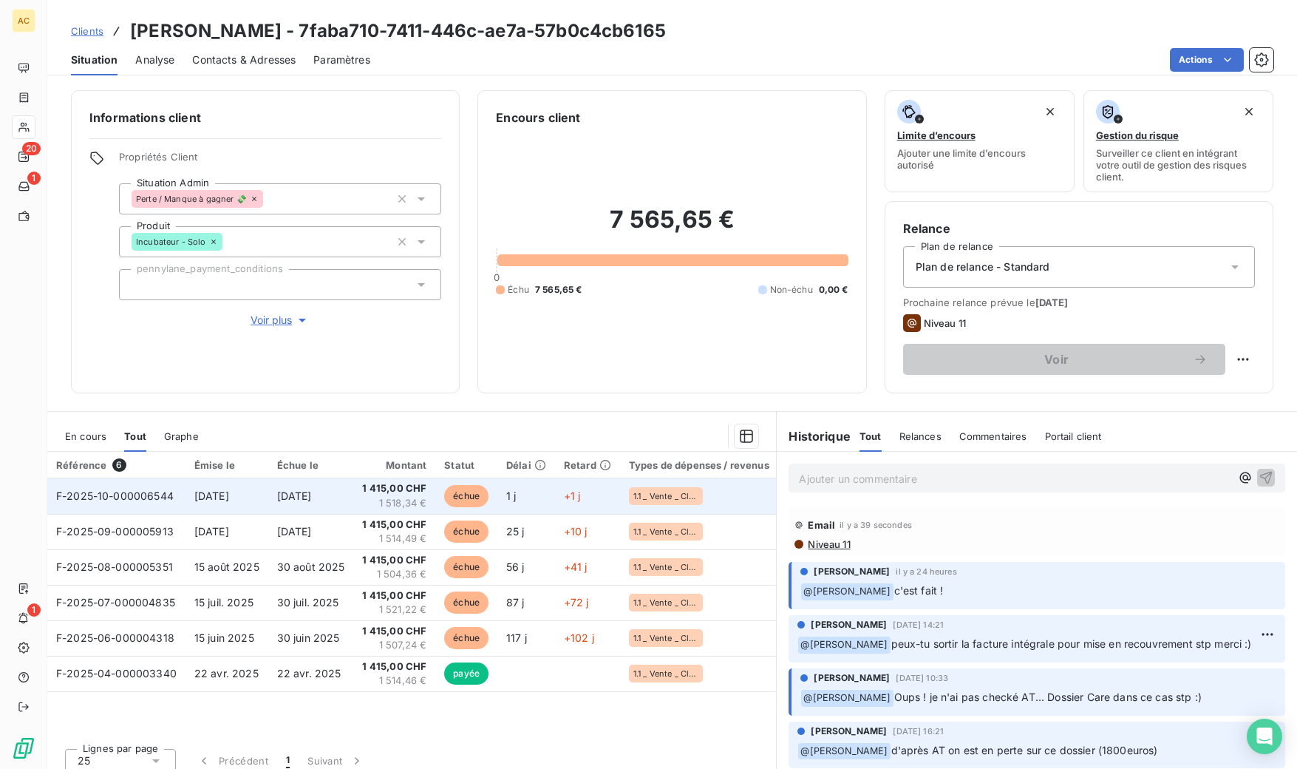
click at [228, 501] on span "[DATE]" at bounding box center [211, 495] width 35 height 13
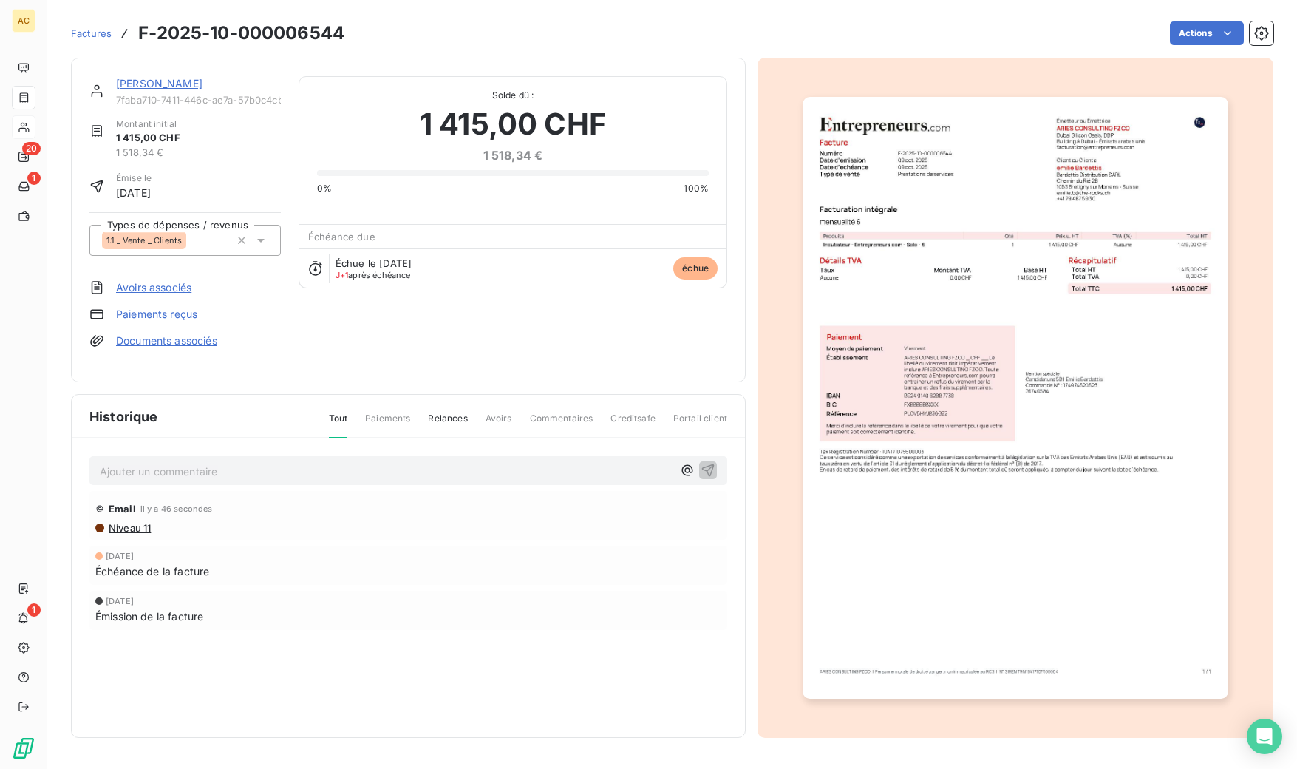
click at [1007, 279] on img "button" at bounding box center [1015, 398] width 425 height 602
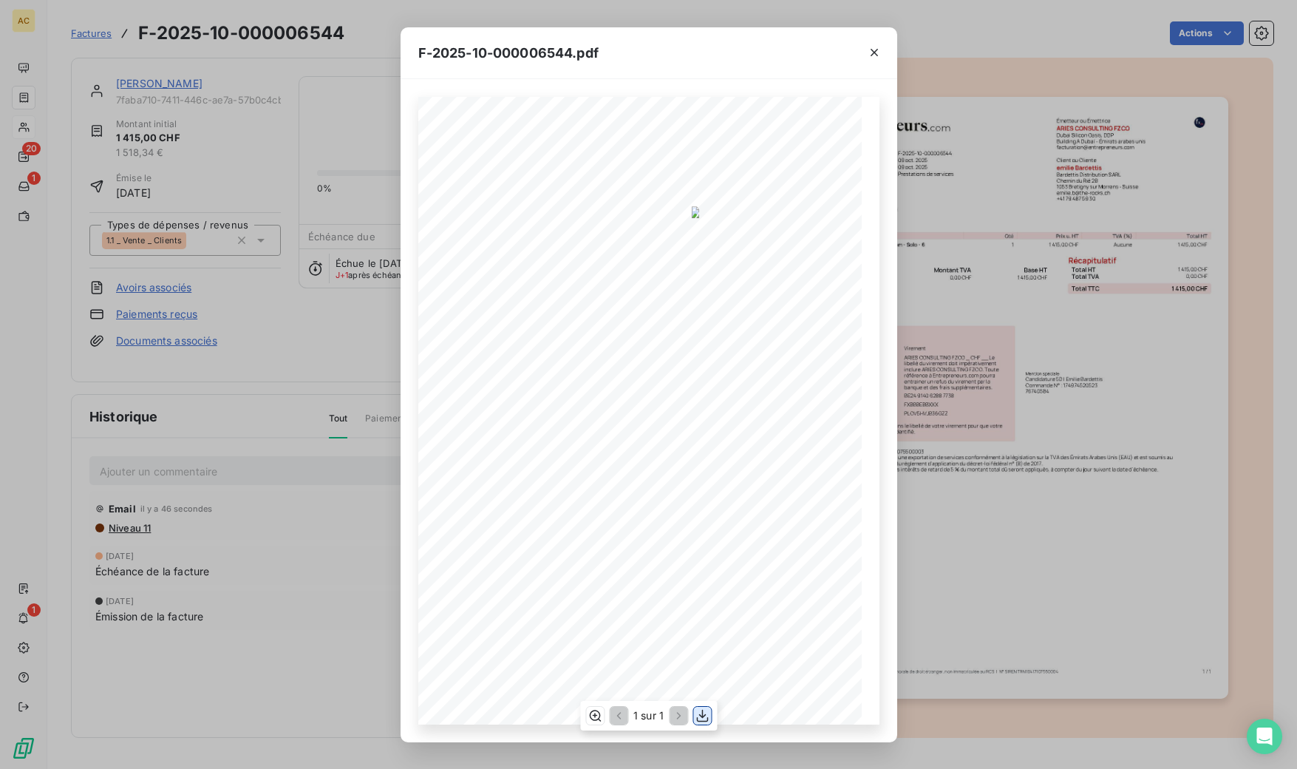
click at [703, 715] on icon "button" at bounding box center [702, 715] width 15 height 15
click at [333, 549] on div "F-2025-10-000006544.pdf 1 415,00 CHF 0,00 CHF 1 415,00 CHF 0199c929- 1b57- 7be5…" at bounding box center [648, 384] width 1297 height 769
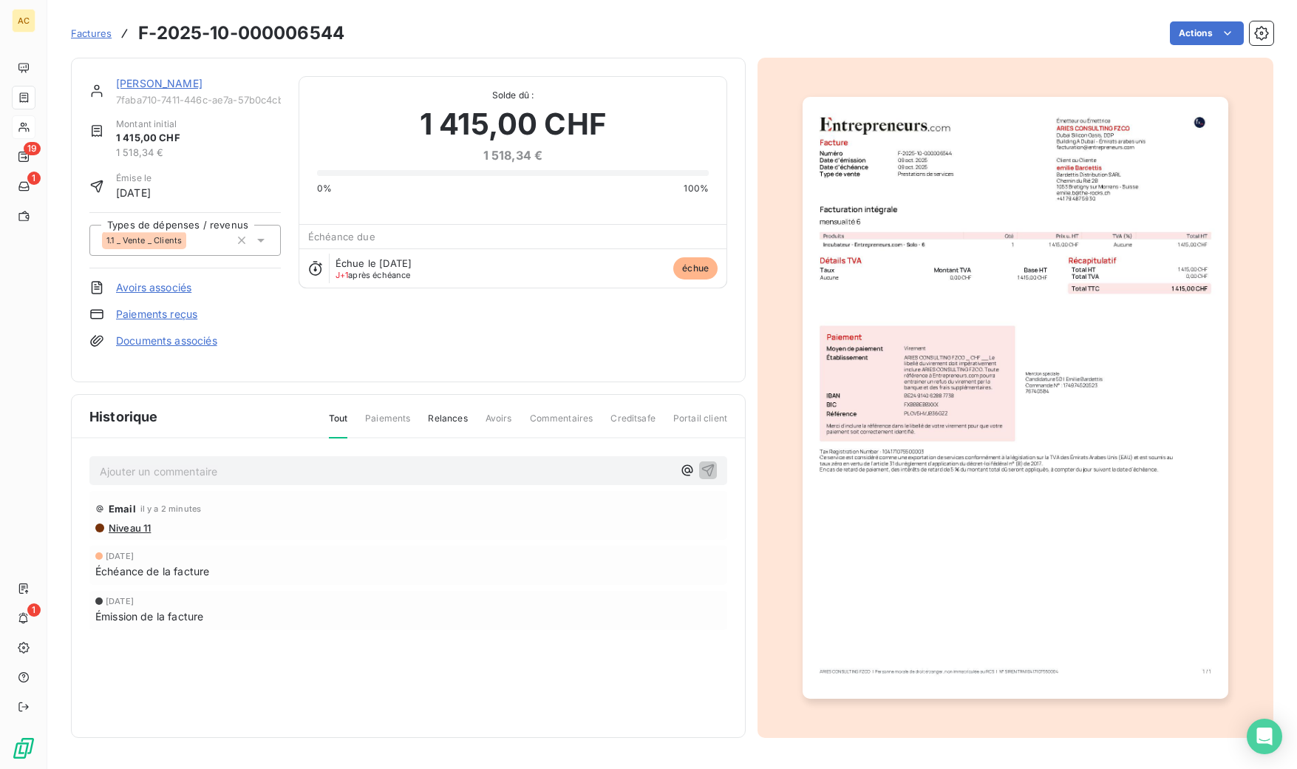
click at [158, 78] on link "[PERSON_NAME]" at bounding box center [159, 83] width 86 height 13
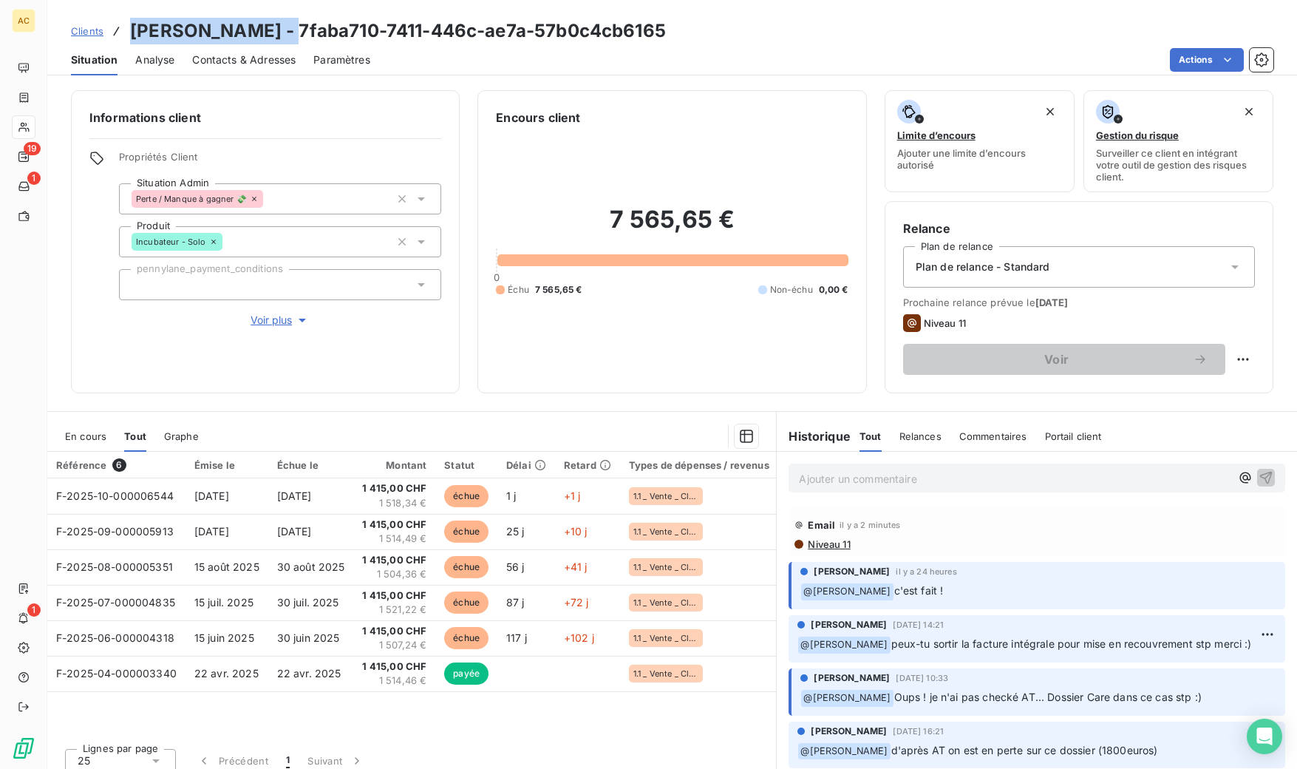
drag, startPoint x: 132, startPoint y: 30, endPoint x: 265, endPoint y: 31, distance: 133.8
click at [265, 31] on h3 "[PERSON_NAME] - 7faba710-7411-446c-ae7a-57b0c4cb6165" at bounding box center [398, 31] width 536 height 27
copy h3 "[PERSON_NAME]"
click at [259, 58] on span "Contacts & Adresses" at bounding box center [243, 59] width 103 height 15
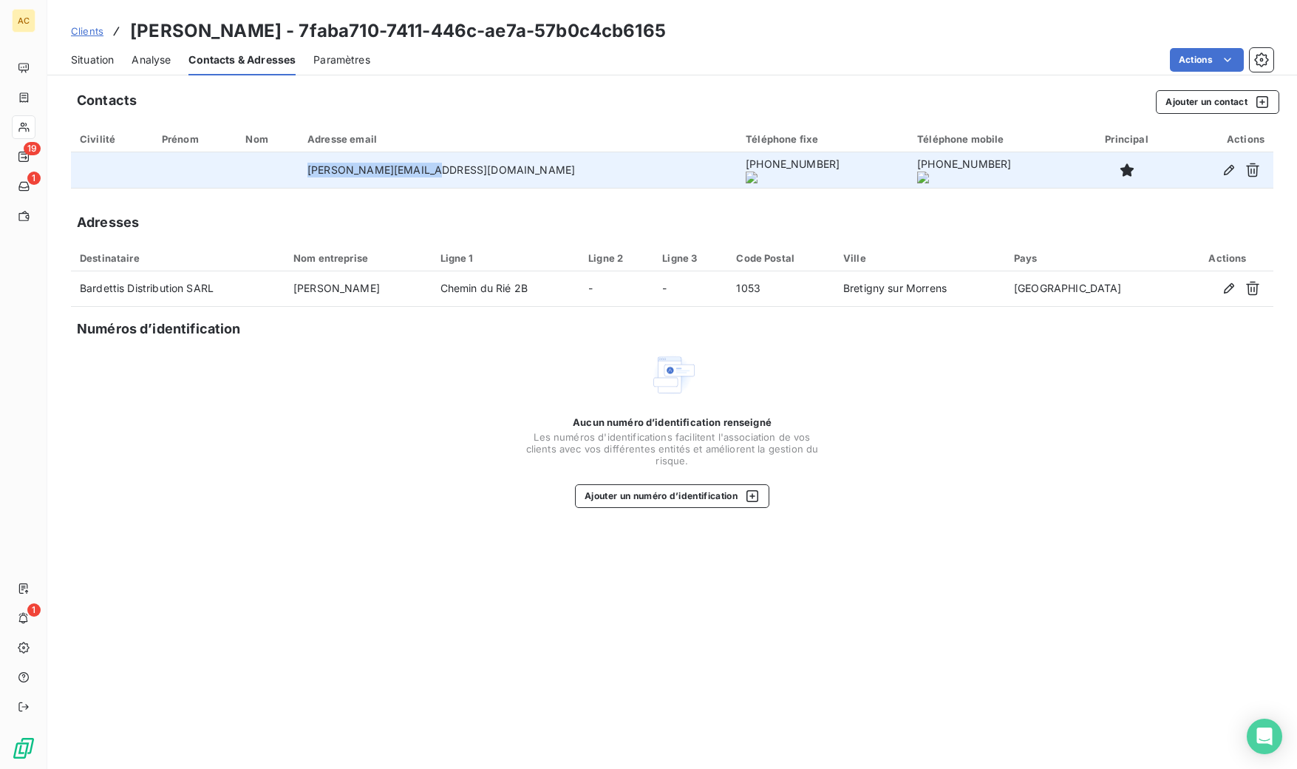
drag, startPoint x: 475, startPoint y: 173, endPoint x: 549, endPoint y: 174, distance: 73.9
click at [559, 174] on td "[PERSON_NAME][EMAIL_ADDRESS][DOMAIN_NAME]" at bounding box center [518, 169] width 438 height 35
copy td "[PERSON_NAME][EMAIL_ADDRESS][DOMAIN_NAME]"
drag, startPoint x: 589, startPoint y: 171, endPoint x: 674, endPoint y: 170, distance: 85.0
click at [746, 170] on onoff-telecom-ce-phone-number-wrapper "[PHONE_NUMBER]" at bounding box center [793, 163] width 94 height 13
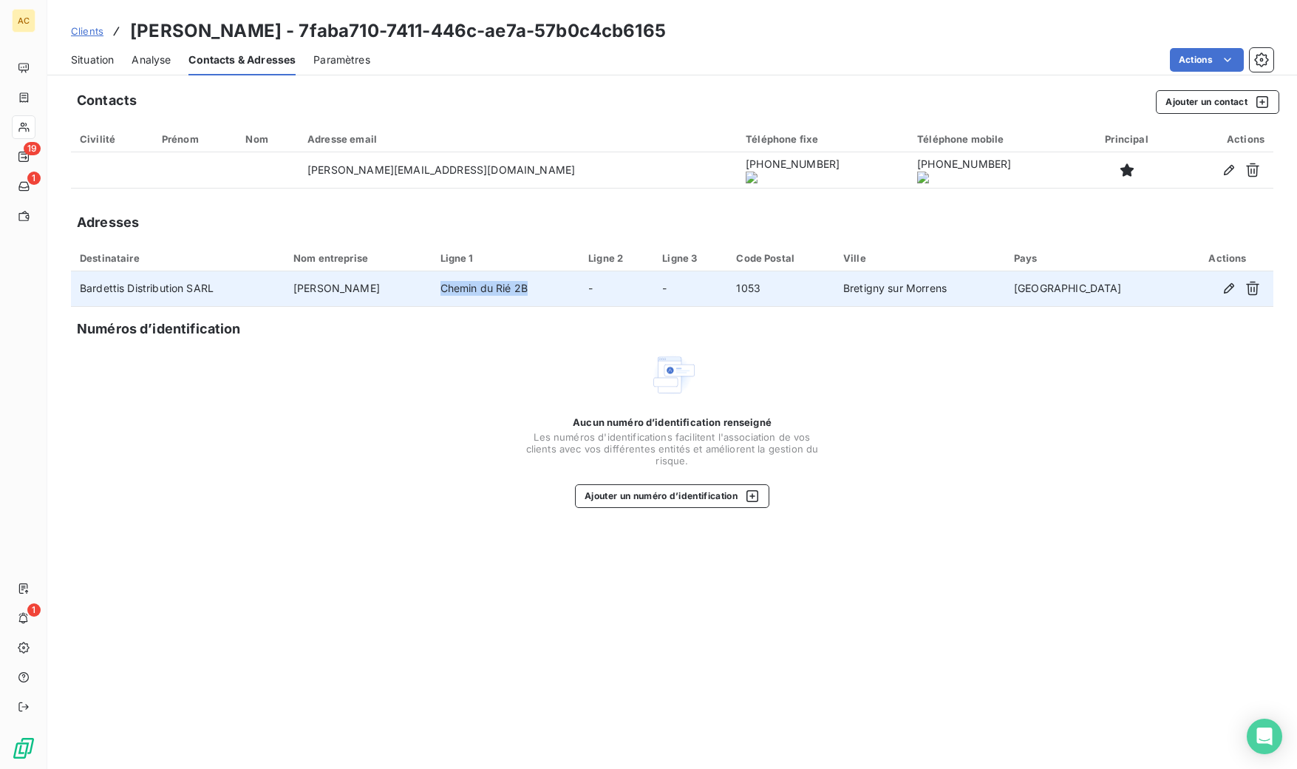
drag, startPoint x: 466, startPoint y: 291, endPoint x: 561, endPoint y: 289, distance: 95.4
click at [561, 289] on td "Chemin du Rié 2B" at bounding box center [506, 288] width 149 height 35
drag, startPoint x: 794, startPoint y: 292, endPoint x: 829, endPoint y: 292, distance: 34.7
click at [829, 292] on td "1053" at bounding box center [780, 288] width 107 height 35
drag, startPoint x: 1015, startPoint y: 289, endPoint x: 863, endPoint y: 289, distance: 151.5
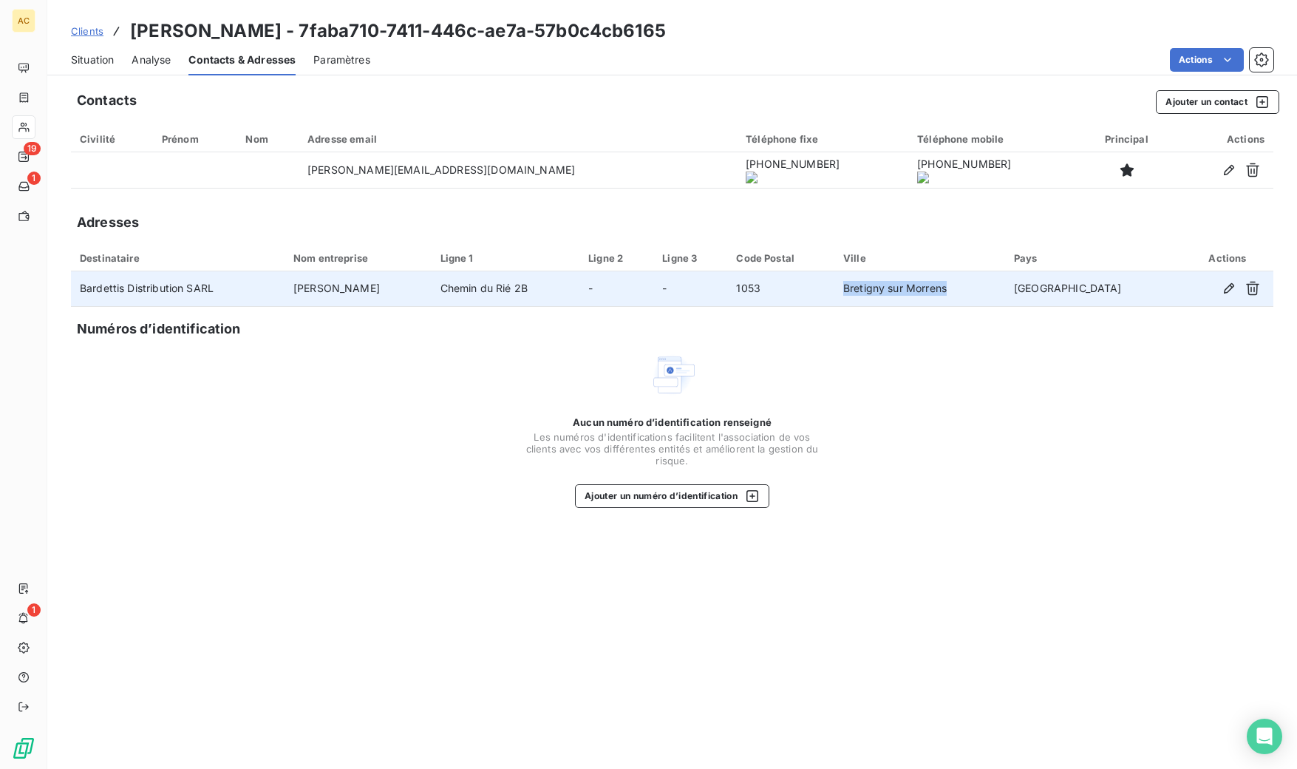
click at [863, 289] on tr "Bardettis Distribution SARL [PERSON_NAME] [GEOGRAPHIC_DATA] 2B - - 1053 Bretign…" at bounding box center [672, 288] width 1203 height 35
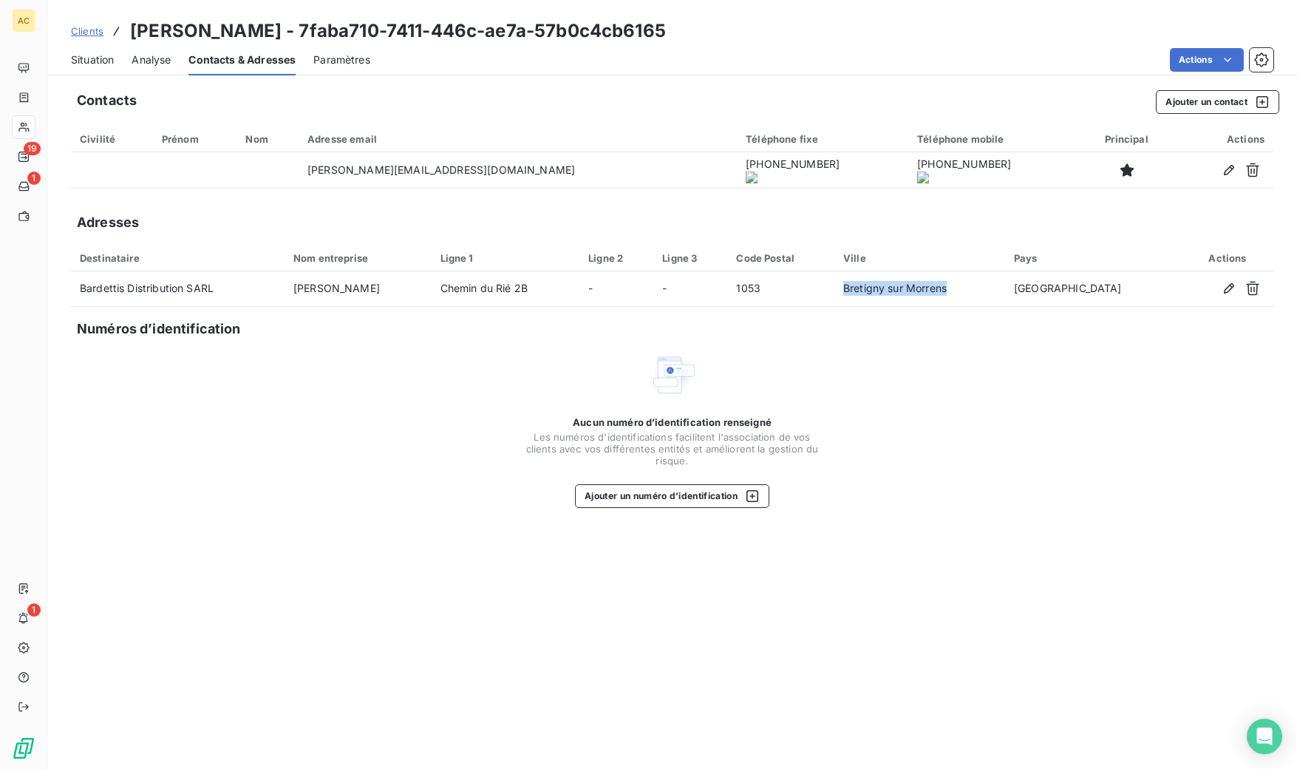
click at [89, 60] on span "Situation" at bounding box center [92, 59] width 43 height 15
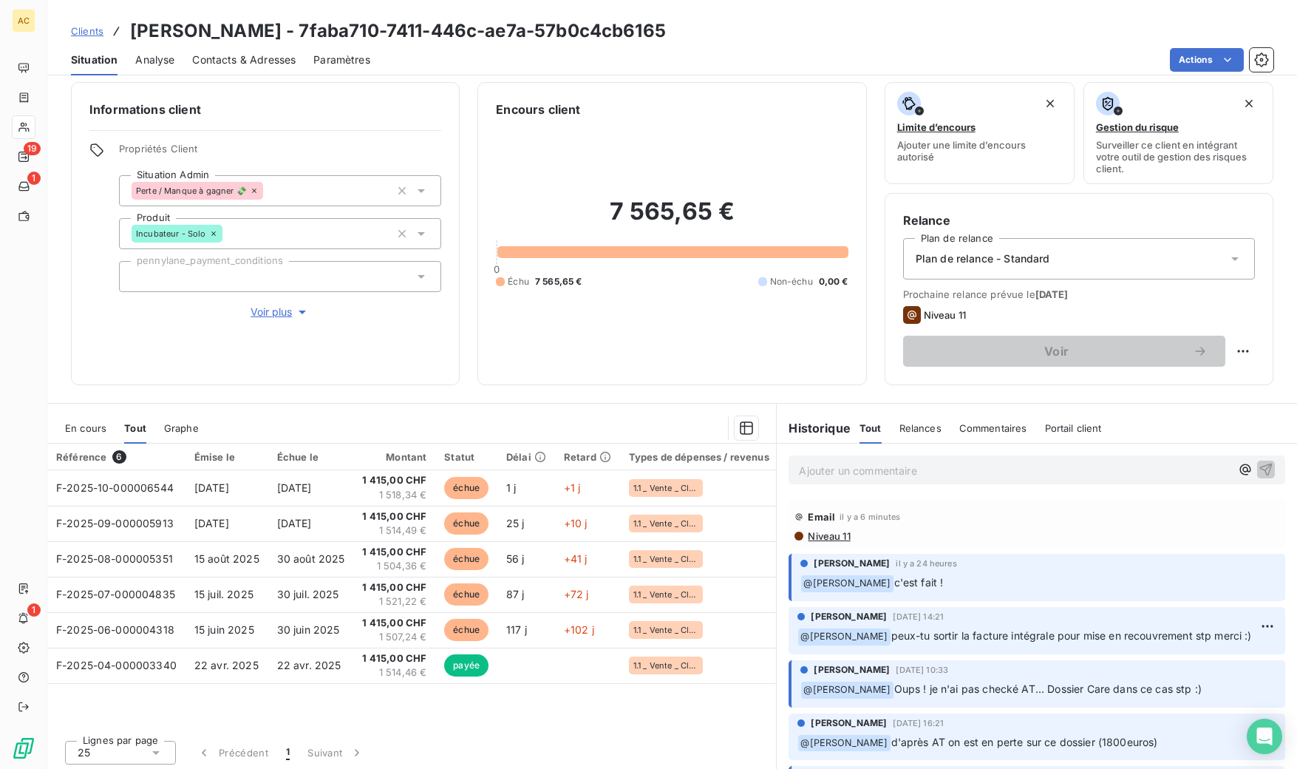
scroll to position [12, 0]
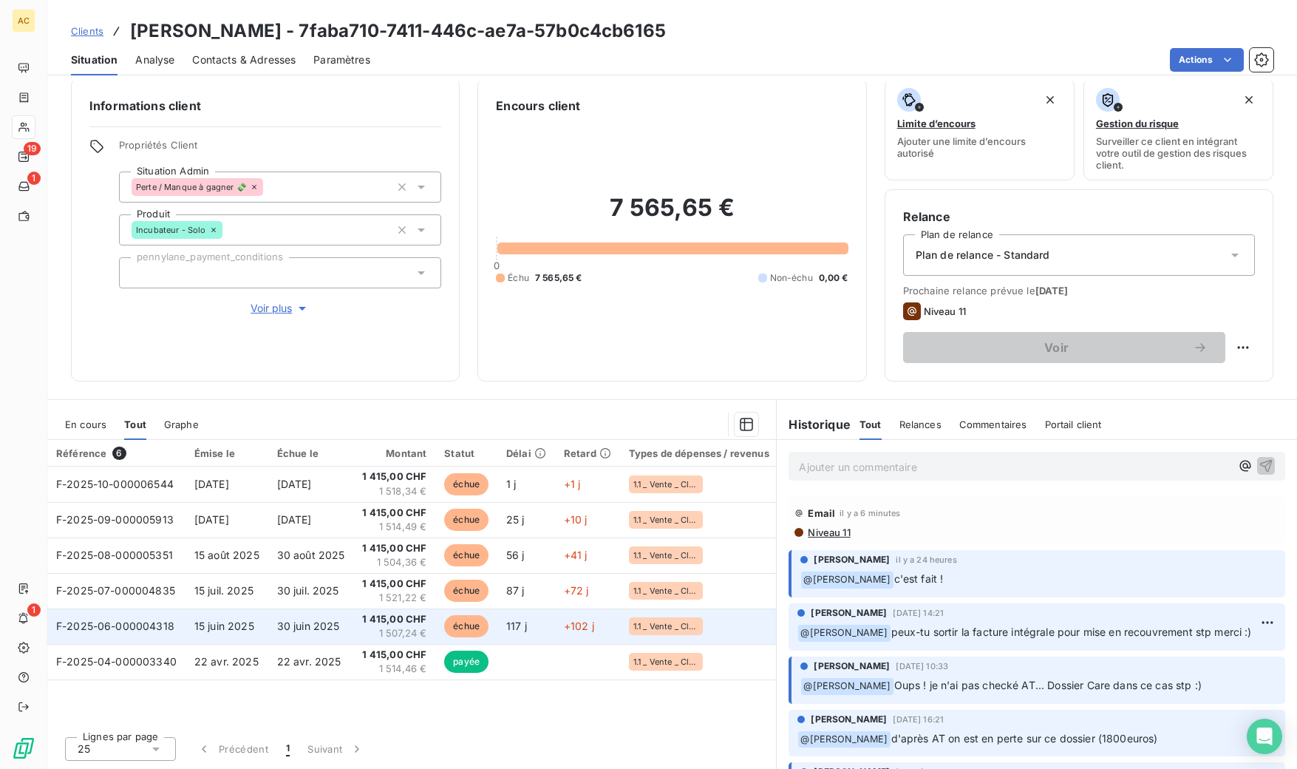
click at [263, 626] on td "15 juin 2025" at bounding box center [227, 625] width 83 height 35
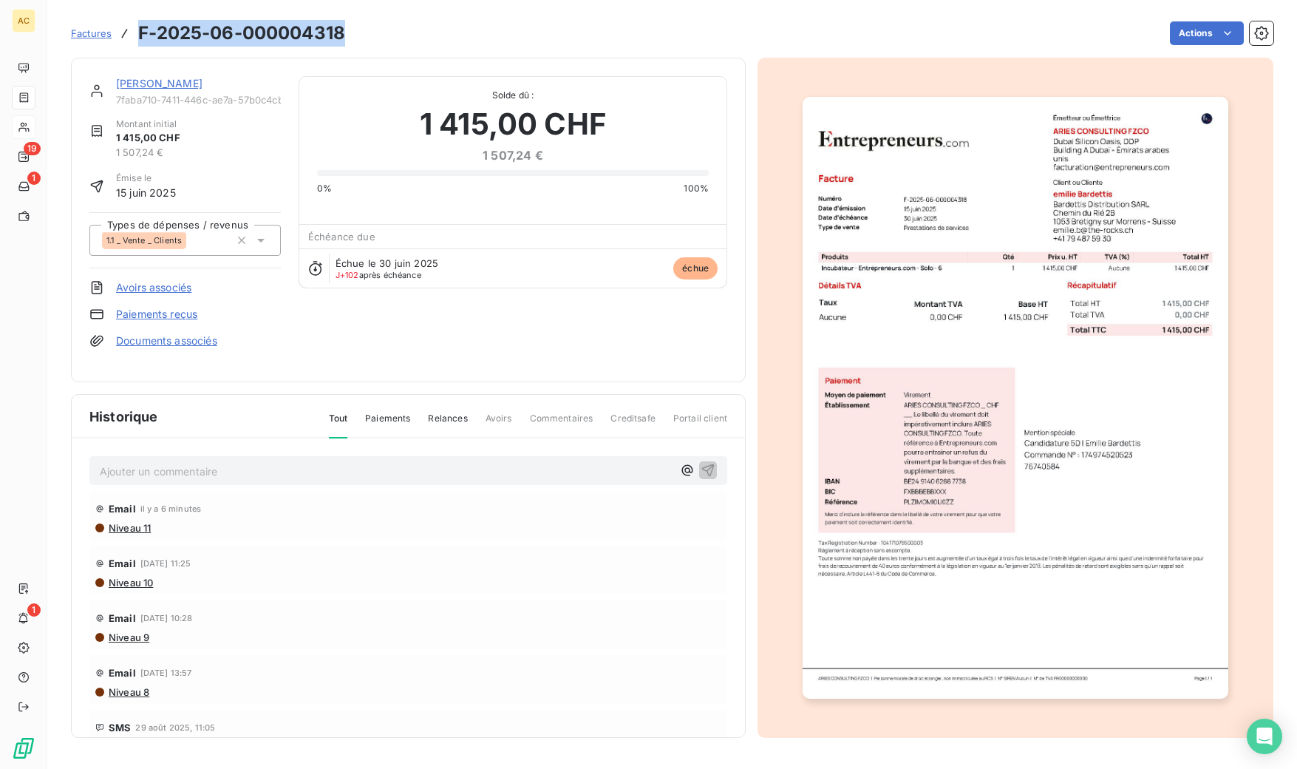
drag, startPoint x: 207, startPoint y: 36, endPoint x: 341, endPoint y: 31, distance: 133.9
click at [341, 31] on h3 "F-2025-06-000004318" at bounding box center [241, 33] width 207 height 27
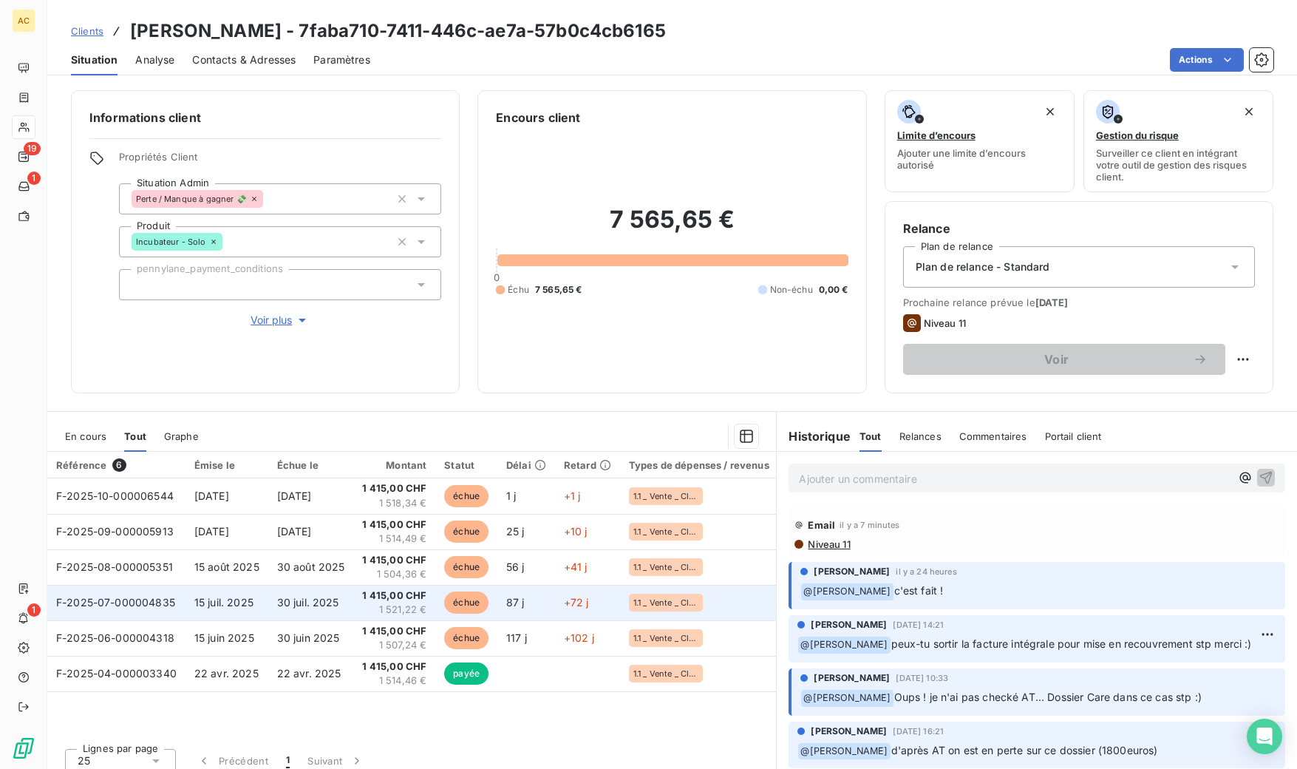
click at [200, 611] on td "15 juil. 2025" at bounding box center [227, 602] width 83 height 35
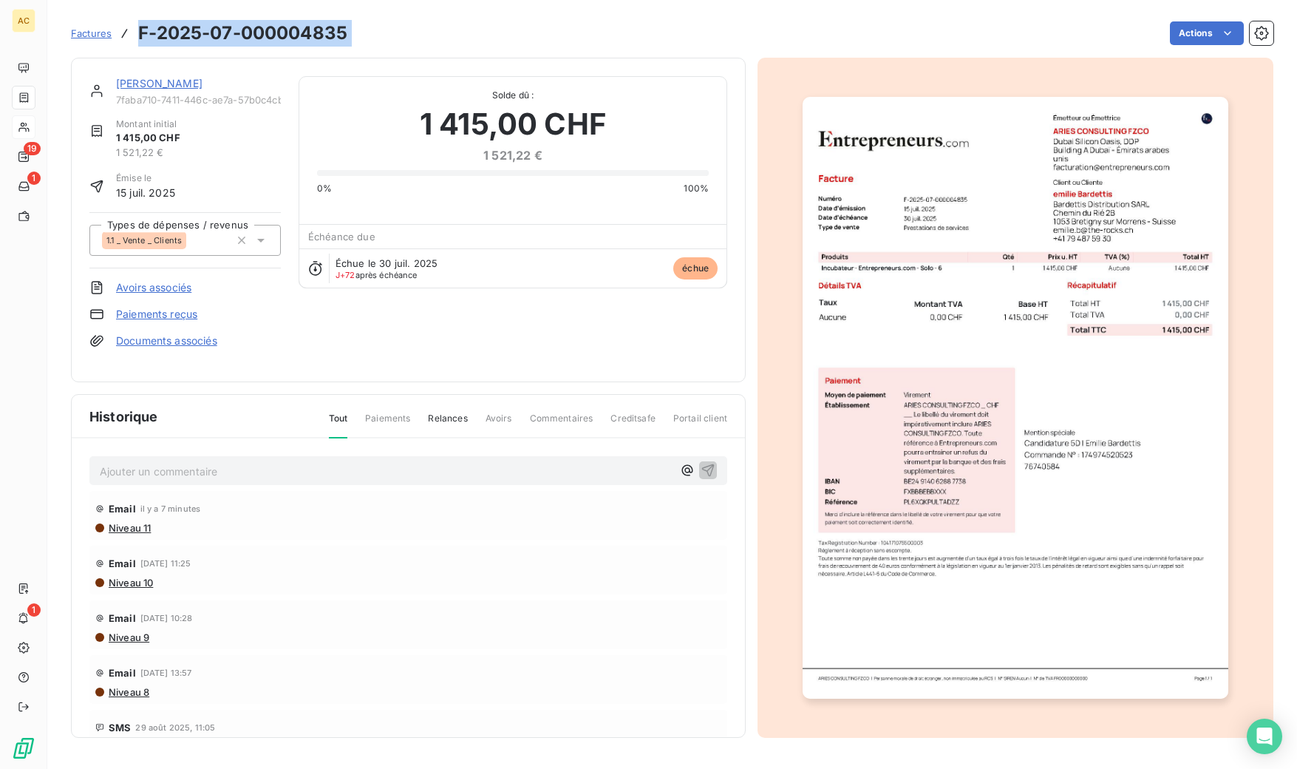
drag, startPoint x: 139, startPoint y: 29, endPoint x: 335, endPoint y: 33, distance: 195.9
click at [356, 30] on div "Factures F-2025-07-000004835 Actions" at bounding box center [672, 33] width 1203 height 31
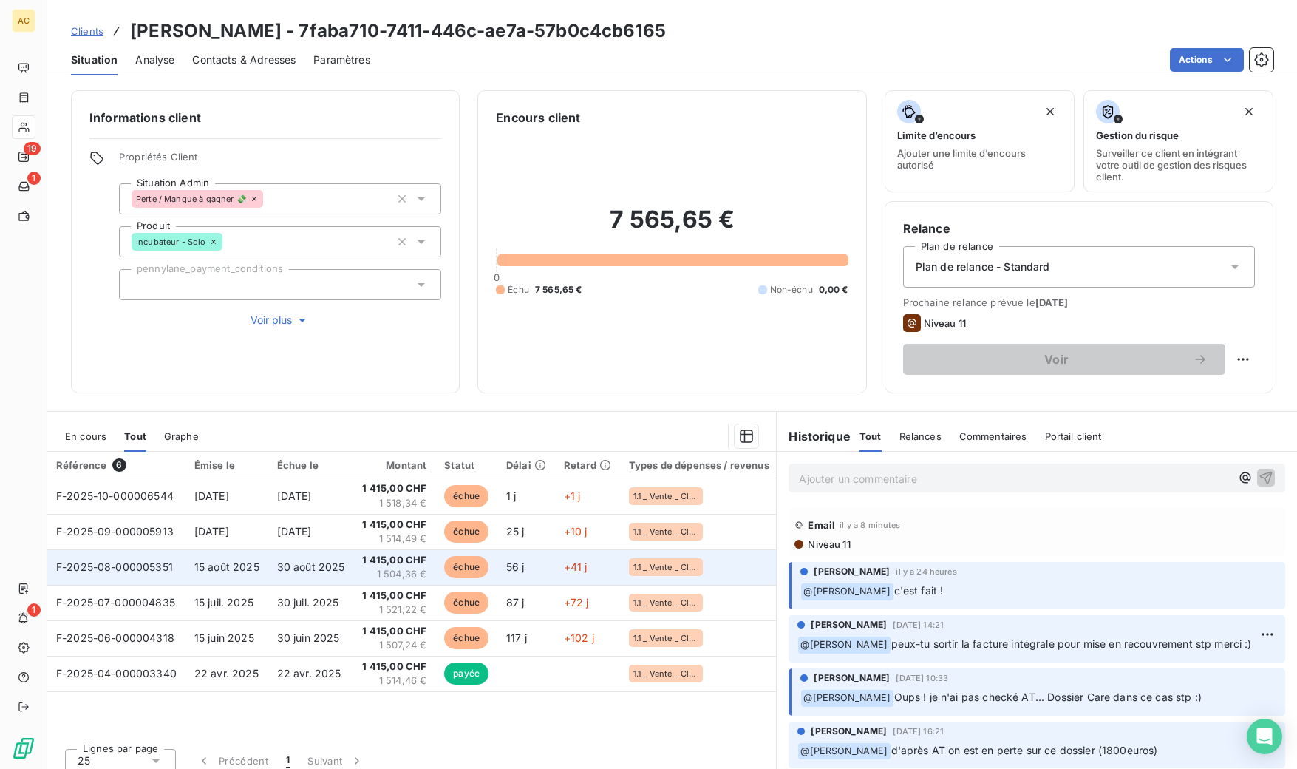
click at [251, 570] on span "15 août 2025" at bounding box center [226, 566] width 65 height 13
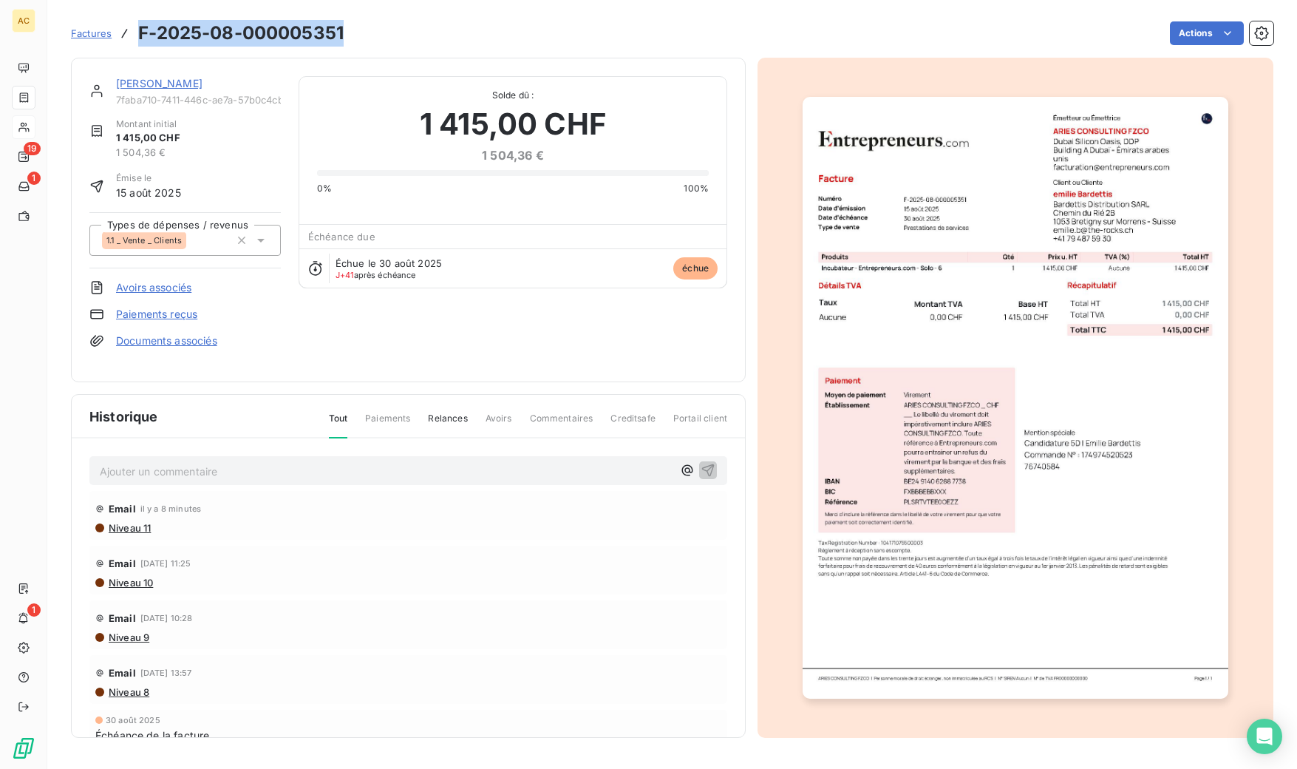
drag, startPoint x: 140, startPoint y: 35, endPoint x: 344, endPoint y: 29, distance: 204.1
click at [344, 29] on h3 "F-2025-08-000005351" at bounding box center [241, 33] width 206 height 27
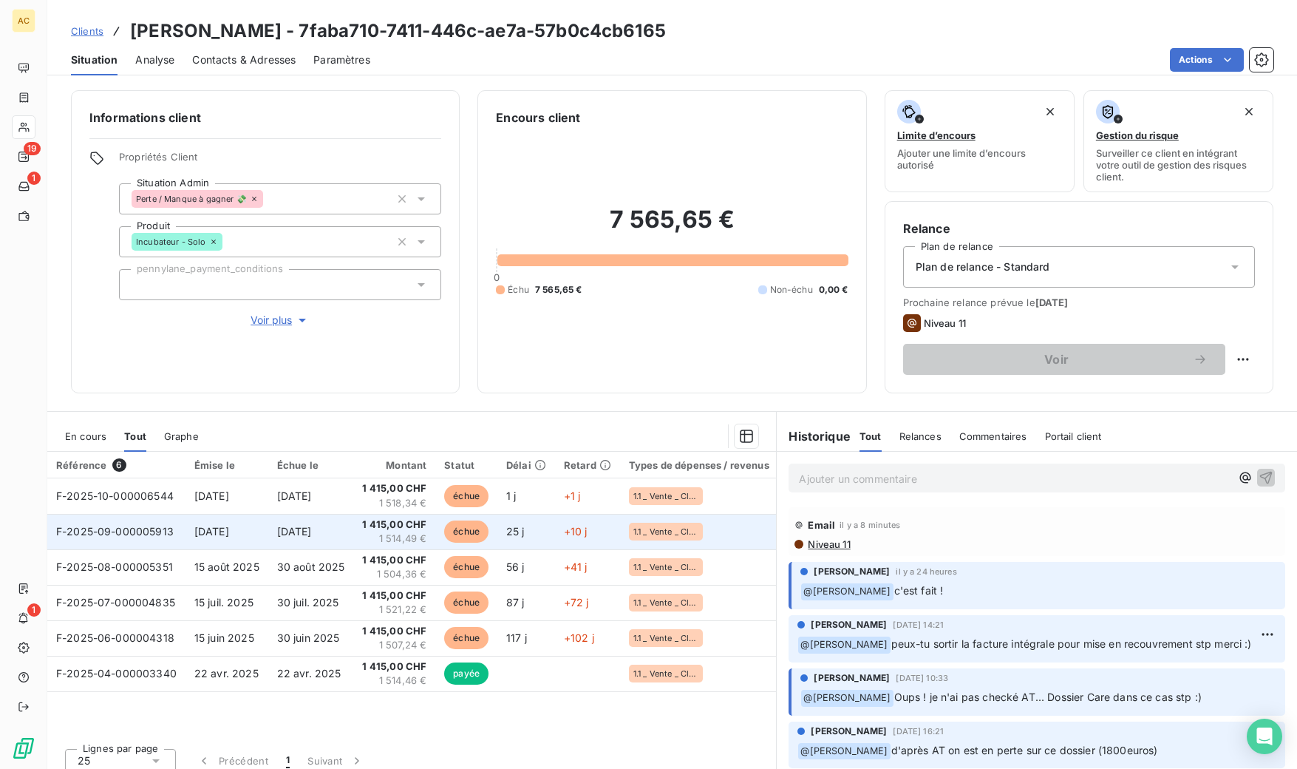
click at [282, 532] on span "[DATE]" at bounding box center [294, 531] width 35 height 13
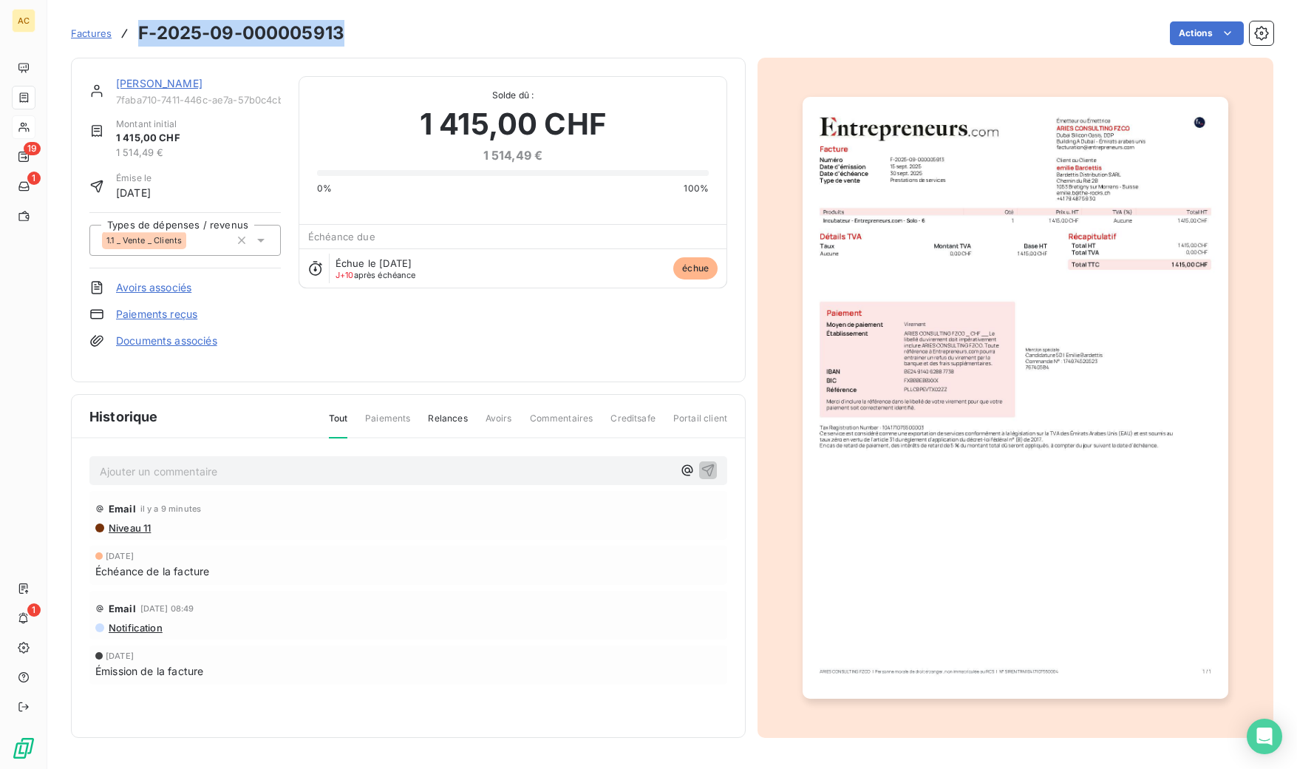
drag, startPoint x: 135, startPoint y: 34, endPoint x: 345, endPoint y: 34, distance: 209.9
click at [345, 34] on div "Factures F-2025-09-000005913 Actions" at bounding box center [672, 33] width 1203 height 31
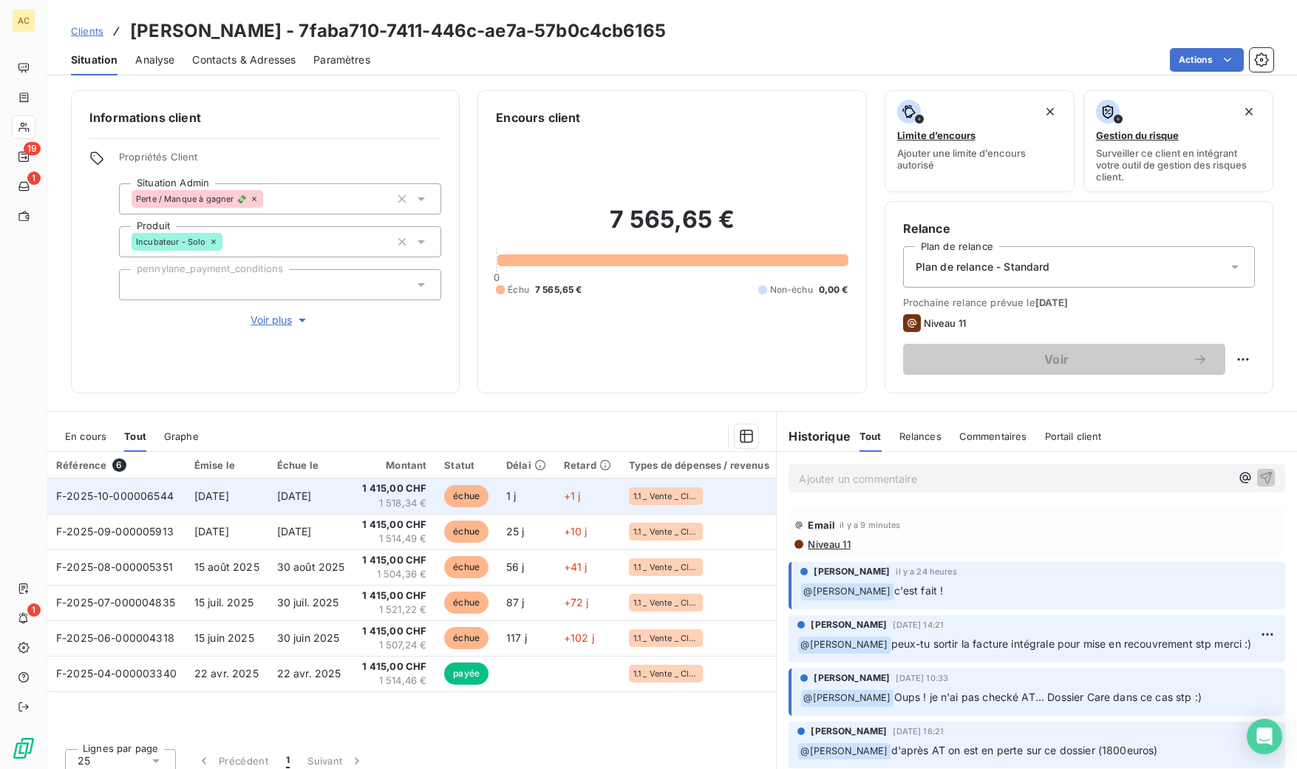
click at [143, 506] on td "F-2025-10-000006544" at bounding box center [116, 495] width 138 height 35
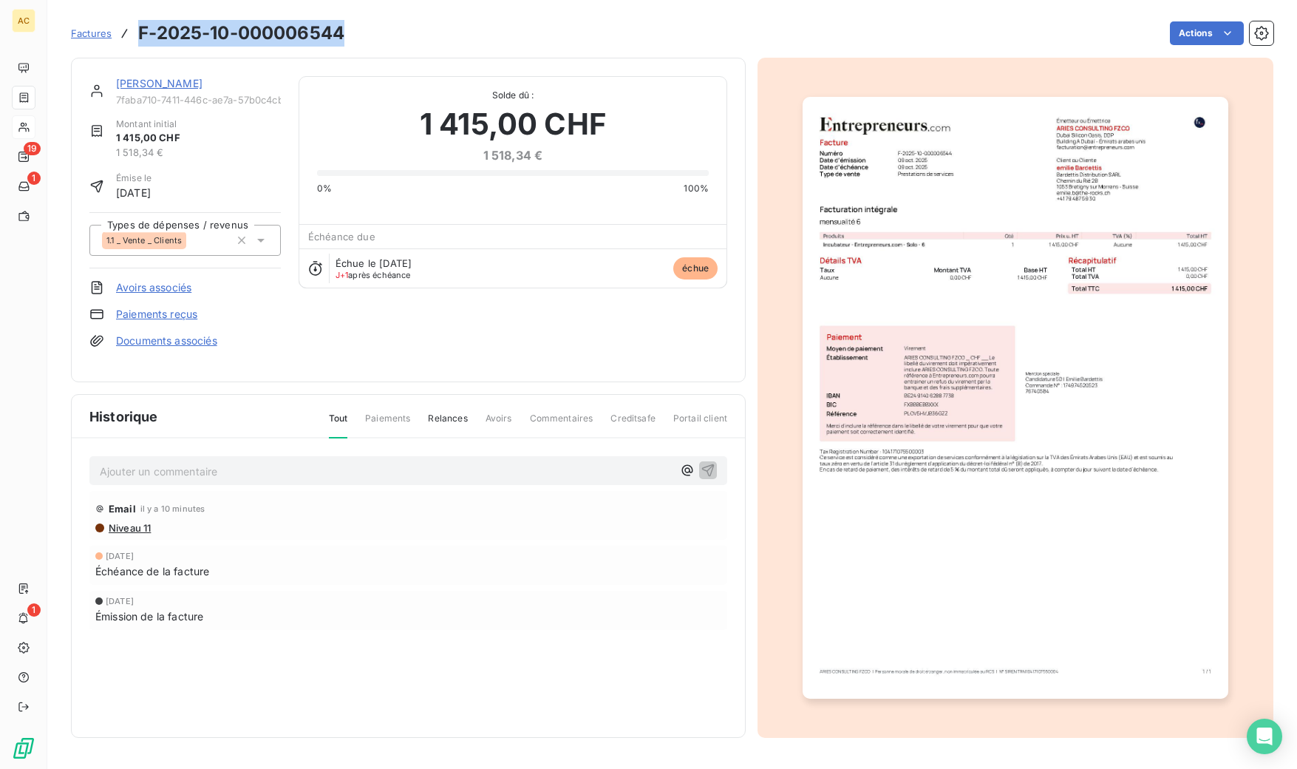
drag, startPoint x: 138, startPoint y: 36, endPoint x: 333, endPoint y: 31, distance: 195.2
click at [344, 31] on div "Factures F-2025-10-000006544" at bounding box center [208, 33] width 274 height 27
click at [128, 83] on link "[PERSON_NAME]" at bounding box center [159, 83] width 86 height 13
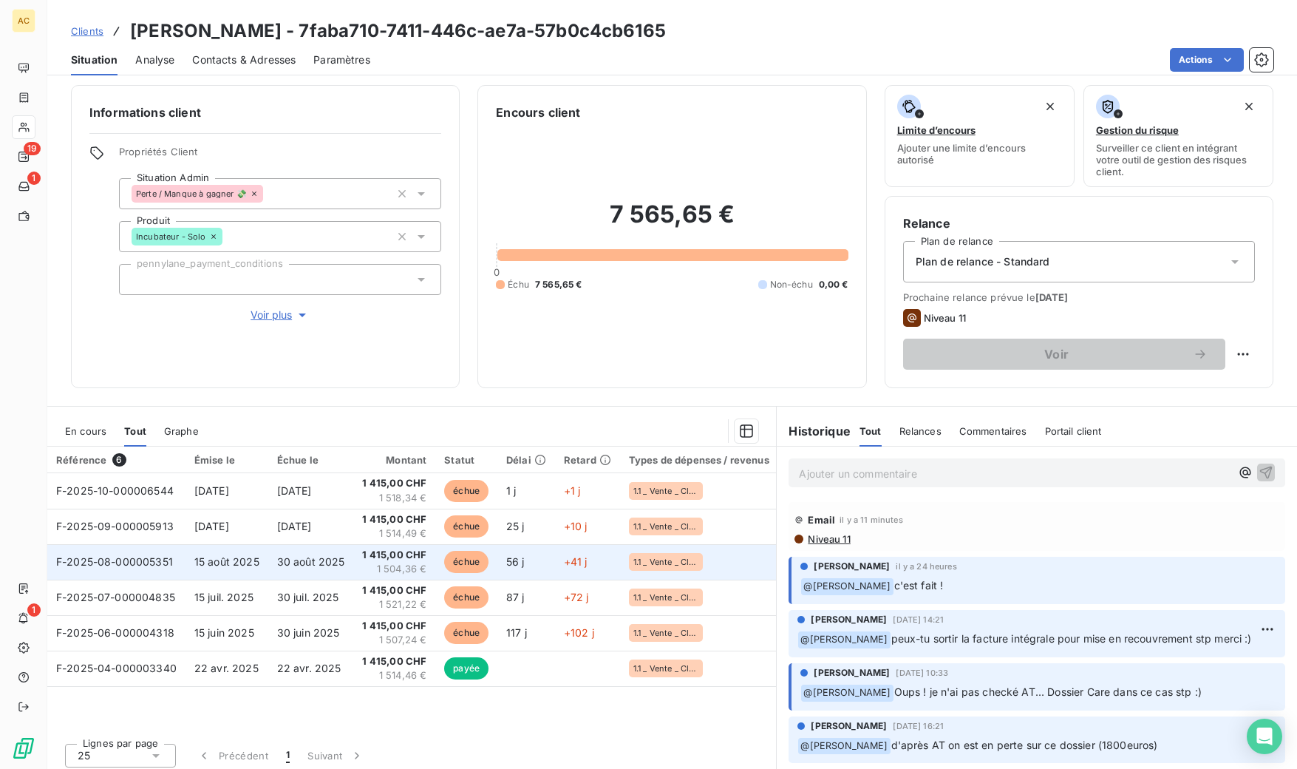
scroll to position [12, 0]
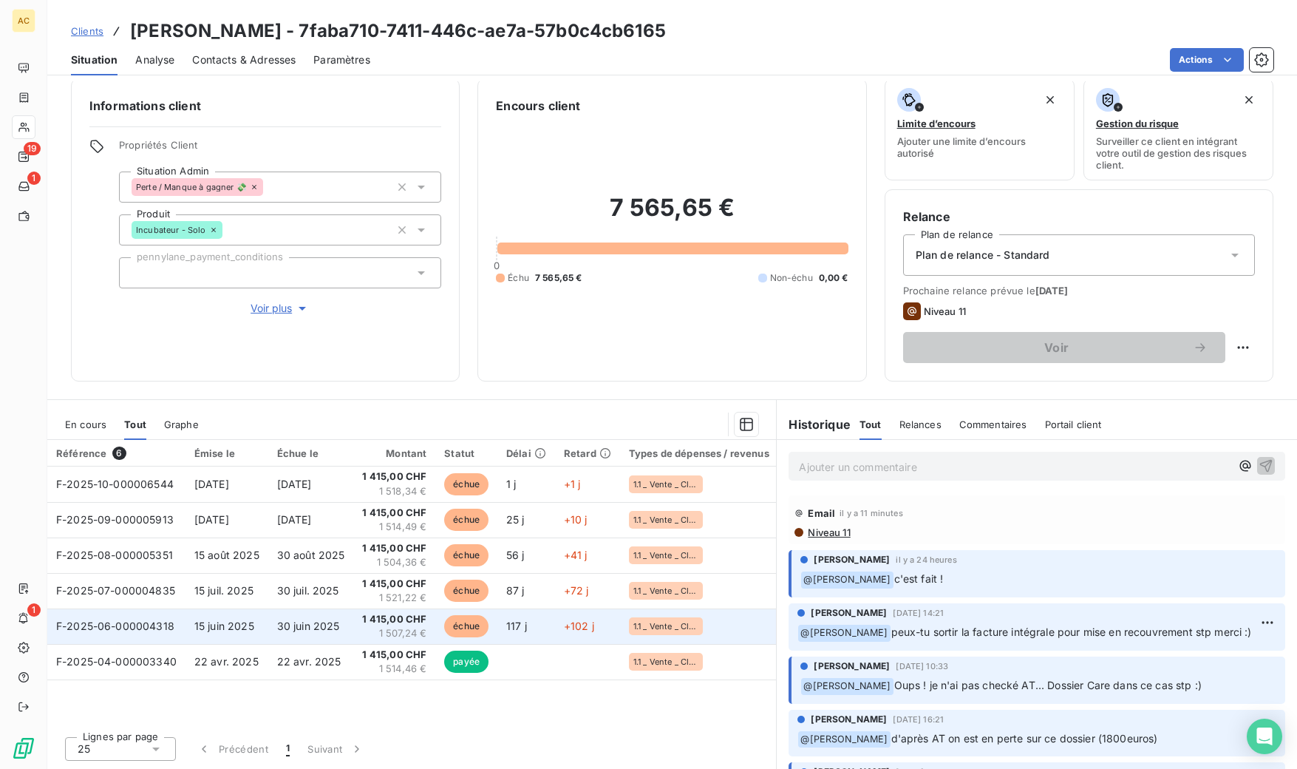
click at [384, 617] on span "1 415,00 CHF" at bounding box center [394, 619] width 64 height 15
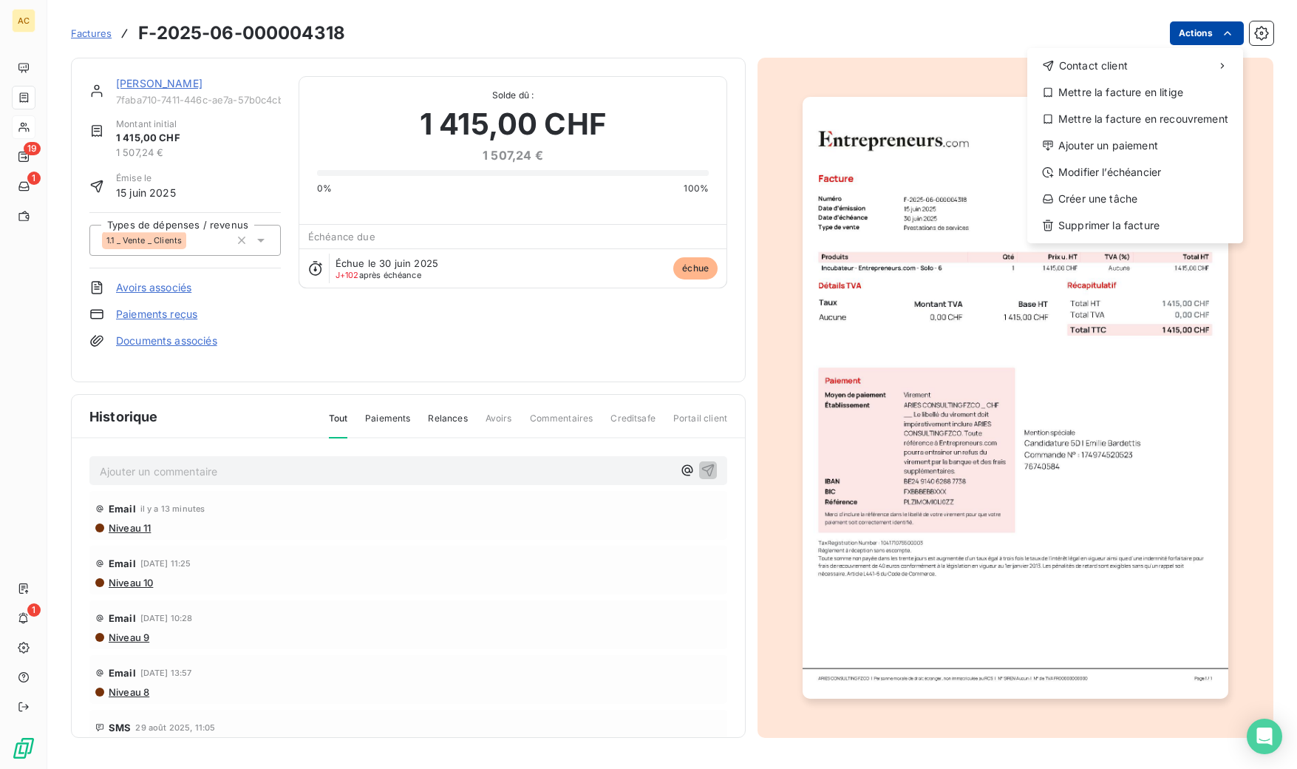
click at [1189, 33] on html "AC 19 1 1 Factures F-2025-06-000004318 Actions Contact client Mettre la facture…" at bounding box center [648, 384] width 1297 height 769
click at [1139, 117] on div "Mettre la facture en recouvrement" at bounding box center [1135, 119] width 204 height 24
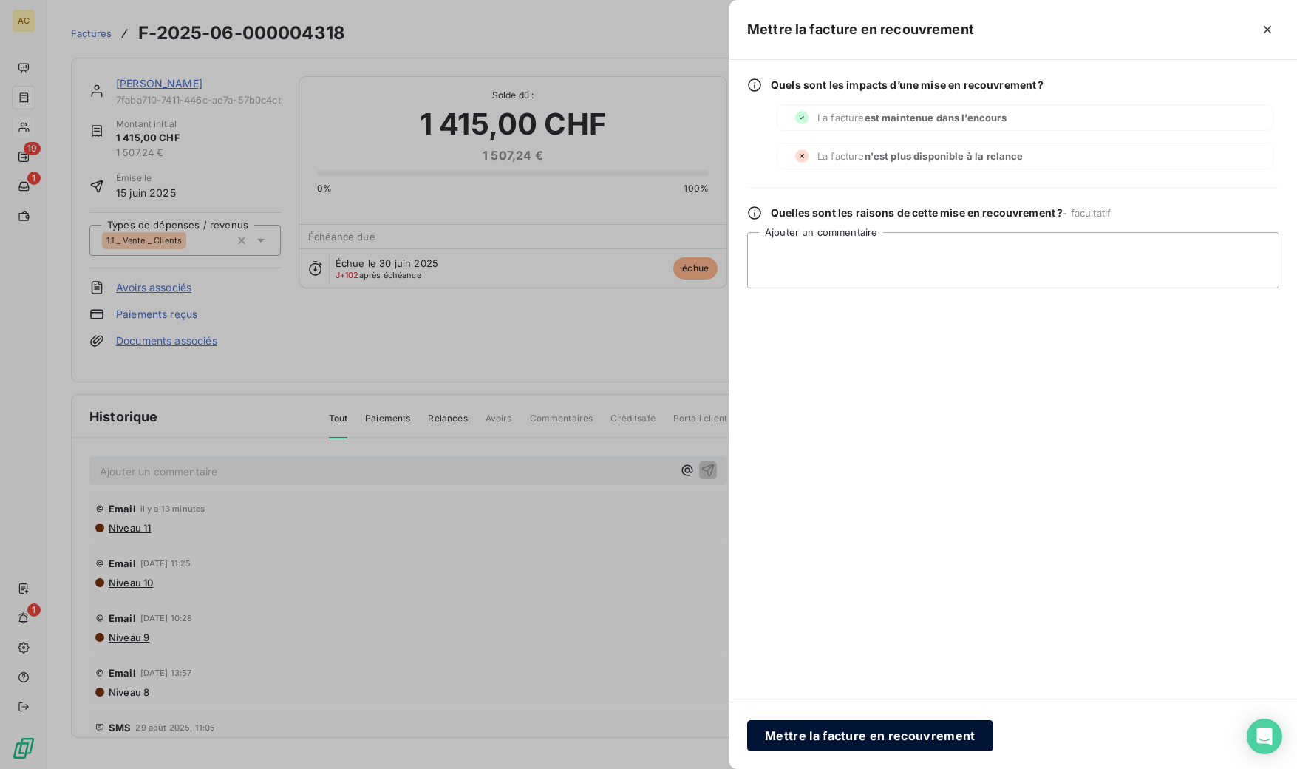
click at [829, 734] on button "Mettre la facture en recouvrement" at bounding box center [870, 735] width 246 height 31
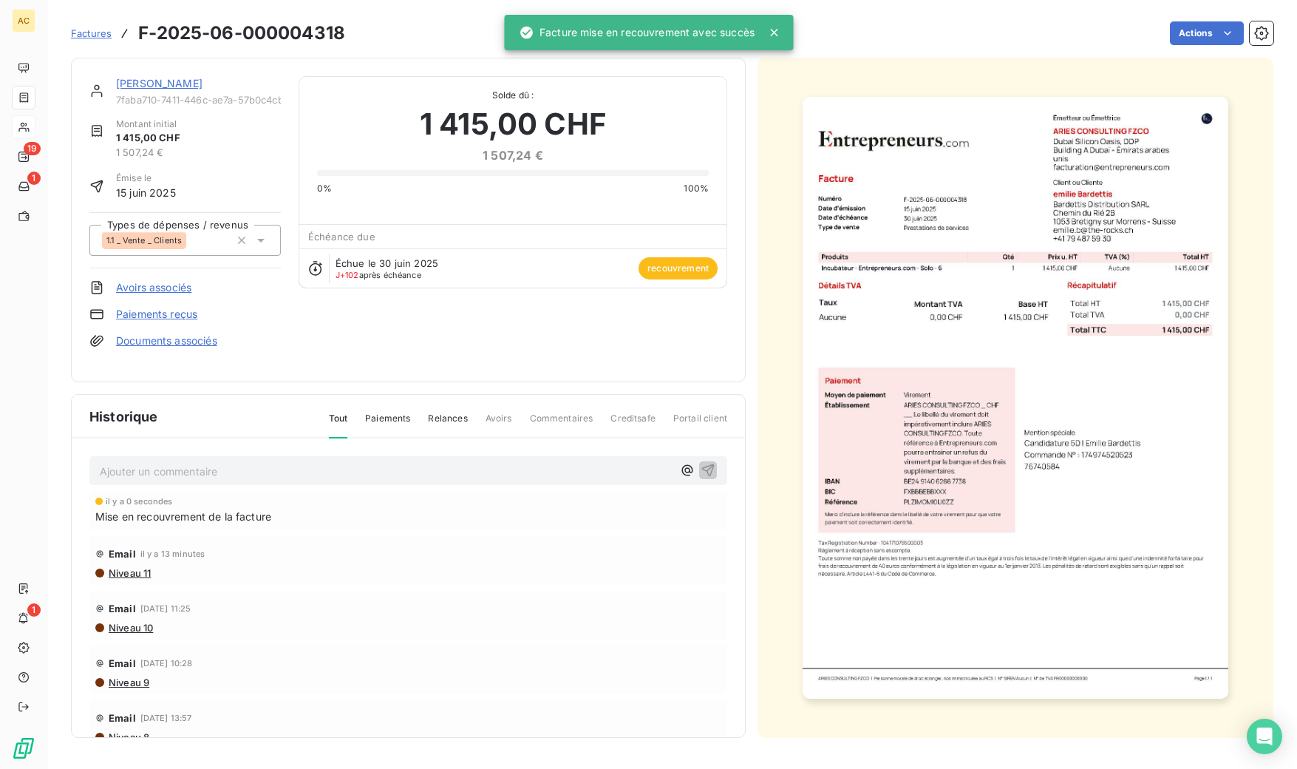
click at [148, 85] on link "[PERSON_NAME]" at bounding box center [159, 83] width 86 height 13
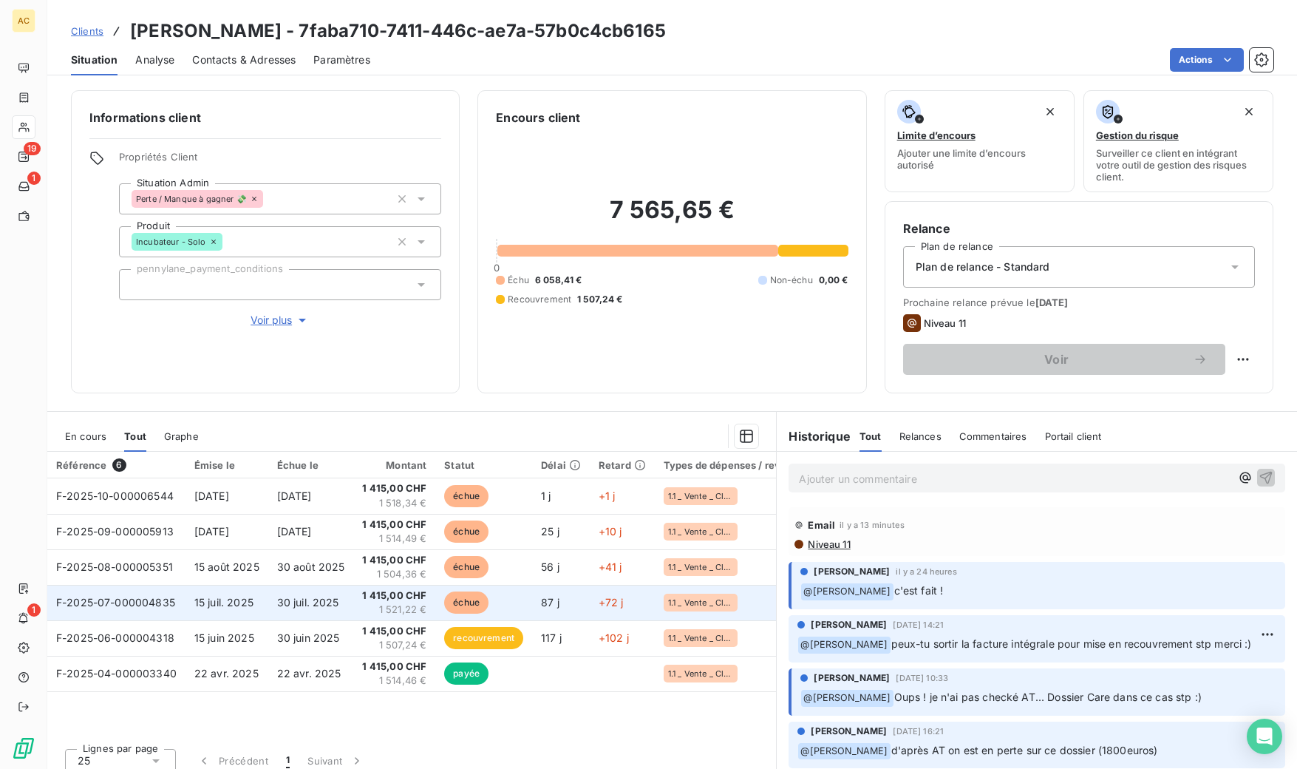
click at [385, 605] on span "1 521,22 €" at bounding box center [394, 609] width 64 height 15
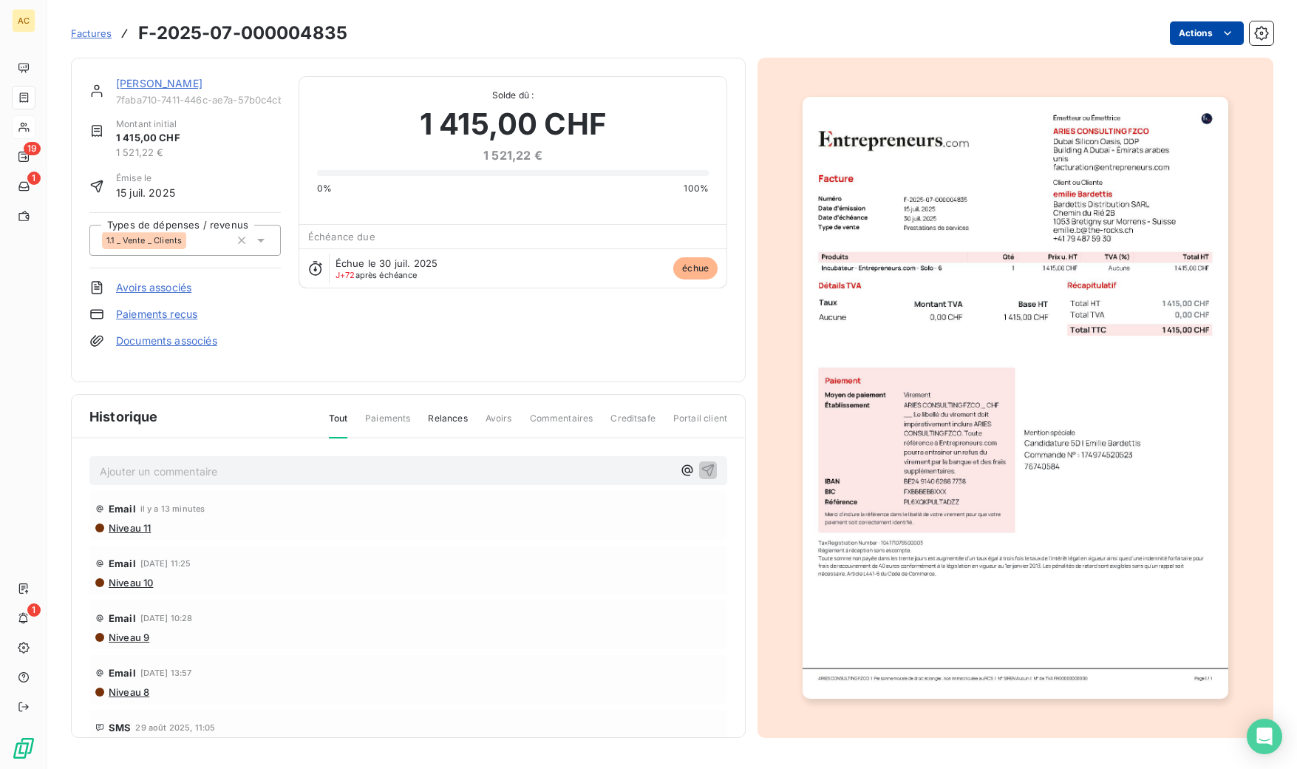
click at [1197, 35] on html "AC 19 1 1 Factures F-2025-07-000004835 Actions [PERSON_NAME] 7faba710-7411-446c…" at bounding box center [648, 384] width 1297 height 769
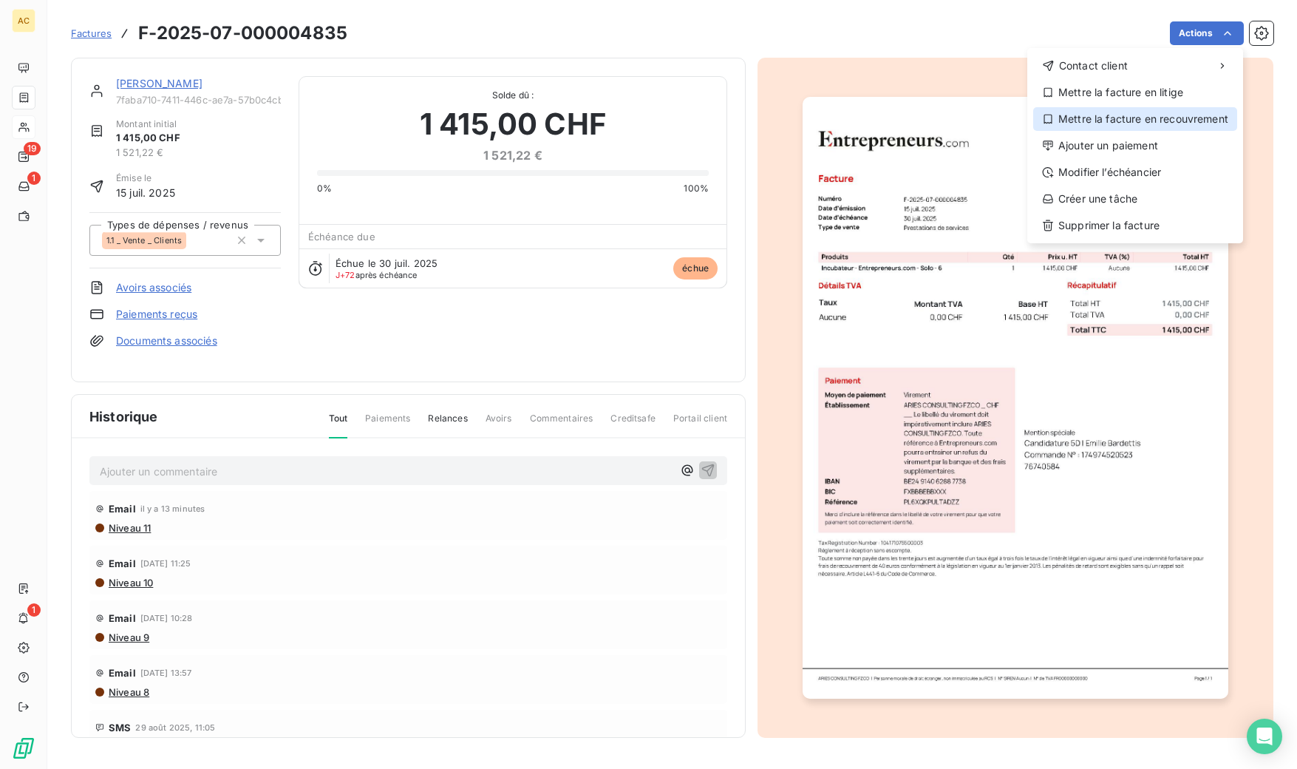
click at [1144, 120] on div "Mettre la facture en recouvrement" at bounding box center [1135, 119] width 204 height 24
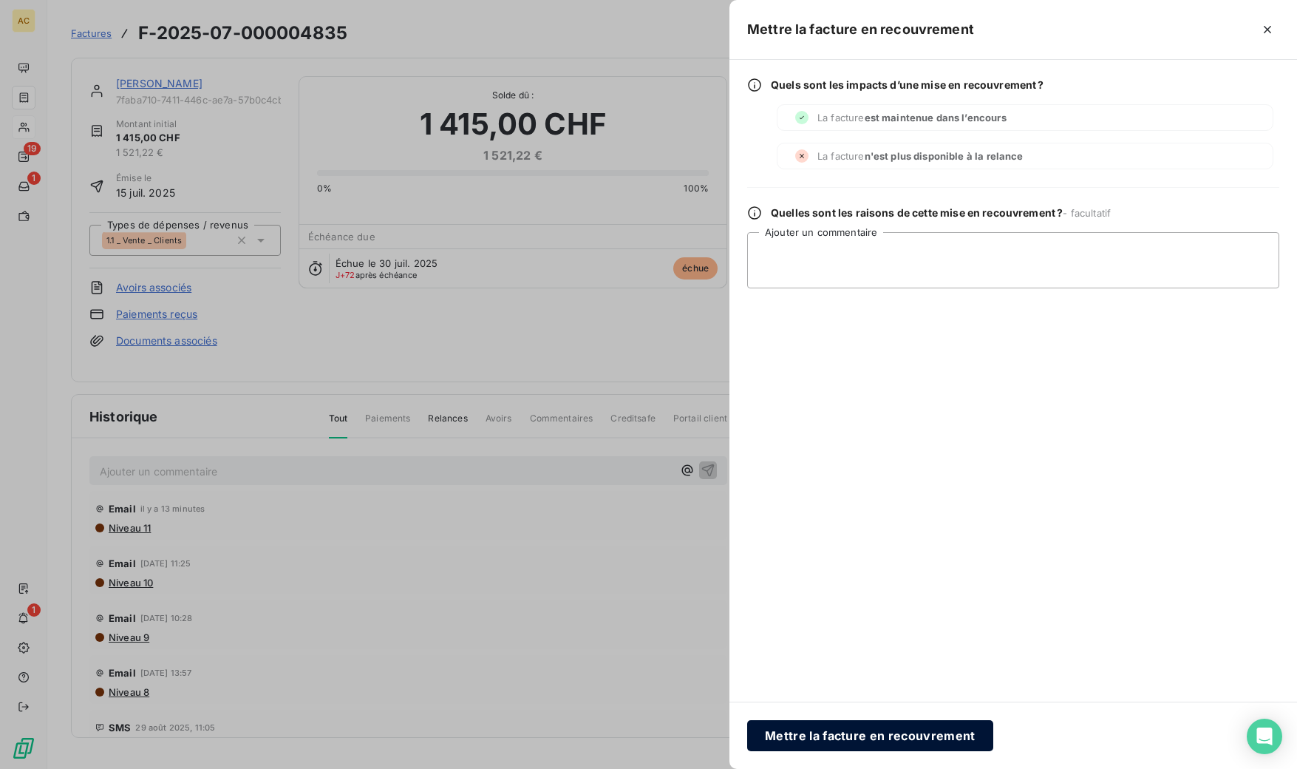
click at [879, 738] on button "Mettre la facture en recouvrement" at bounding box center [870, 735] width 246 height 31
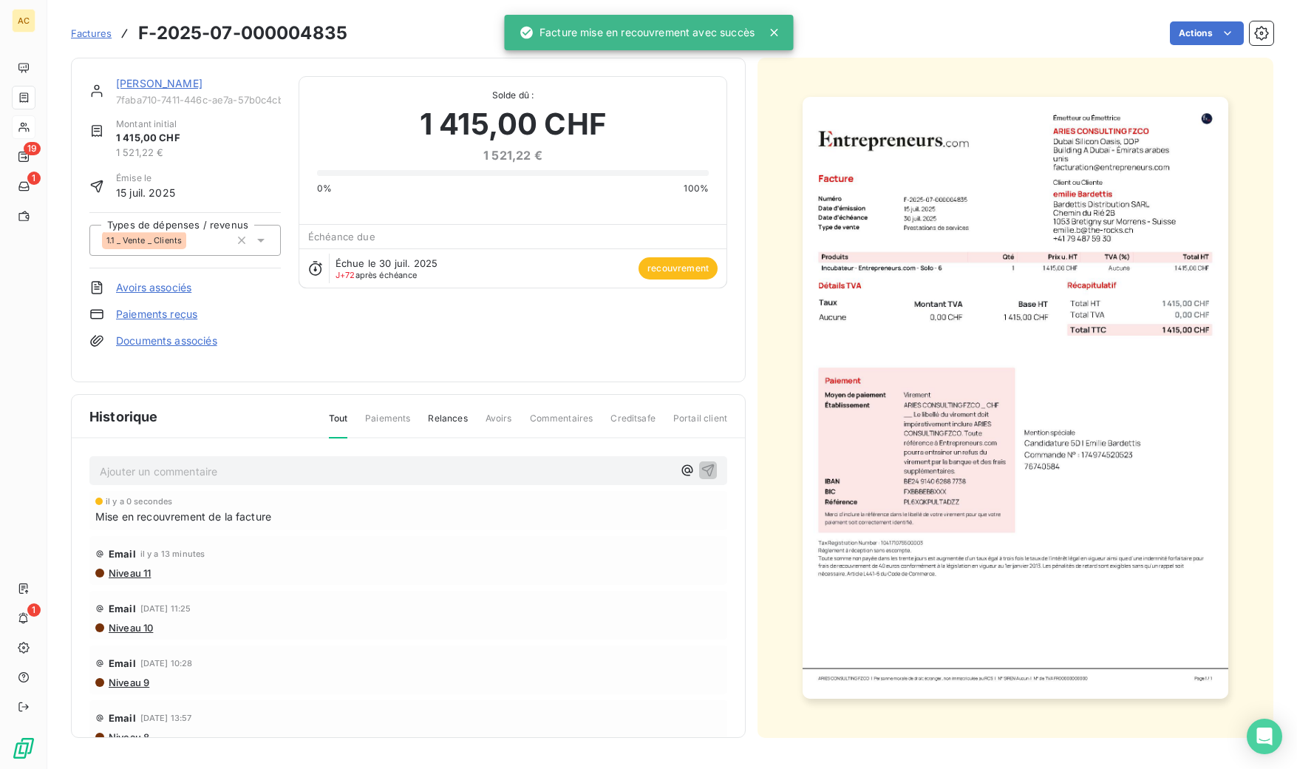
click at [155, 86] on link "[PERSON_NAME]" at bounding box center [159, 83] width 86 height 13
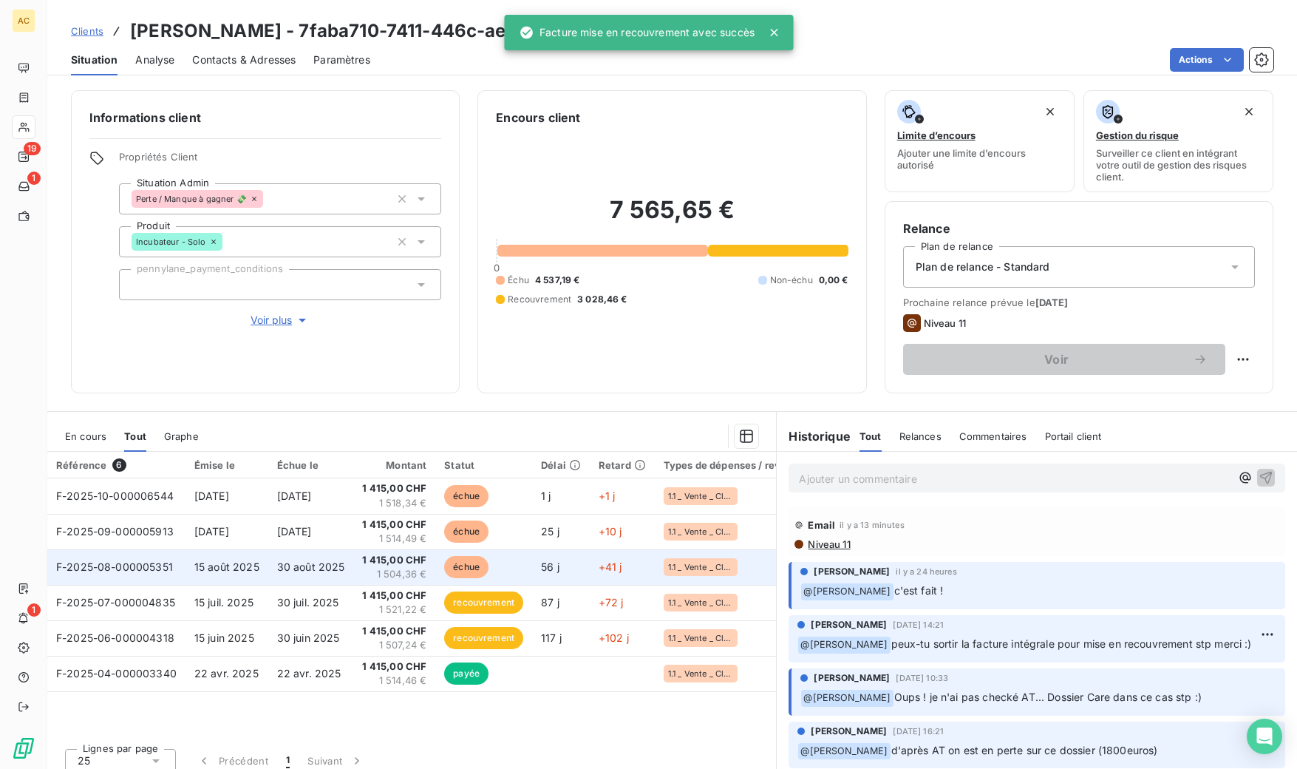
click at [393, 567] on span "1 504,36 €" at bounding box center [394, 574] width 64 height 15
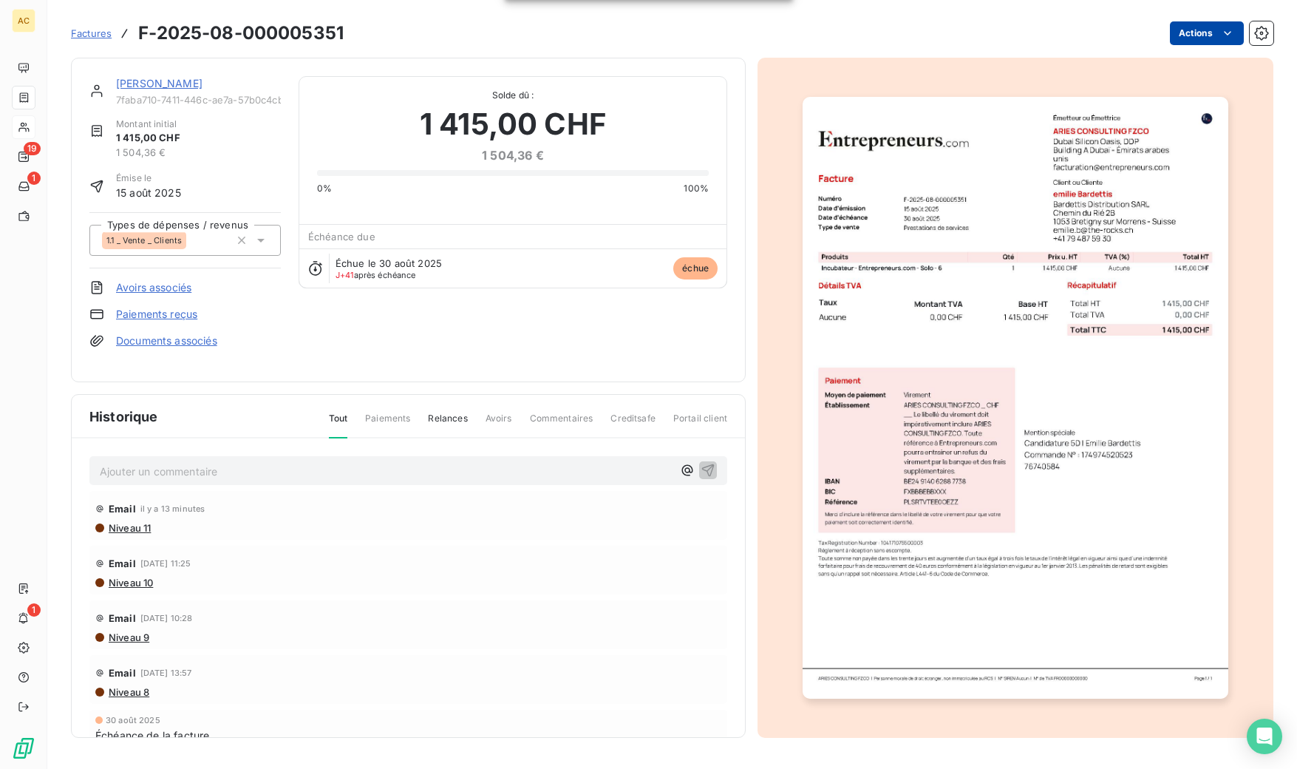
click at [1206, 44] on html "AC 19 1 1 Factures F-2025-08-000005351 Actions [PERSON_NAME] 7faba710-7411-446c…" at bounding box center [648, 384] width 1297 height 769
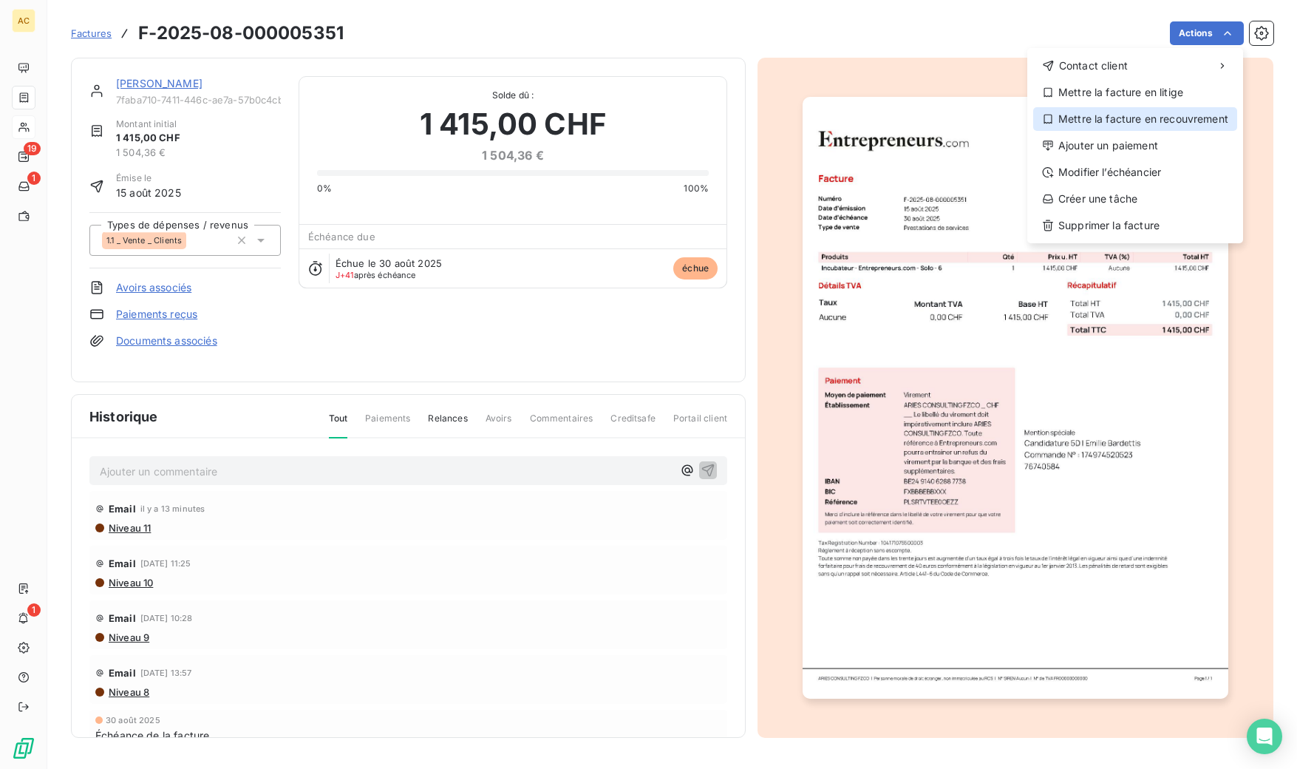
click at [1127, 118] on div "Mettre la facture en recouvrement" at bounding box center [1135, 119] width 204 height 24
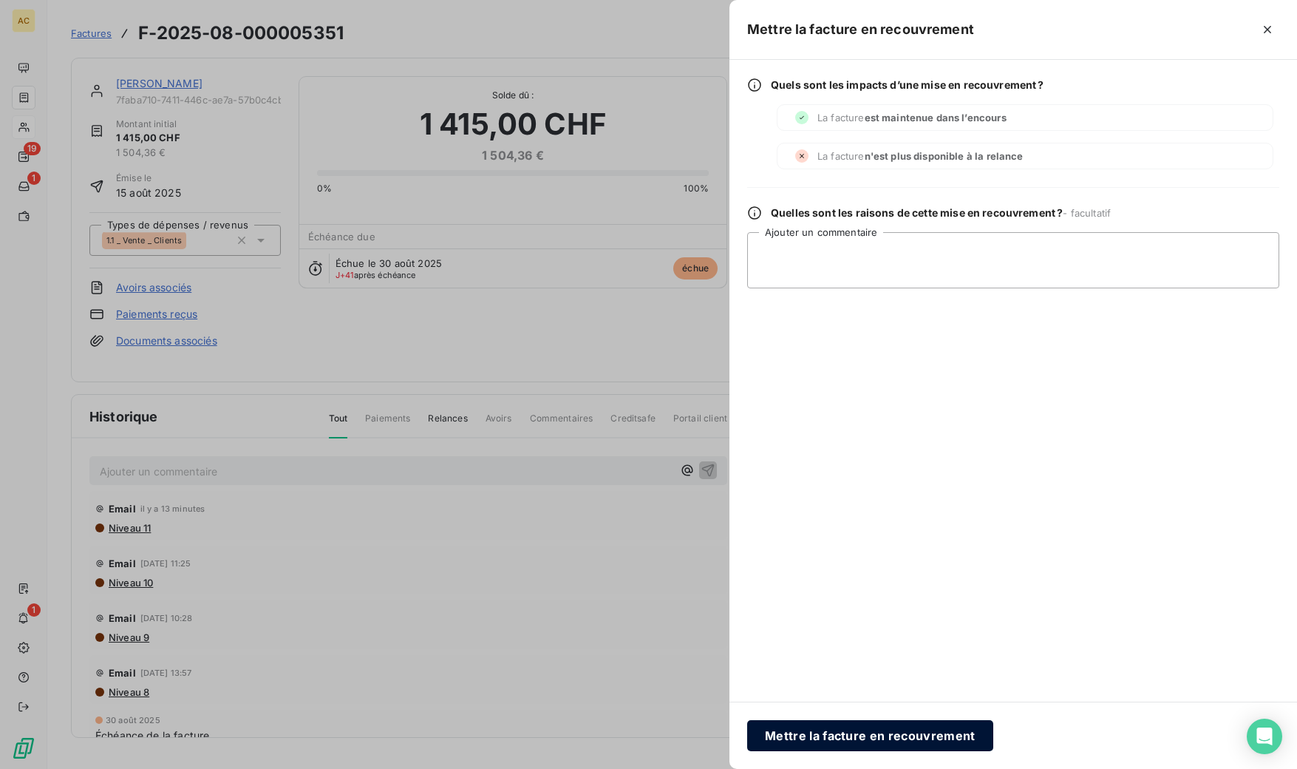
click at [830, 735] on button "Mettre la facture en recouvrement" at bounding box center [870, 735] width 246 height 31
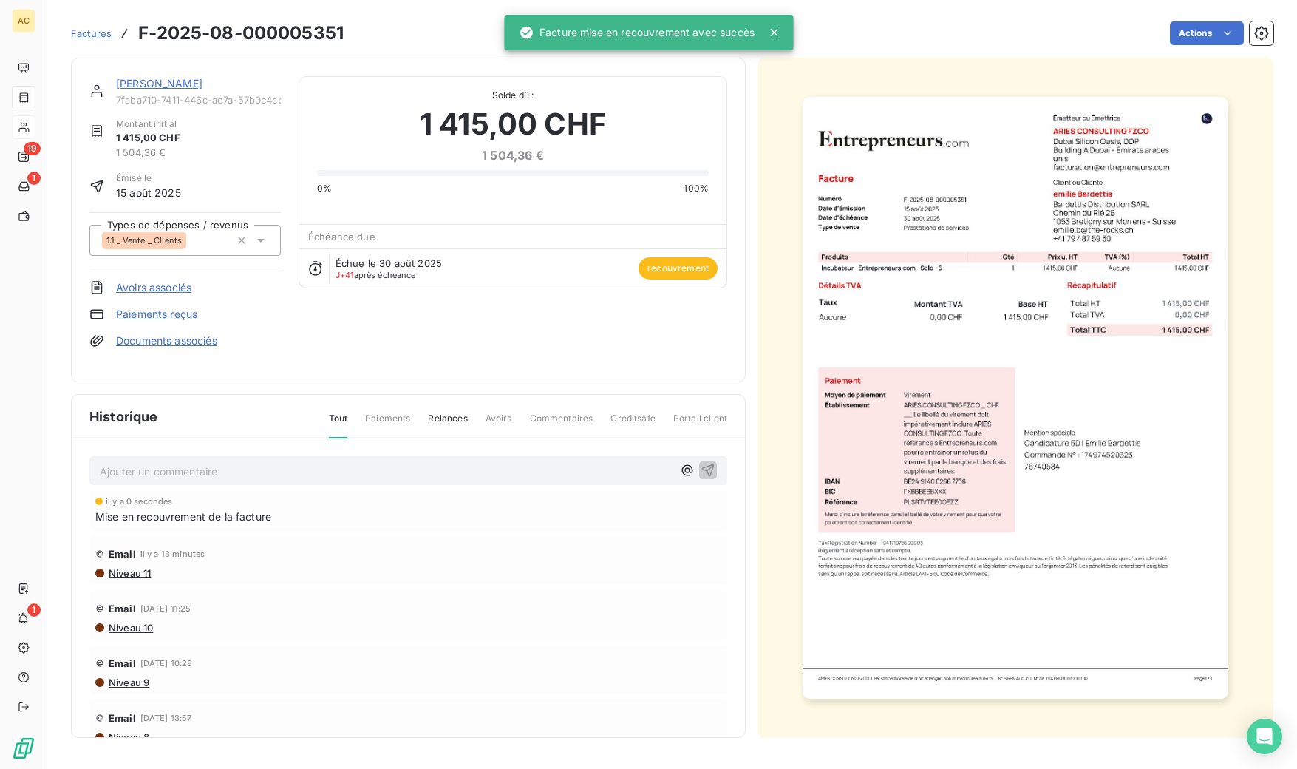
click at [141, 75] on div "[PERSON_NAME] 7faba710-7411-446c-ae7a-57b0c4cb6165 Montant initial 1 415,00 CHF…" at bounding box center [408, 220] width 675 height 325
click at [141, 84] on link "[PERSON_NAME]" at bounding box center [159, 83] width 86 height 13
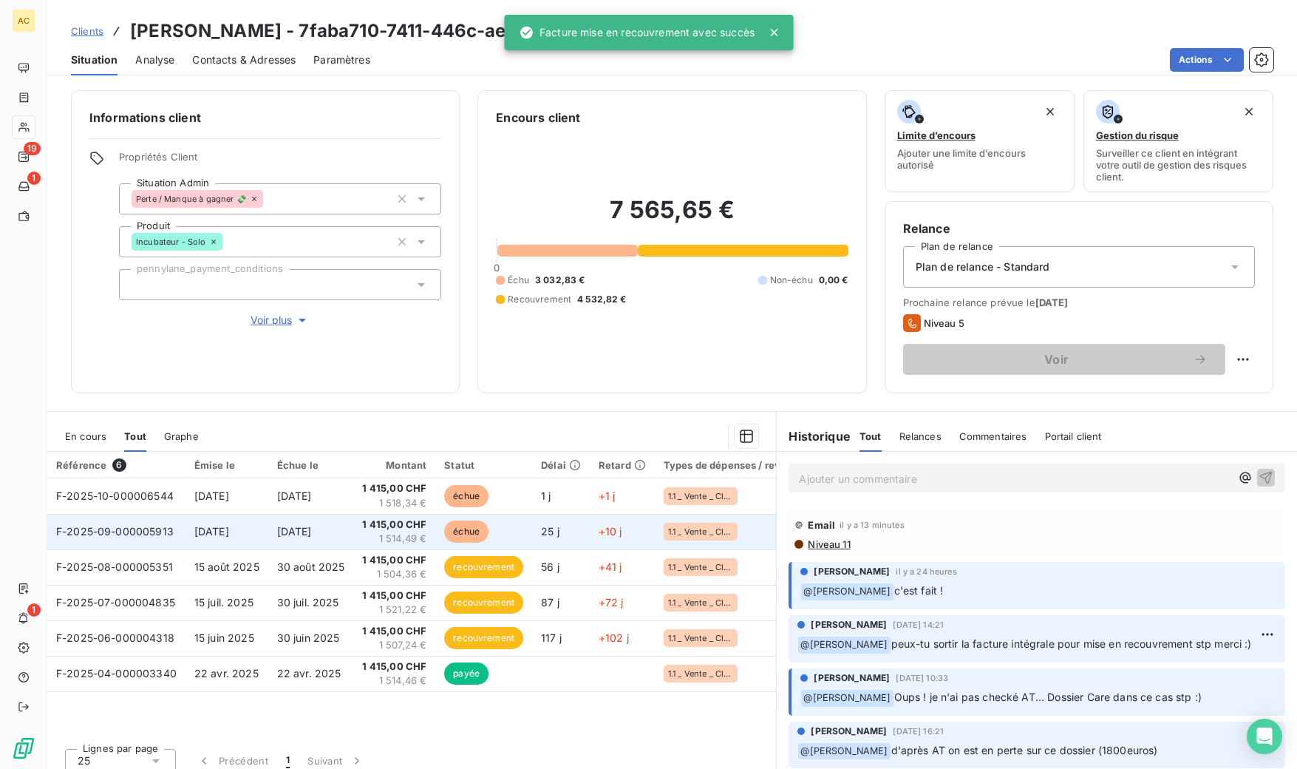
click at [223, 537] on span "[DATE]" at bounding box center [211, 531] width 35 height 13
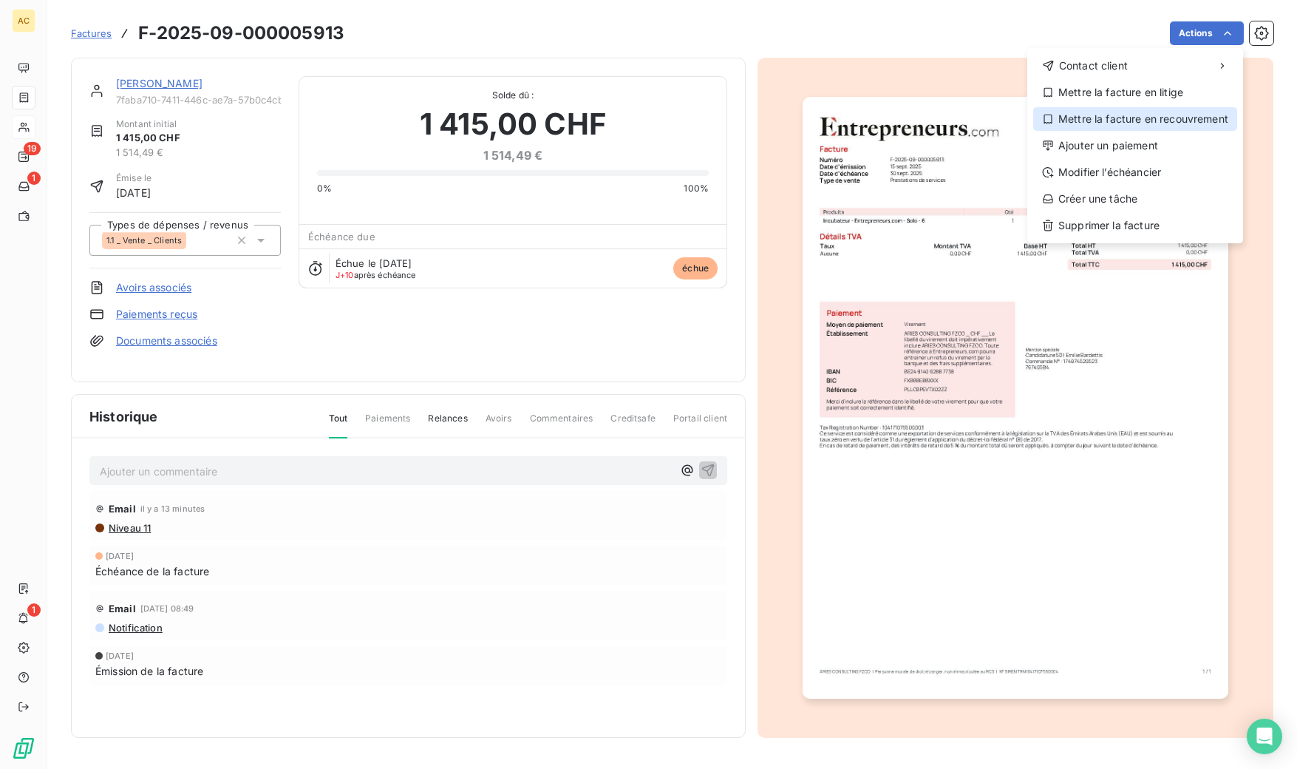
click at [1137, 121] on div "Mettre la facture en recouvrement" at bounding box center [1135, 119] width 204 height 24
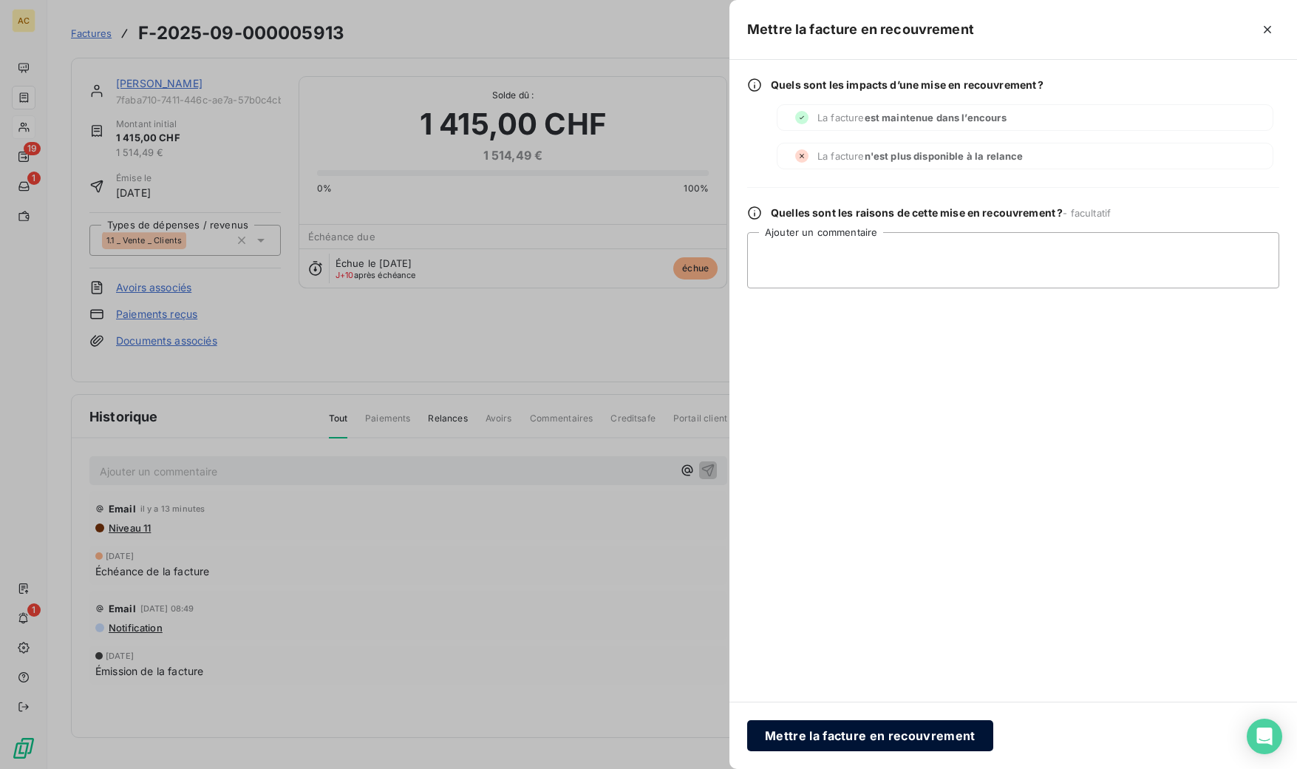
click at [890, 740] on button "Mettre la facture en recouvrement" at bounding box center [870, 735] width 246 height 31
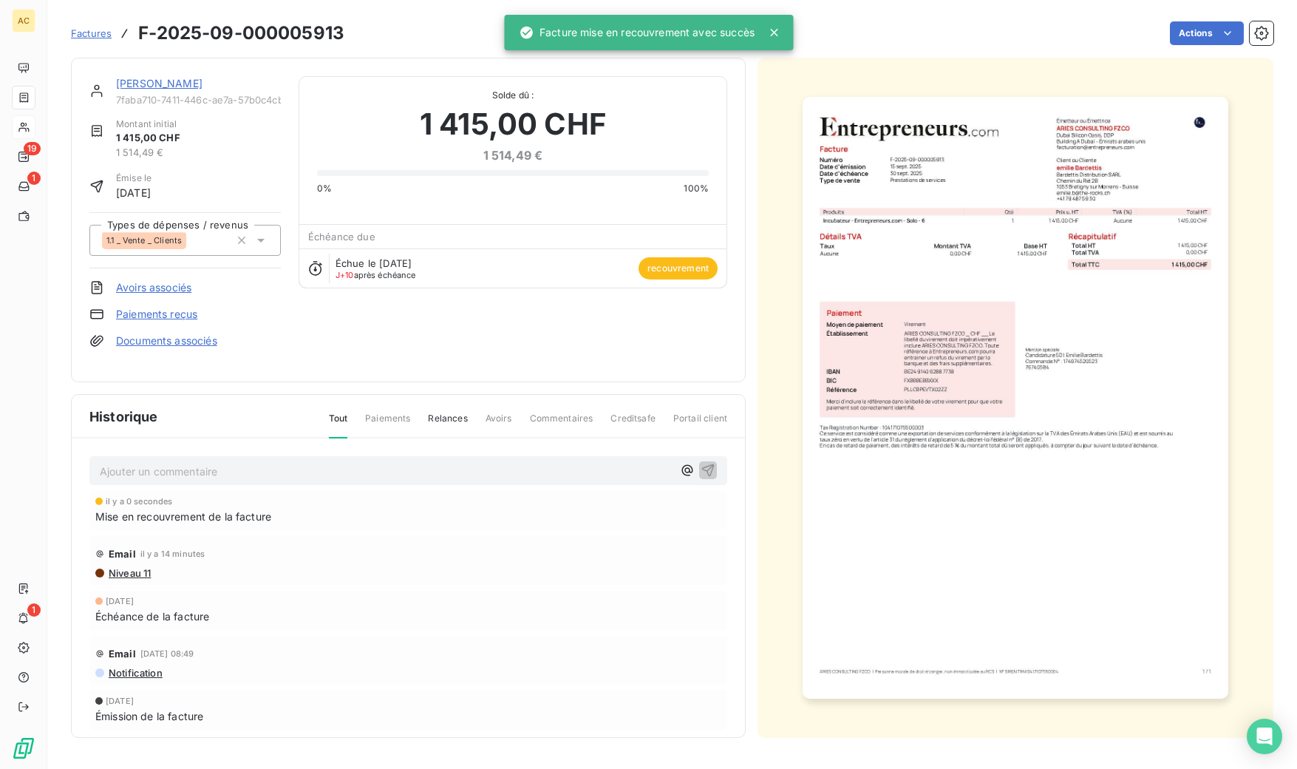
click at [143, 87] on link "[PERSON_NAME]" at bounding box center [159, 83] width 86 height 13
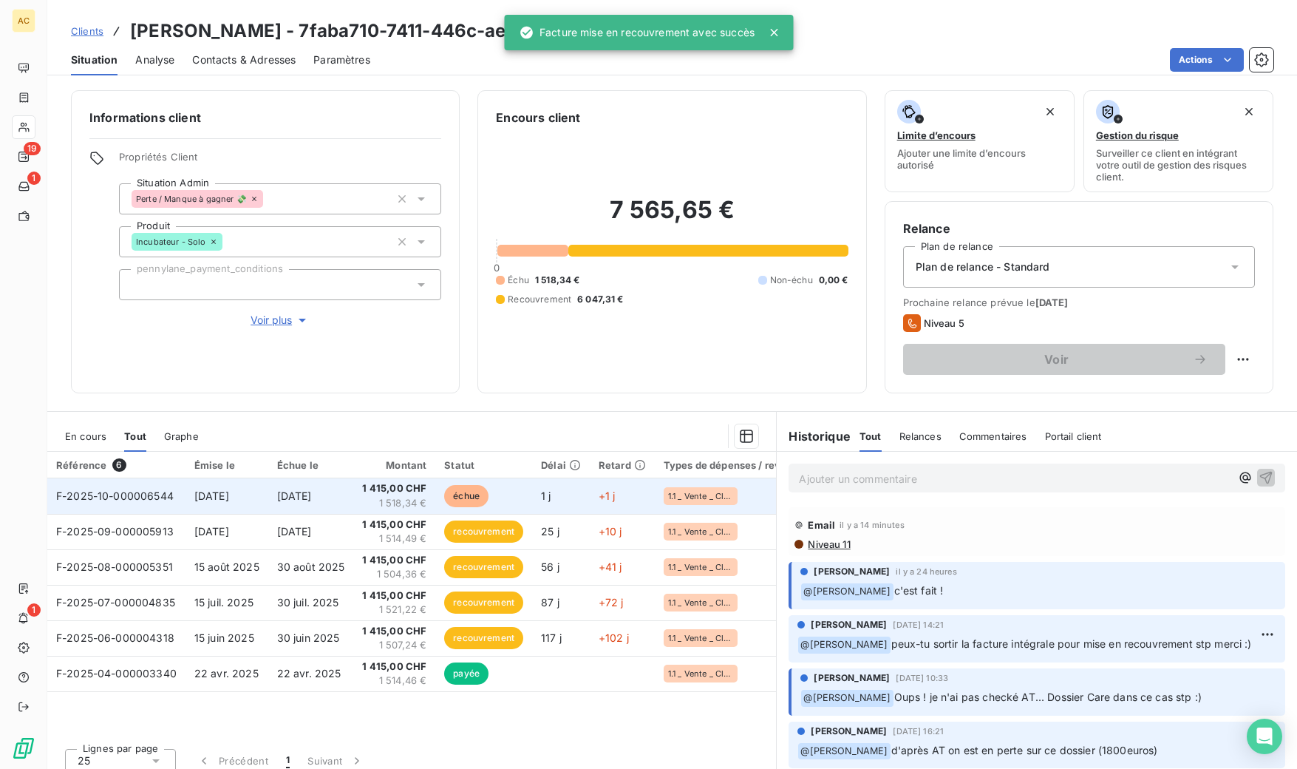
click at [350, 496] on td "[DATE]" at bounding box center [311, 495] width 86 height 35
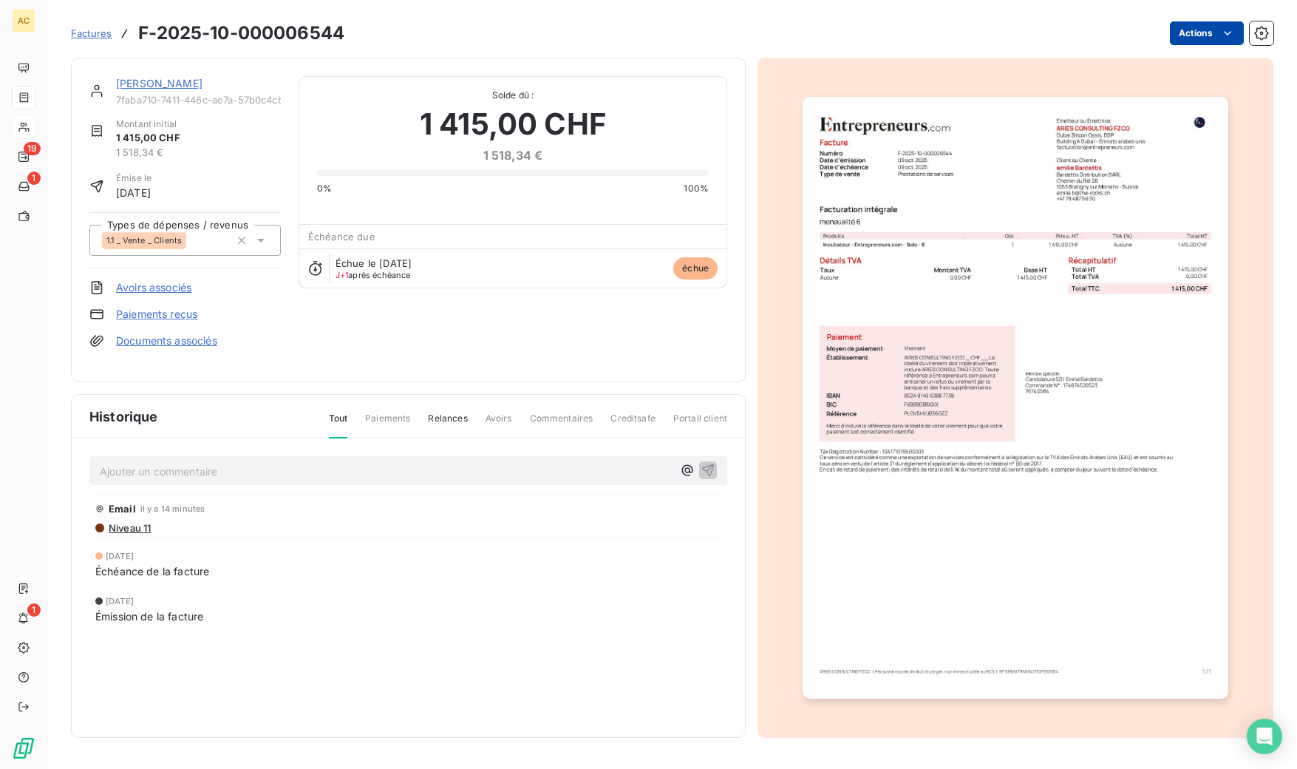
click at [1228, 41] on html "AC 19 1 1 Factures F-2025-10-000006544 Actions [PERSON_NAME] 7faba710-7411-446c…" at bounding box center [648, 384] width 1297 height 769
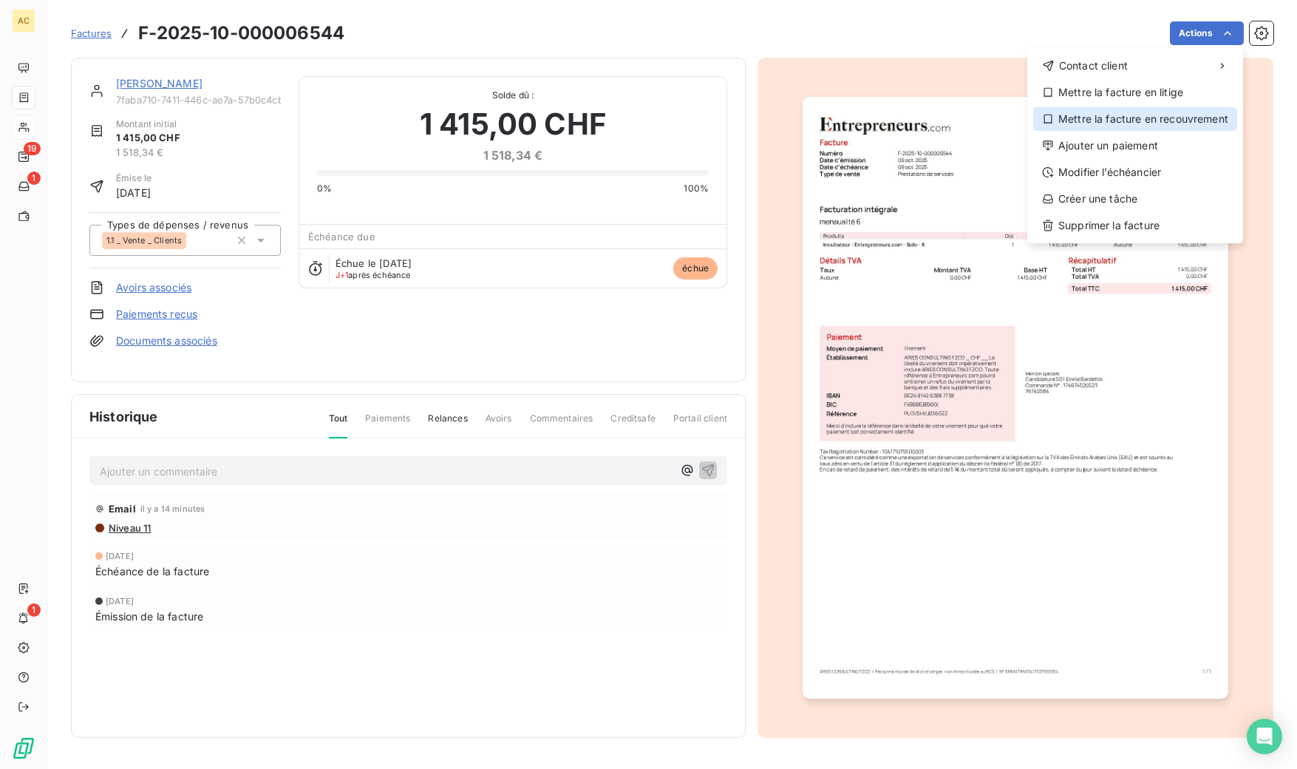
click at [1187, 124] on div "Mettre la facture en recouvrement" at bounding box center [1135, 119] width 204 height 24
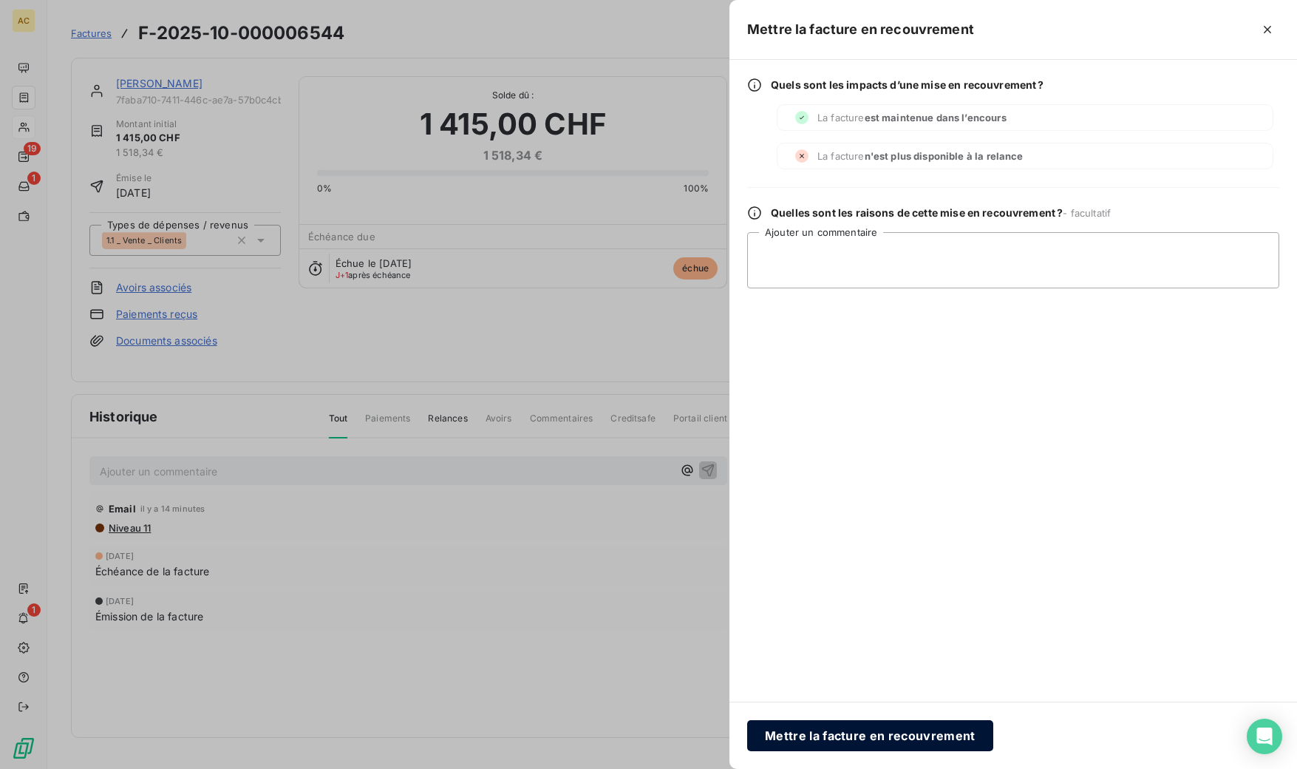
click at [883, 738] on button "Mettre la facture en recouvrement" at bounding box center [870, 735] width 246 height 31
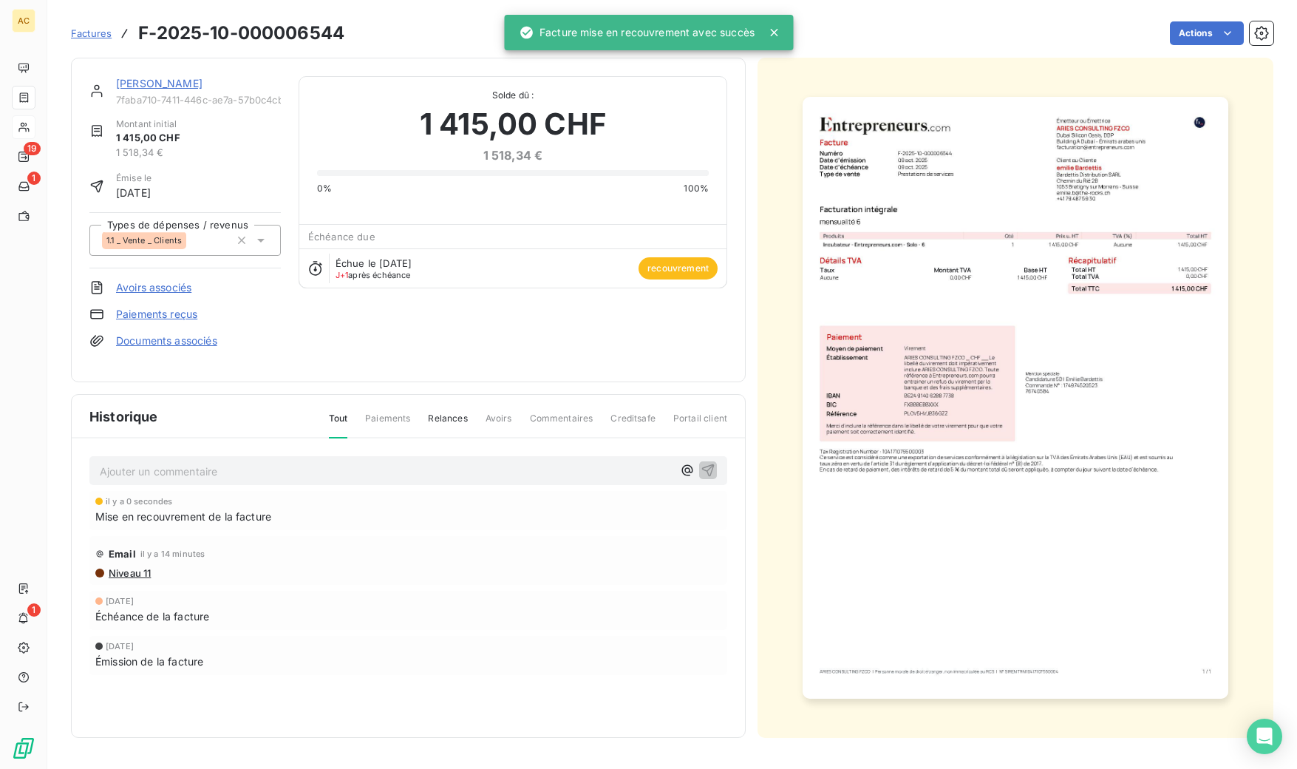
click at [147, 79] on link "[PERSON_NAME]" at bounding box center [159, 83] width 86 height 13
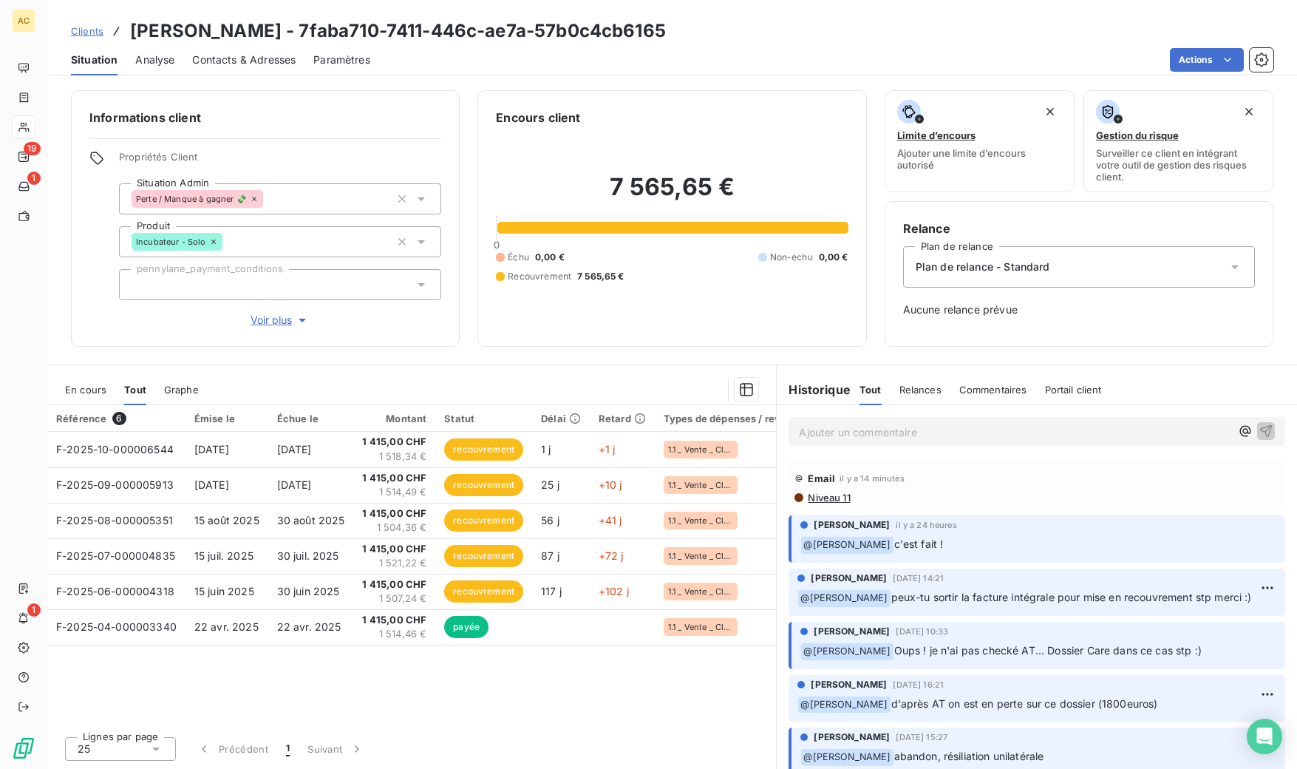
click at [977, 279] on div "Plan de relance - Standard" at bounding box center [1079, 266] width 352 height 41
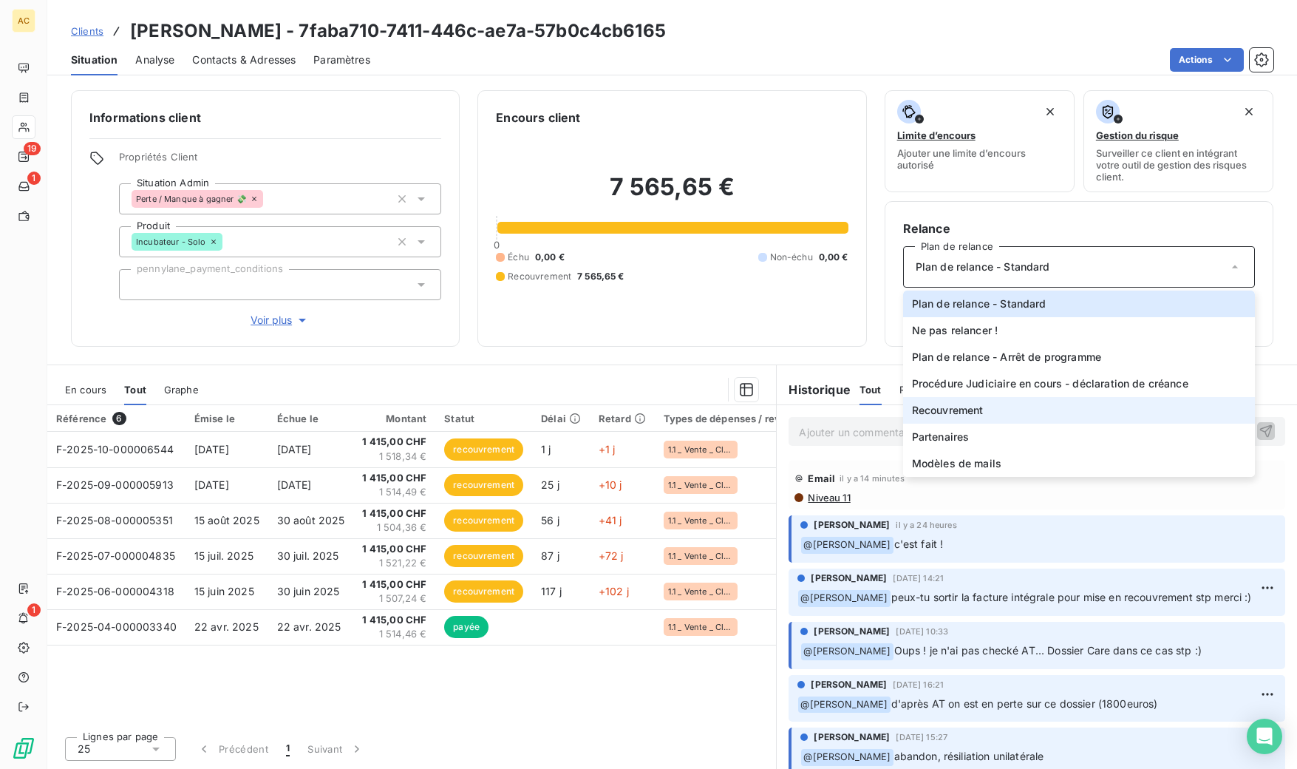
click at [991, 415] on li "Recouvrement" at bounding box center [1079, 410] width 352 height 27
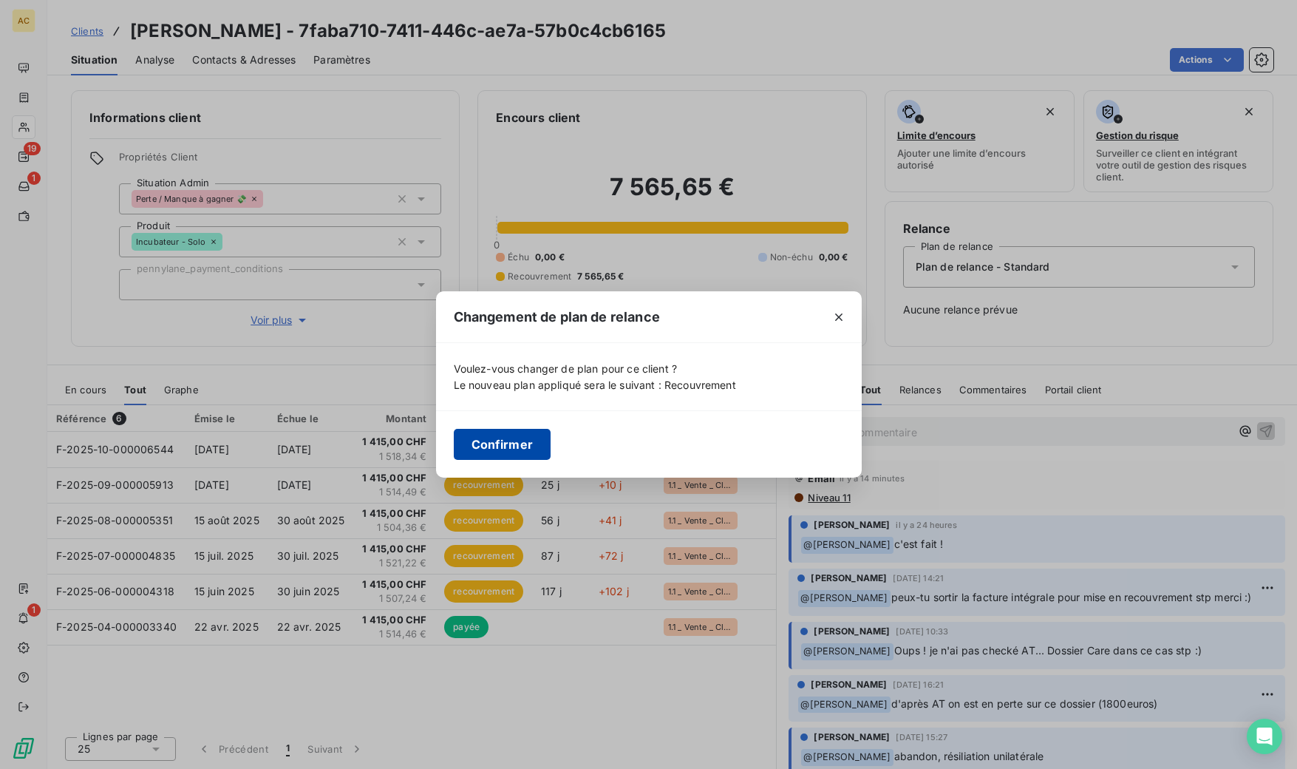
click at [529, 446] on button "Confirmer" at bounding box center [503, 444] width 98 height 31
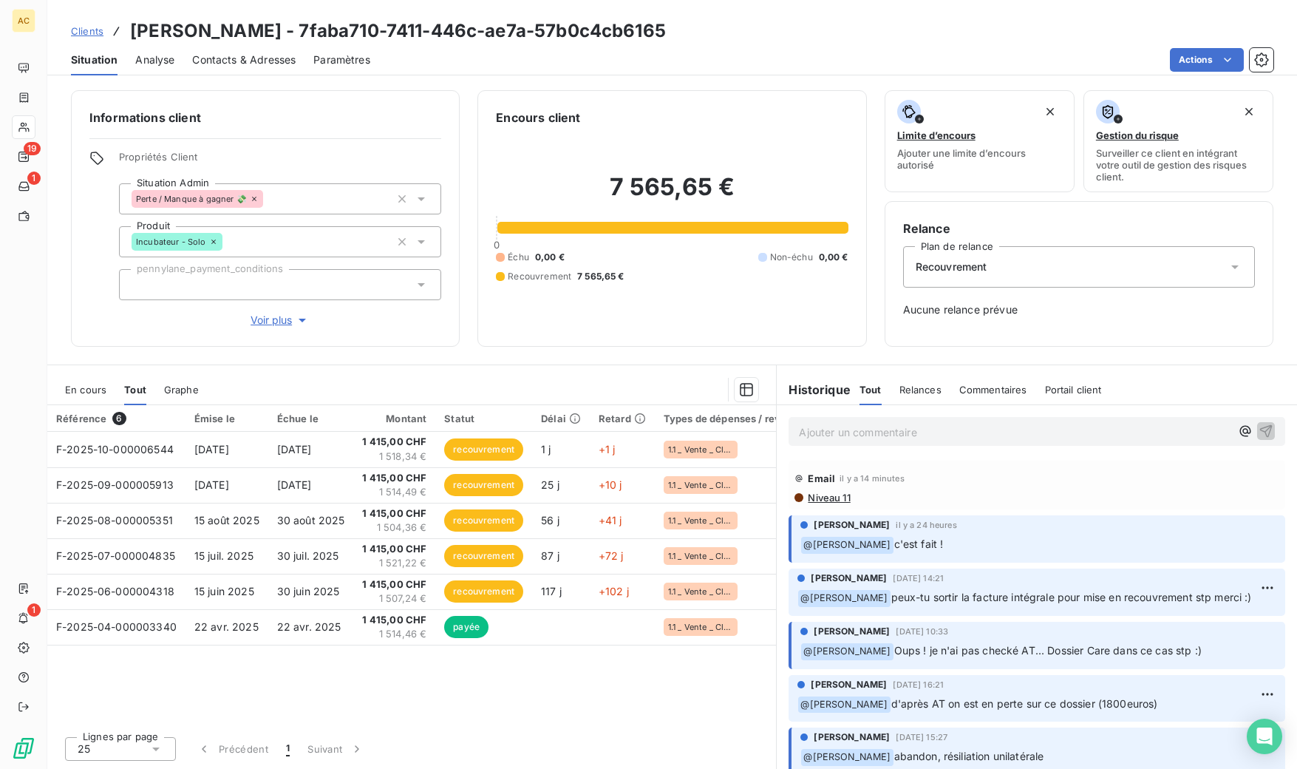
click at [490, 349] on div "Informations client Propriétés Client Situation Admin Perte / Manque à gagner 💸…" at bounding box center [672, 424] width 1250 height 687
click at [78, 35] on span "Clients" at bounding box center [87, 31] width 33 height 12
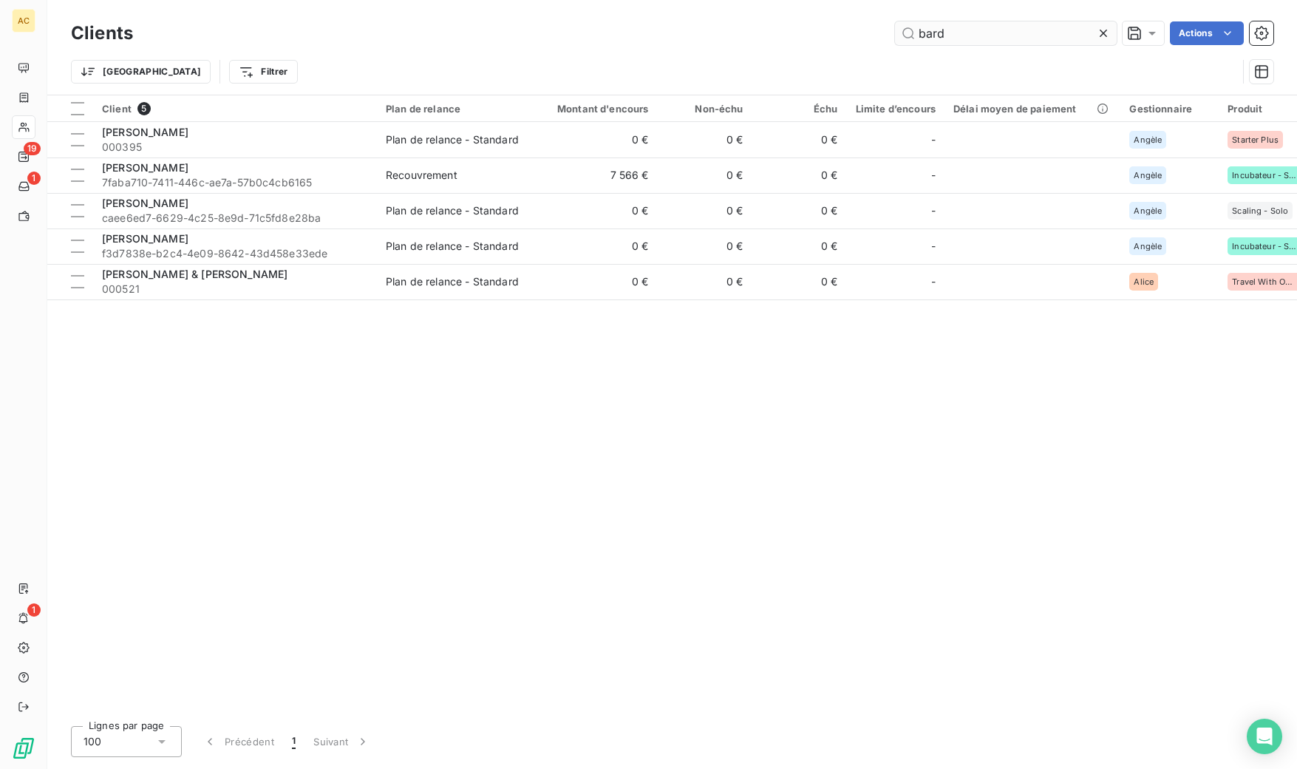
drag, startPoint x: 941, startPoint y: 32, endPoint x: 897, endPoint y: 30, distance: 44.4
click at [897, 30] on input "bard" at bounding box center [1006, 33] width 222 height 24
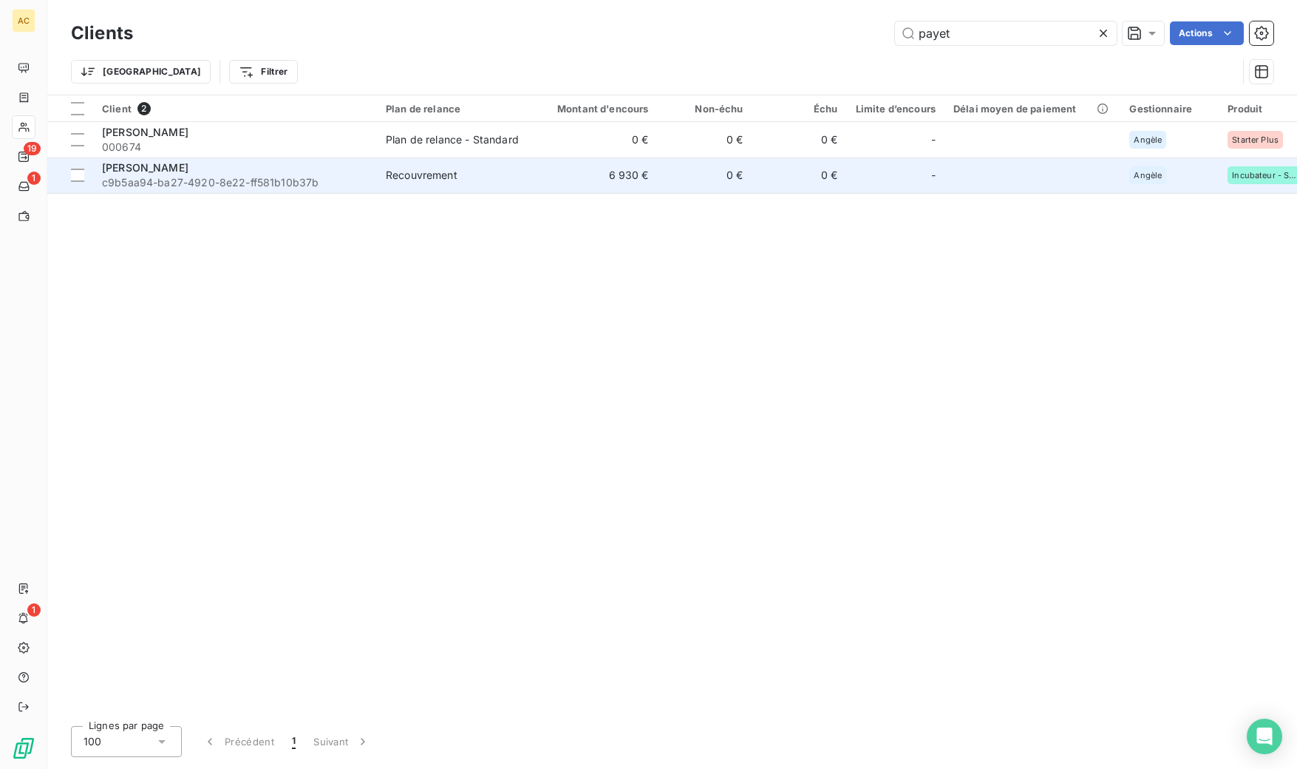
type input "payet"
click at [299, 174] on div "[PERSON_NAME]" at bounding box center [235, 167] width 266 height 15
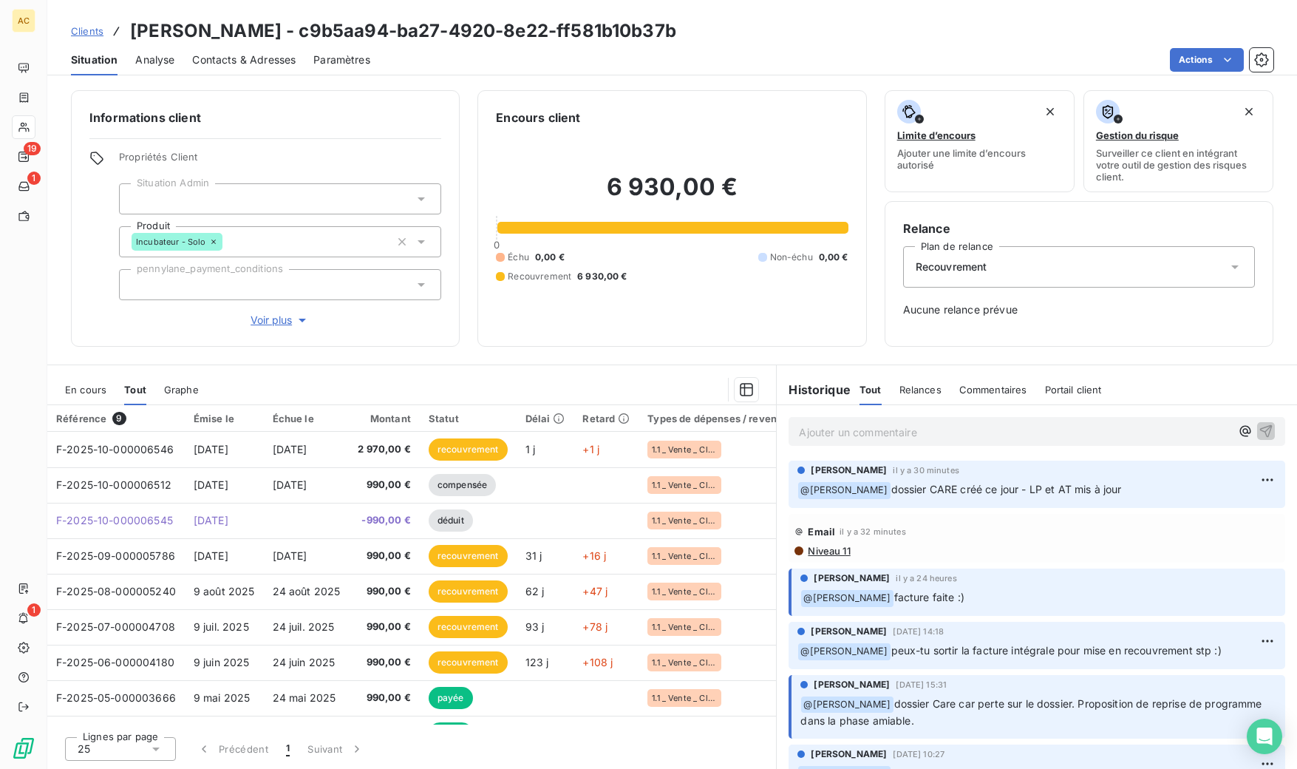
click at [1120, 487] on p "﻿ @ [PERSON_NAME] dossier CARE créé ce jour - LP et AT mis à jour" at bounding box center [1037, 490] width 479 height 18
drag, startPoint x: 1112, startPoint y: 489, endPoint x: 1064, endPoint y: 489, distance: 48.0
click at [1064, 489] on p "﻿ @ [PERSON_NAME] dossier CARE créé ce jour - LP et AT mis à jour" at bounding box center [1037, 490] width 479 height 18
click at [892, 487] on span "dossier CARE créé ce jour - LP et AT mis à jour" at bounding box center [1007, 489] width 231 height 13
drag, startPoint x: 865, startPoint y: 490, endPoint x: 988, endPoint y: 489, distance: 122.7
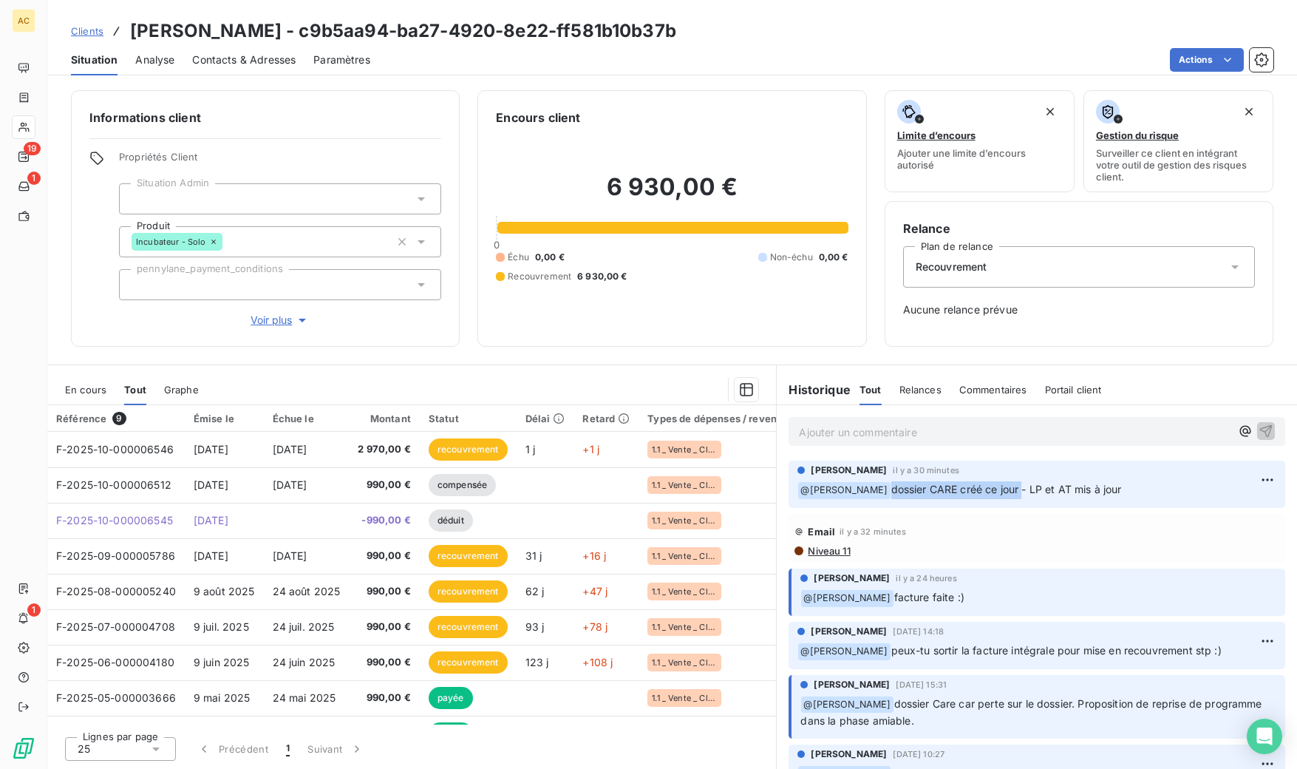
click at [996, 490] on span "dossier CARE créé ce jour - LP et AT mis à jour" at bounding box center [1007, 489] width 231 height 13
click at [1100, 463] on div "[PERSON_NAME] il y a 30 minutes" at bounding box center [1037, 469] width 479 height 13
click at [1108, 488] on p "﻿ @ [PERSON_NAME] dossier CARE créé ce jour - LP et AT mis à jour" at bounding box center [1037, 490] width 479 height 18
drag, startPoint x: 1108, startPoint y: 488, endPoint x: 883, endPoint y: 489, distance: 225.5
click at [883, 489] on p "﻿ @ [PERSON_NAME] dossier CARE créé ce jour - LP et AT mis à jour" at bounding box center [1037, 490] width 479 height 18
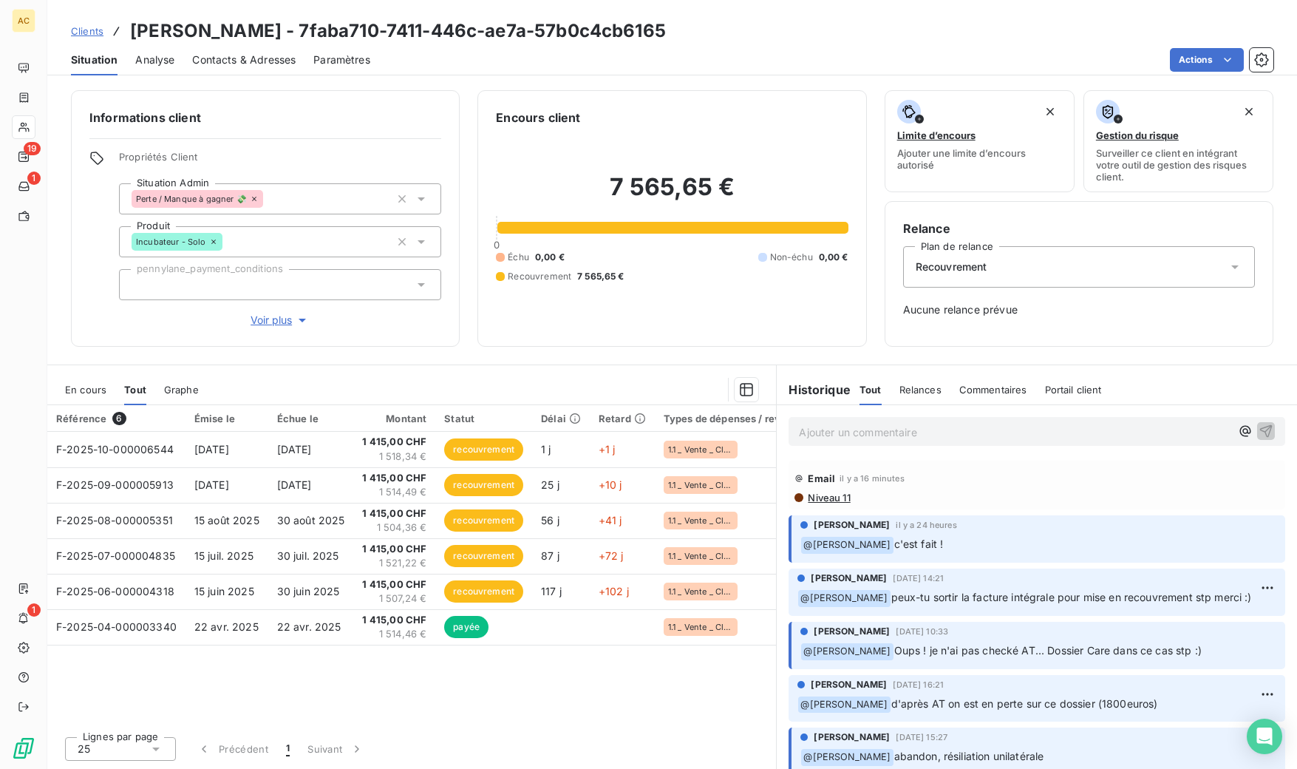
click at [857, 436] on p "Ajouter un commentaire ﻿" at bounding box center [1015, 432] width 432 height 18
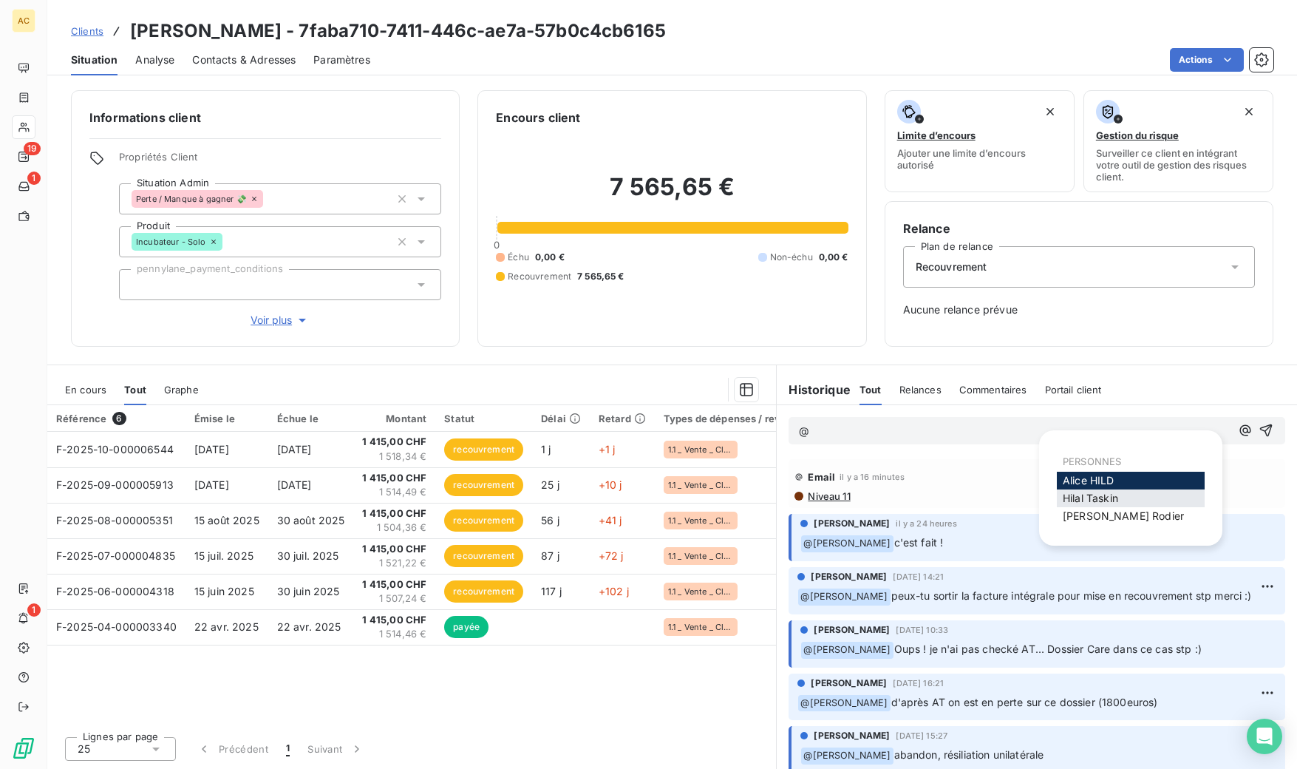
click at [1085, 496] on span "[PERSON_NAME]" at bounding box center [1090, 498] width 55 height 13
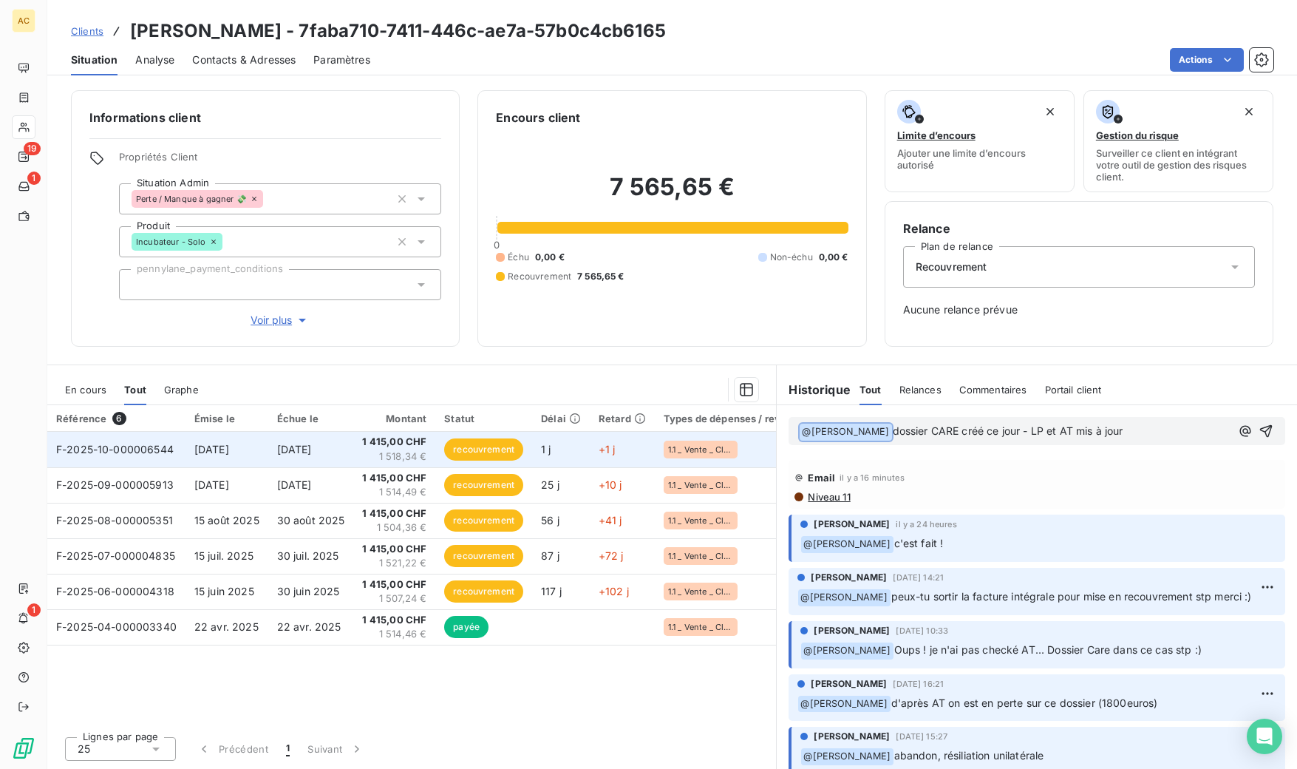
drag, startPoint x: 971, startPoint y: 435, endPoint x: 734, endPoint y: 442, distance: 236.6
click at [734, 442] on div "En cours Tout Graphe Référence 6 Émise le Échue le Montant Statut Délai Retard …" at bounding box center [672, 566] width 1250 height 404
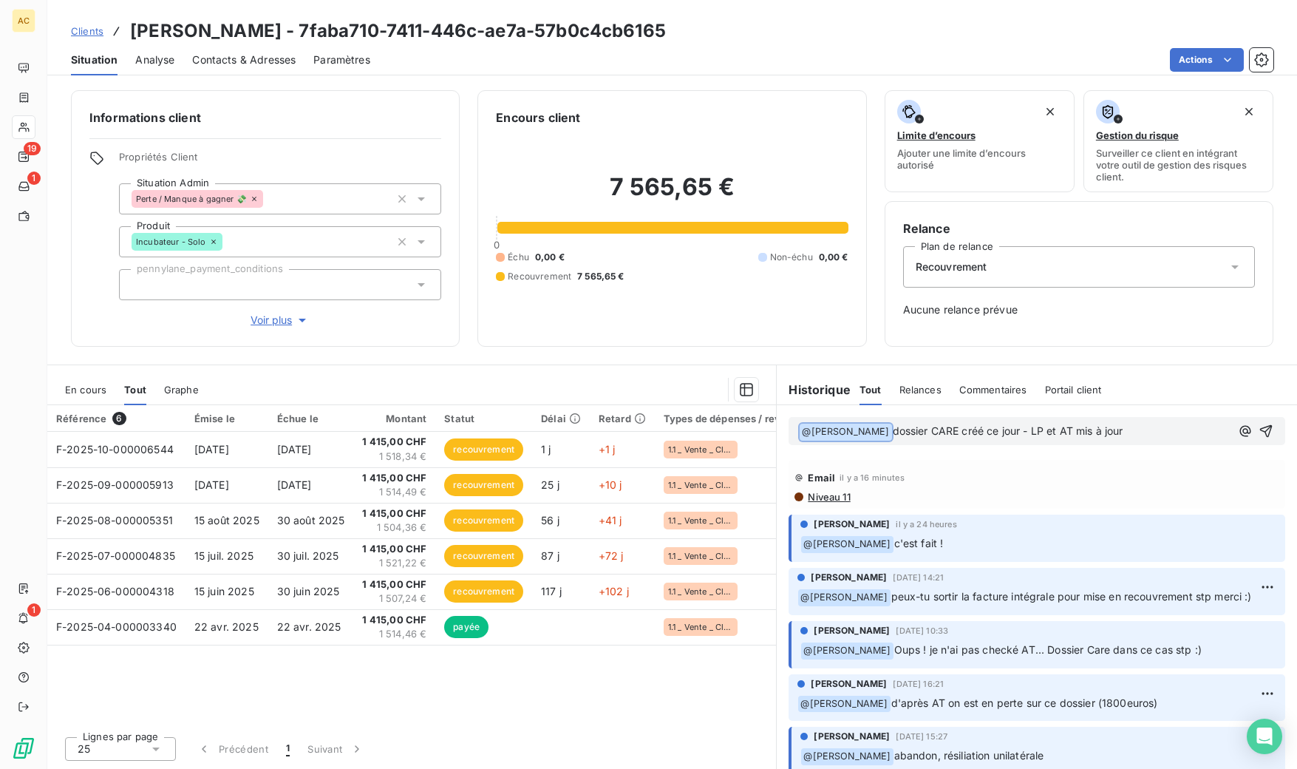
drag, startPoint x: 1111, startPoint y: 428, endPoint x: 816, endPoint y: 426, distance: 295.0
click at [816, 426] on p "﻿ @ [PERSON_NAME] ﻿ dossier CARE créé ce jour - LP et AT mis à jour" at bounding box center [1015, 432] width 432 height 18
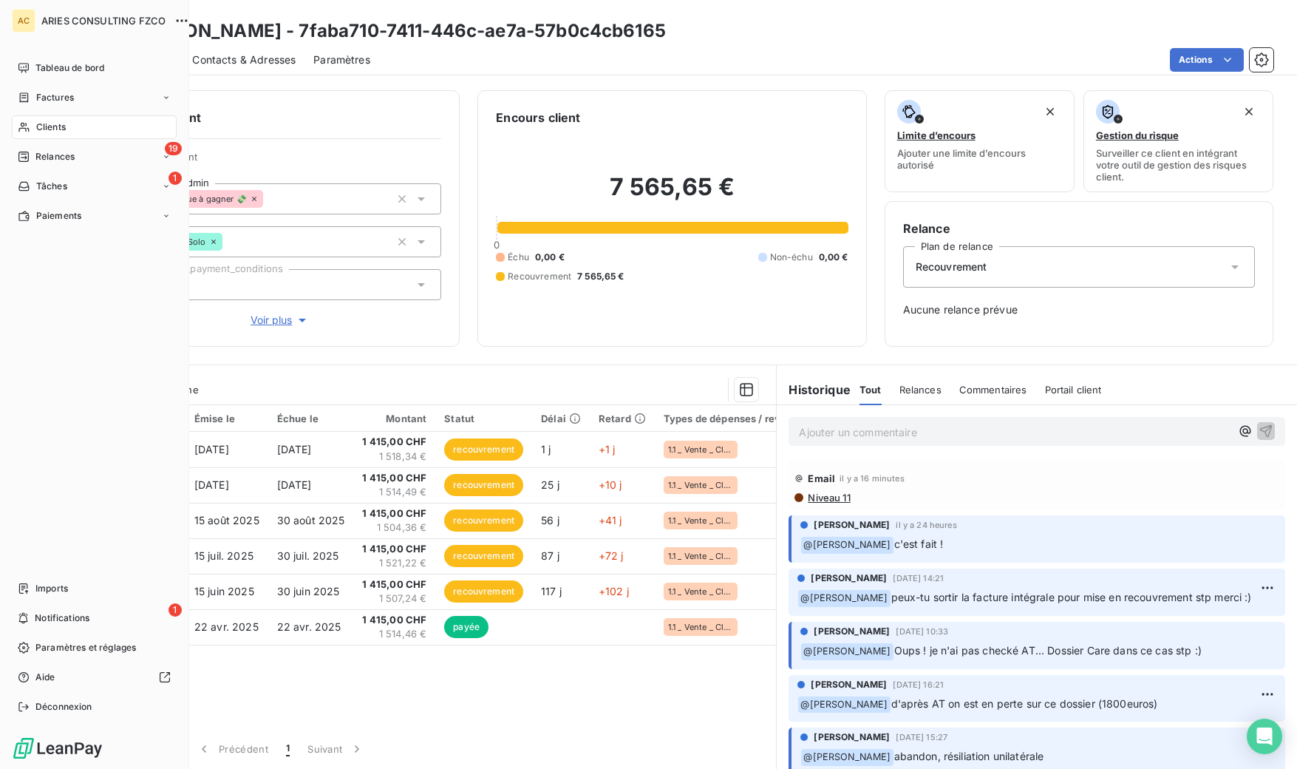
click at [35, 126] on div "Clients" at bounding box center [94, 127] width 165 height 24
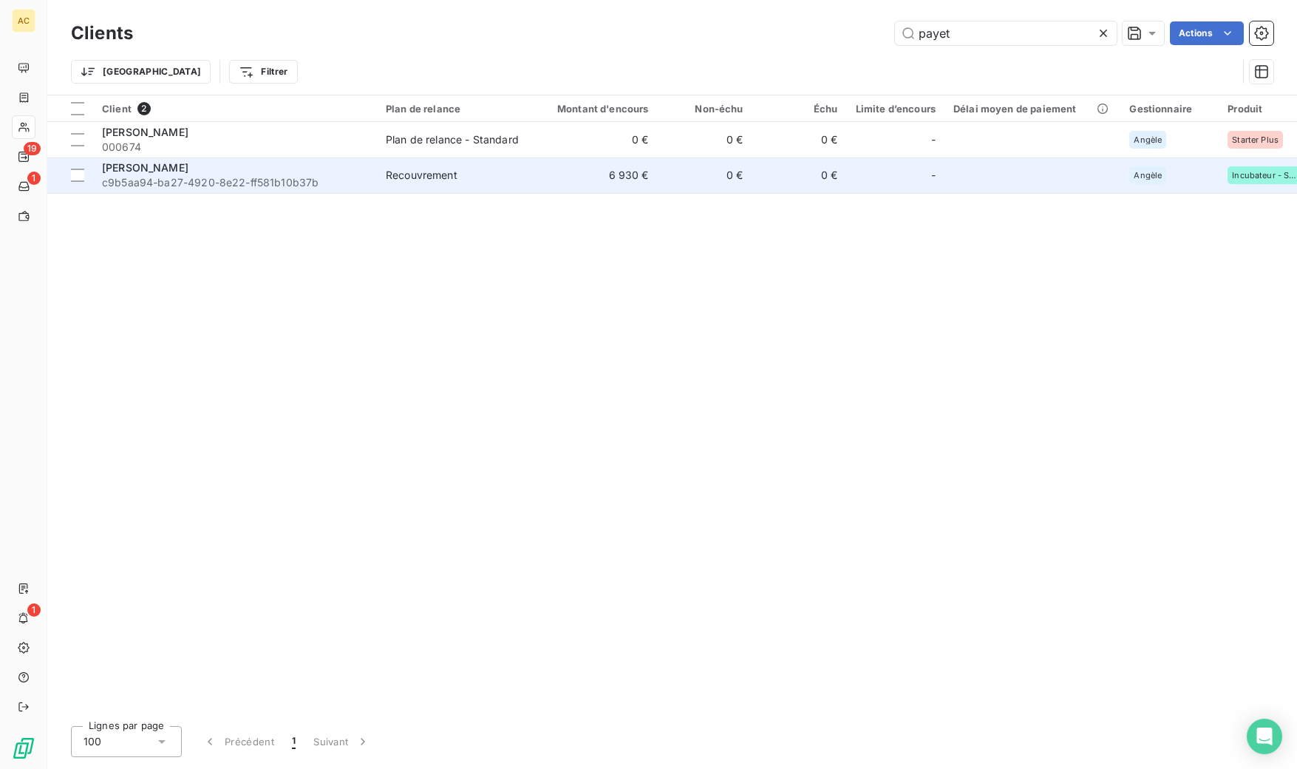
click at [227, 167] on div "[PERSON_NAME]" at bounding box center [235, 167] width 266 height 15
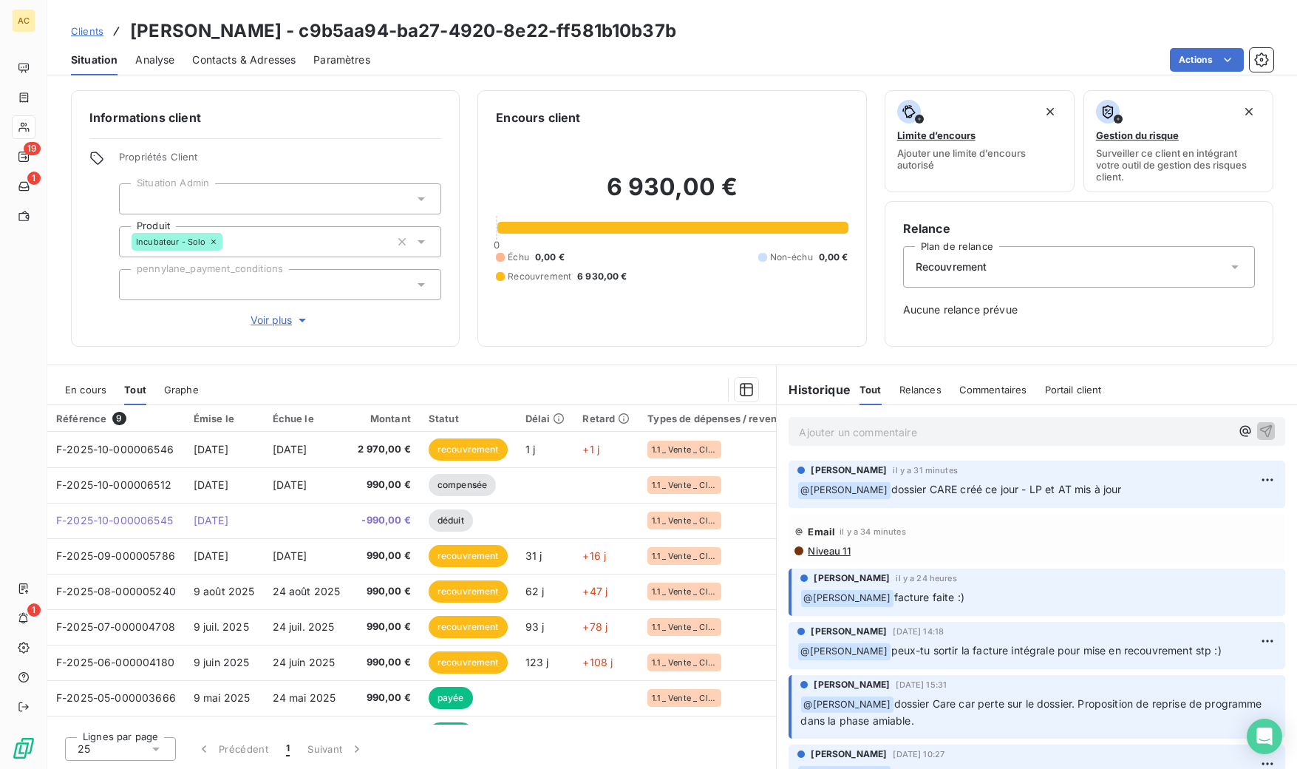
click at [101, 30] on span "Clients" at bounding box center [87, 31] width 33 height 12
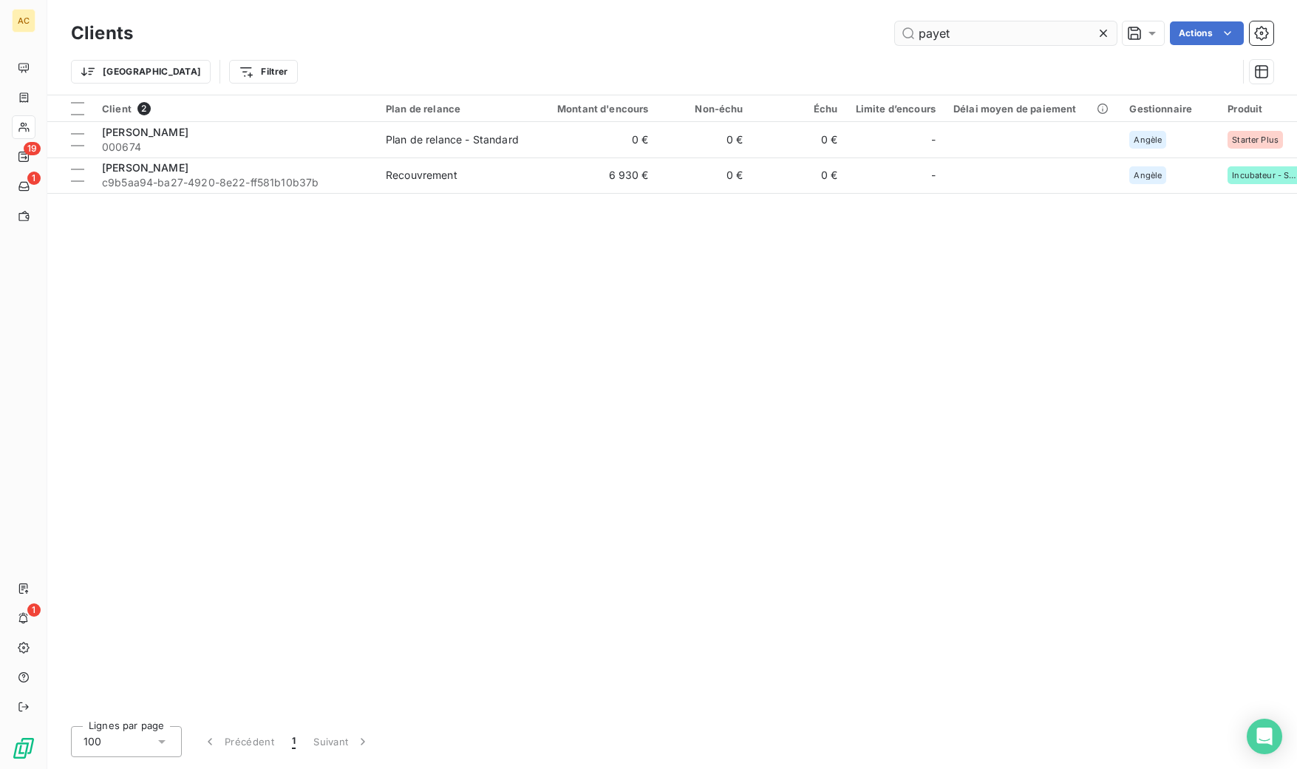
drag, startPoint x: 950, startPoint y: 37, endPoint x: 917, endPoint y: 35, distance: 32.6
click at [917, 35] on input "payet" at bounding box center [1006, 33] width 222 height 24
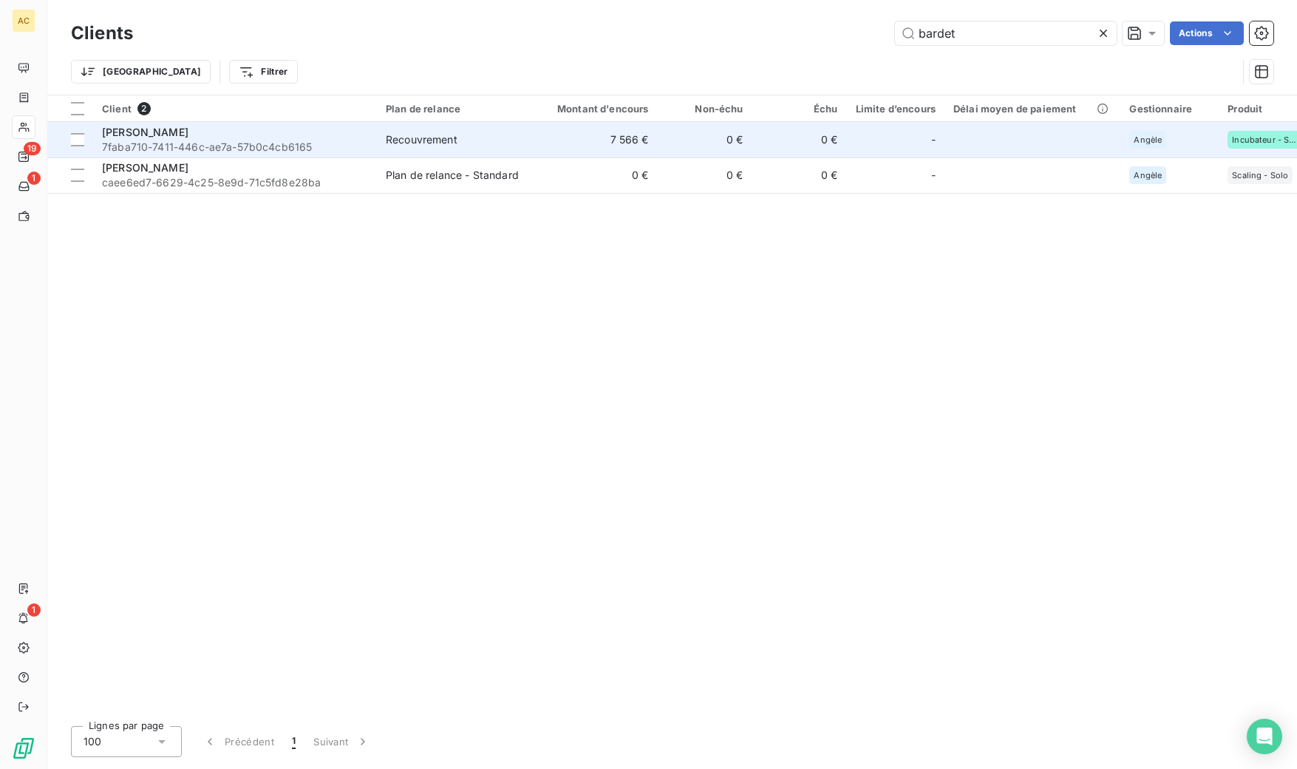
type input "bardet"
click at [472, 152] on td "Recouvrement" at bounding box center [454, 139] width 154 height 35
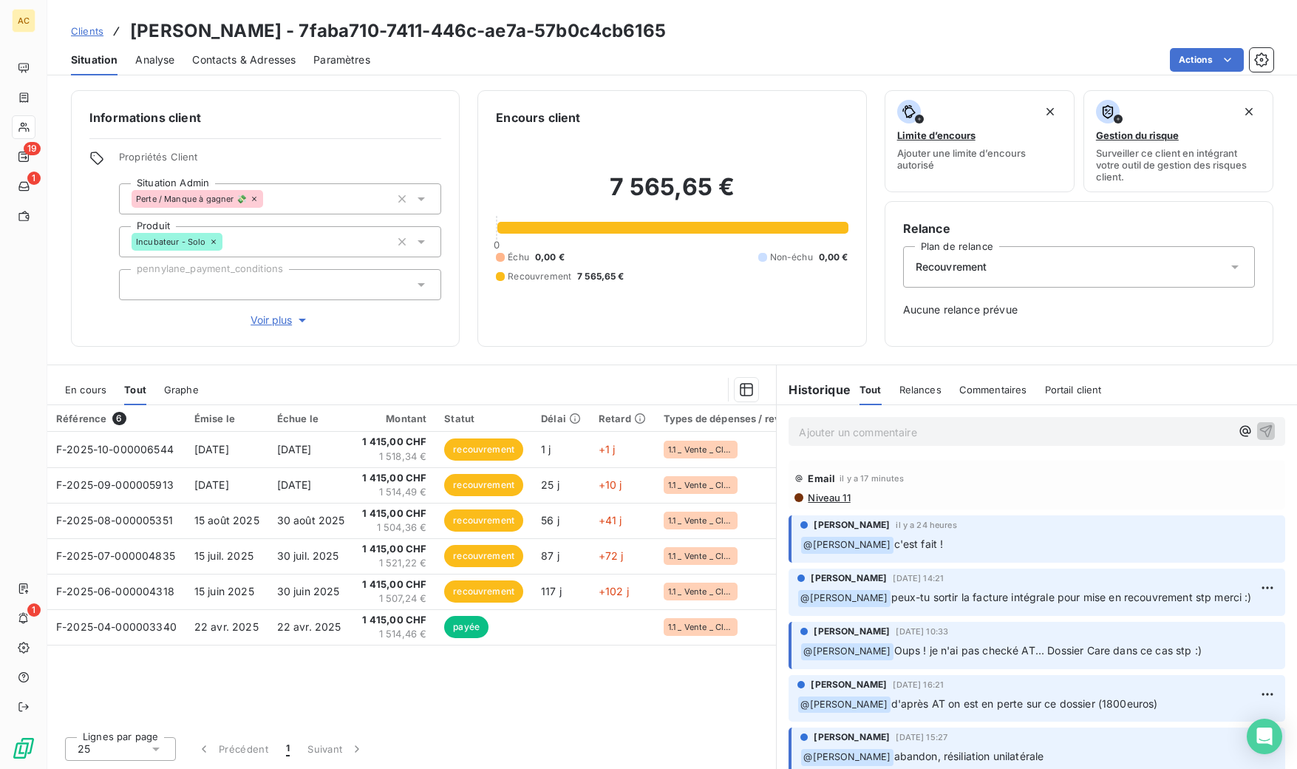
click at [943, 431] on p "Ajouter un commentaire ﻿" at bounding box center [1015, 432] width 432 height 18
click at [800, 435] on span "dossier CARE créé ce jour - LP et AT mis à jour" at bounding box center [914, 430] width 231 height 13
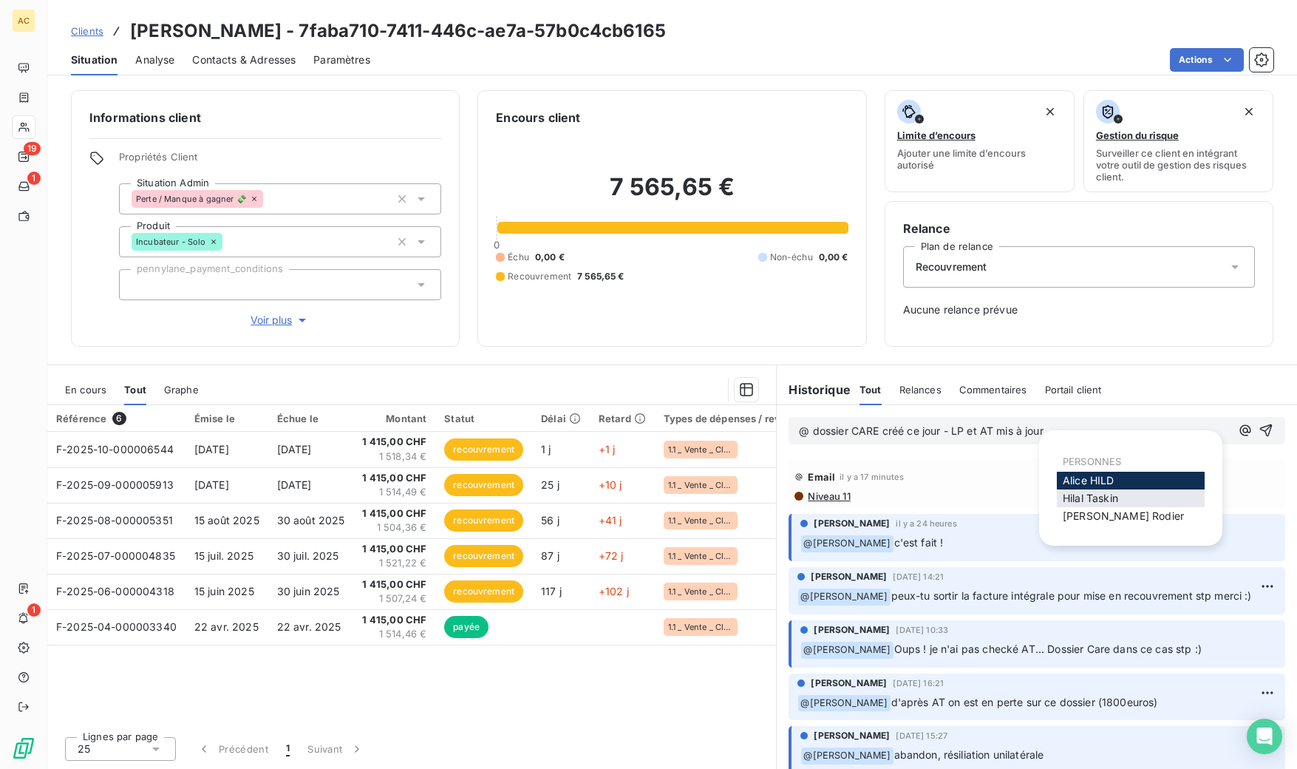
click at [1094, 495] on span "[PERSON_NAME]" at bounding box center [1090, 498] width 55 height 13
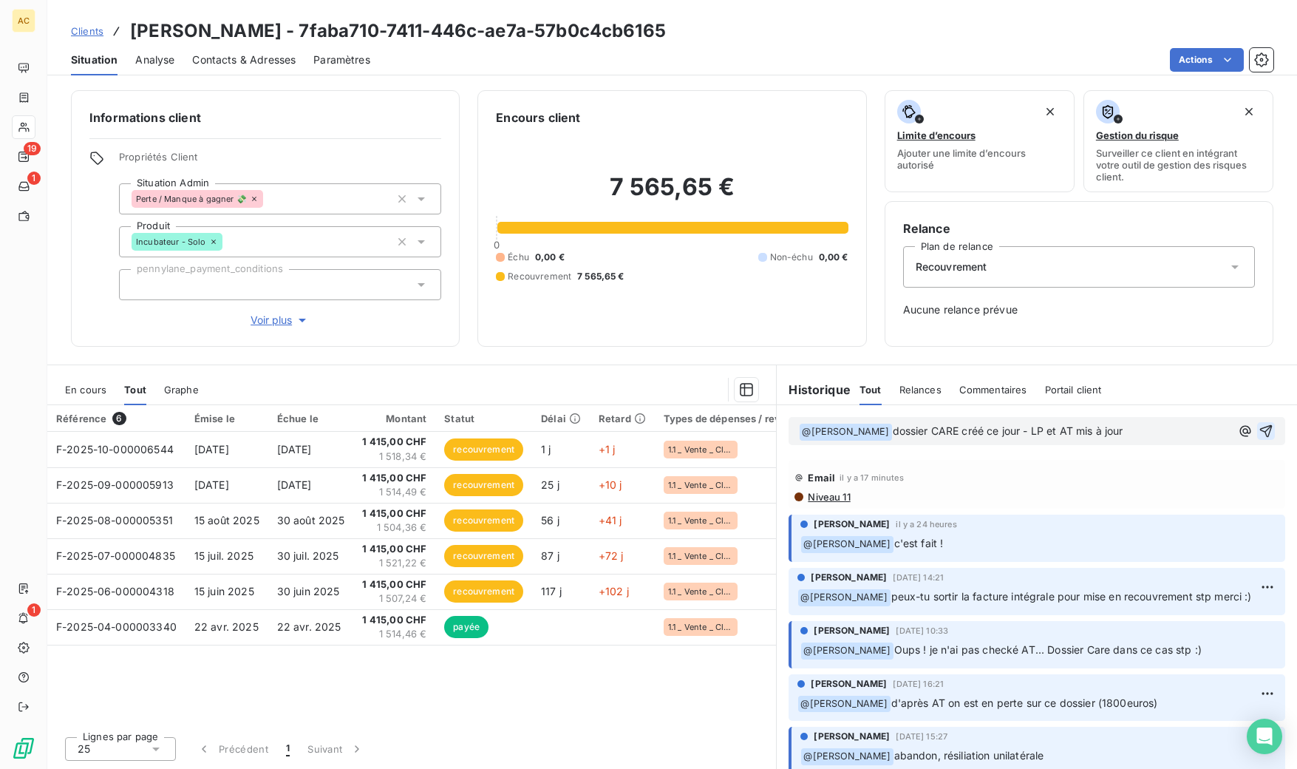
click at [1260, 432] on icon "button" at bounding box center [1266, 431] width 13 height 13
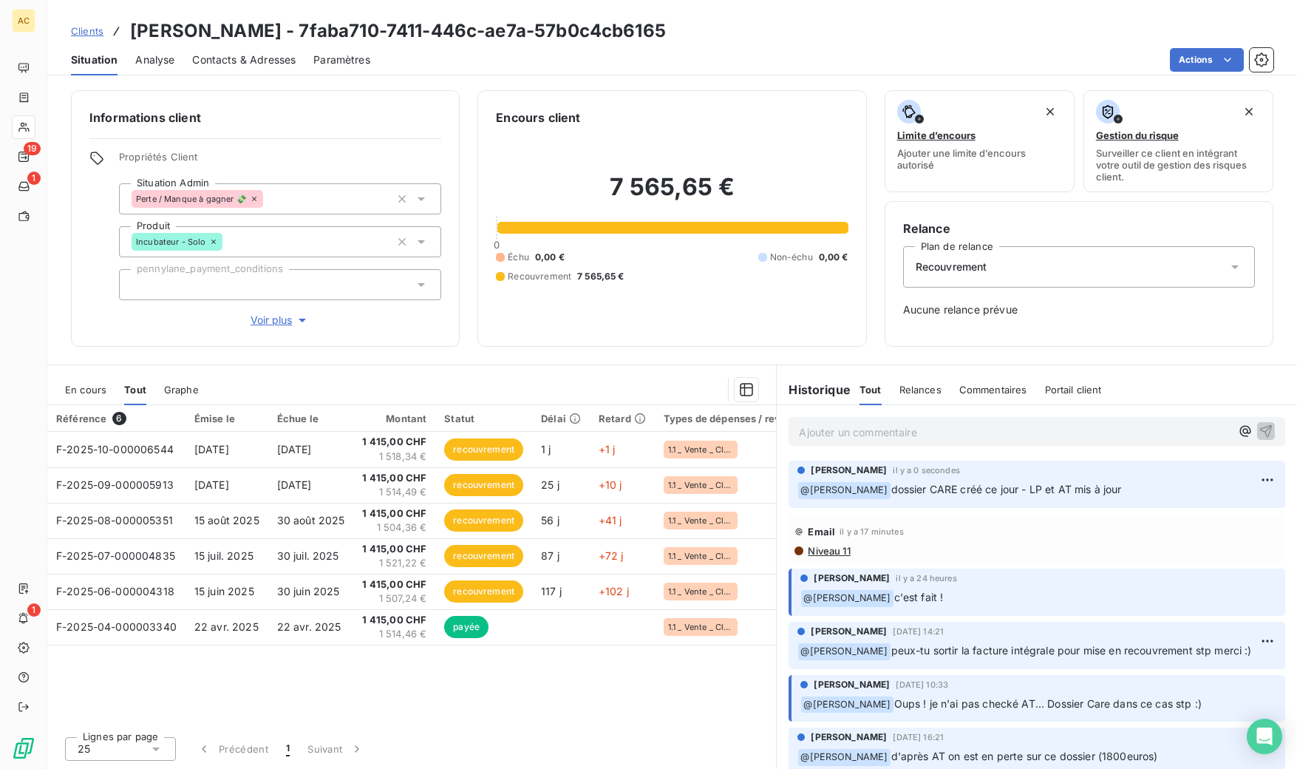
click at [93, 30] on span "Clients" at bounding box center [87, 31] width 33 height 12
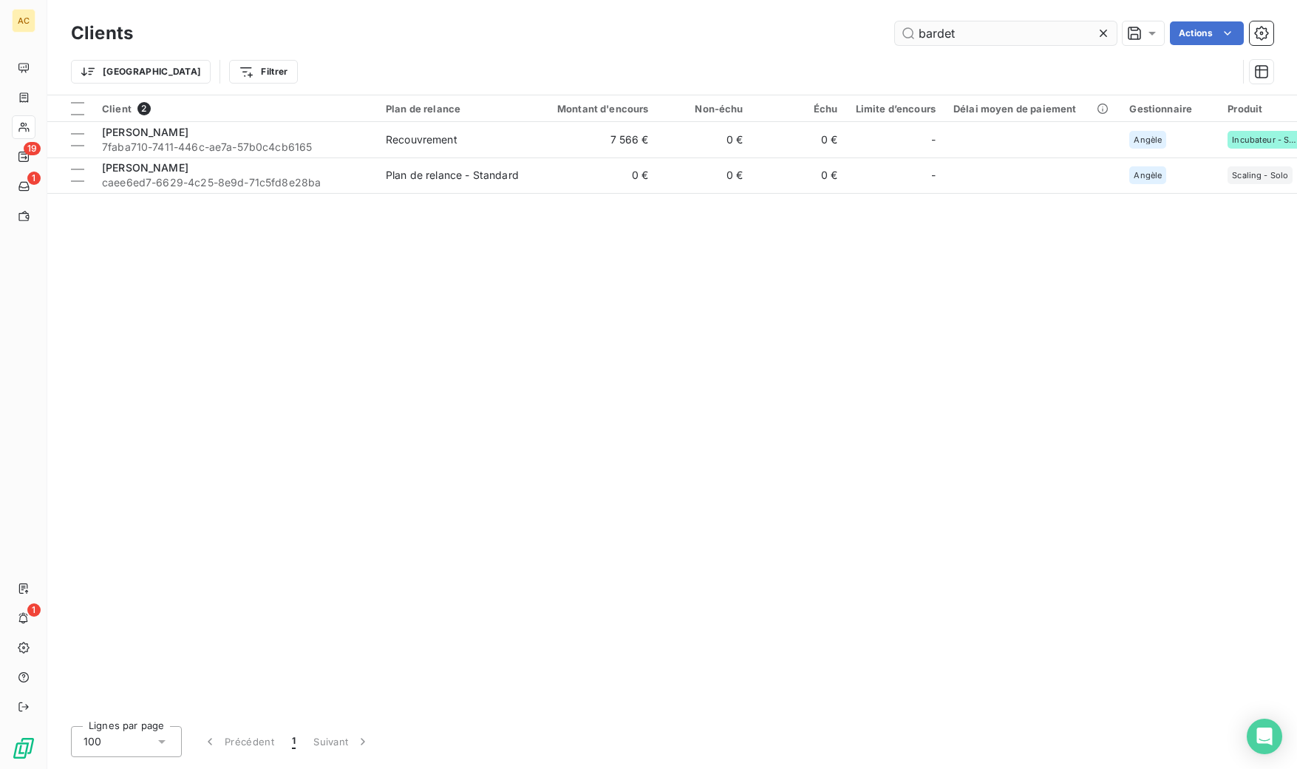
drag, startPoint x: 960, startPoint y: 34, endPoint x: 917, endPoint y: 32, distance: 42.9
click at [917, 32] on input "bardet" at bounding box center [1006, 33] width 222 height 24
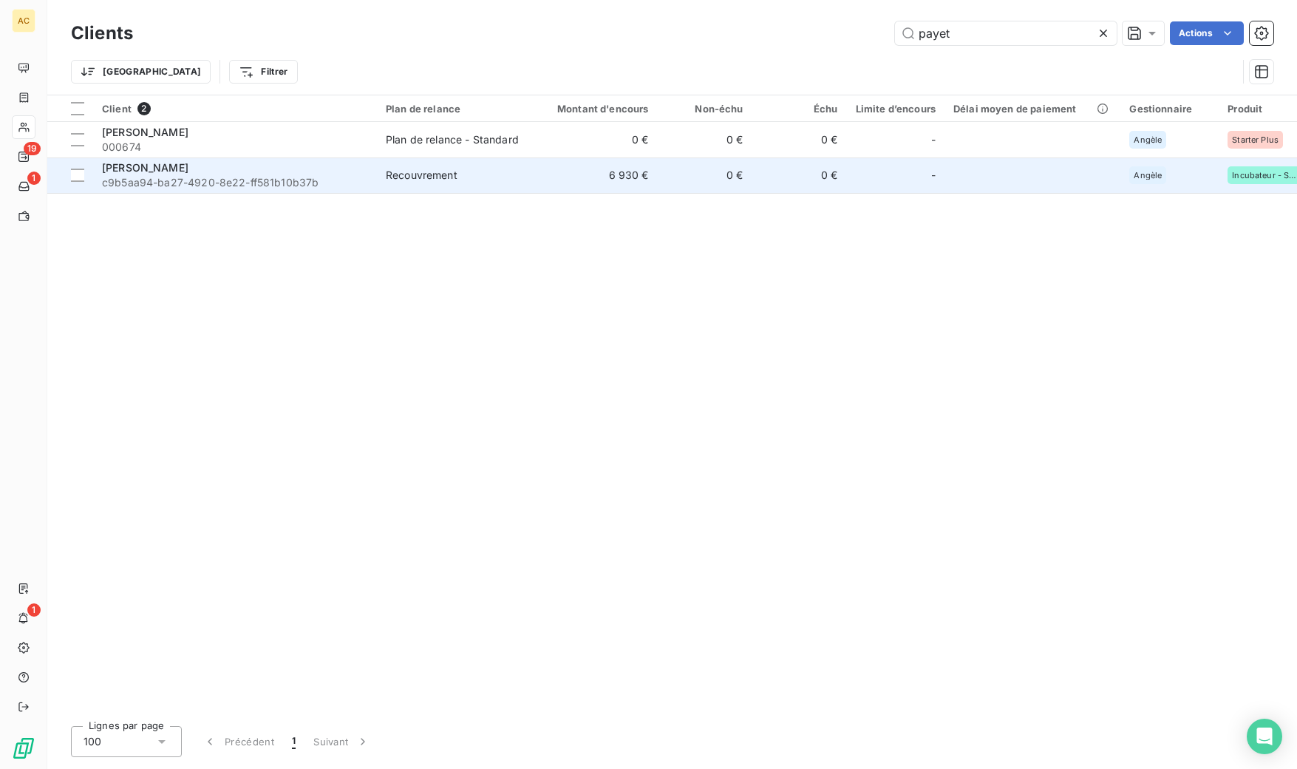
type input "payet"
click at [431, 176] on div "Recouvrement" at bounding box center [422, 175] width 72 height 15
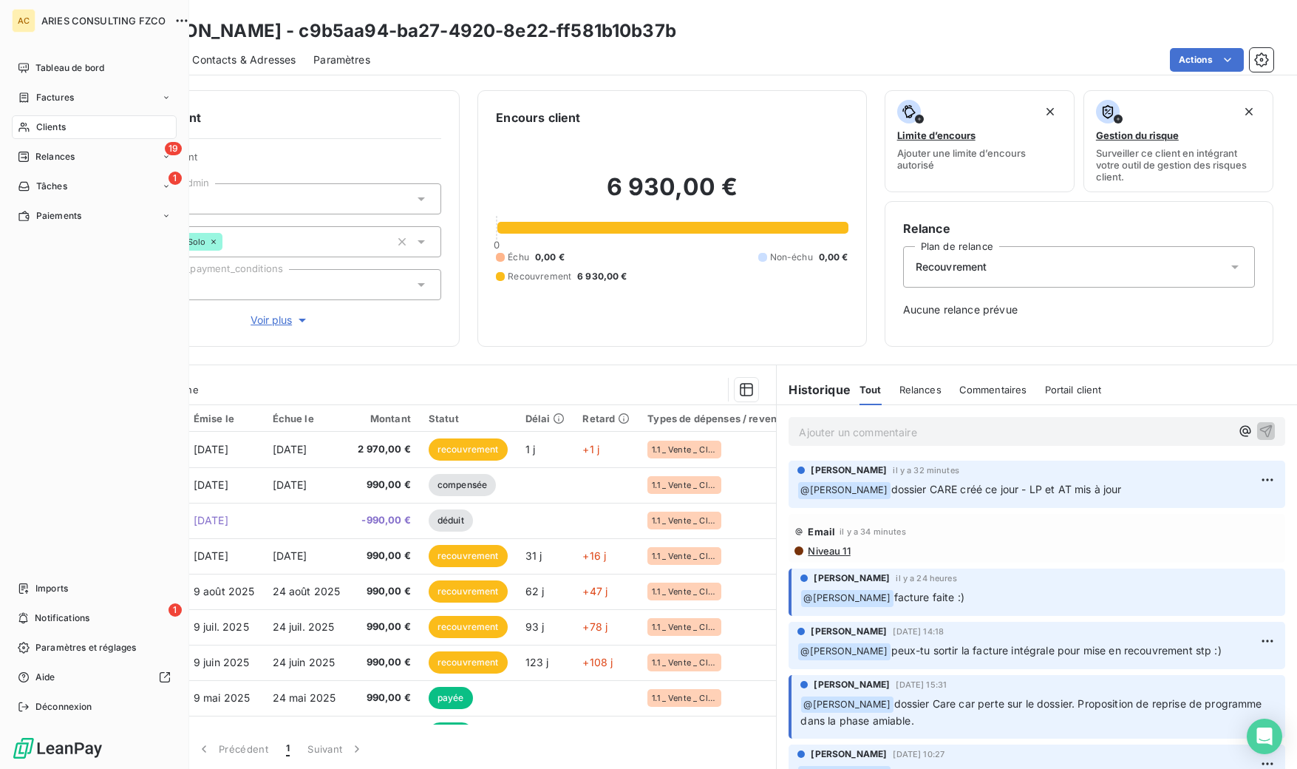
click at [53, 127] on span "Clients" at bounding box center [51, 126] width 30 height 13
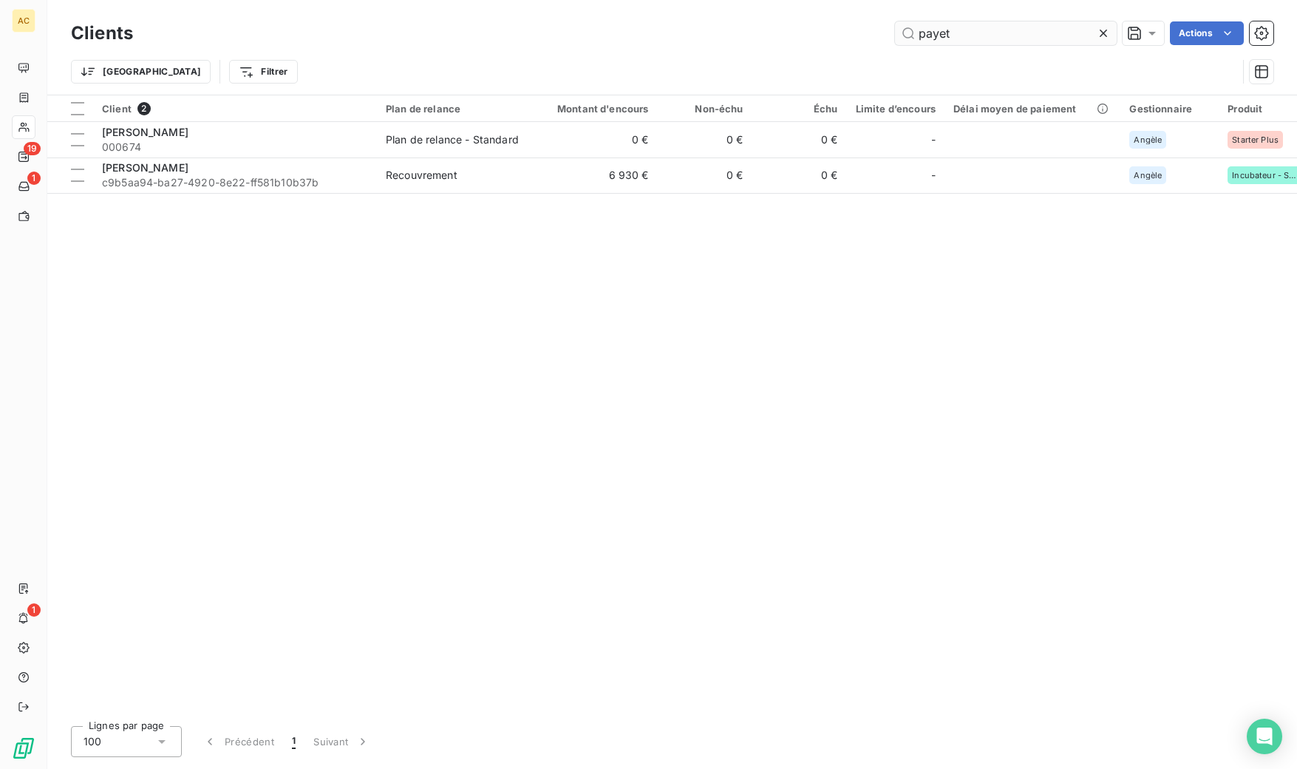
drag, startPoint x: 930, startPoint y: 33, endPoint x: 911, endPoint y: 30, distance: 18.8
click at [911, 30] on input "payet" at bounding box center [1006, 33] width 222 height 24
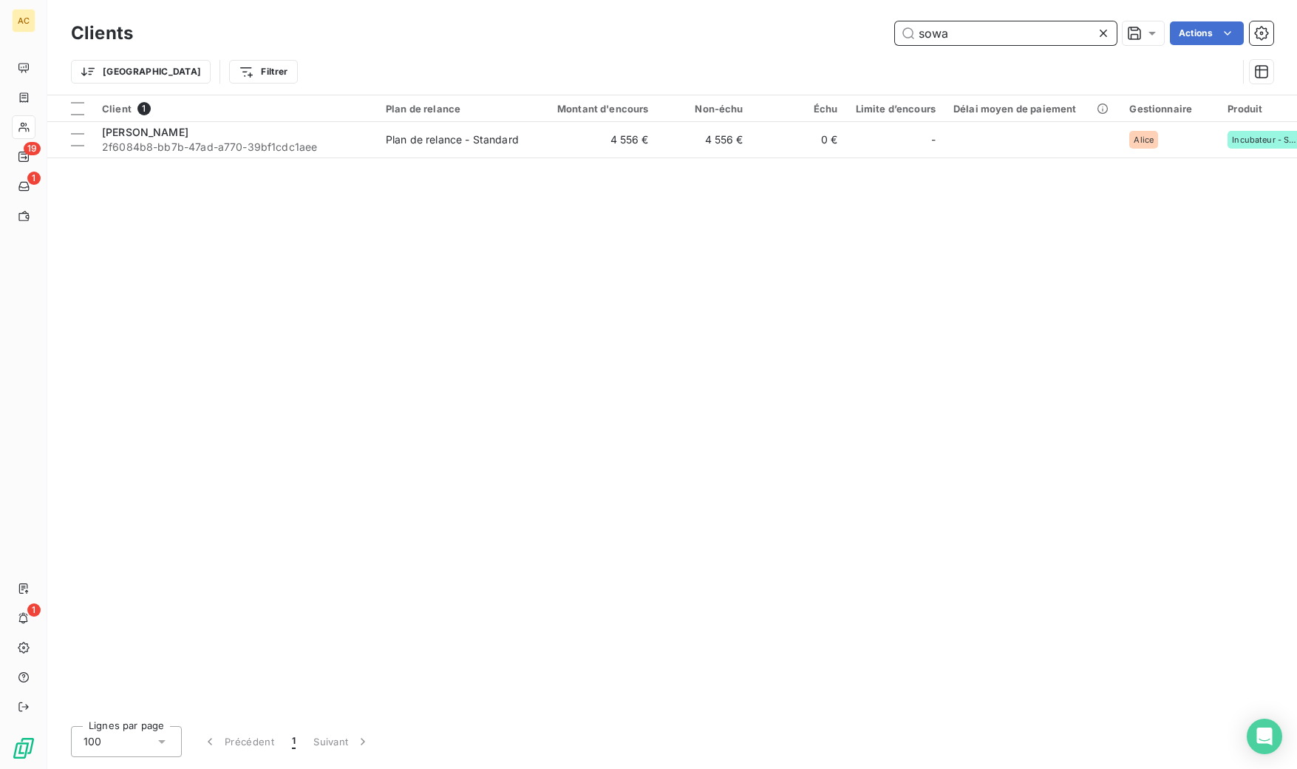
drag, startPoint x: 931, startPoint y: 30, endPoint x: 893, endPoint y: 30, distance: 37.7
click at [893, 30] on div "sowa Actions" at bounding box center [712, 33] width 1123 height 24
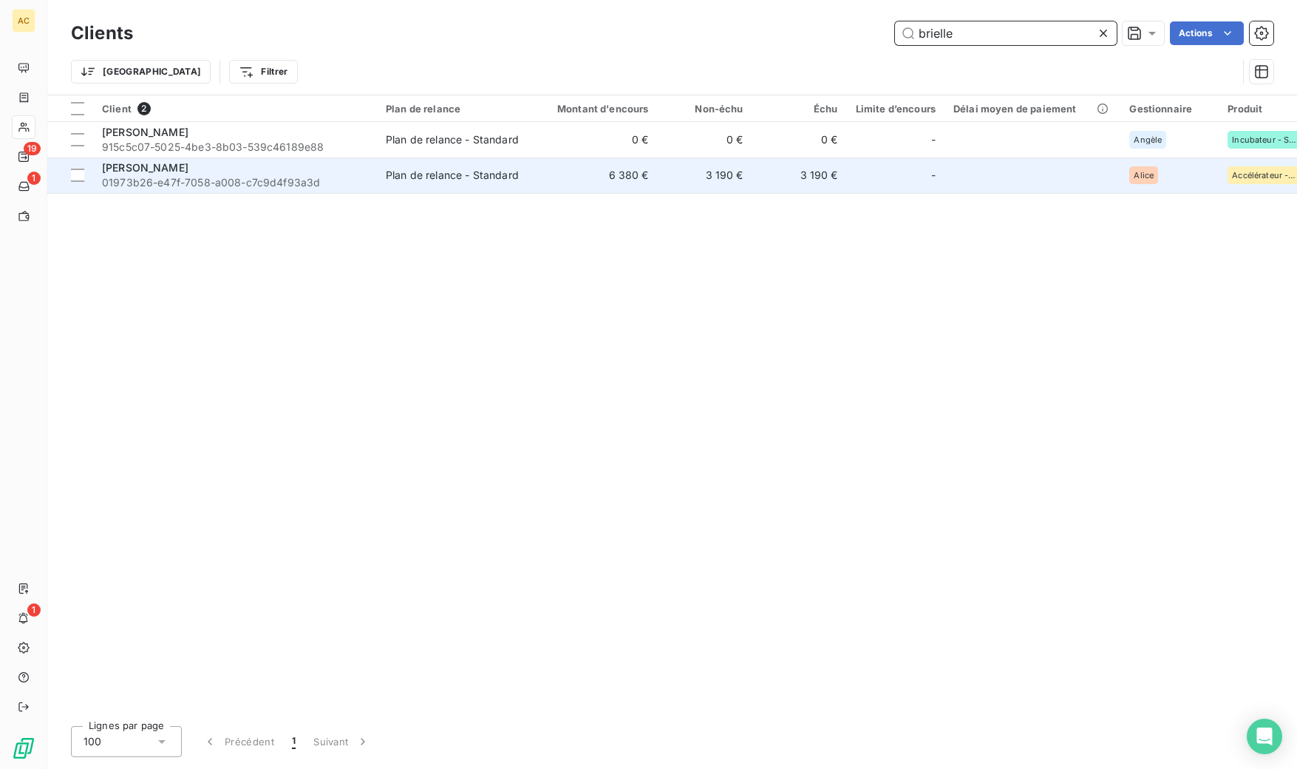
type input "brielle"
click at [242, 163] on div "[PERSON_NAME]" at bounding box center [235, 167] width 266 height 15
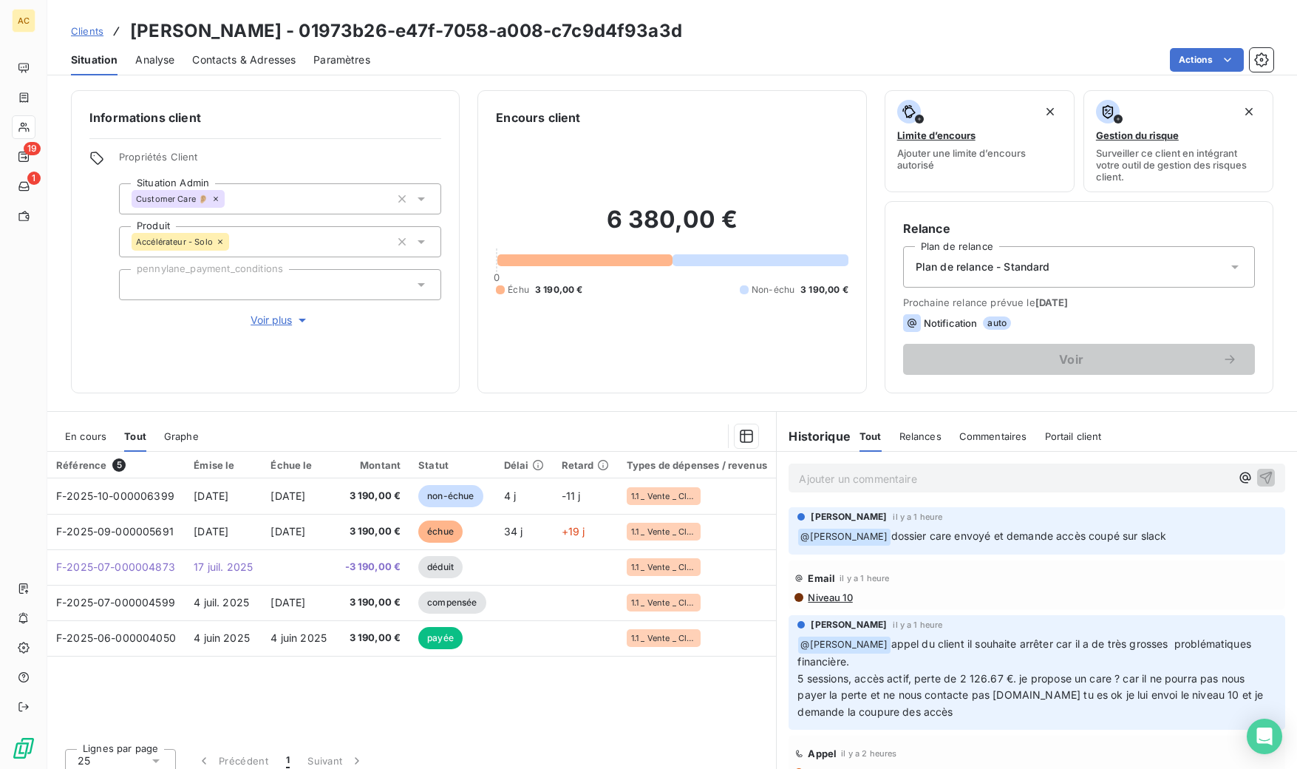
click at [94, 32] on span "Clients" at bounding box center [87, 31] width 33 height 12
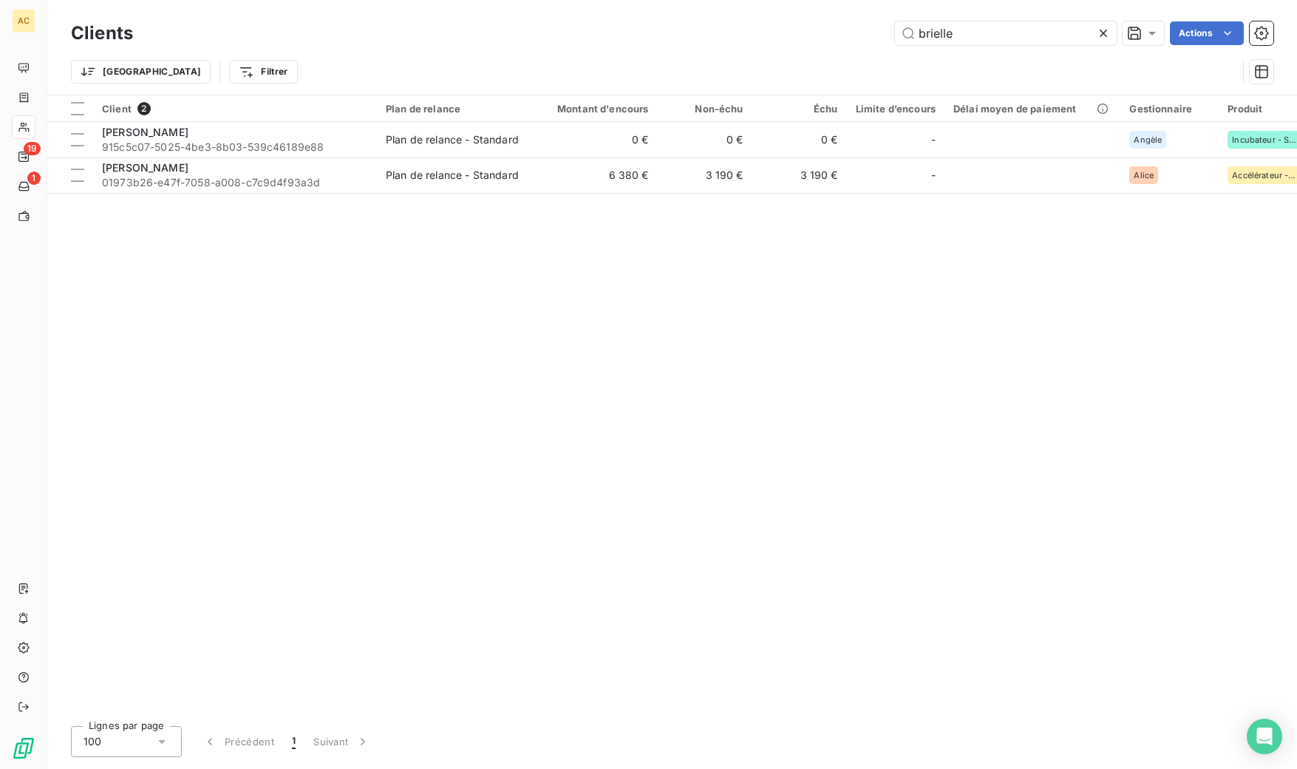
drag, startPoint x: 949, startPoint y: 30, endPoint x: 854, endPoint y: 27, distance: 95.4
click at [854, 27] on div "brielle Actions" at bounding box center [712, 33] width 1123 height 24
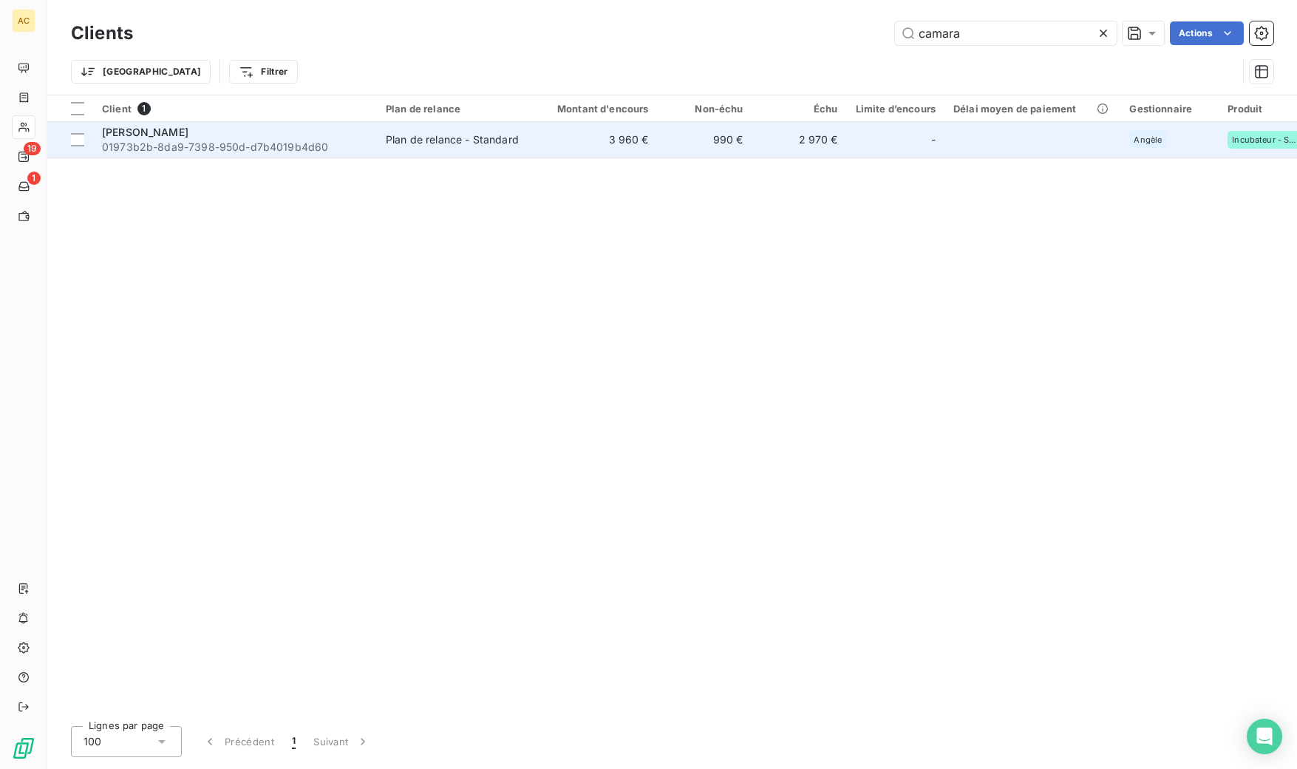
type input "camara"
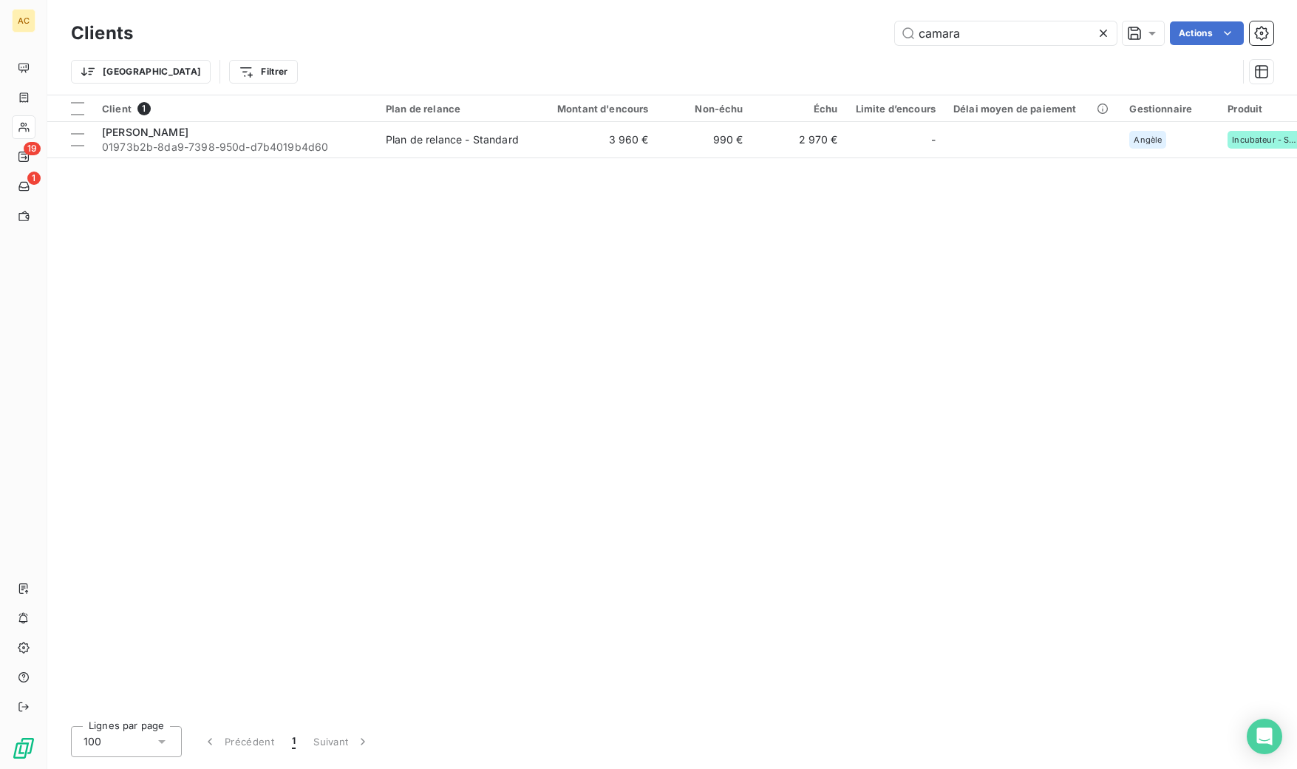
drag, startPoint x: 215, startPoint y: 144, endPoint x: 284, endPoint y: 193, distance: 84.3
click at [216, 144] on span "01973b2b-8da9-7398-950d-d7b4019b4d60" at bounding box center [235, 147] width 266 height 15
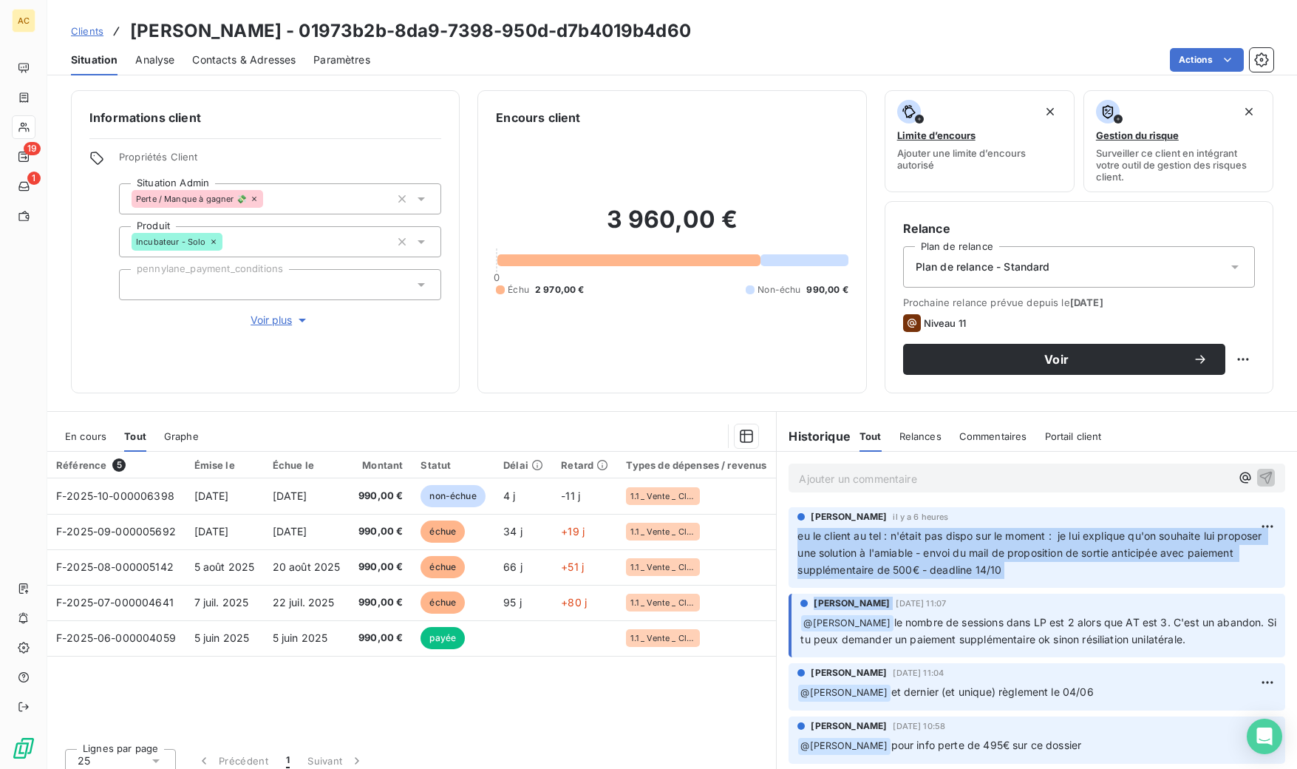
drag, startPoint x: 811, startPoint y: 540, endPoint x: 1123, endPoint y: 591, distance: 316.1
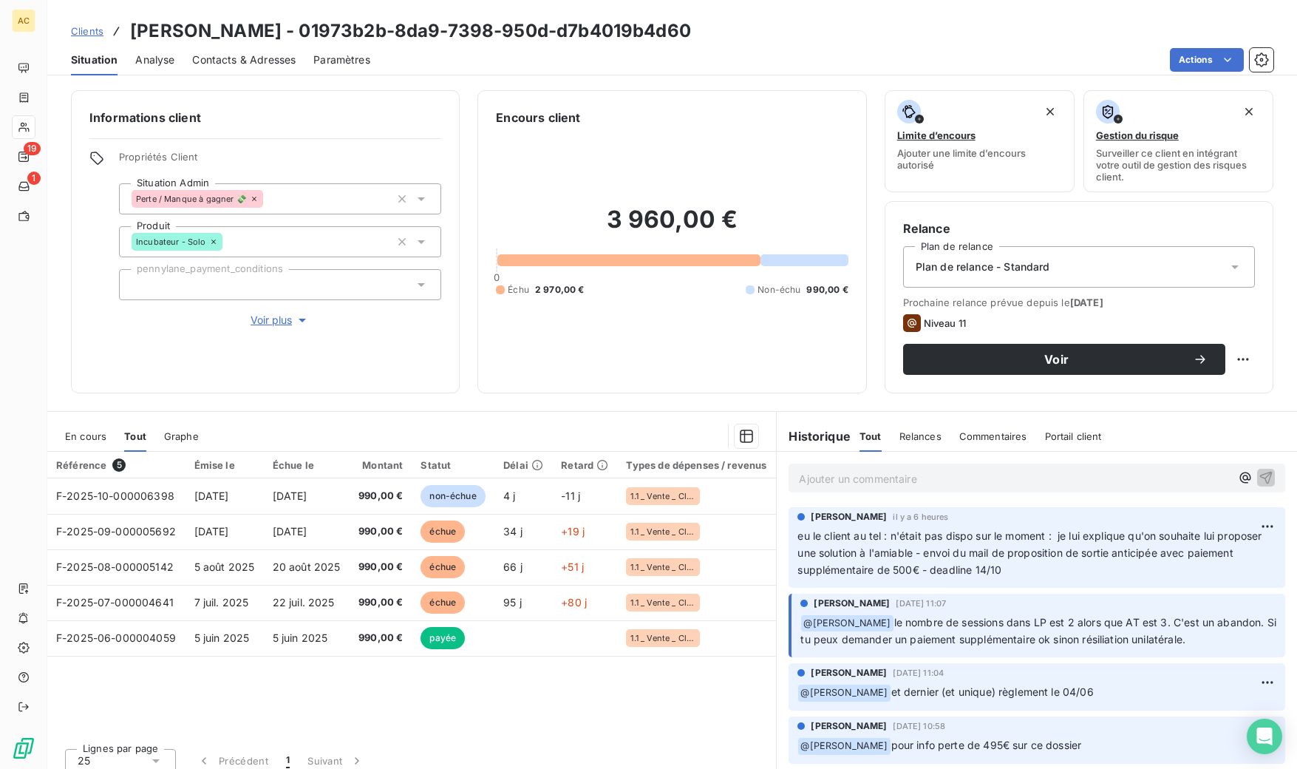
click at [1024, 566] on span "eu le client au tel : n'était pas dispo sur le moment : je lui explique qu'on s…" at bounding box center [1031, 552] width 467 height 47
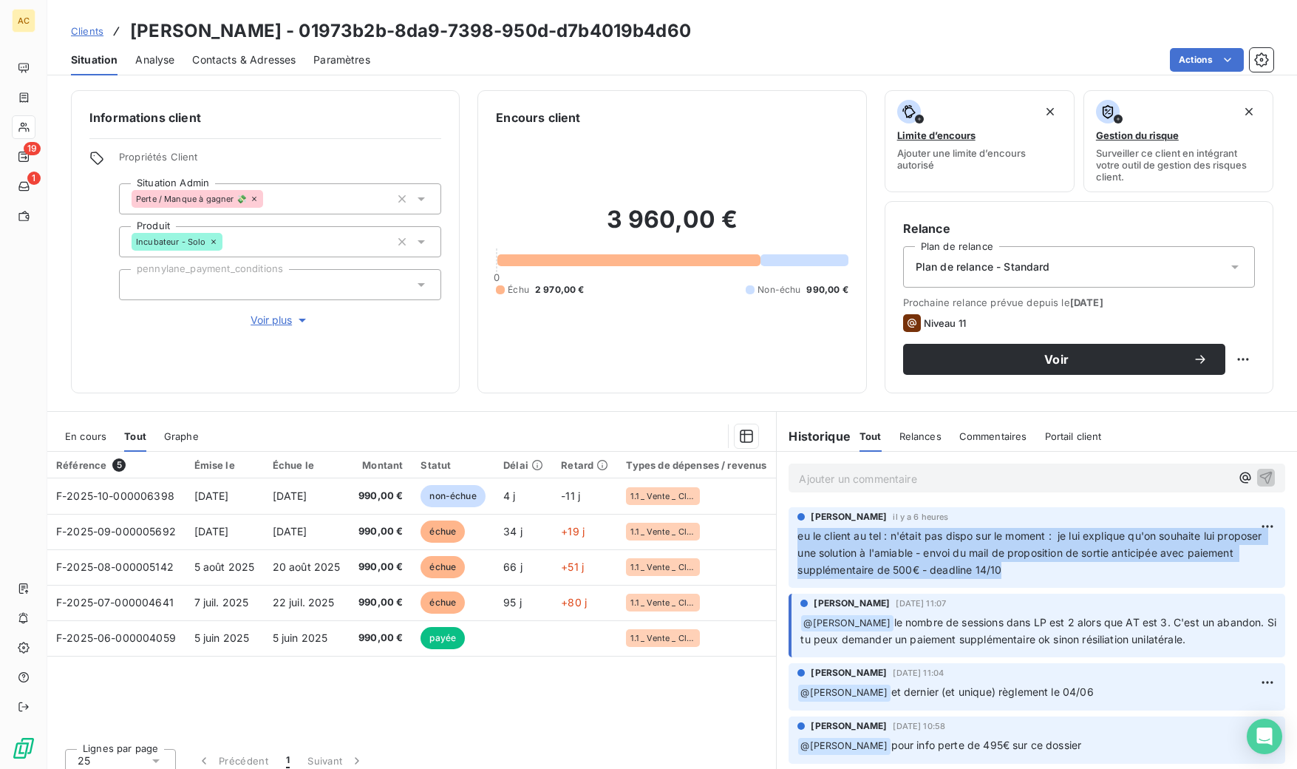
drag, startPoint x: 1025, startPoint y: 568, endPoint x: 786, endPoint y: 534, distance: 241.1
click at [789, 534] on div "[PERSON_NAME] il y a 6 heures eu le client au tel : n'était pas dispo sur le mo…" at bounding box center [1037, 547] width 497 height 81
click at [254, 402] on div "Informations client Propriétés Client Situation Admin Perte / Manque à gagner 💸…" at bounding box center [672, 424] width 1250 height 687
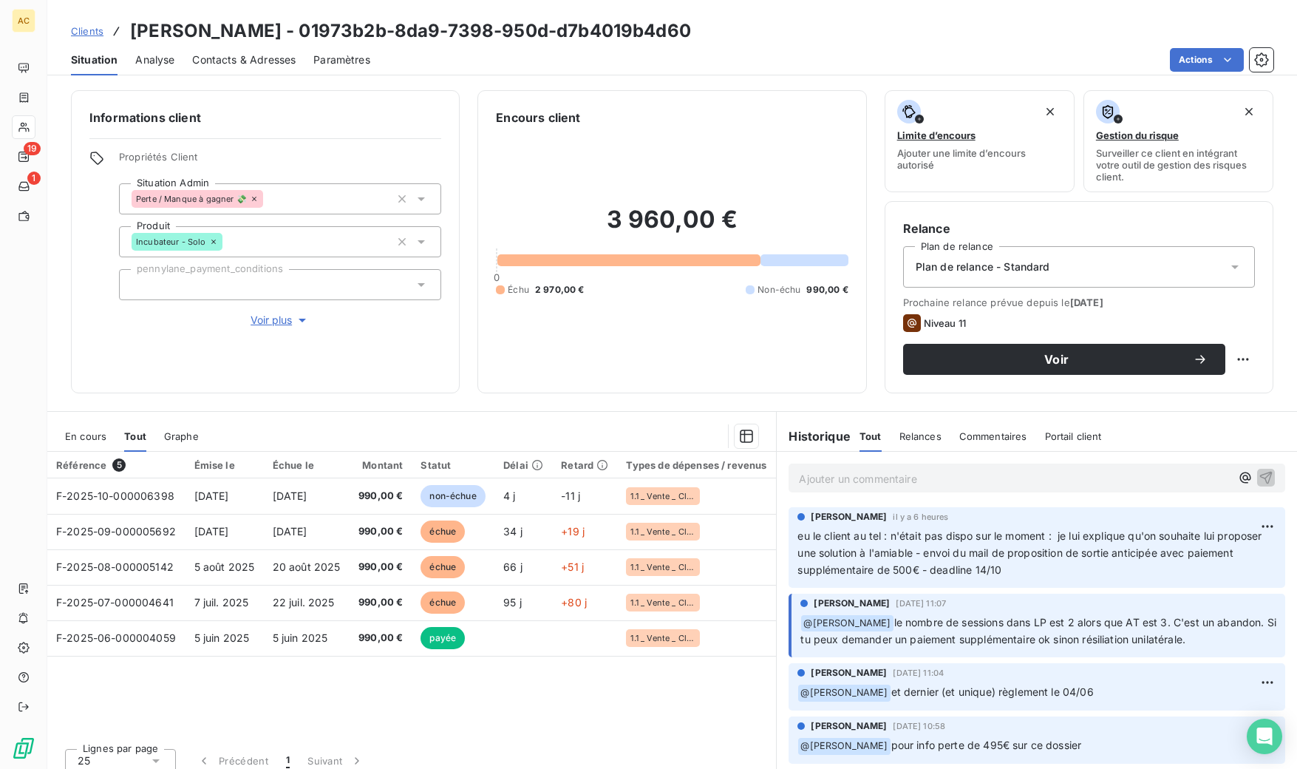
click at [95, 33] on span "Clients" at bounding box center [87, 31] width 33 height 12
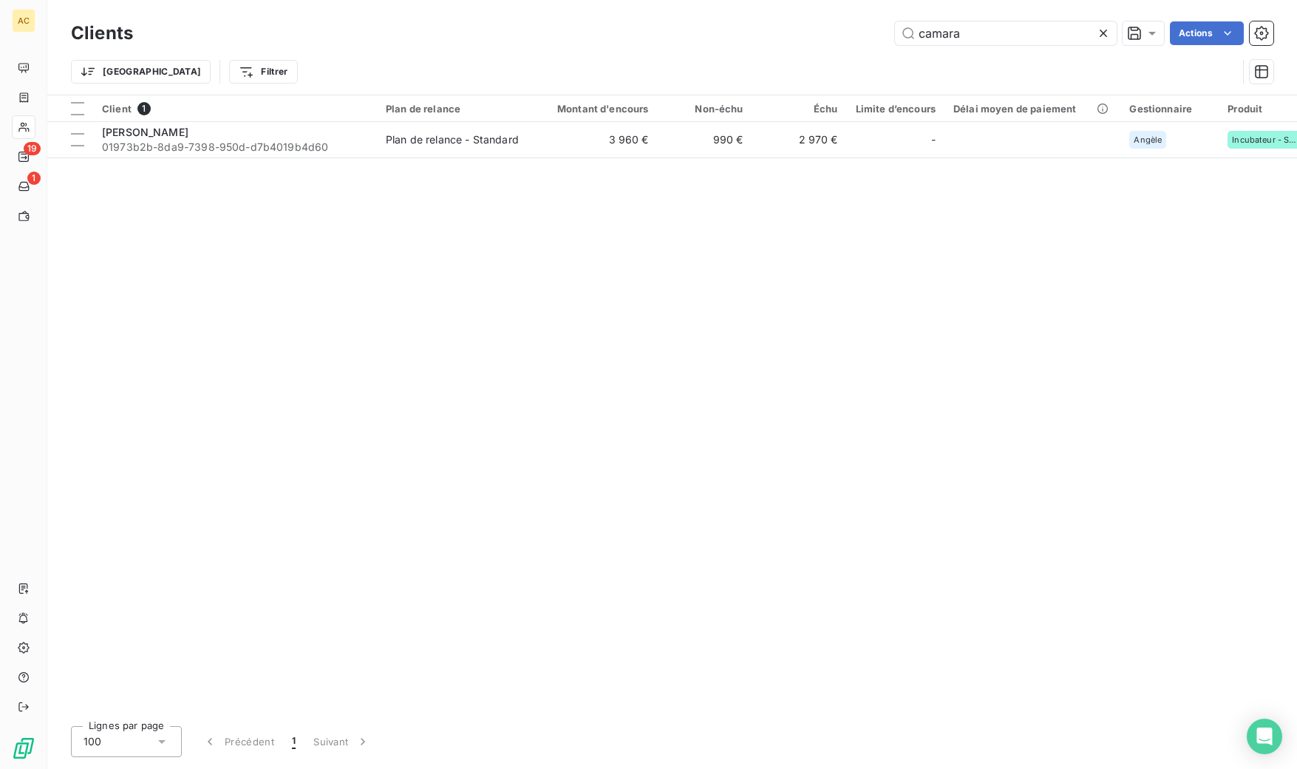
drag, startPoint x: 944, startPoint y: 33, endPoint x: 892, endPoint y: 31, distance: 52.5
click at [892, 31] on div "camara Actions" at bounding box center [712, 33] width 1123 height 24
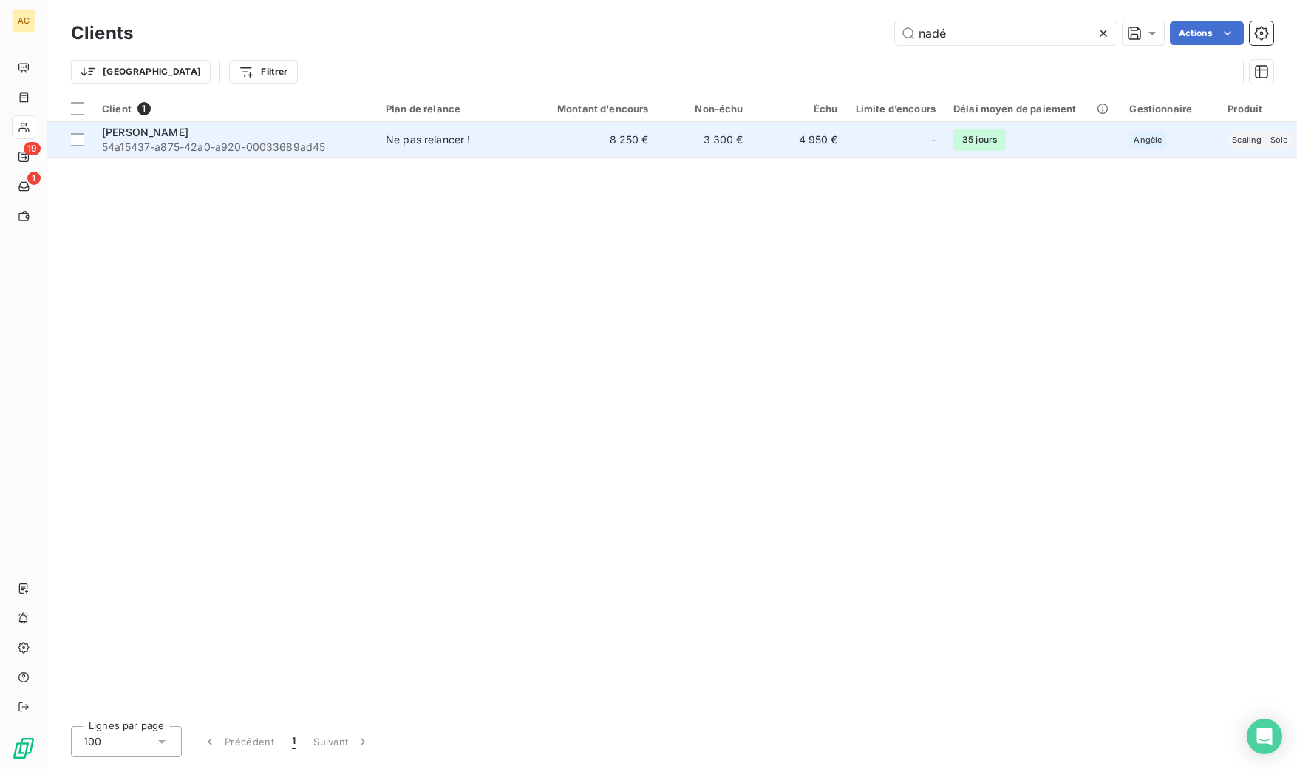
type input "nadé"
click at [365, 135] on div "[PERSON_NAME]" at bounding box center [235, 132] width 266 height 15
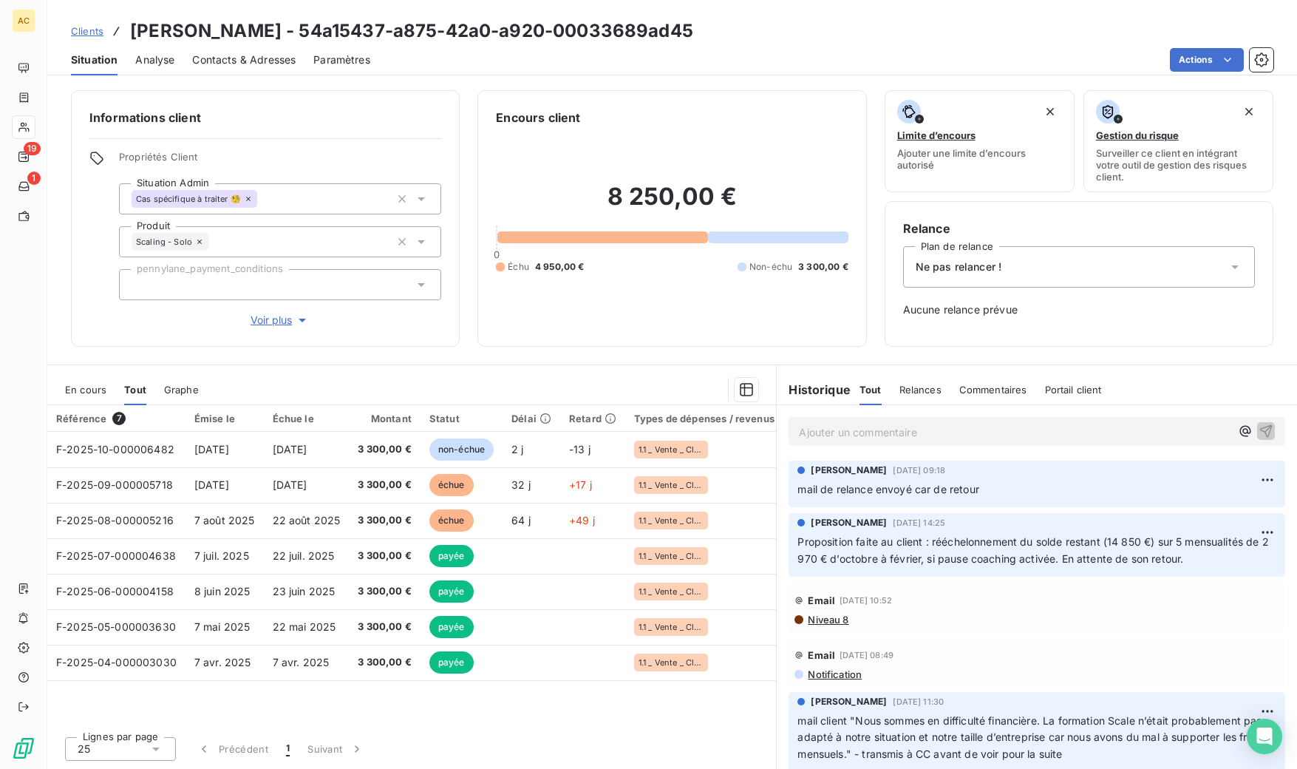
drag, startPoint x: 914, startPoint y: 434, endPoint x: 868, endPoint y: 431, distance: 46.7
click at [916, 435] on p "Ajouter un commentaire ﻿" at bounding box center [1015, 432] width 432 height 18
click at [275, 58] on span "Contacts & Adresses" at bounding box center [243, 59] width 103 height 15
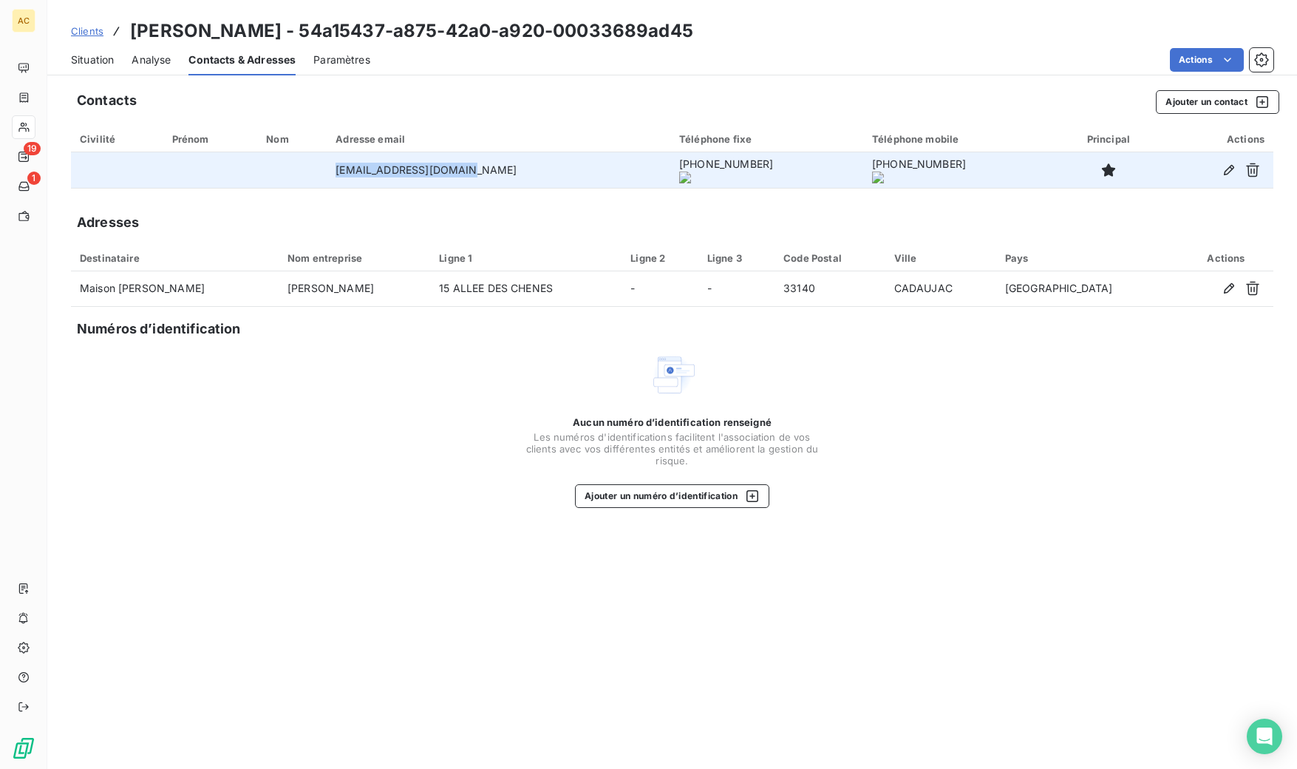
drag, startPoint x: 338, startPoint y: 171, endPoint x: 444, endPoint y: 171, distance: 106.4
click at [455, 179] on td "[EMAIL_ADDRESS][DOMAIN_NAME]" at bounding box center [499, 169] width 344 height 35
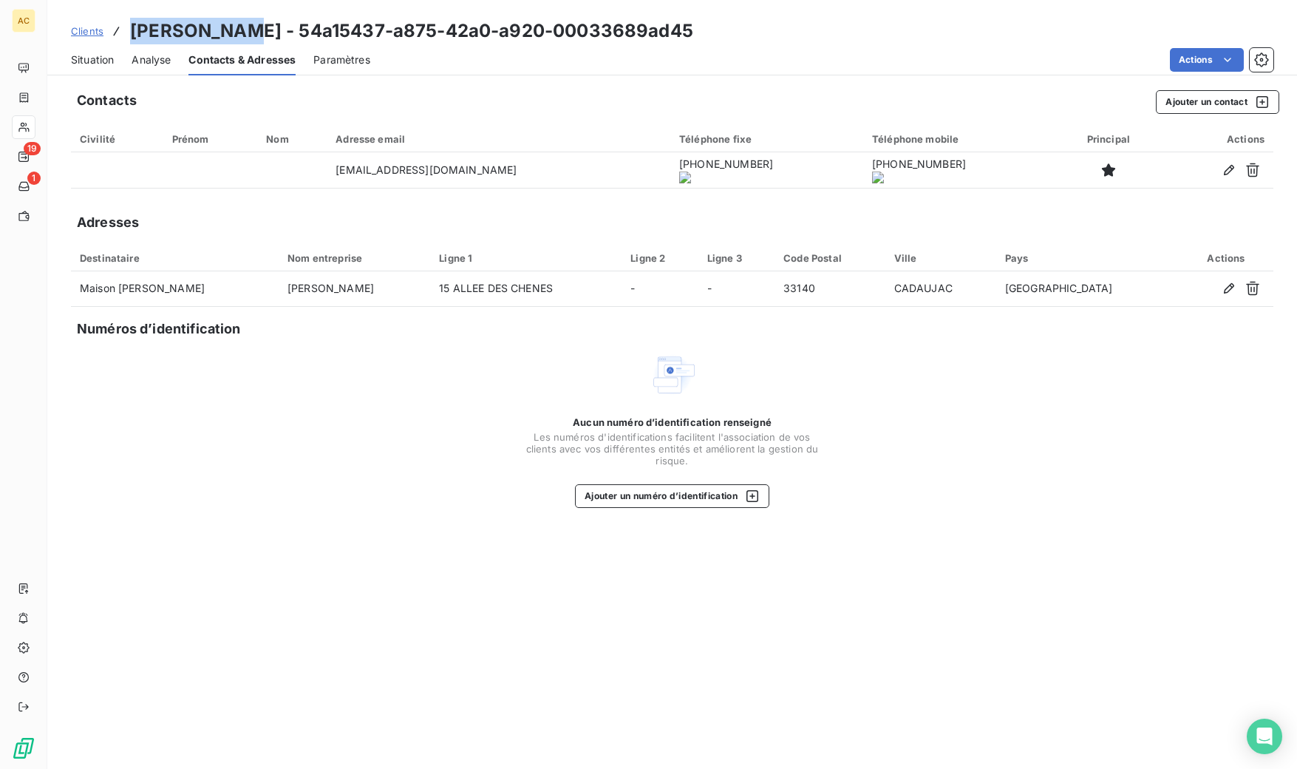
drag, startPoint x: 132, startPoint y: 31, endPoint x: 236, endPoint y: 30, distance: 103.5
click at [236, 30] on h3 "[PERSON_NAME] - 54a15437-a875-42a0-a920-00033689ad45" at bounding box center [411, 31] width 563 height 27
click at [98, 30] on span "Clients" at bounding box center [87, 31] width 33 height 12
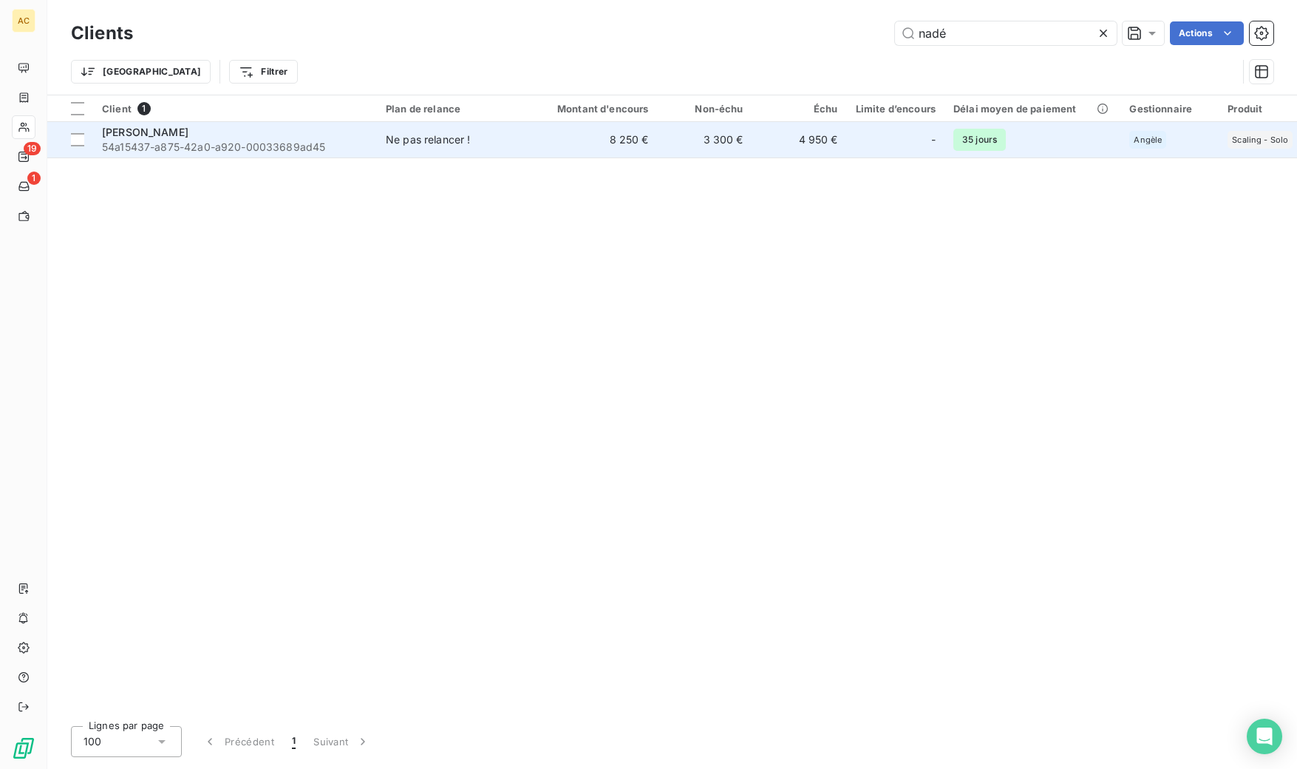
click at [410, 135] on div "Ne pas relancer !" at bounding box center [428, 139] width 85 height 15
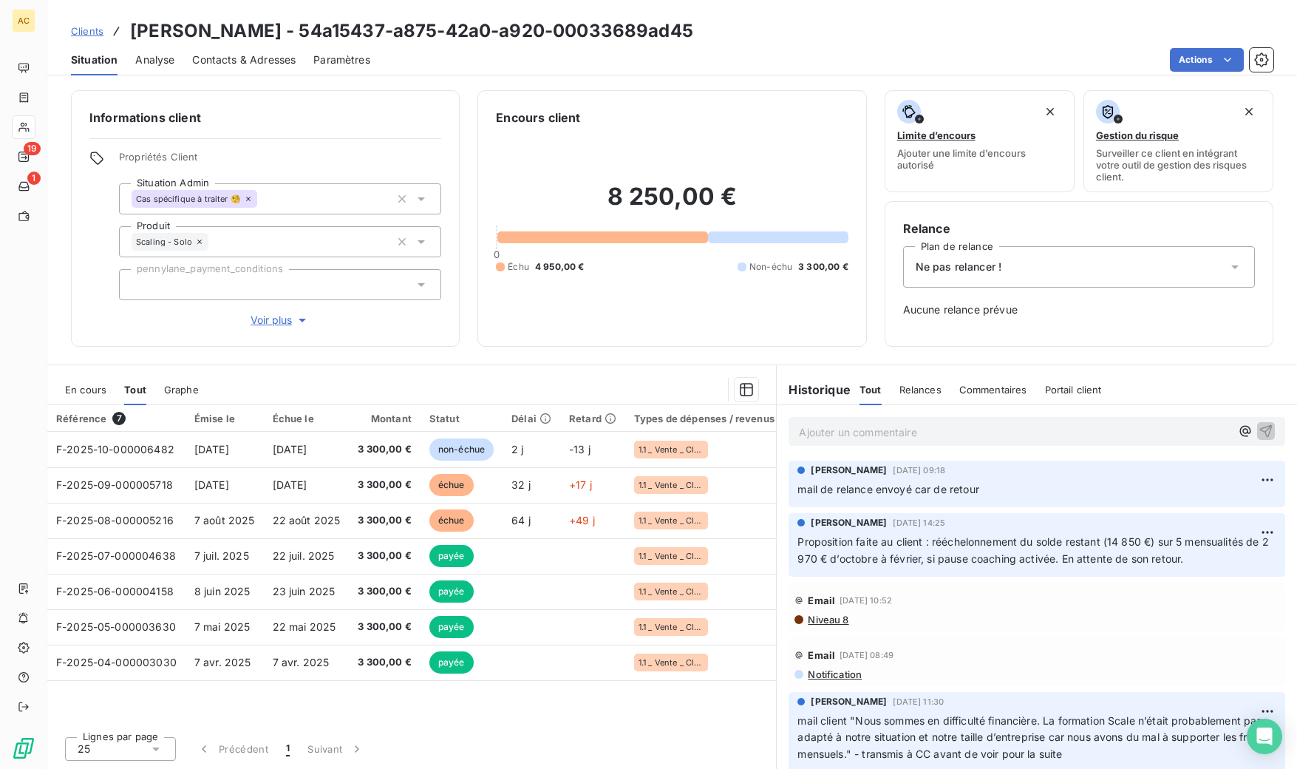
click at [848, 435] on p "Ajouter un commentaire ﻿" at bounding box center [1015, 432] width 432 height 18
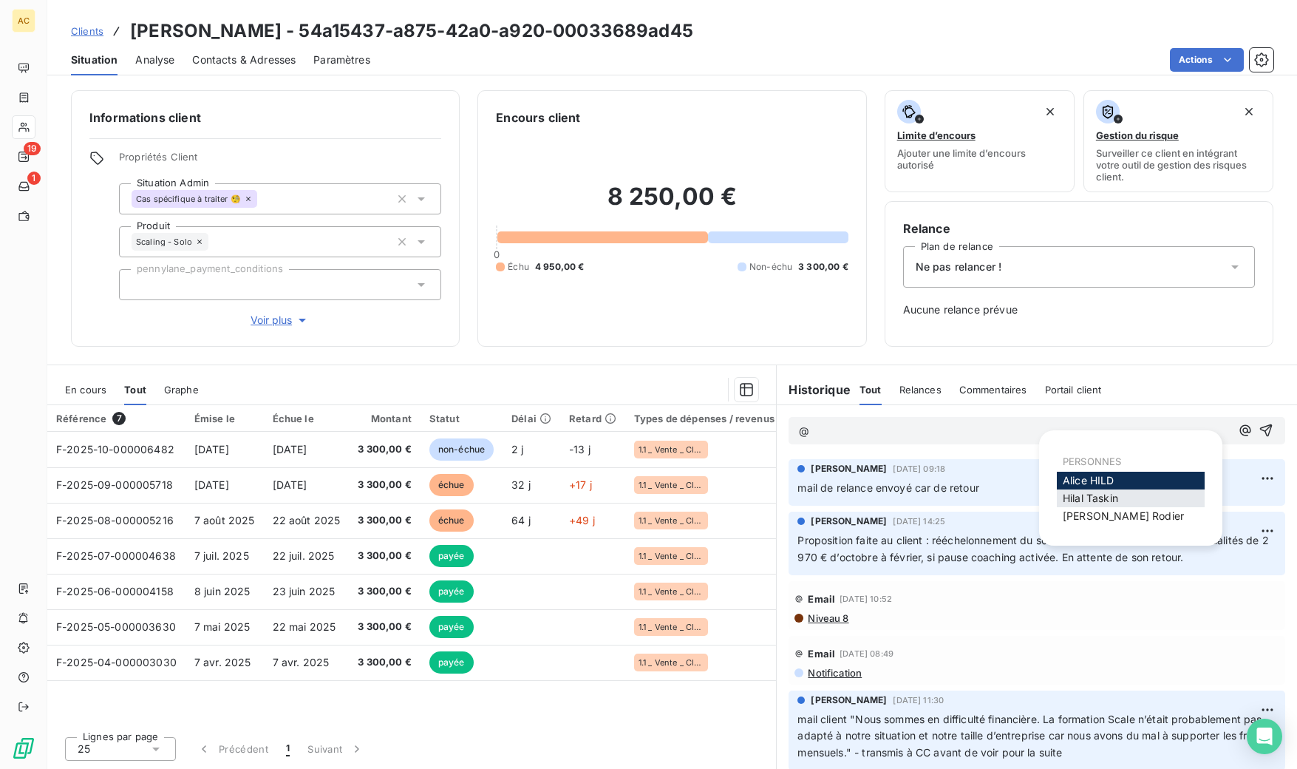
click at [1088, 503] on span "[PERSON_NAME]" at bounding box center [1090, 498] width 55 height 13
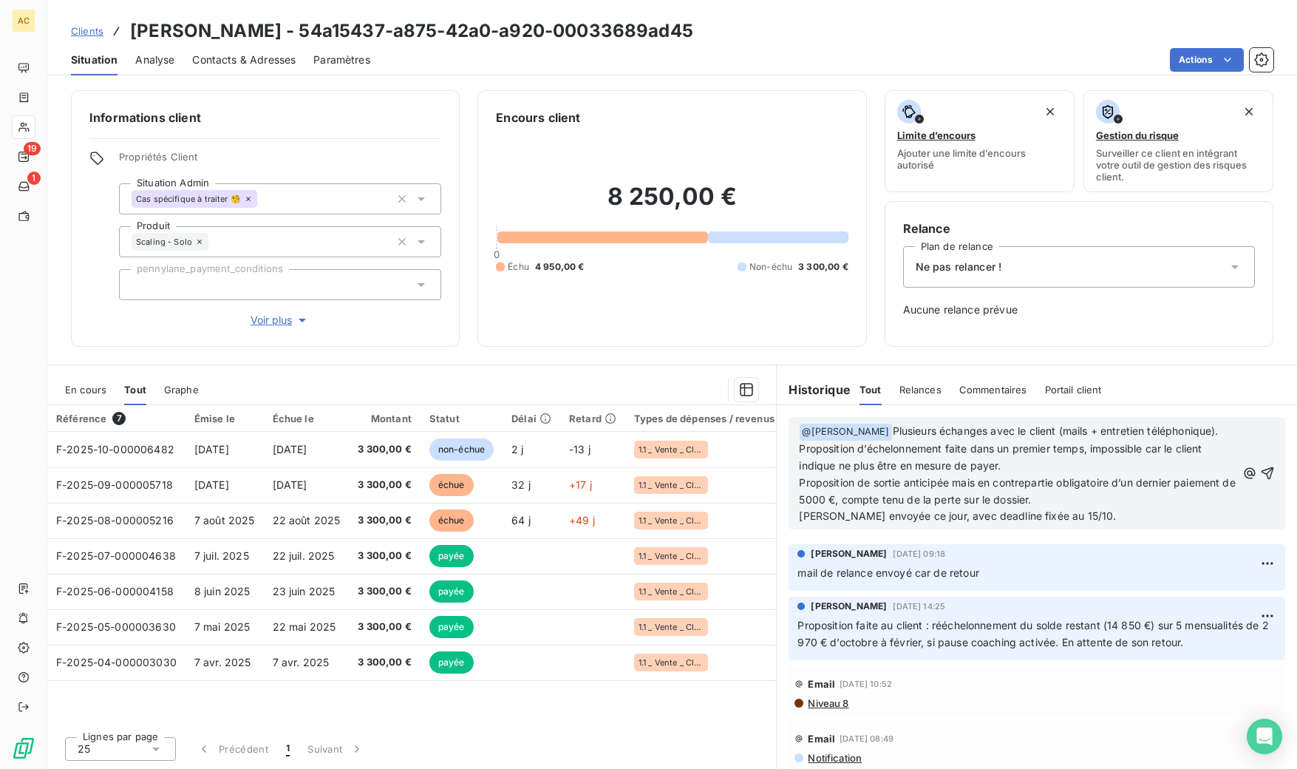
click at [893, 432] on span "Plusieurs échanges avec le client (mails + entretien téléphonique)." at bounding box center [1056, 430] width 326 height 13
click at [1054, 495] on p "Proposition de sortie anticipée mais en contrepartie obligatoire d’un dernier p…" at bounding box center [1018, 492] width 438 height 34
click at [857, 497] on span "Proposition de sortie anticipée mais en contrepartie obligatoire d’un dernier p…" at bounding box center [1019, 491] width 440 height 30
click at [1260, 474] on icon "button" at bounding box center [1267, 473] width 15 height 15
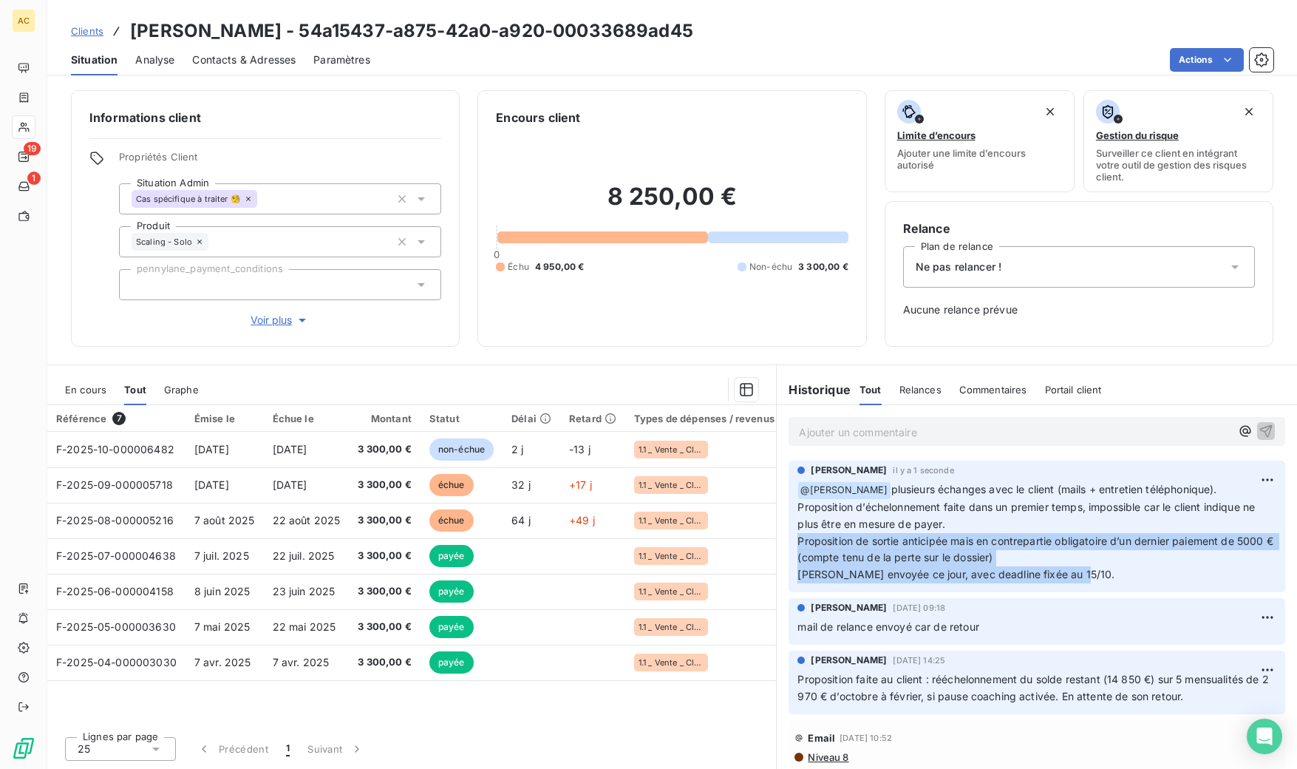
drag, startPoint x: 821, startPoint y: 542, endPoint x: 1088, endPoint y: 575, distance: 269.7
click at [1088, 575] on p "﻿ @ [PERSON_NAME] plusieurs échanges avec le client (mails + entretien téléphon…" at bounding box center [1037, 532] width 479 height 102
click at [1019, 438] on p "Ajouter un commentaire ﻿" at bounding box center [1015, 432] width 432 height 18
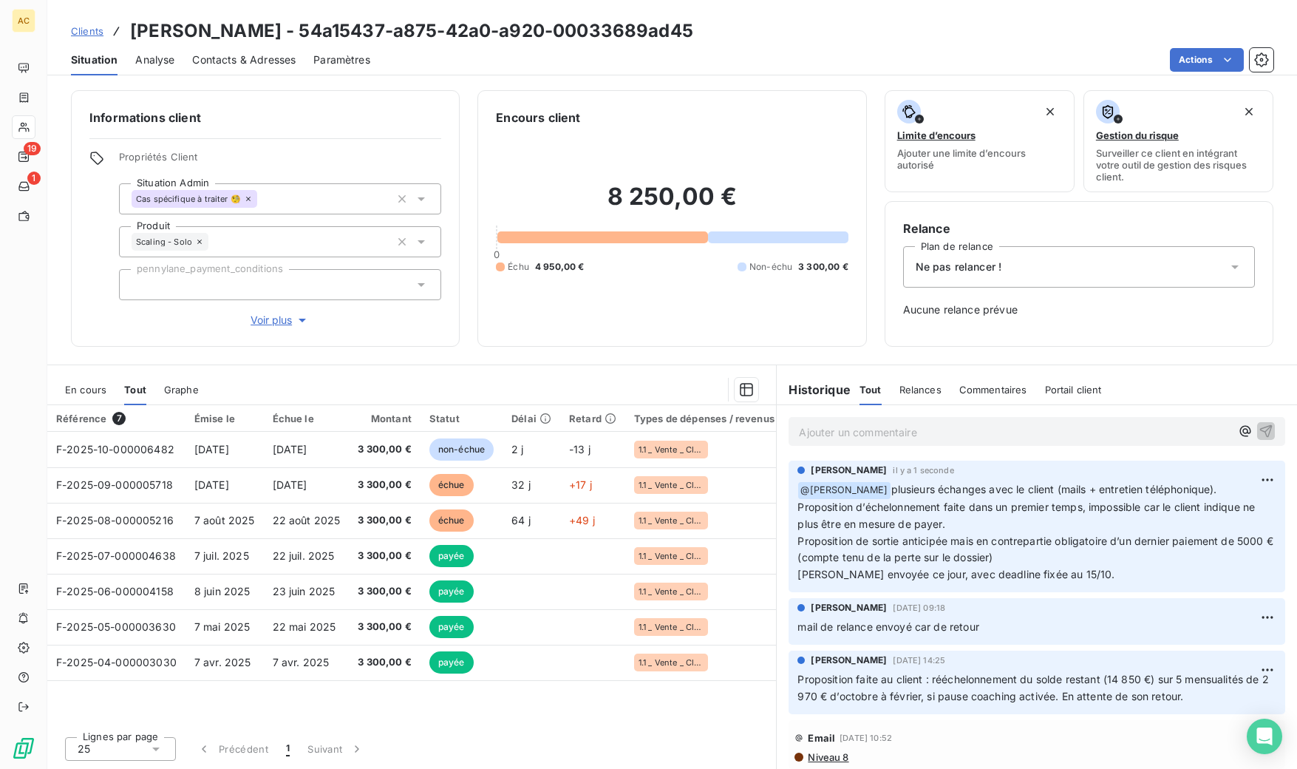
click at [1071, 270] on div "Ne pas relancer !" at bounding box center [1079, 266] width 352 height 41
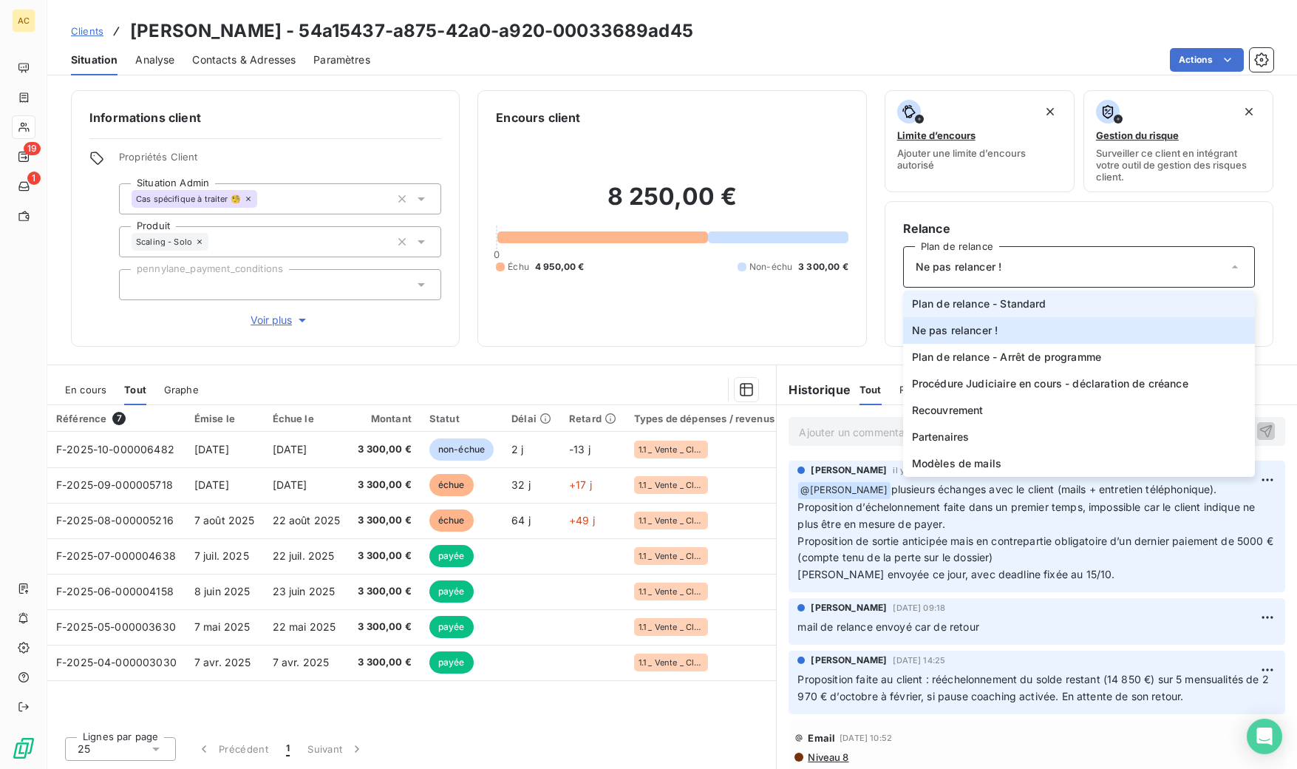
click at [1034, 304] on span "Plan de relance - Standard" at bounding box center [979, 303] width 135 height 15
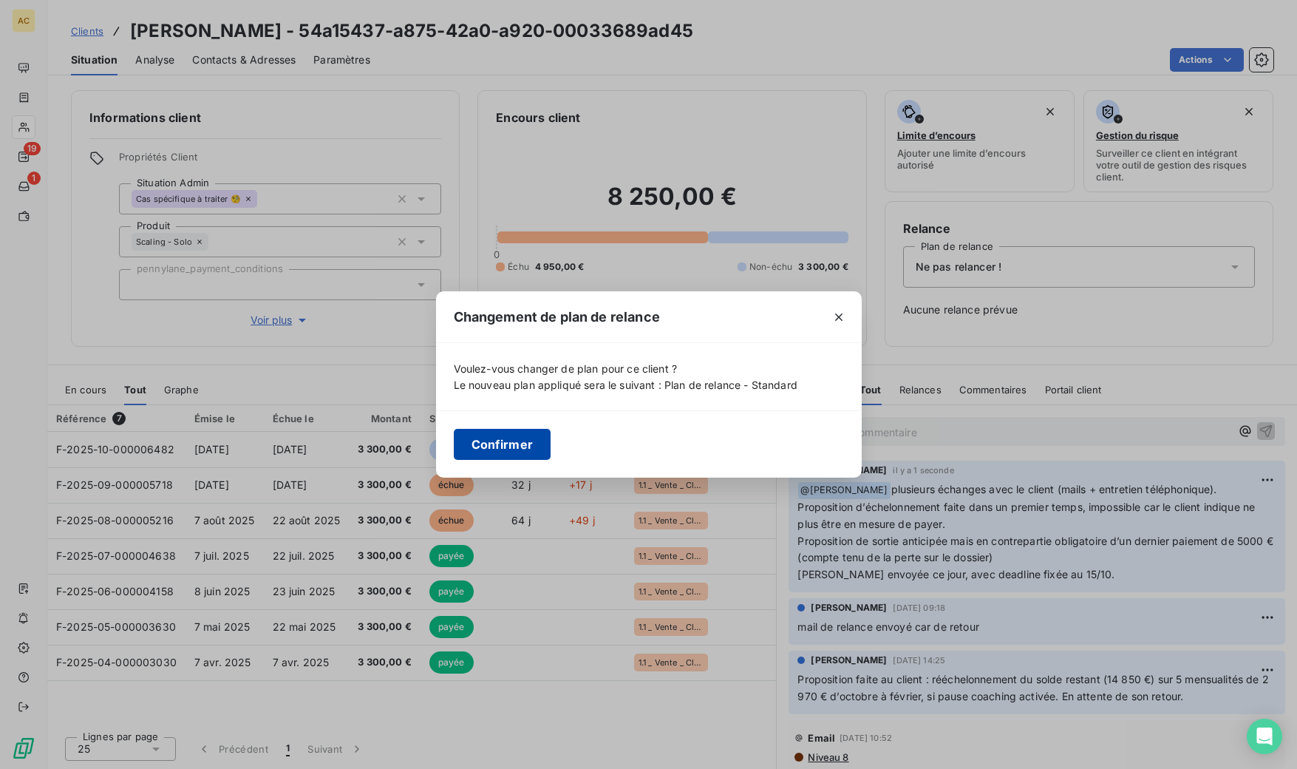
click at [521, 443] on button "Confirmer" at bounding box center [503, 444] width 98 height 31
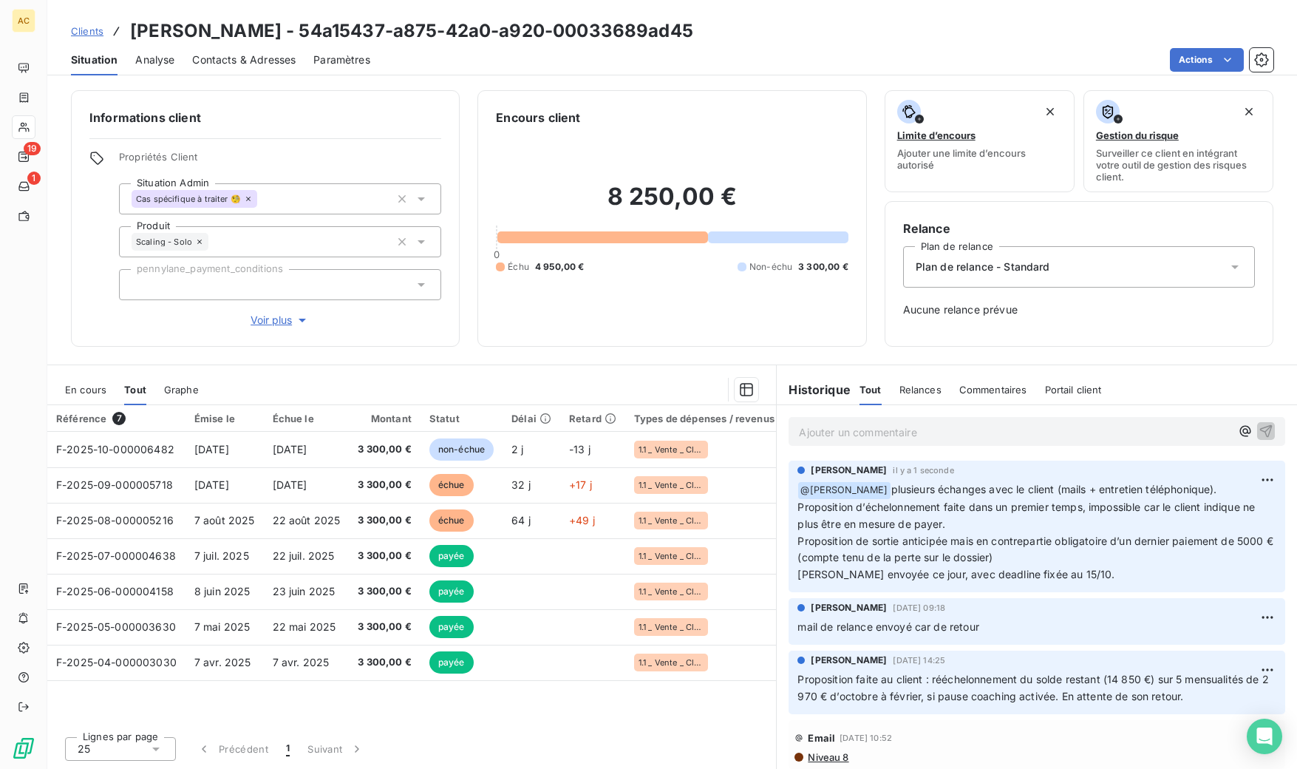
click at [787, 356] on div "Informations client Propriétés Client Situation Admin Cas spécifique à traiter …" at bounding box center [672, 424] width 1250 height 687
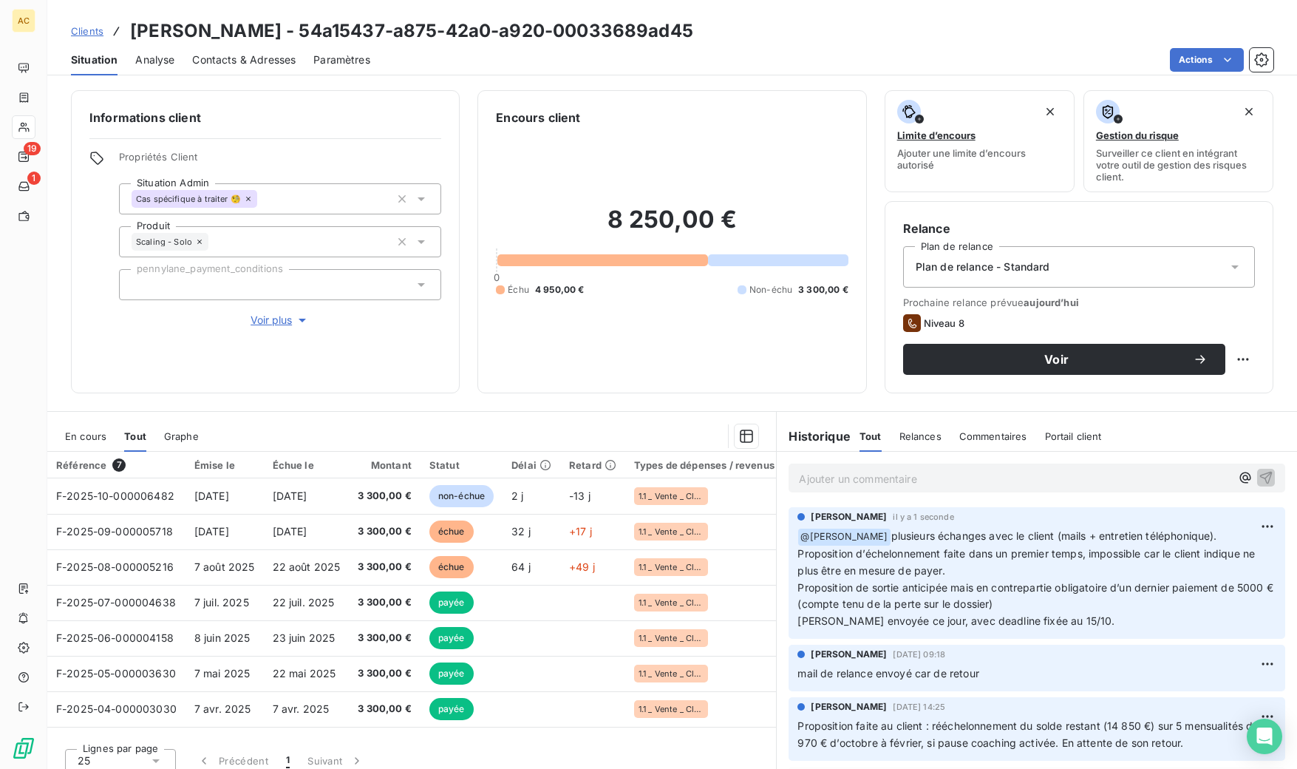
click at [94, 30] on span "Clients" at bounding box center [87, 31] width 33 height 12
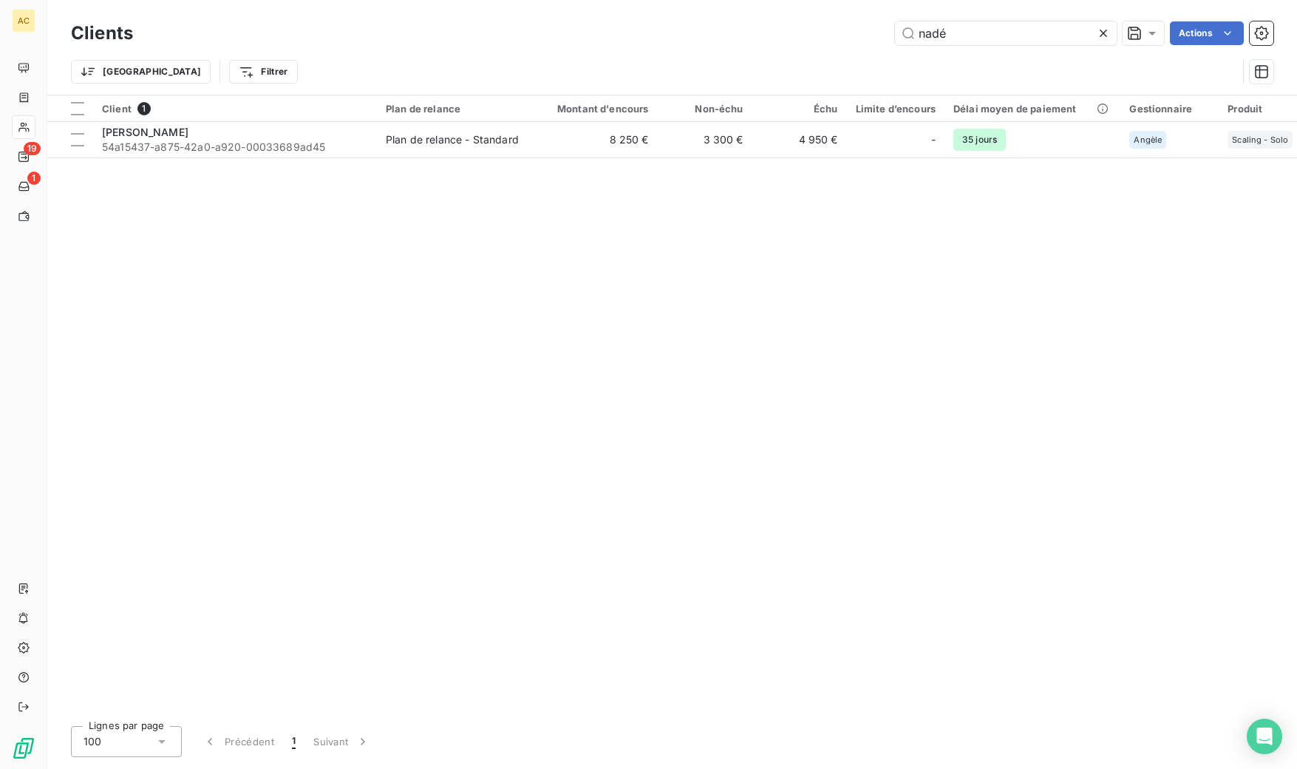
drag, startPoint x: 963, startPoint y: 36, endPoint x: 869, endPoint y: 30, distance: 94.9
click at [869, 30] on div "nadé Actions" at bounding box center [712, 33] width 1123 height 24
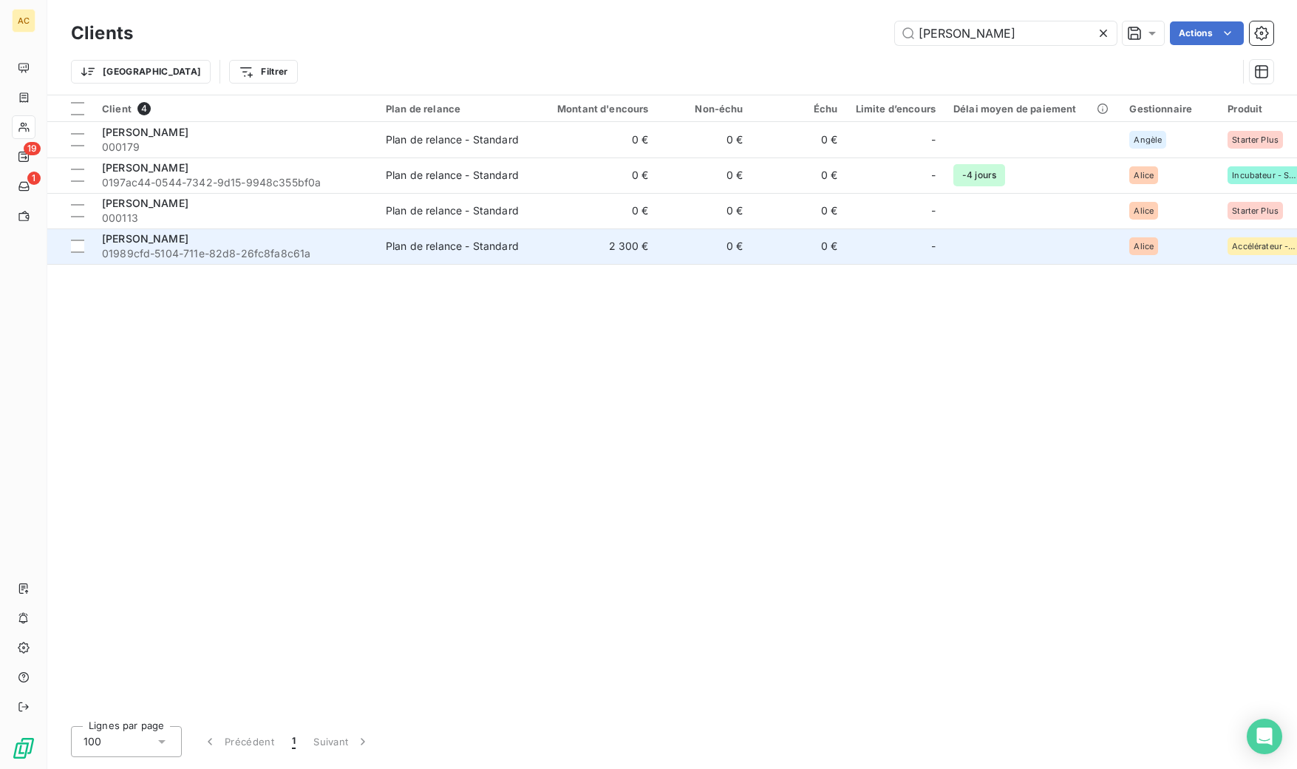
type input "[PERSON_NAME]"
click at [310, 248] on span "01989cfd-5104-711e-82d8-26fc8fa8c61a" at bounding box center [235, 253] width 266 height 15
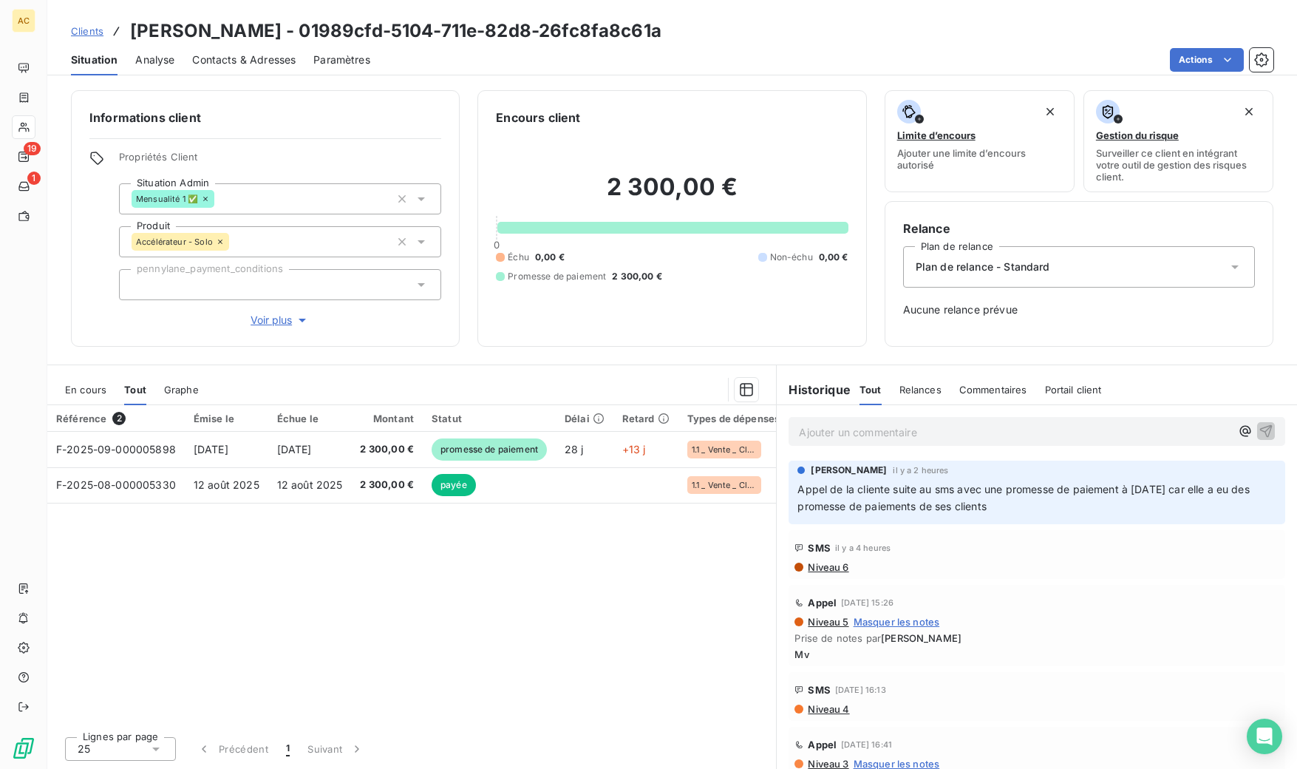
click at [274, 320] on span "Voir plus" at bounding box center [280, 320] width 59 height 15
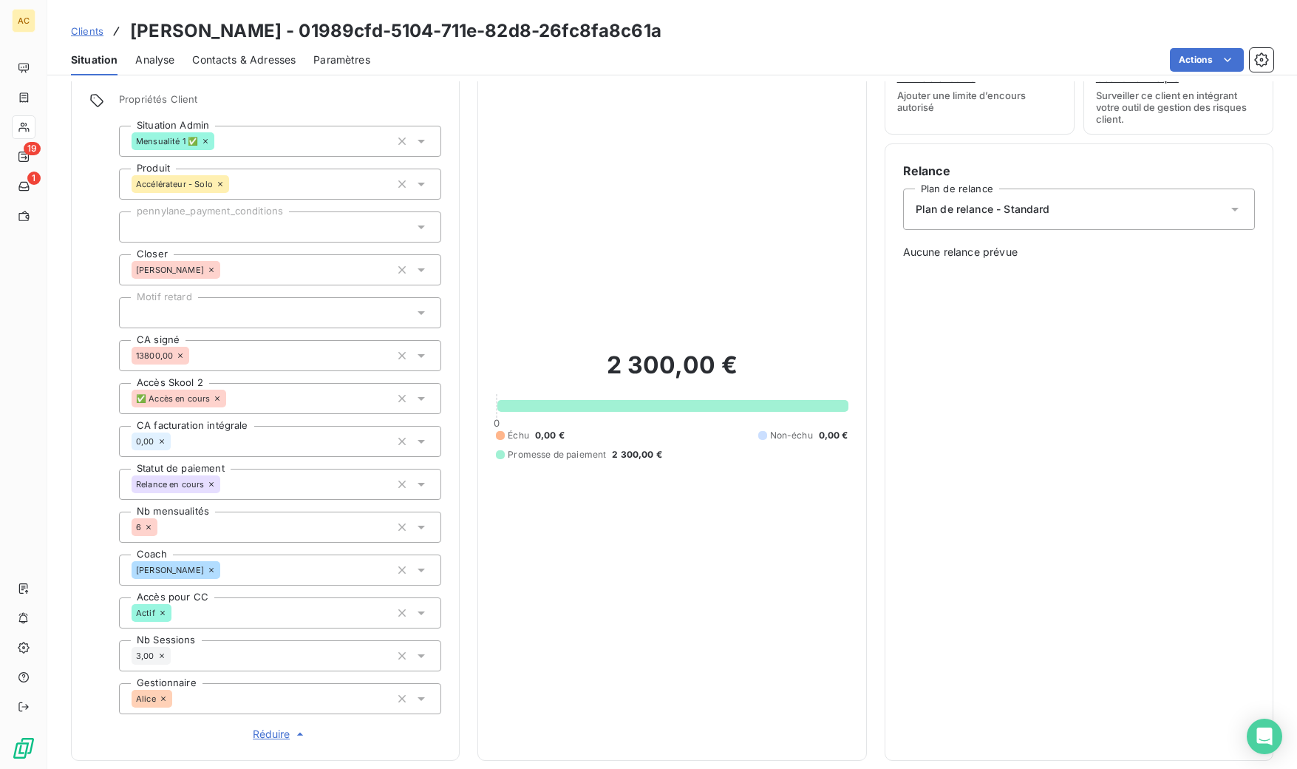
scroll to position [204, 0]
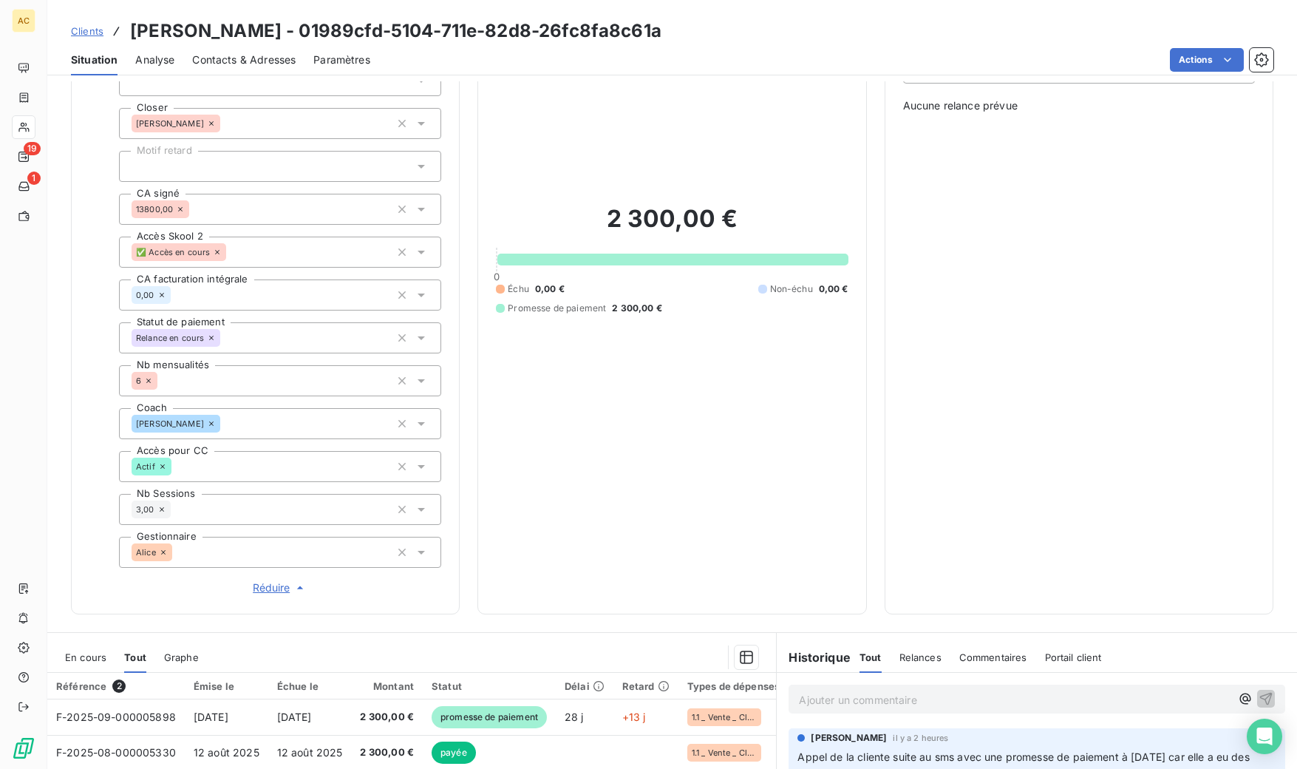
click at [89, 27] on span "Clients" at bounding box center [87, 31] width 33 height 12
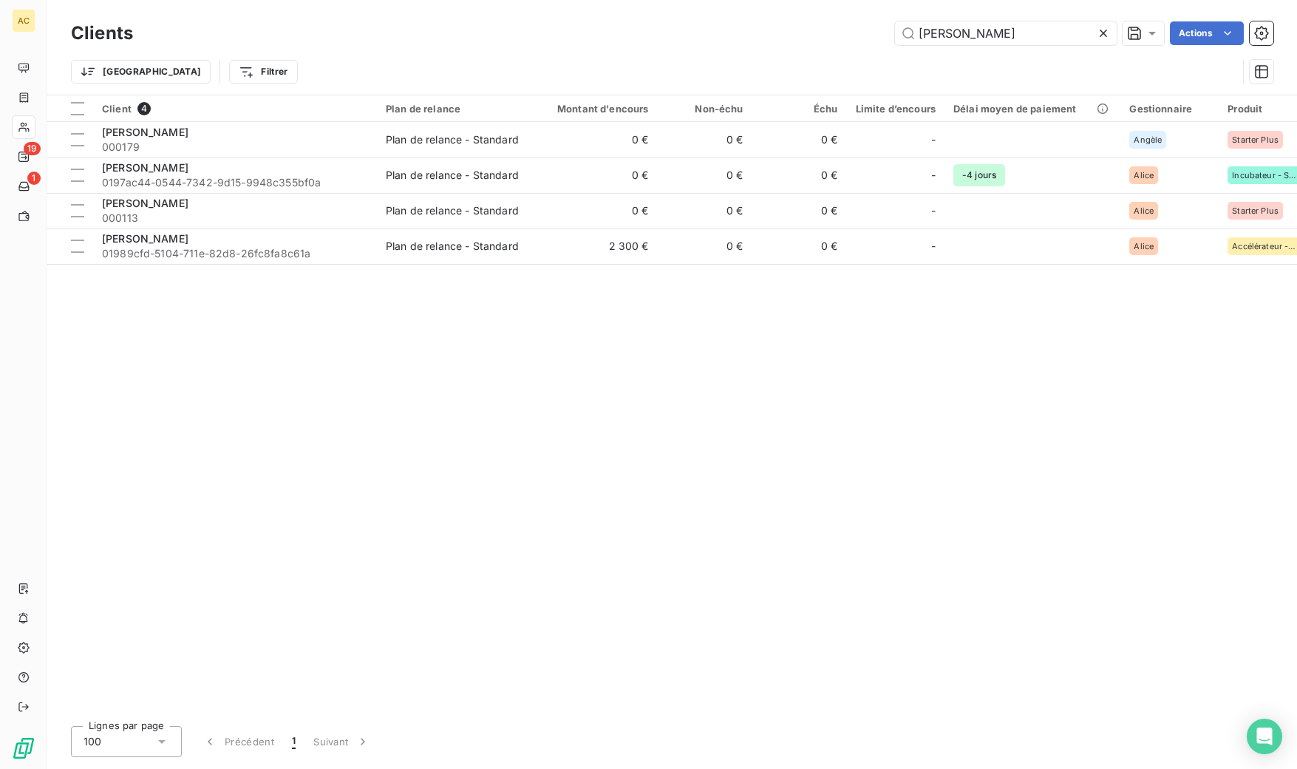
drag, startPoint x: 961, startPoint y: 38, endPoint x: 872, endPoint y: 18, distance: 90.9
click at [872, 18] on div "Clients [PERSON_NAME] Actions" at bounding box center [672, 33] width 1203 height 31
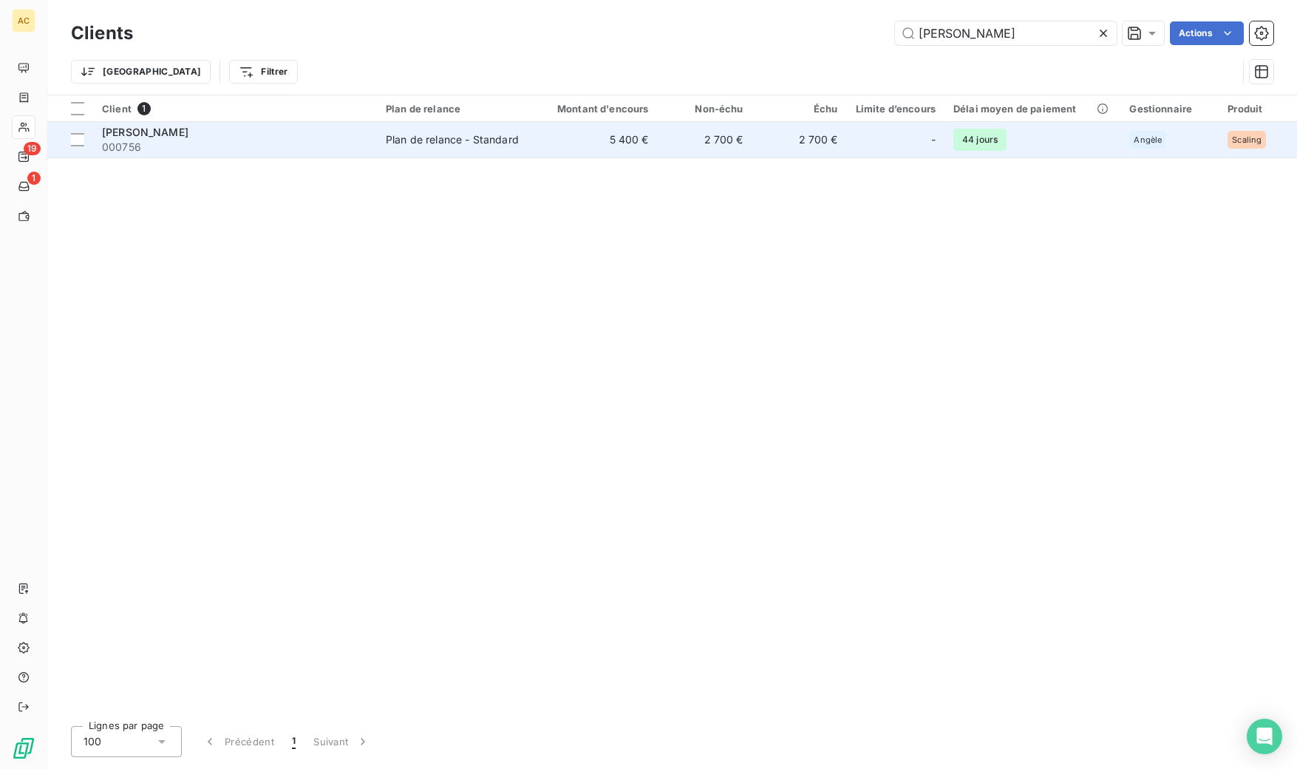
type input "[PERSON_NAME]"
click at [458, 146] on div "Plan de relance - Standard" at bounding box center [452, 139] width 133 height 15
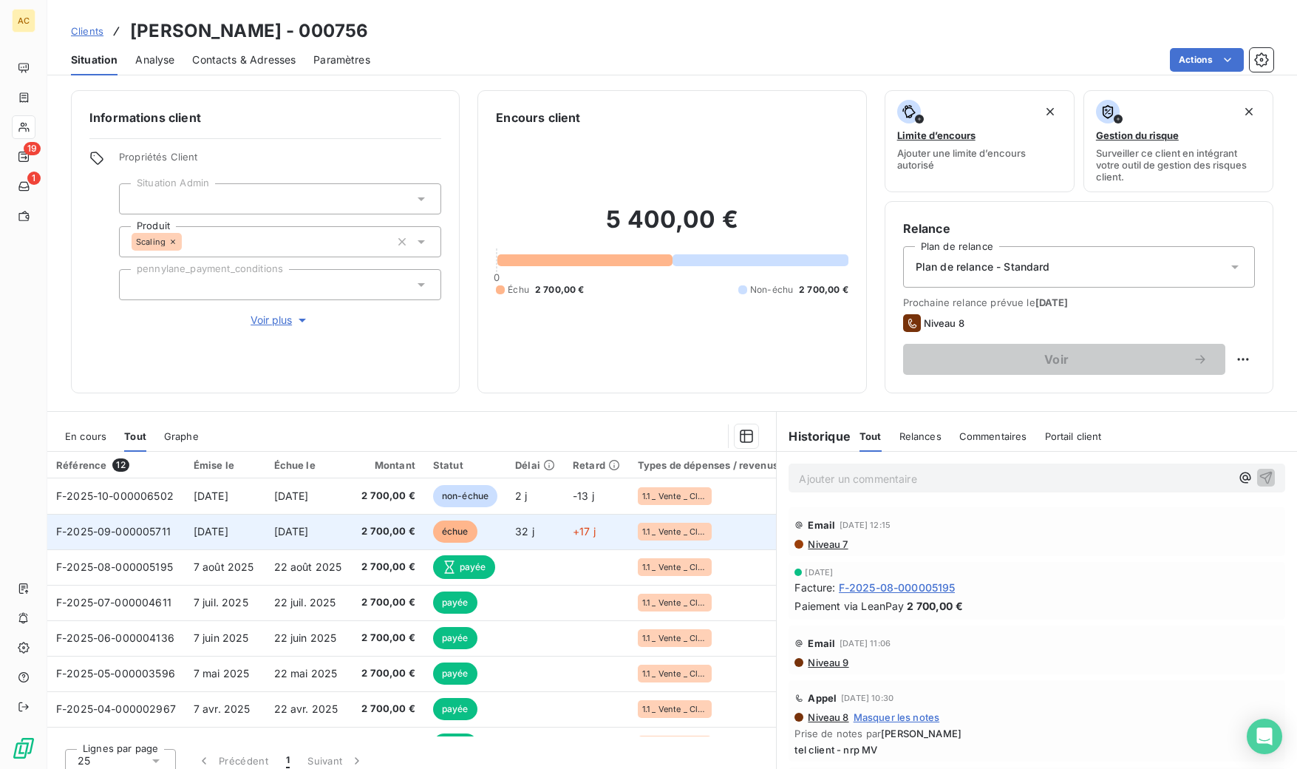
click at [214, 531] on span "[DATE]" at bounding box center [211, 531] width 35 height 13
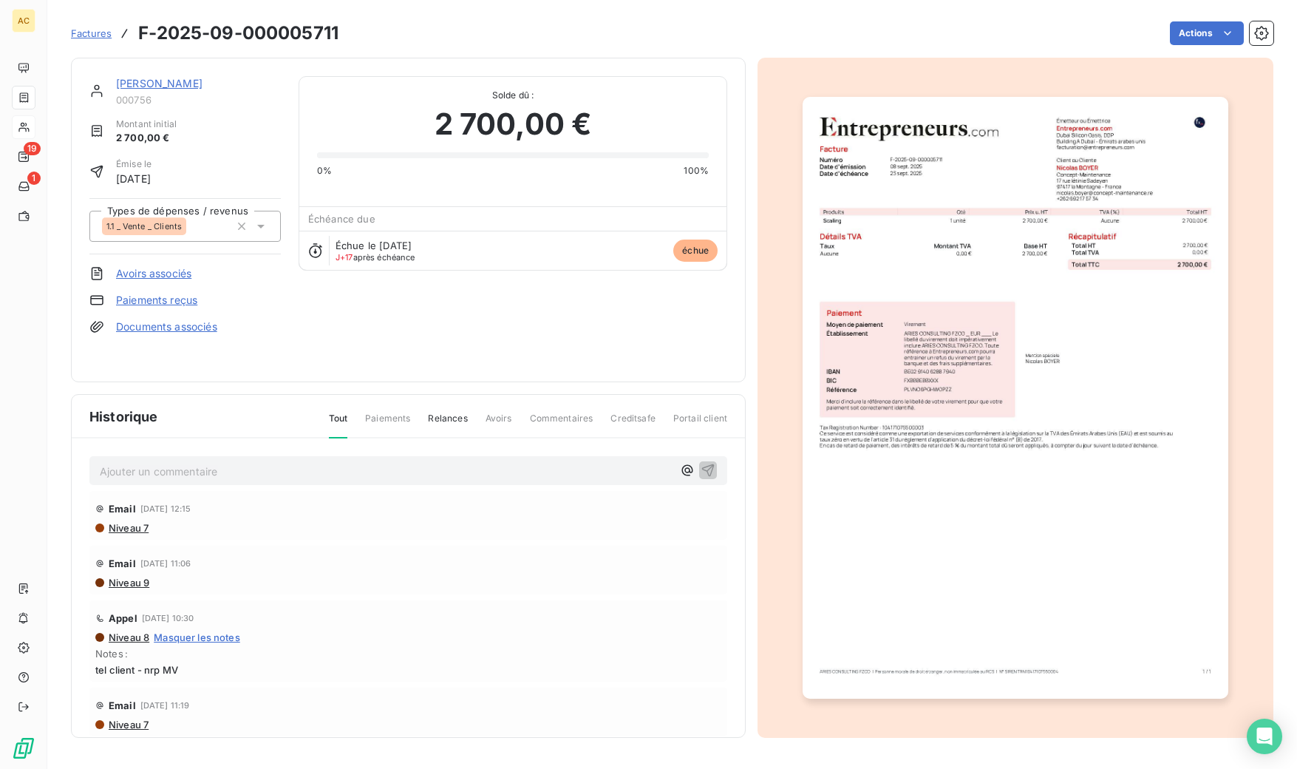
click at [162, 300] on link "Paiements reçus" at bounding box center [156, 300] width 81 height 15
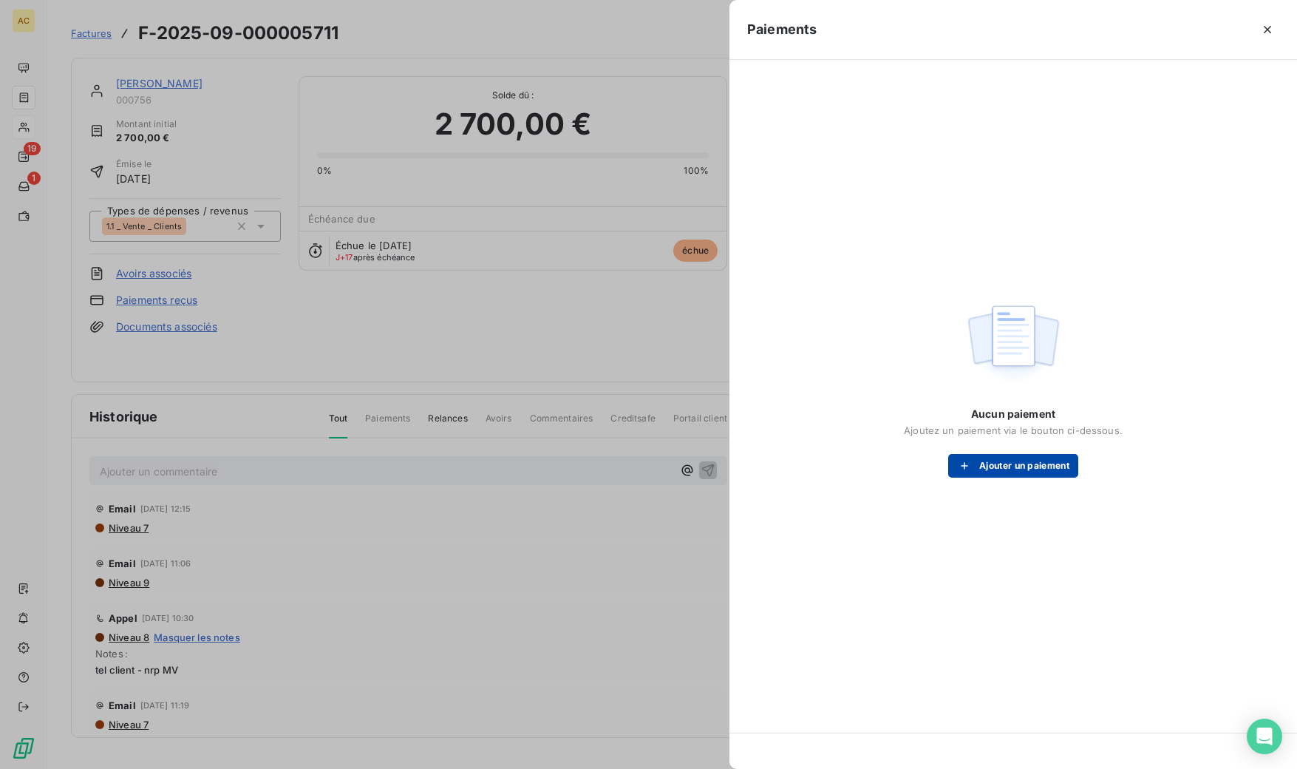
click at [1013, 472] on button "Ajouter un paiement" at bounding box center [1013, 466] width 130 height 24
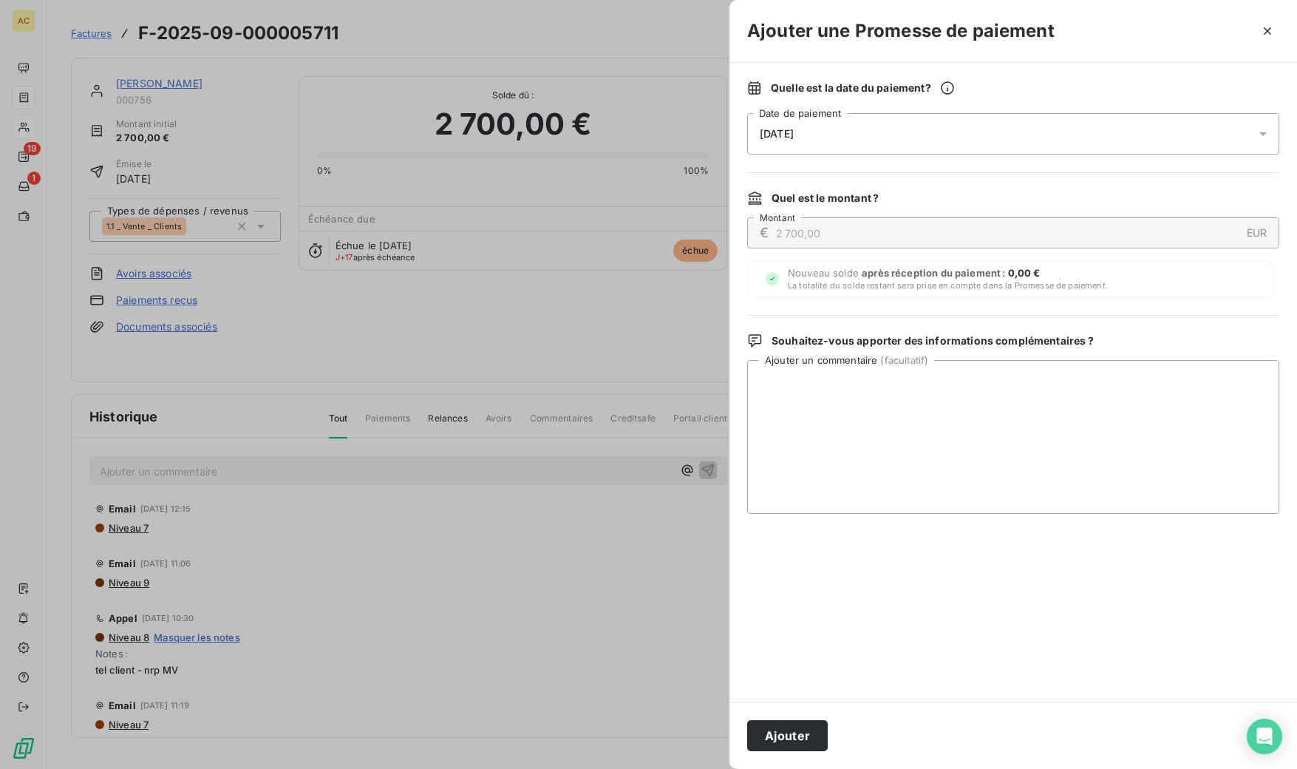
click at [860, 137] on div "[DATE]" at bounding box center [1013, 133] width 532 height 41
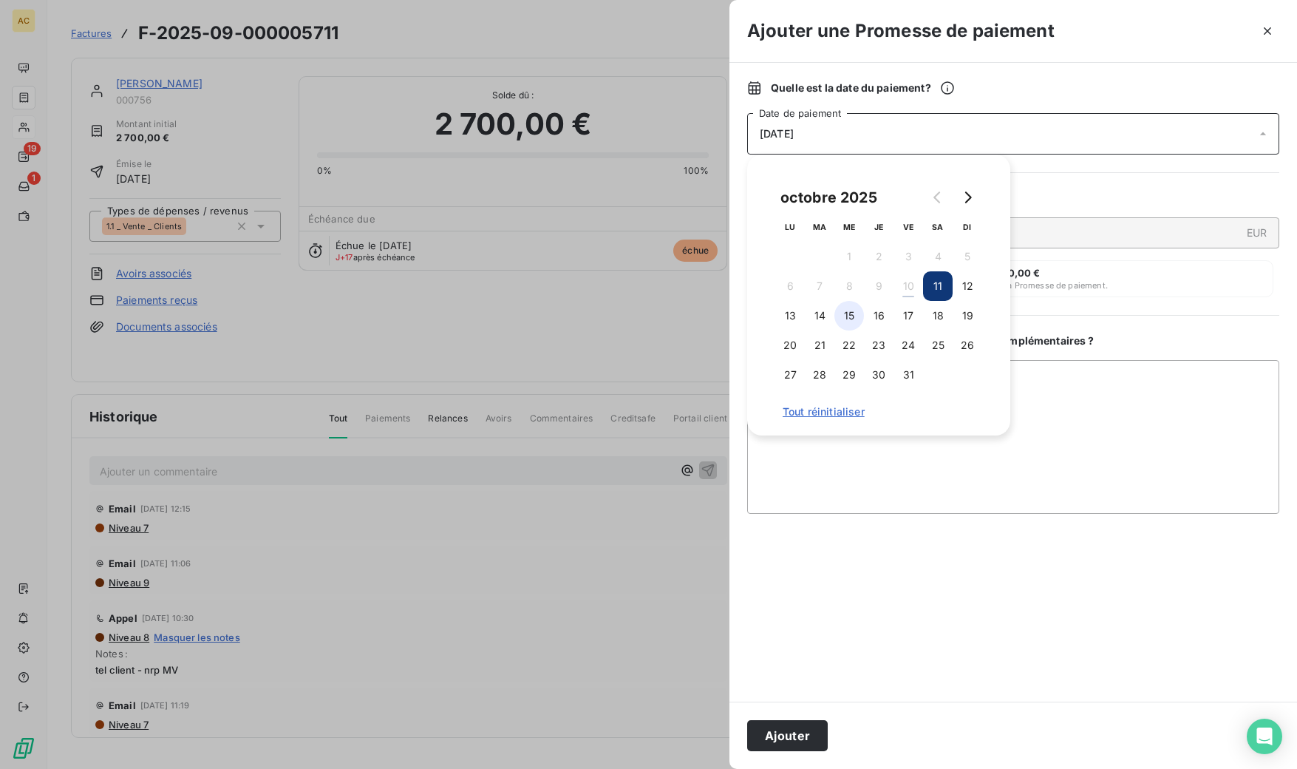
click at [846, 319] on button "15" at bounding box center [850, 316] width 30 height 30
click at [828, 580] on div at bounding box center [1013, 608] width 532 height 152
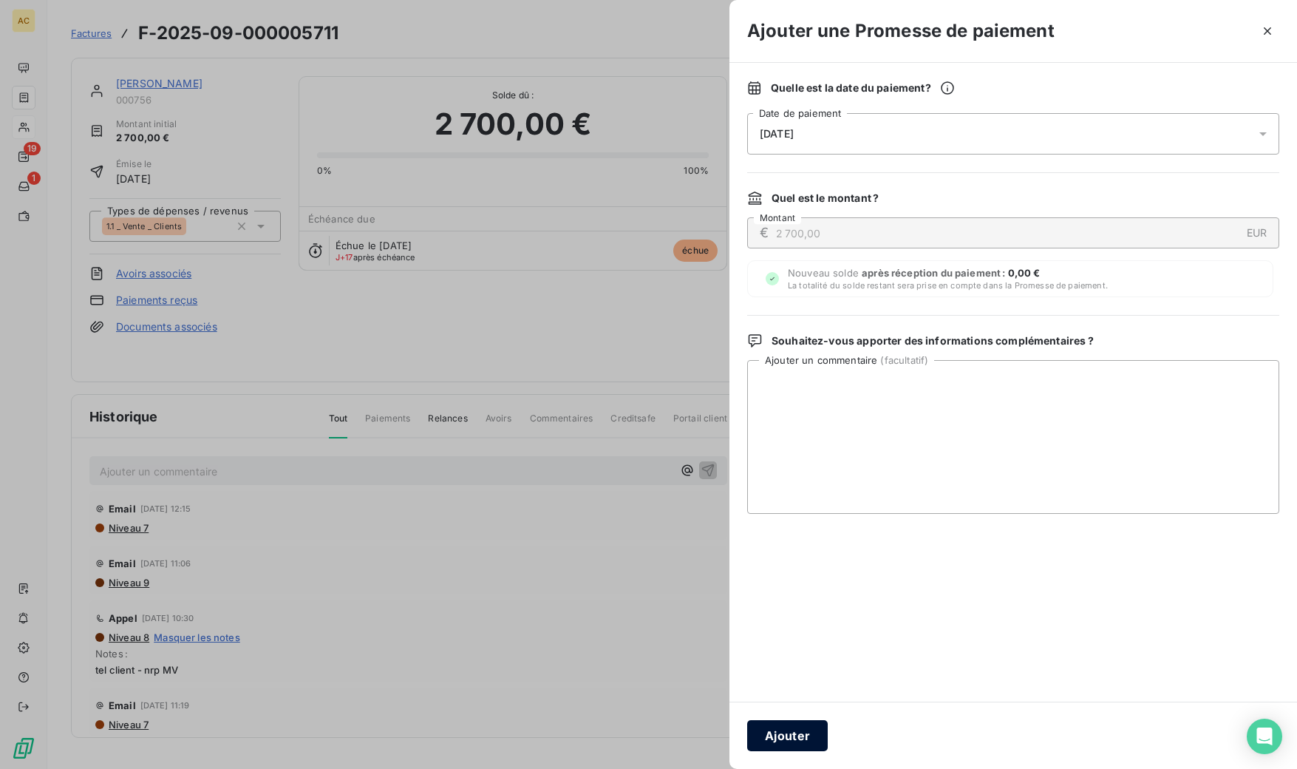
click at [801, 732] on button "Ajouter" at bounding box center [787, 735] width 81 height 31
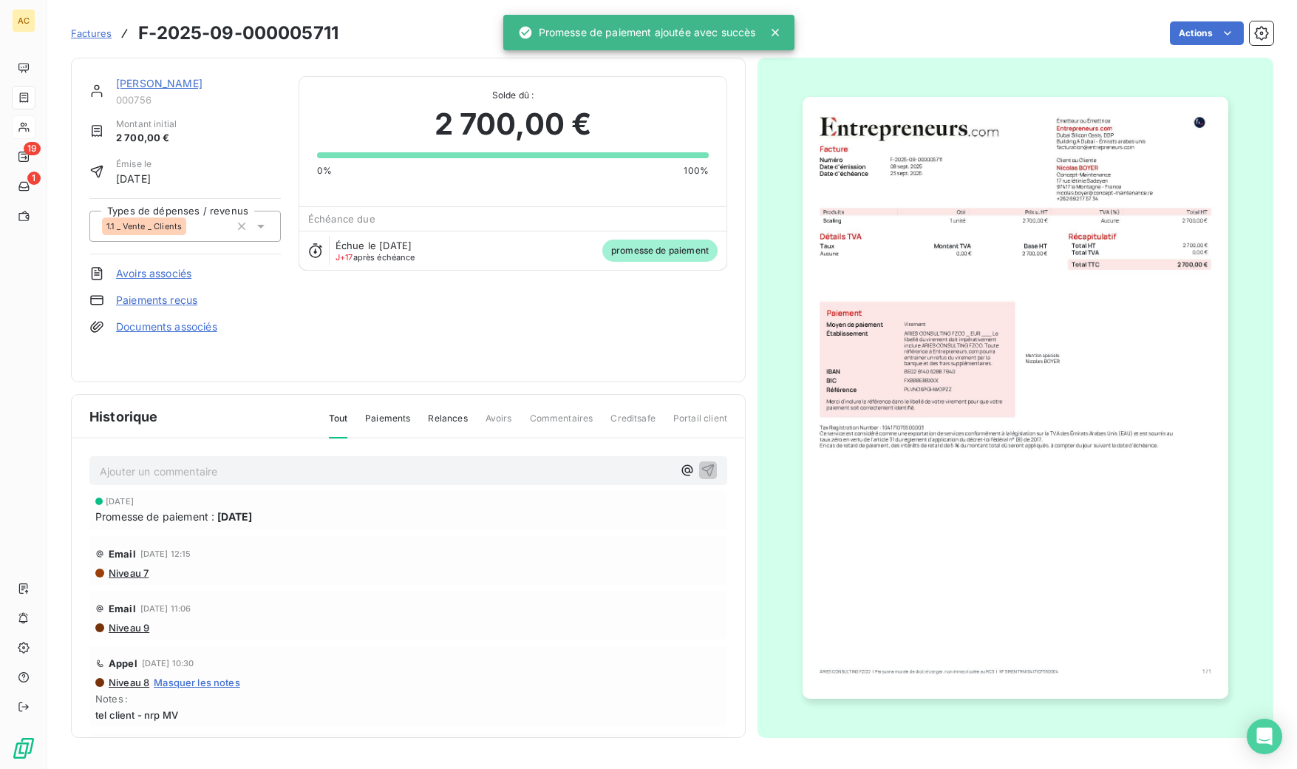
click at [169, 84] on link "[PERSON_NAME]" at bounding box center [159, 83] width 86 height 13
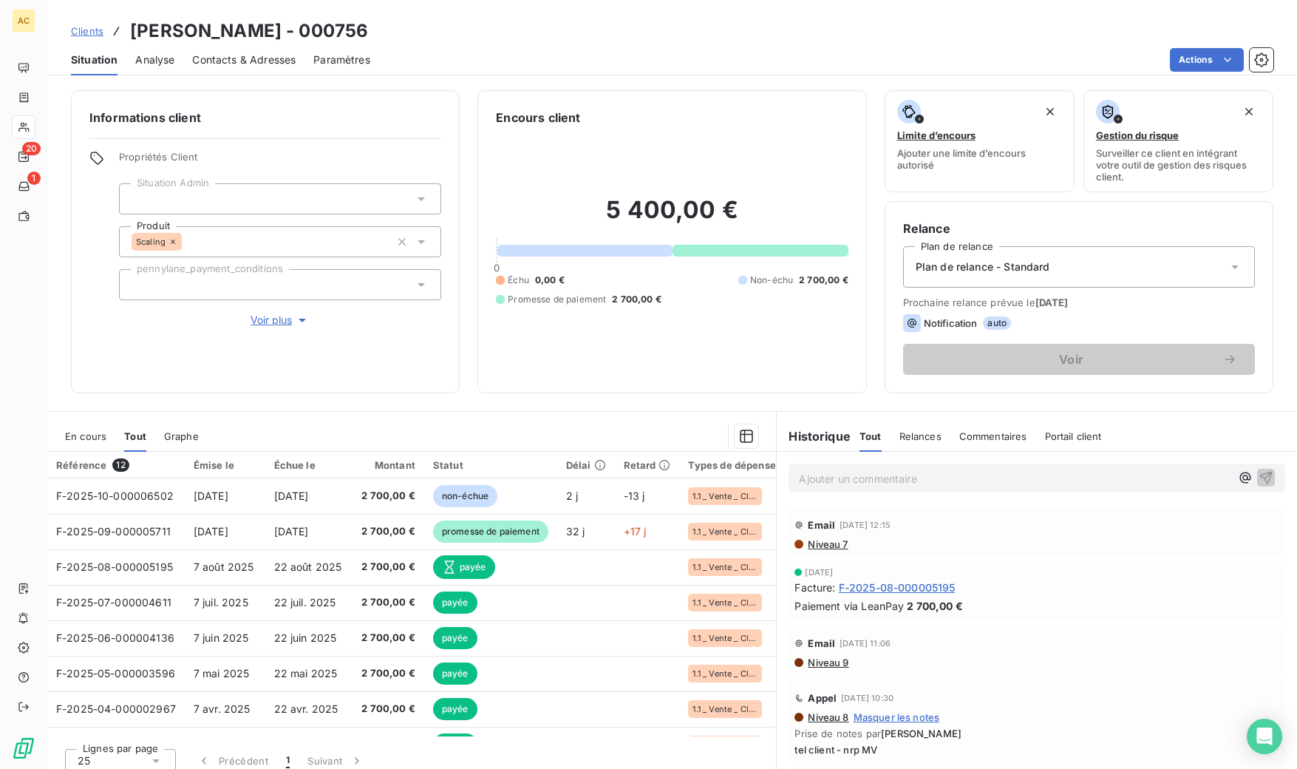
click at [100, 35] on span "Clients" at bounding box center [87, 31] width 33 height 12
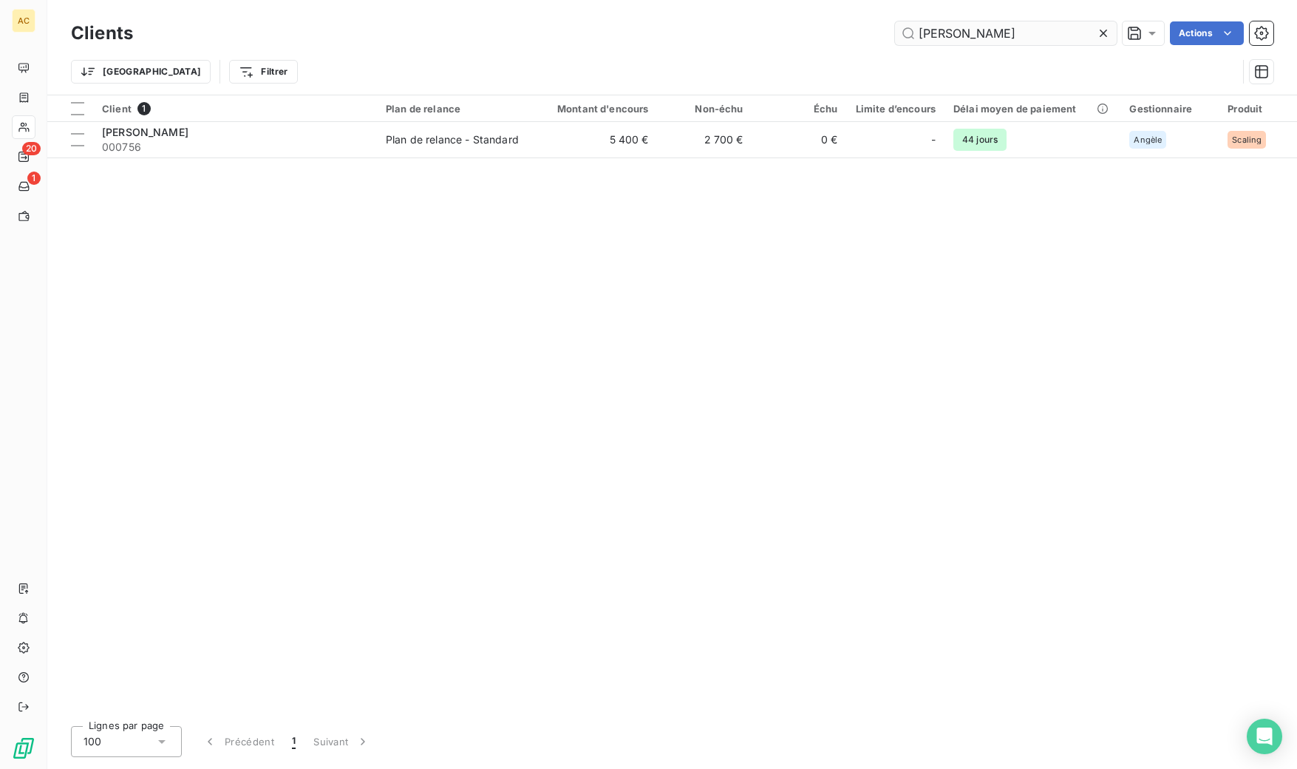
drag, startPoint x: 955, startPoint y: 28, endPoint x: 894, endPoint y: 28, distance: 60.6
click at [895, 28] on input "[PERSON_NAME]" at bounding box center [1006, 33] width 222 height 24
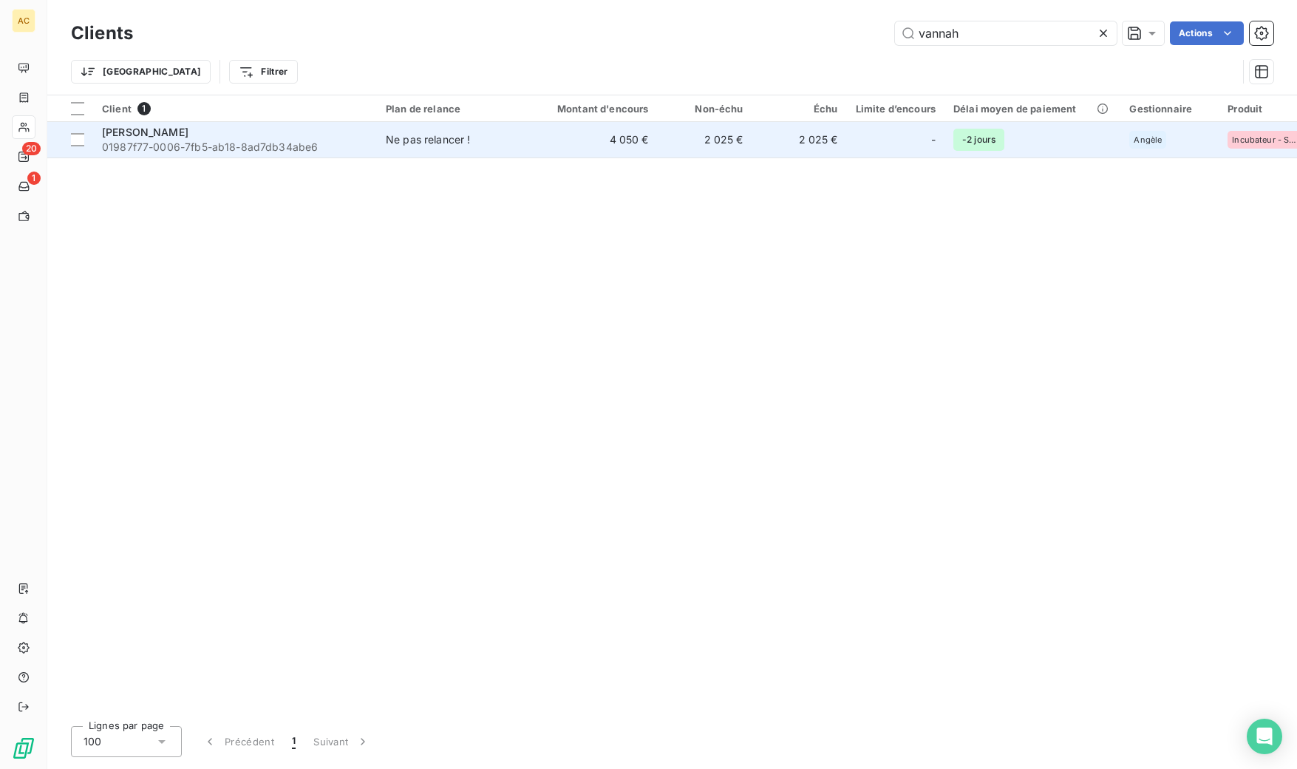
type input "vannah"
click at [514, 141] on span "Ne pas relancer !" at bounding box center [454, 139] width 136 height 15
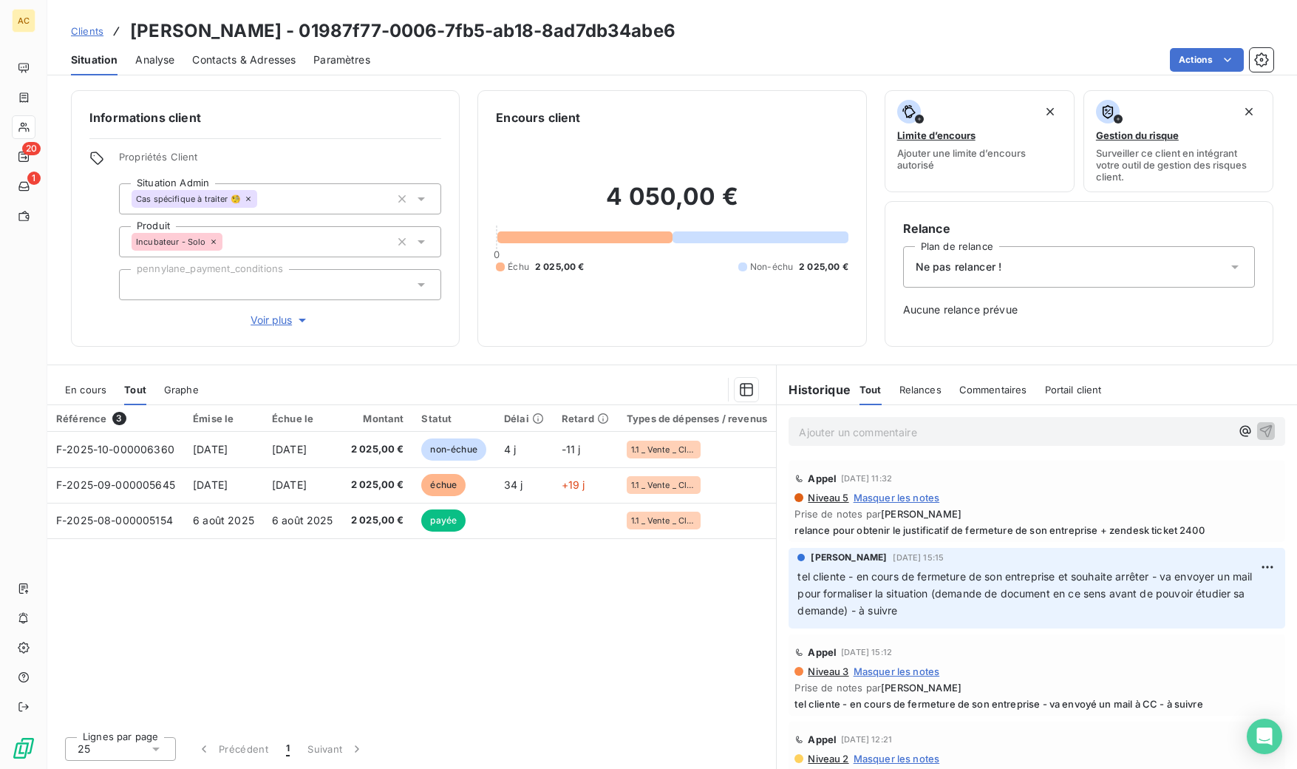
click at [177, 51] on div "Situation Analyse Contacts & Adresses Paramètres Actions" at bounding box center [672, 59] width 1250 height 31
drag, startPoint x: 137, startPoint y: 27, endPoint x: 243, endPoint y: 36, distance: 106.8
click at [248, 37] on h3 "[PERSON_NAME] - 01987f77-0006-7fb5-ab18-8ad7db34abe6" at bounding box center [403, 31] width 546 height 27
click at [140, 42] on h3 "[PERSON_NAME] - 01987f77-0006-7fb5-ab18-8ad7db34abe6" at bounding box center [403, 31] width 546 height 27
drag, startPoint x: 140, startPoint y: 36, endPoint x: 194, endPoint y: 33, distance: 53.4
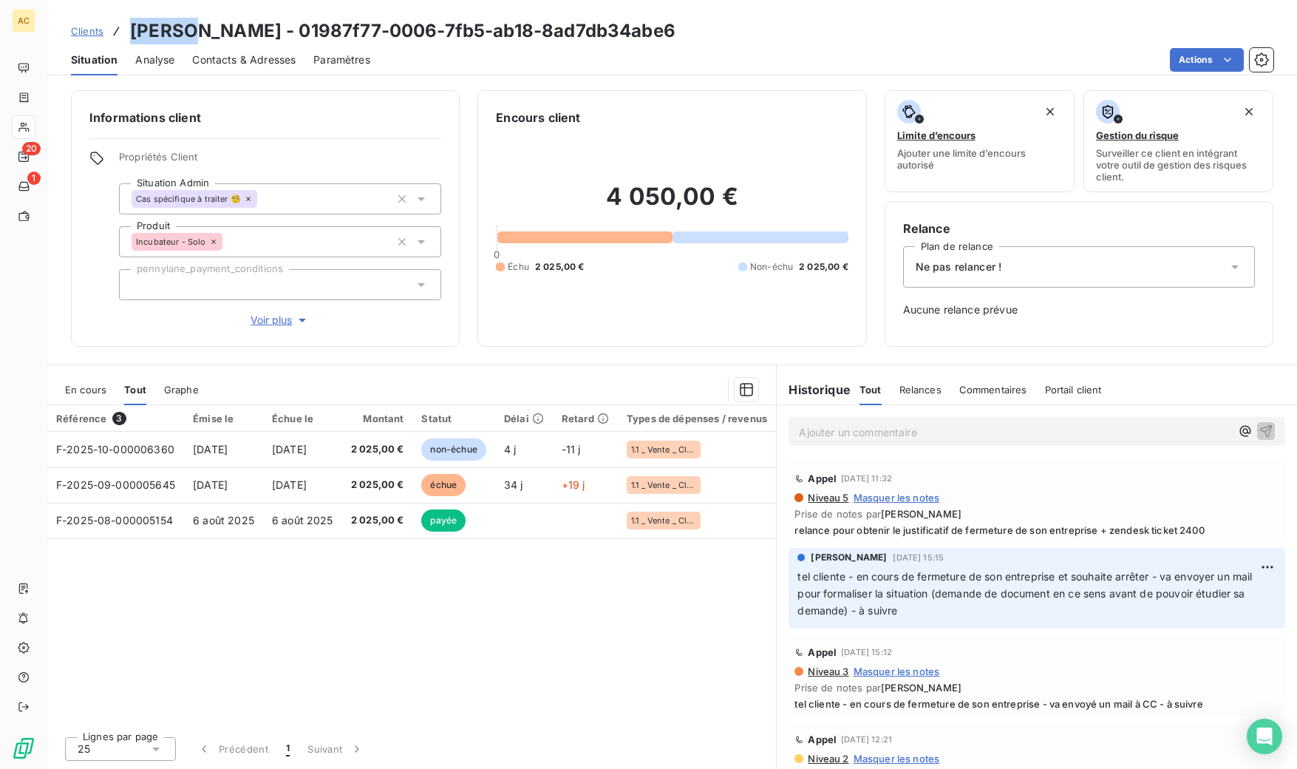
click at [194, 33] on h3 "[PERSON_NAME] - 01987f77-0006-7fb5-ab18-8ad7db34abe6" at bounding box center [403, 31] width 546 height 27
click at [864, 432] on p "Ajouter un commentaire ﻿" at bounding box center [1015, 432] width 432 height 18
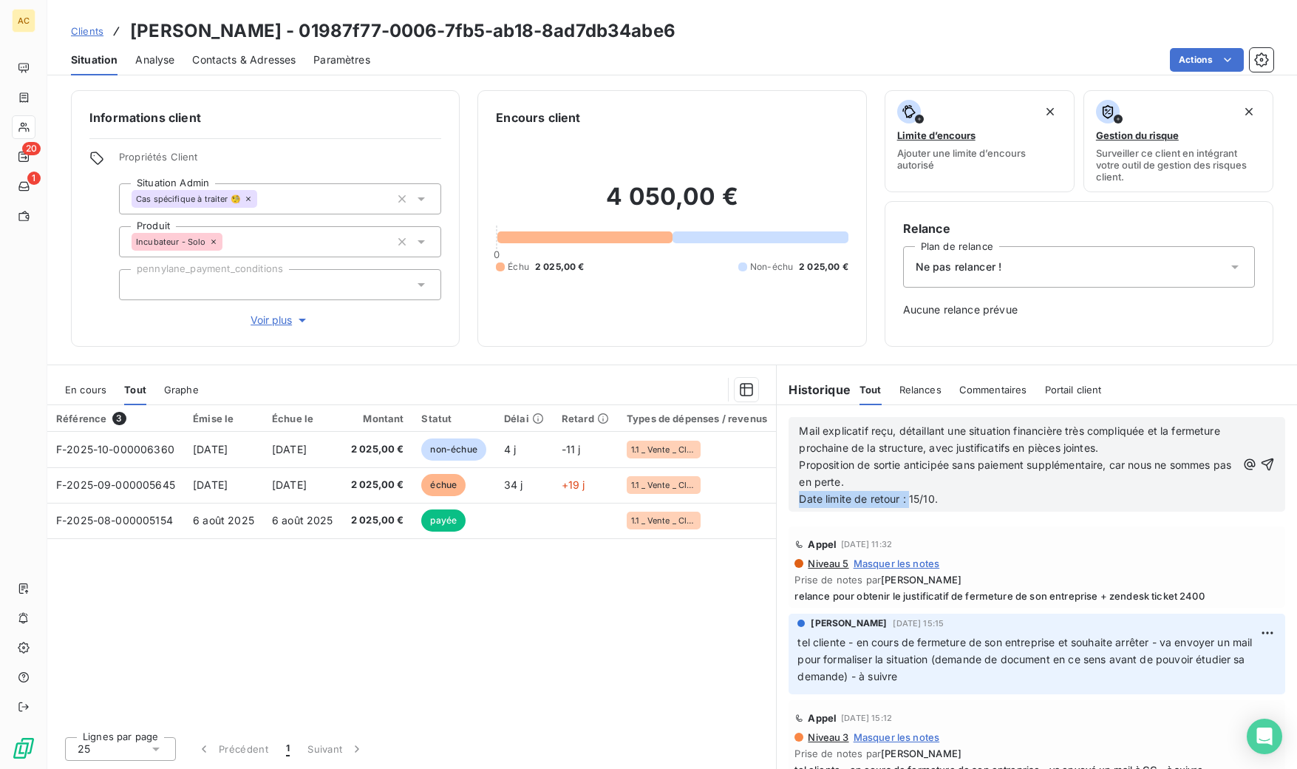
drag, startPoint x: 909, startPoint y: 502, endPoint x: 797, endPoint y: 503, distance: 111.6
click at [797, 503] on div "Mail explicatif reçu, détaillant une situation financière très compliquée et la…" at bounding box center [1037, 464] width 497 height 95
click at [1262, 462] on icon "button" at bounding box center [1268, 464] width 13 height 13
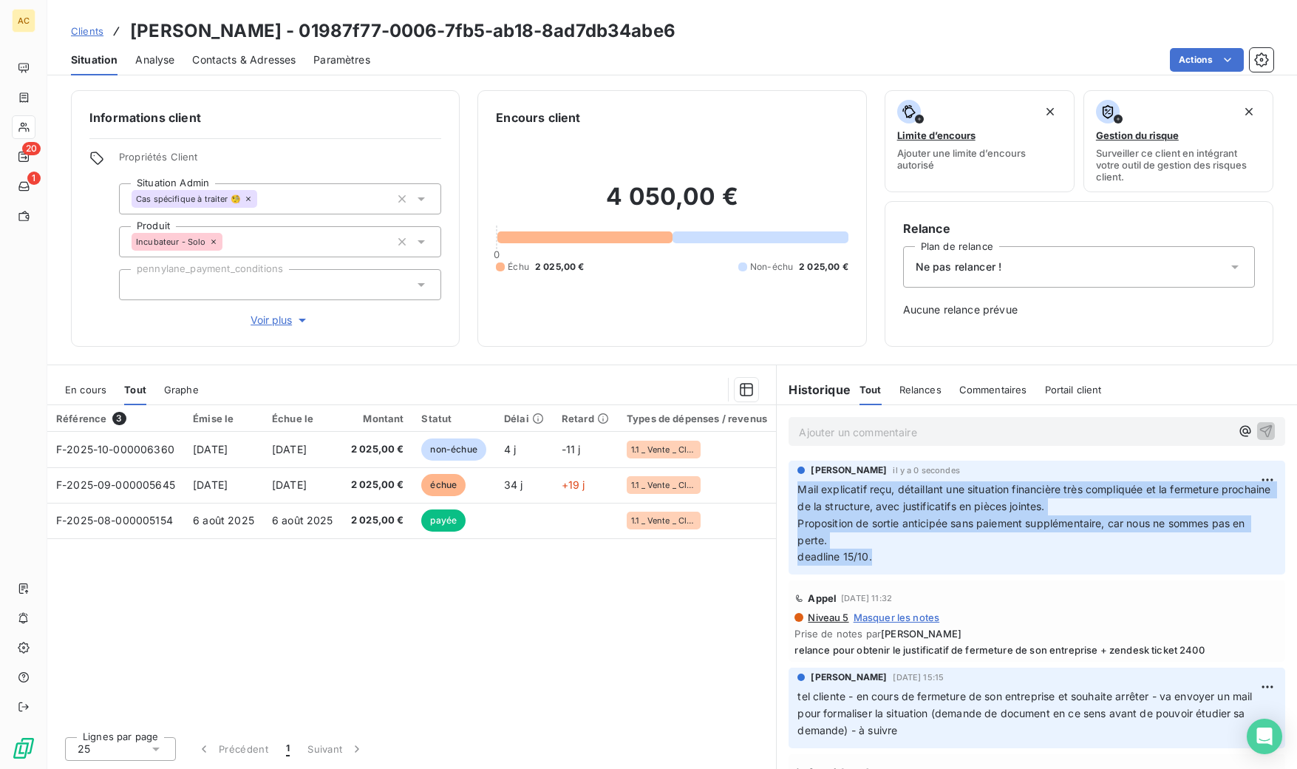
drag, startPoint x: 838, startPoint y: 560, endPoint x: 789, endPoint y: 485, distance: 88.8
click at [789, 485] on div "[PERSON_NAME] il y a 0 secondes Mail explicatif reçu, détaillant une situation …" at bounding box center [1037, 518] width 497 height 114
click at [228, 70] on div "Contacts & Adresses" at bounding box center [243, 59] width 103 height 31
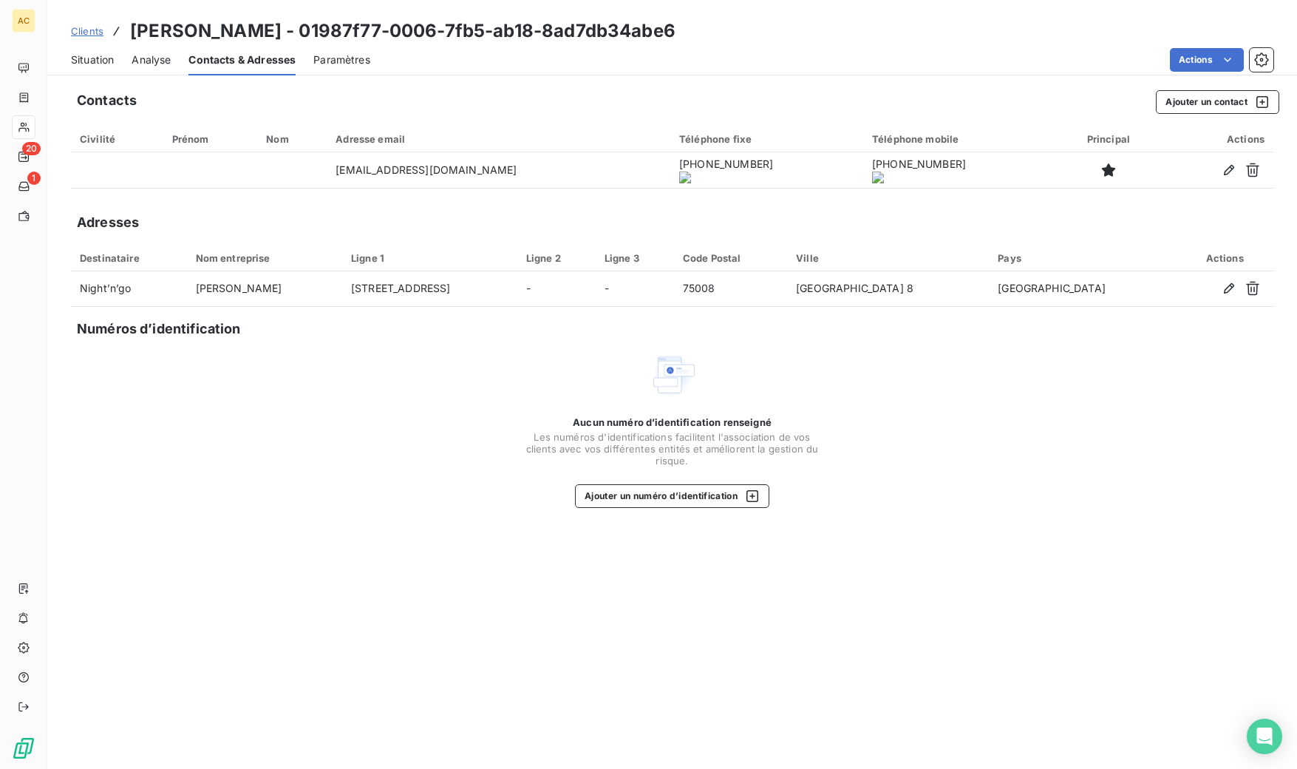
click at [89, 28] on span "Clients" at bounding box center [87, 31] width 33 height 12
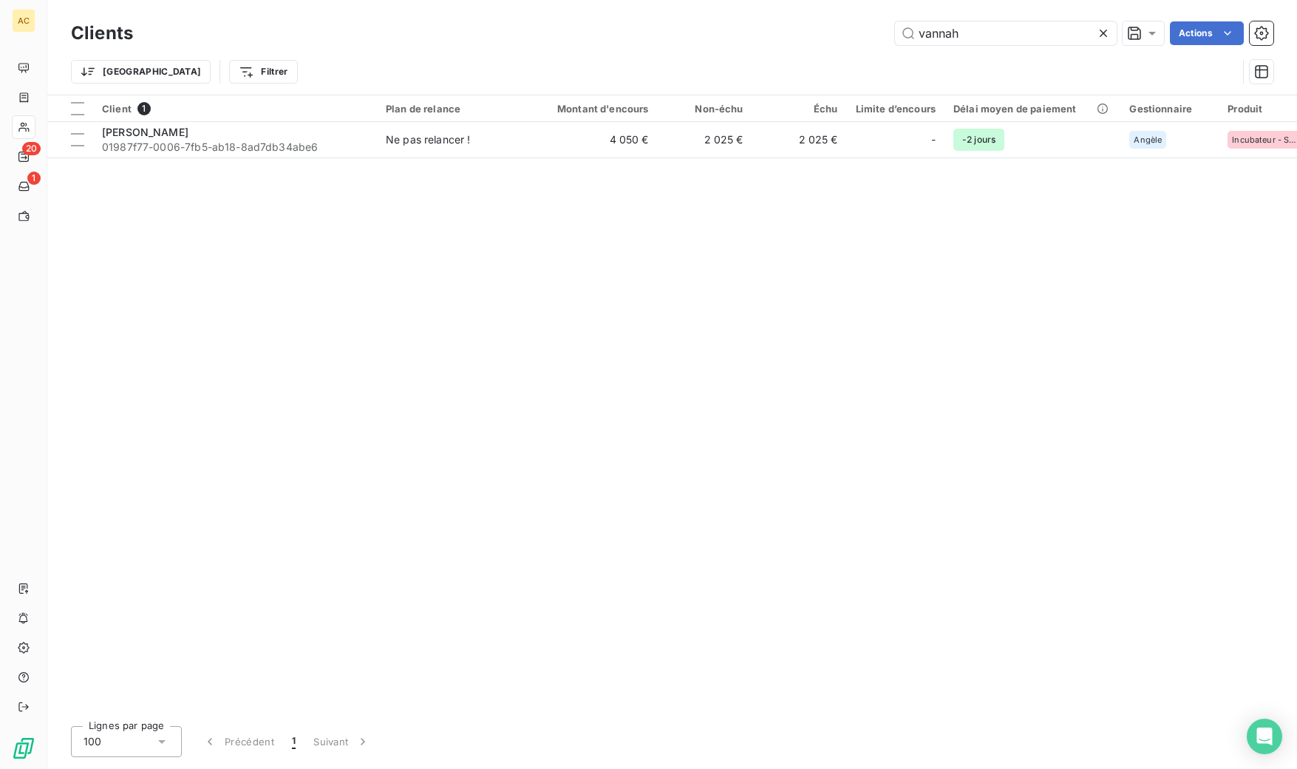
drag, startPoint x: 955, startPoint y: 35, endPoint x: 884, endPoint y: 35, distance: 71.0
click at [884, 35] on div "vannah Actions" at bounding box center [712, 33] width 1123 height 24
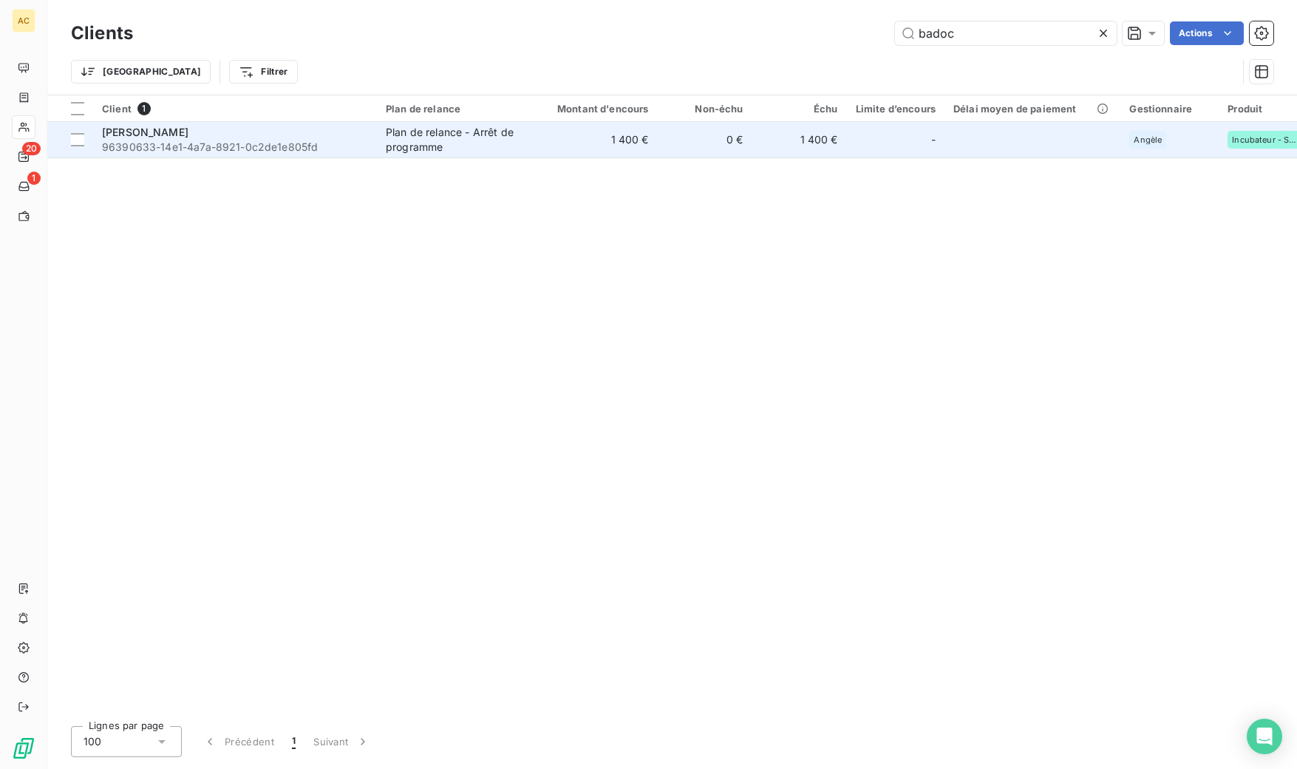
type input "badoc"
click at [360, 141] on span "96390633-14e1-4a7a-8921-0c2de1e805fd" at bounding box center [235, 147] width 266 height 15
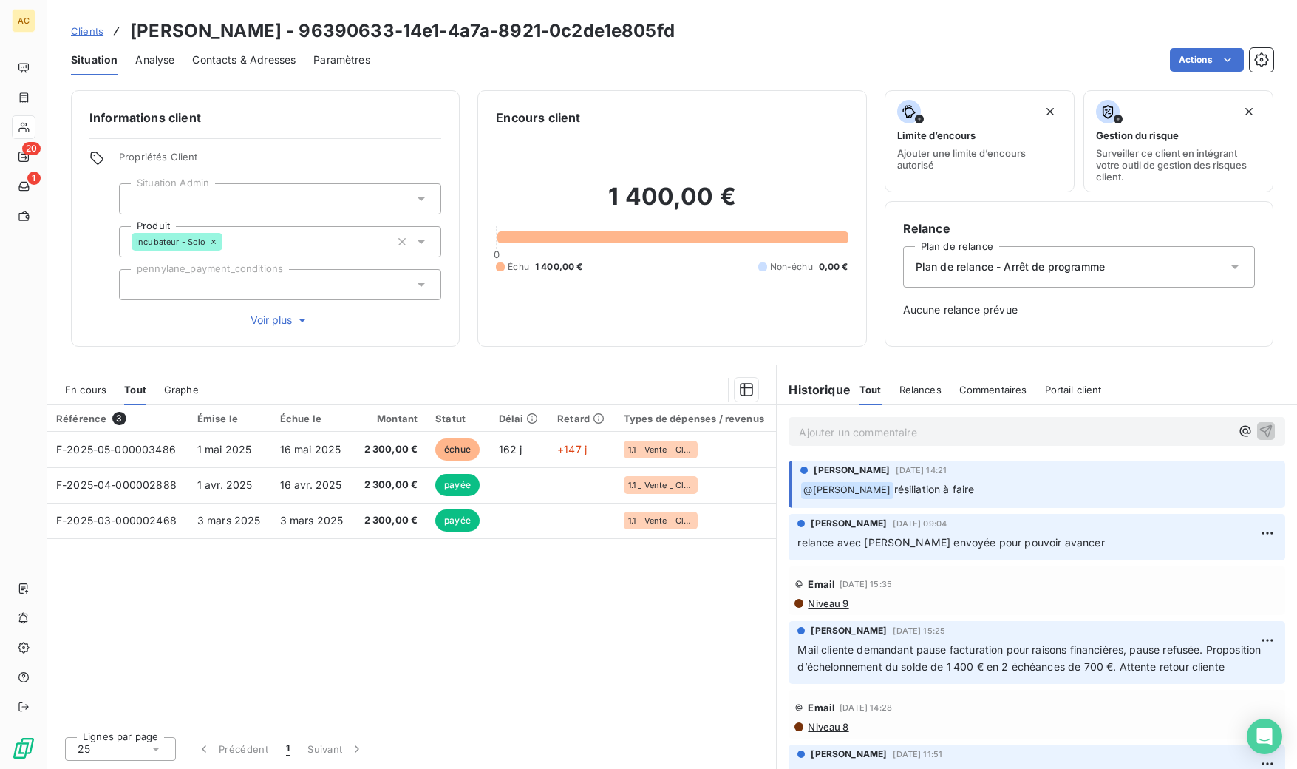
click at [84, 33] on span "Clients" at bounding box center [87, 31] width 33 height 12
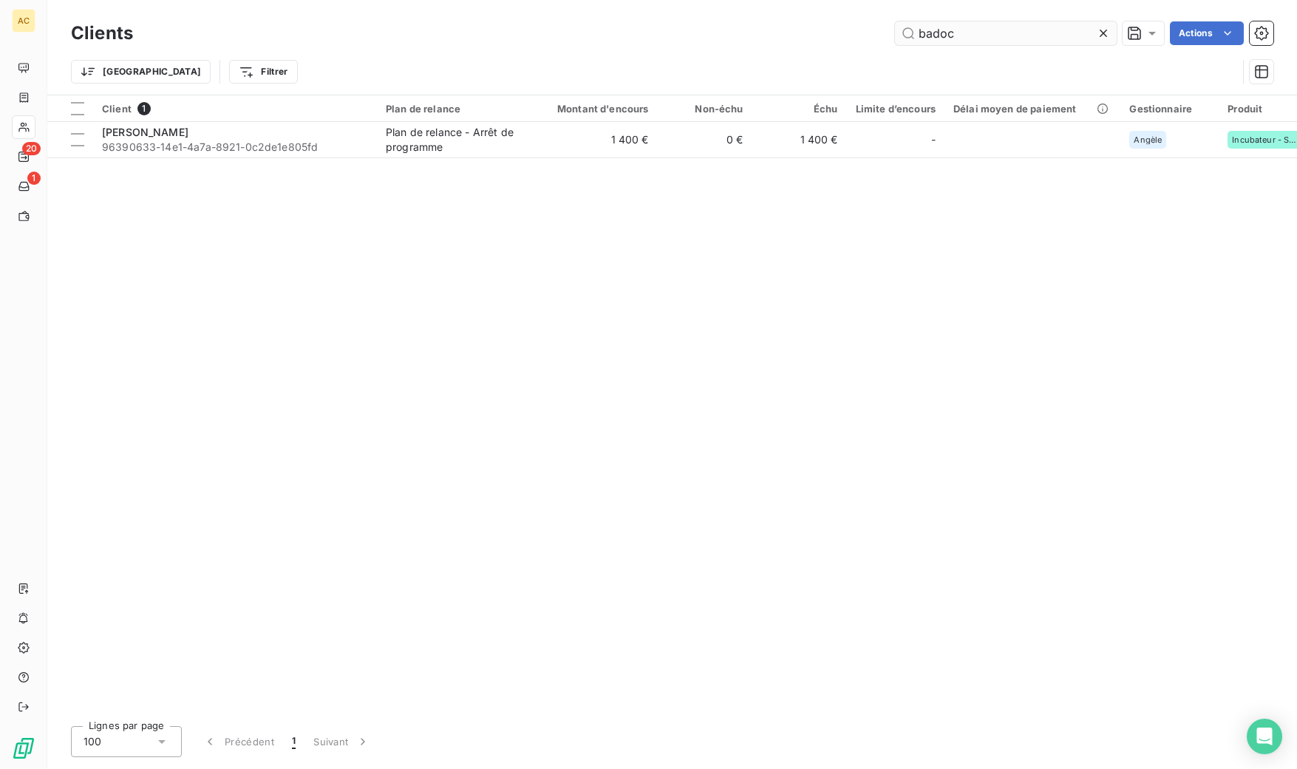
drag, startPoint x: 941, startPoint y: 35, endPoint x: 897, endPoint y: 29, distance: 44.7
click at [897, 29] on input "badoc" at bounding box center [1006, 33] width 222 height 24
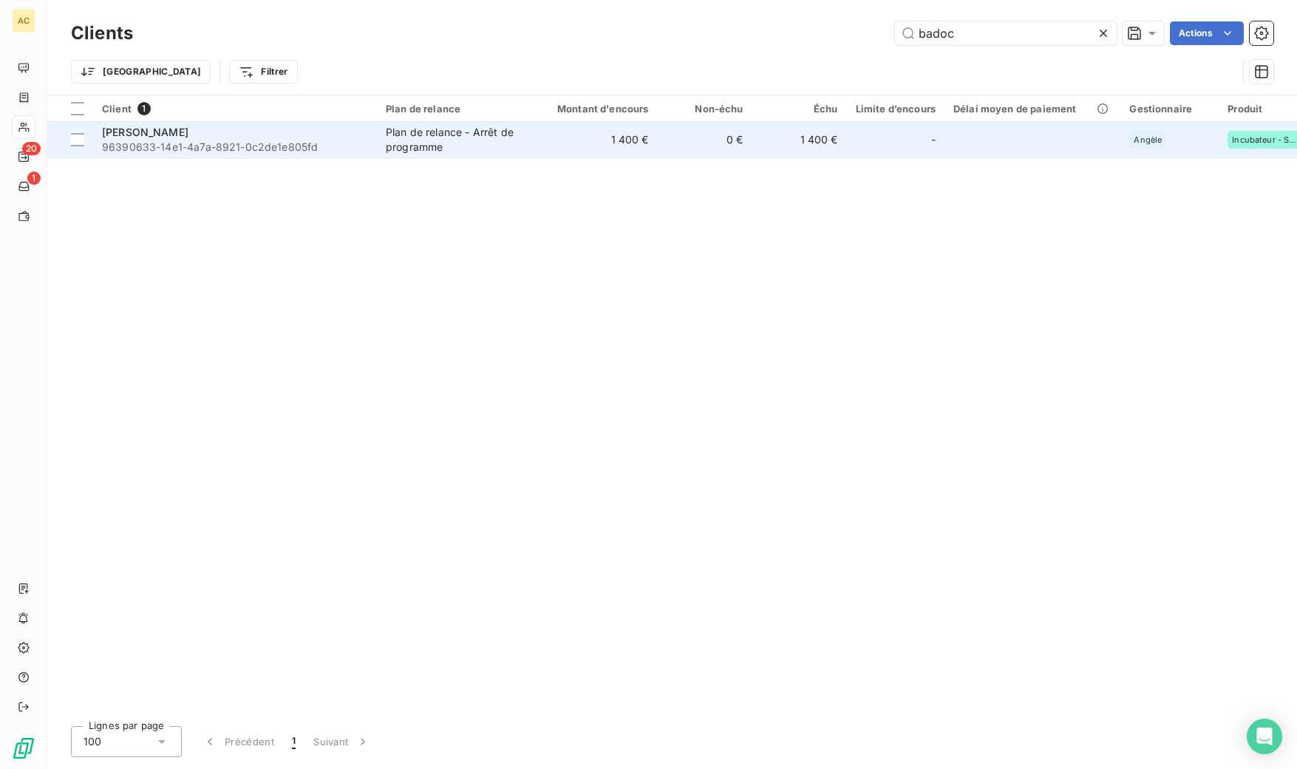
click at [240, 140] on span "96390633-14e1-4a7a-8921-0c2de1e805fd" at bounding box center [235, 147] width 266 height 15
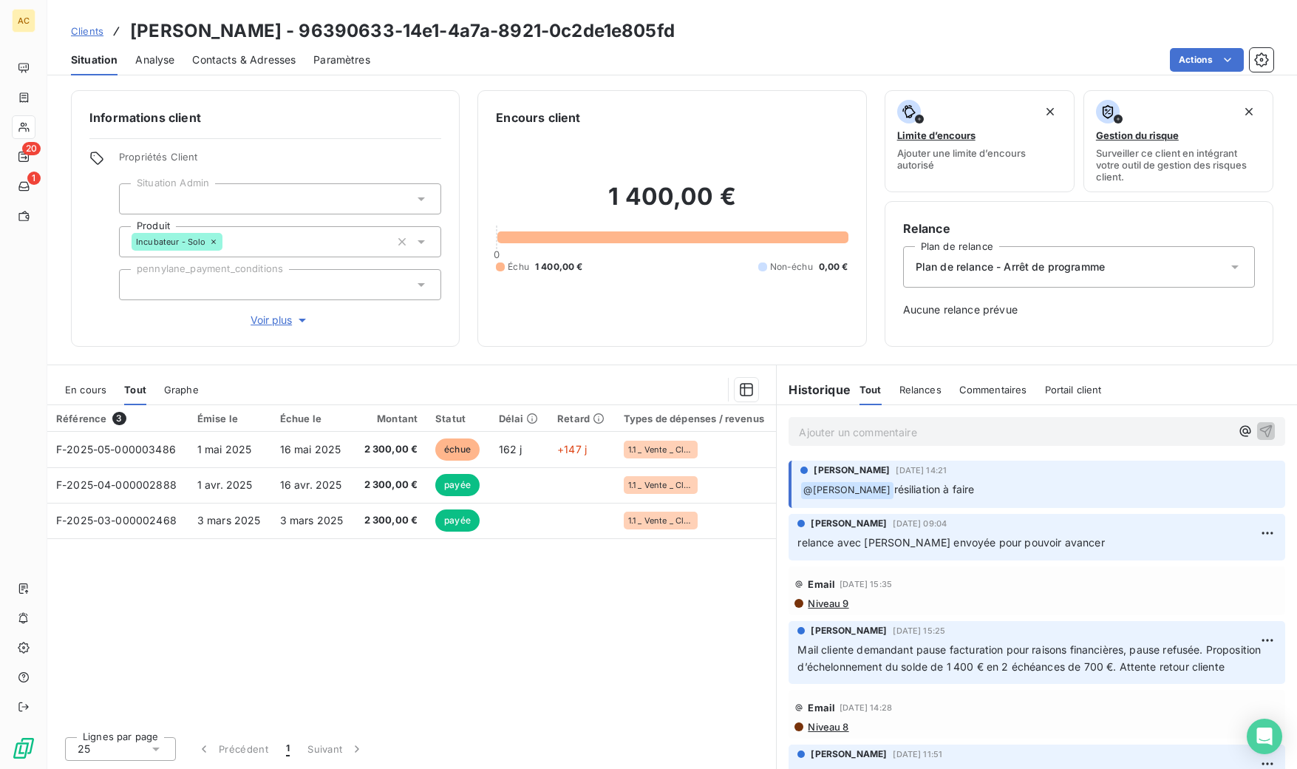
click at [91, 30] on span "Clients" at bounding box center [87, 31] width 33 height 12
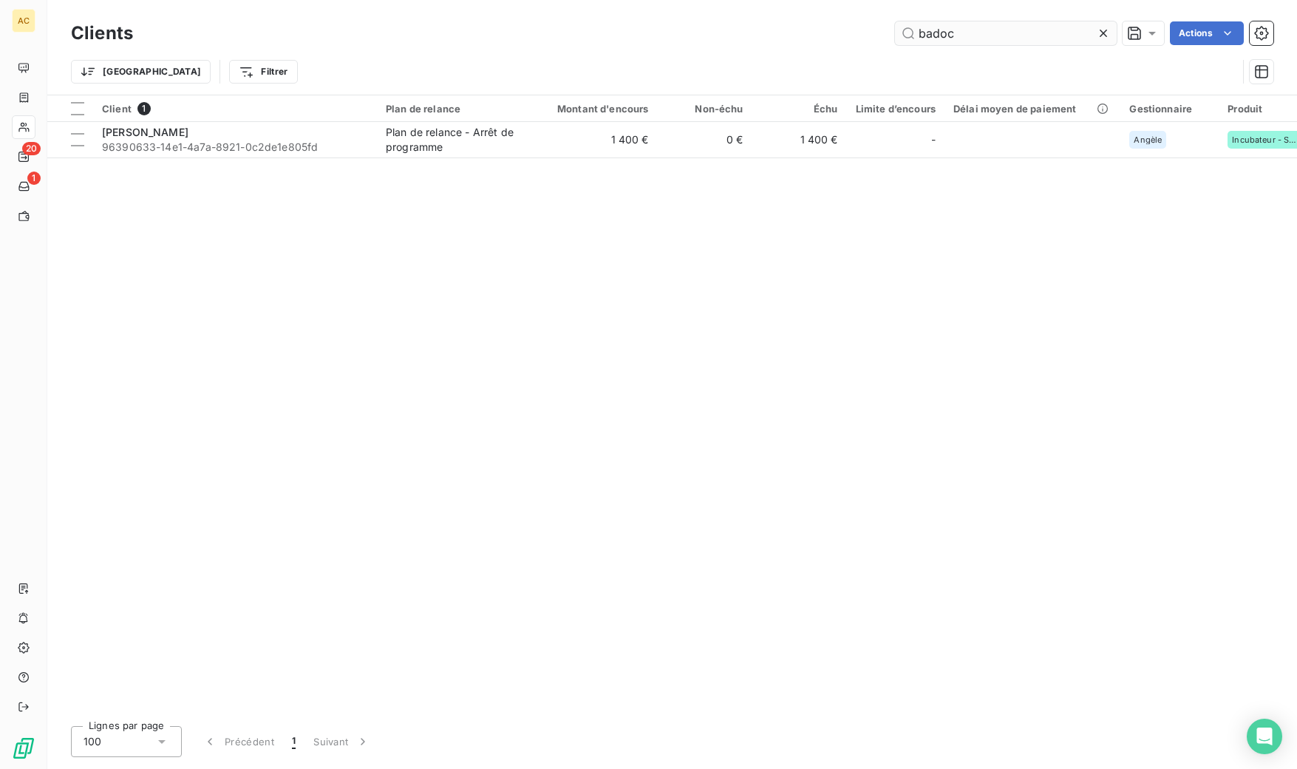
drag, startPoint x: 979, startPoint y: 43, endPoint x: 894, endPoint y: 27, distance: 86.6
click at [895, 27] on input "badoc" at bounding box center [1006, 33] width 222 height 24
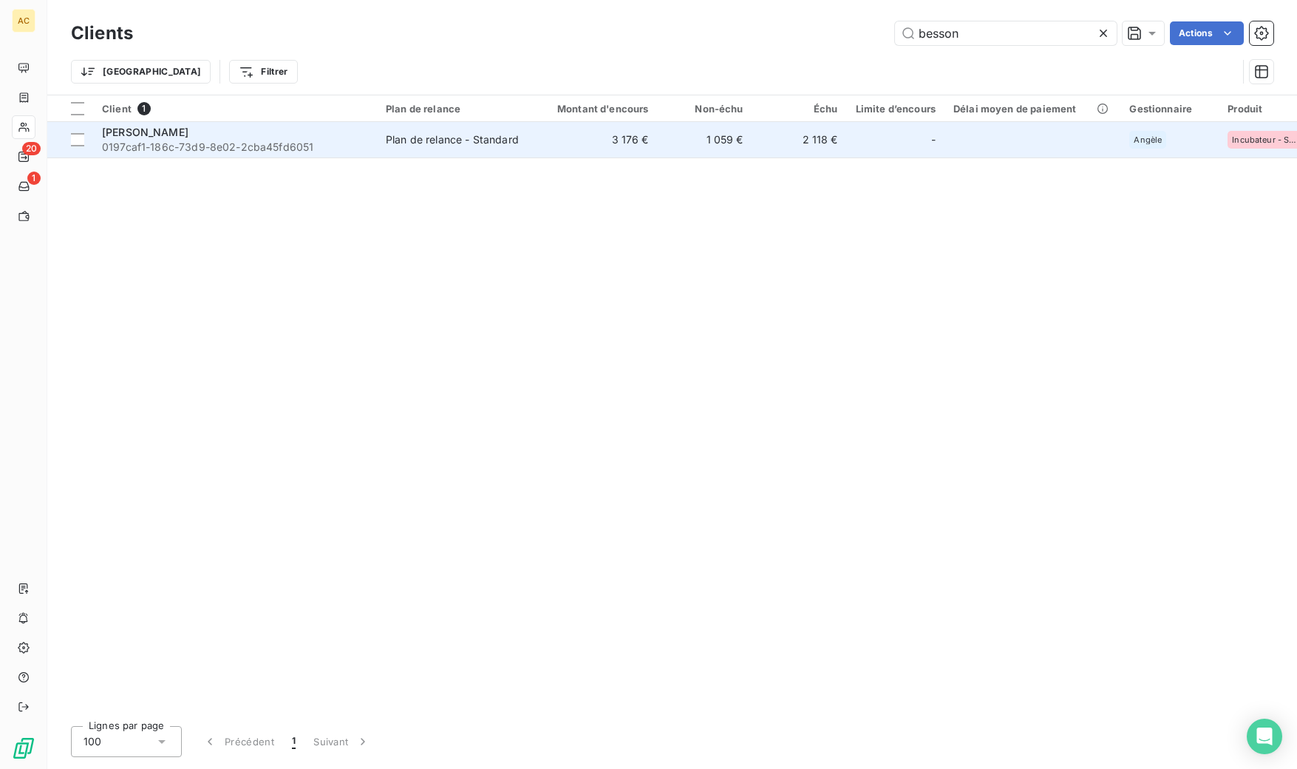
type input "besson"
click at [386, 132] on div "Plan de relance - Standard" at bounding box center [452, 139] width 133 height 15
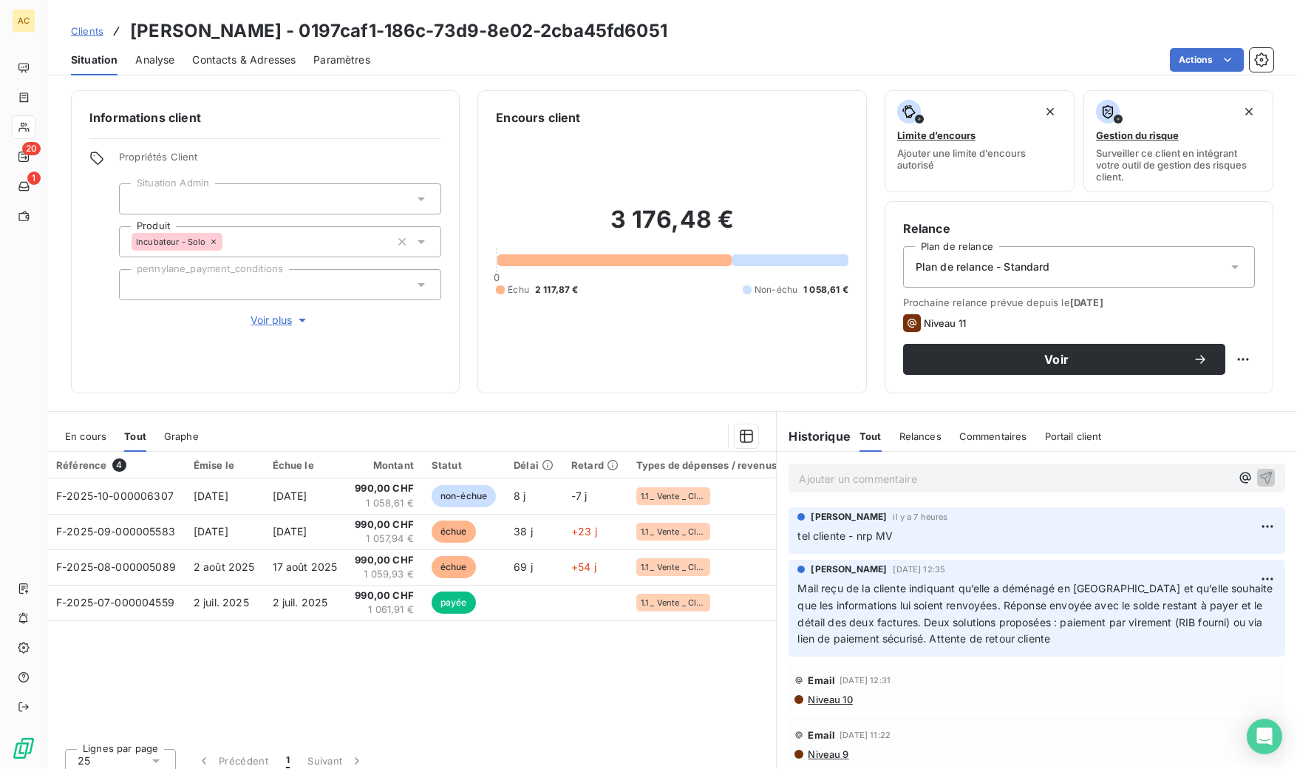
click at [89, 33] on span "Clients" at bounding box center [87, 31] width 33 height 12
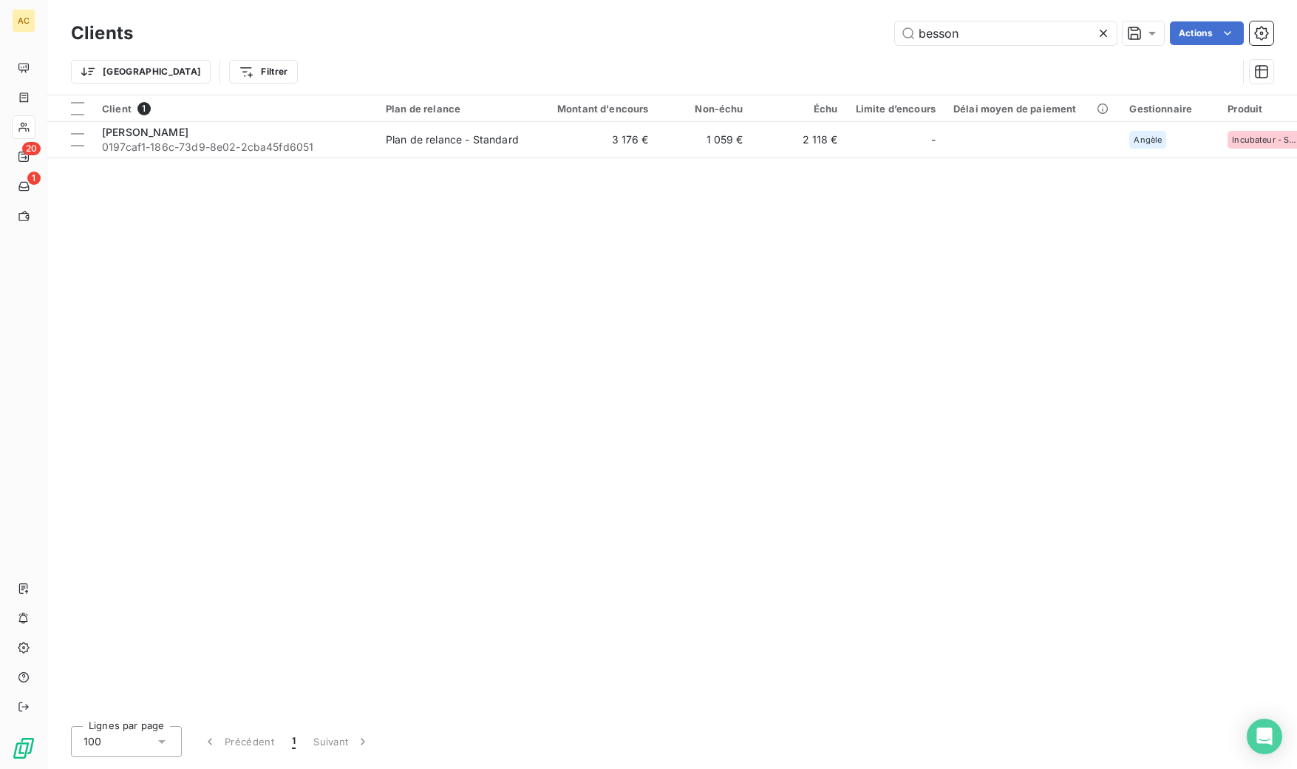
drag, startPoint x: 985, startPoint y: 33, endPoint x: 889, endPoint y: 22, distance: 97.4
click at [886, 26] on div "besson Actions" at bounding box center [712, 33] width 1123 height 24
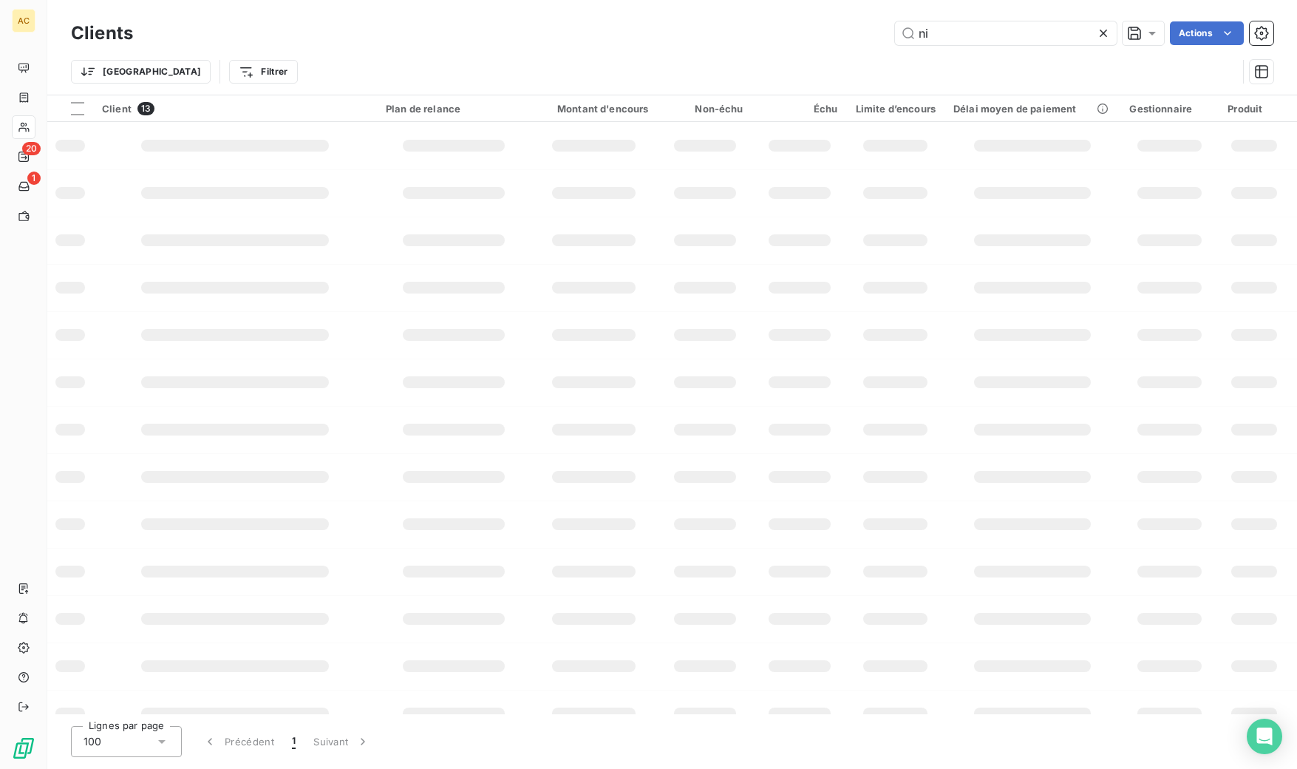
type input "n"
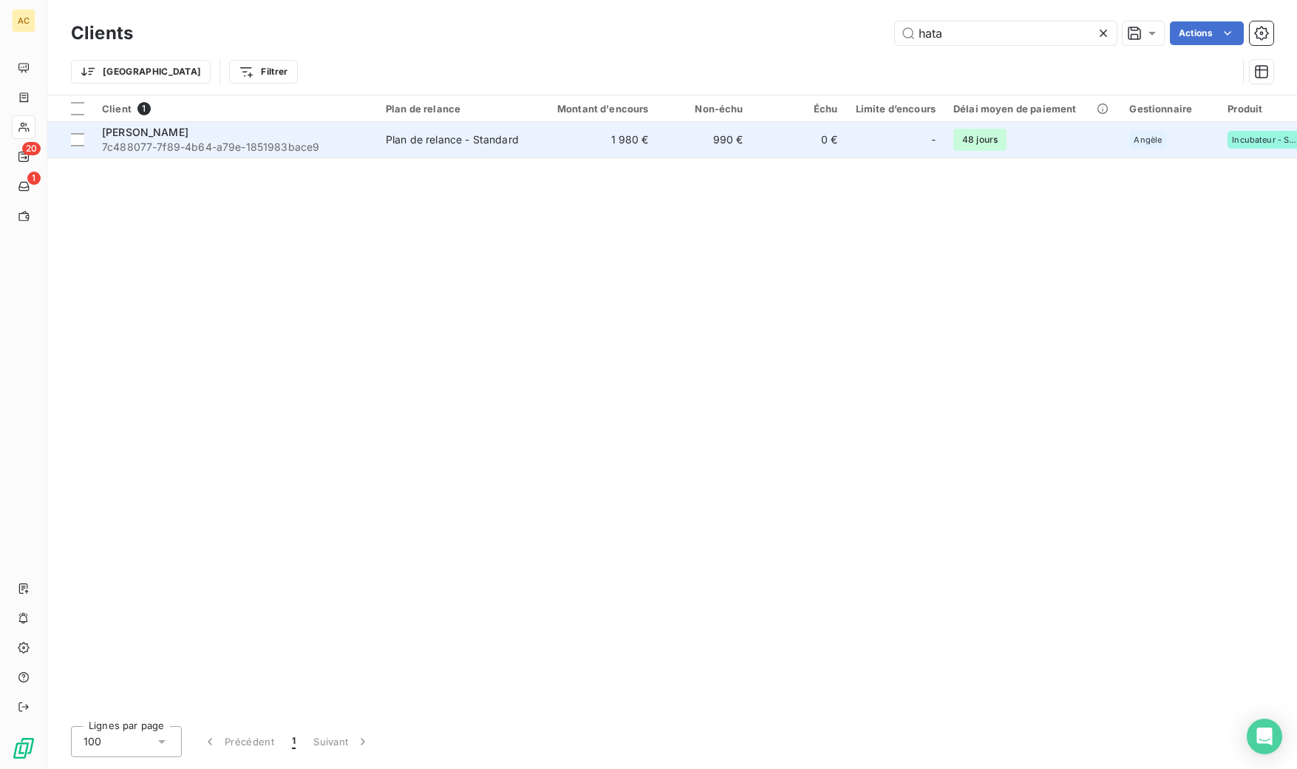
type input "hata"
click at [455, 146] on div "Plan de relance - Standard" at bounding box center [452, 139] width 133 height 15
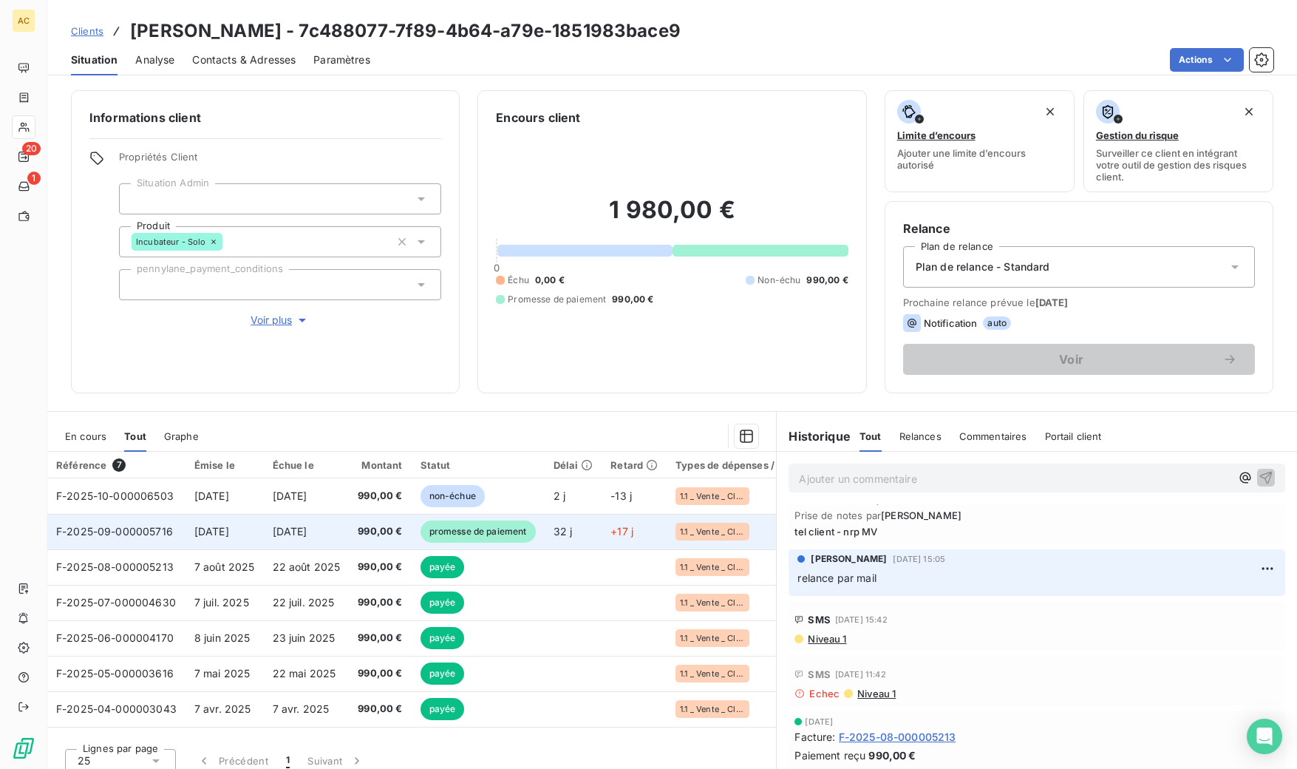
scroll to position [117, 0]
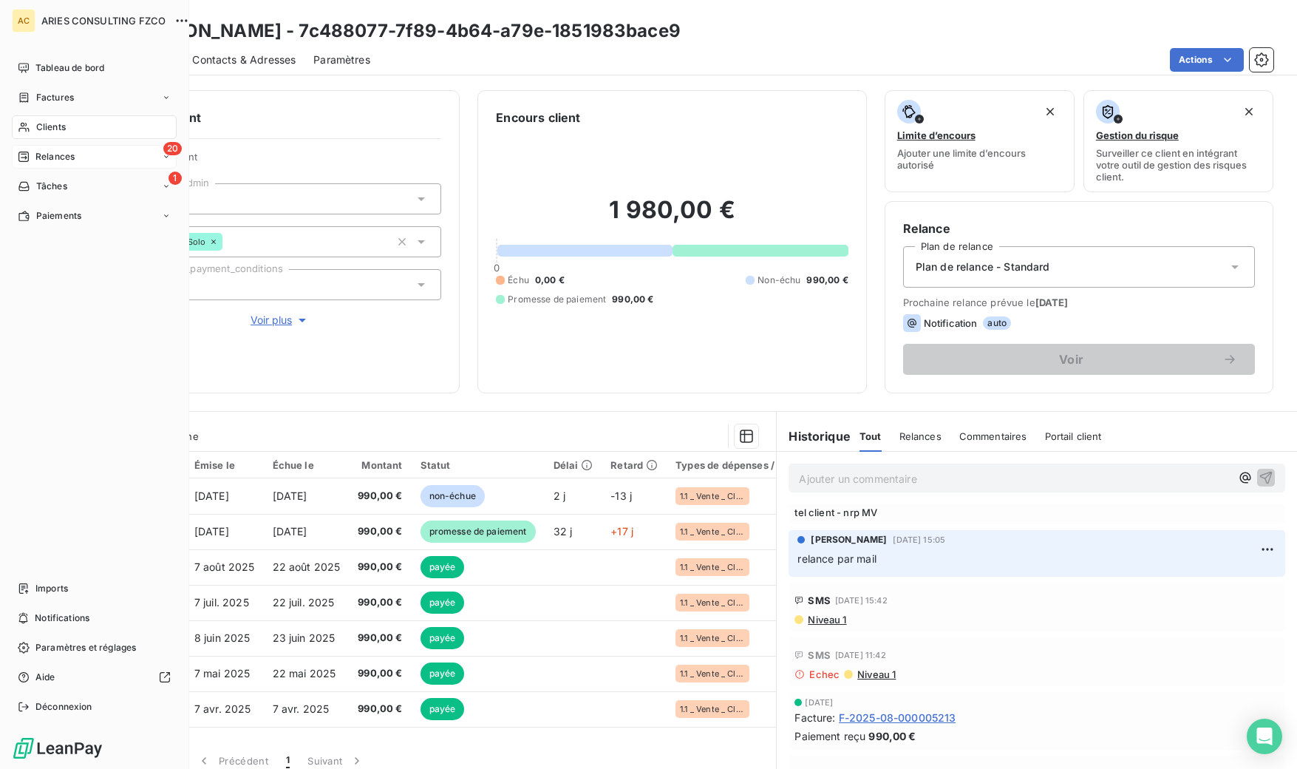
click at [57, 155] on span "Relances" at bounding box center [54, 156] width 39 height 13
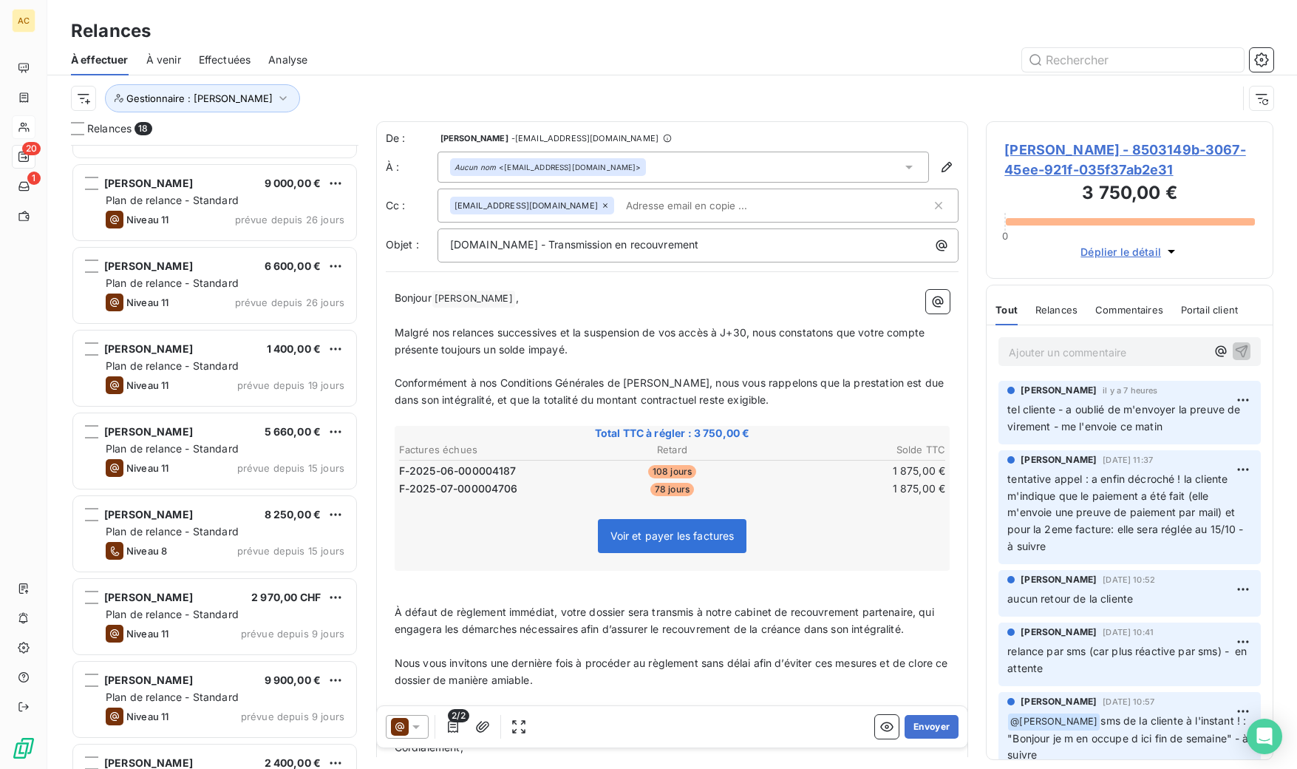
scroll to position [632, 0]
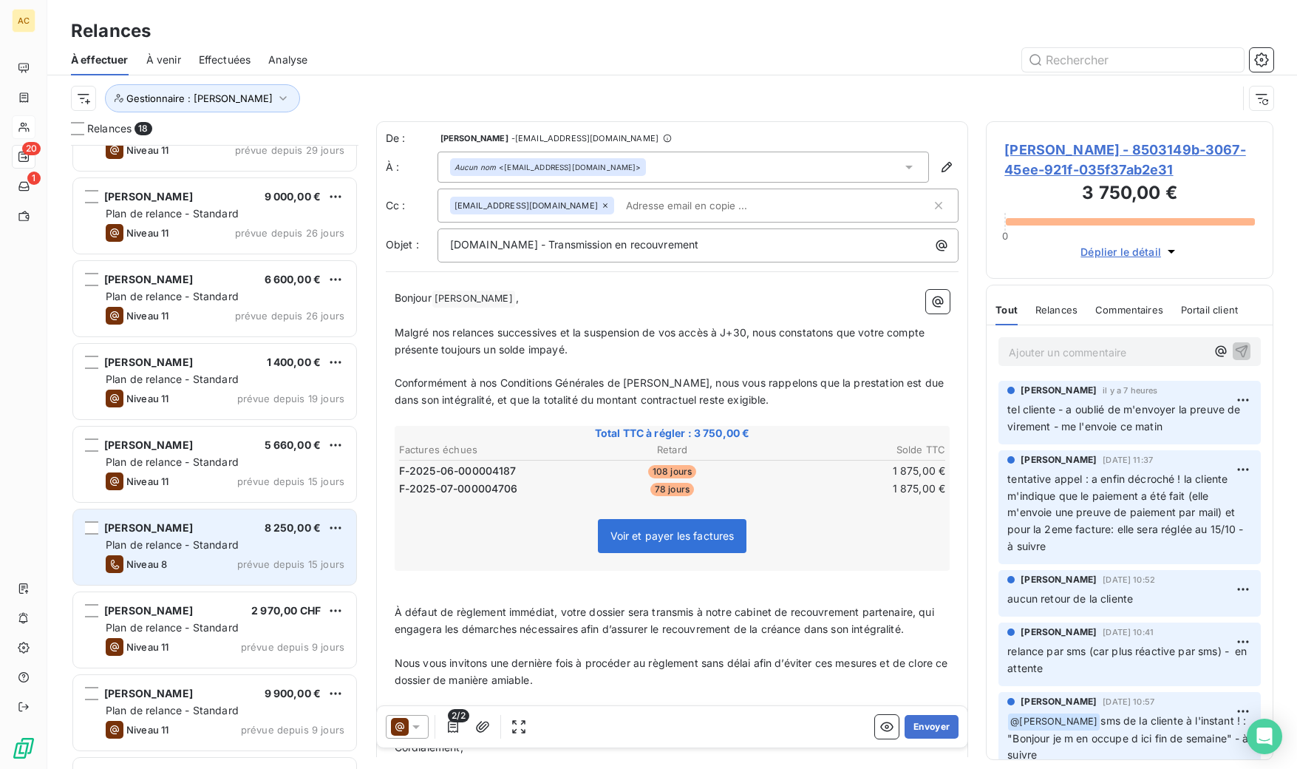
click at [209, 532] on div "[PERSON_NAME] 8 250,00 €" at bounding box center [225, 527] width 239 height 13
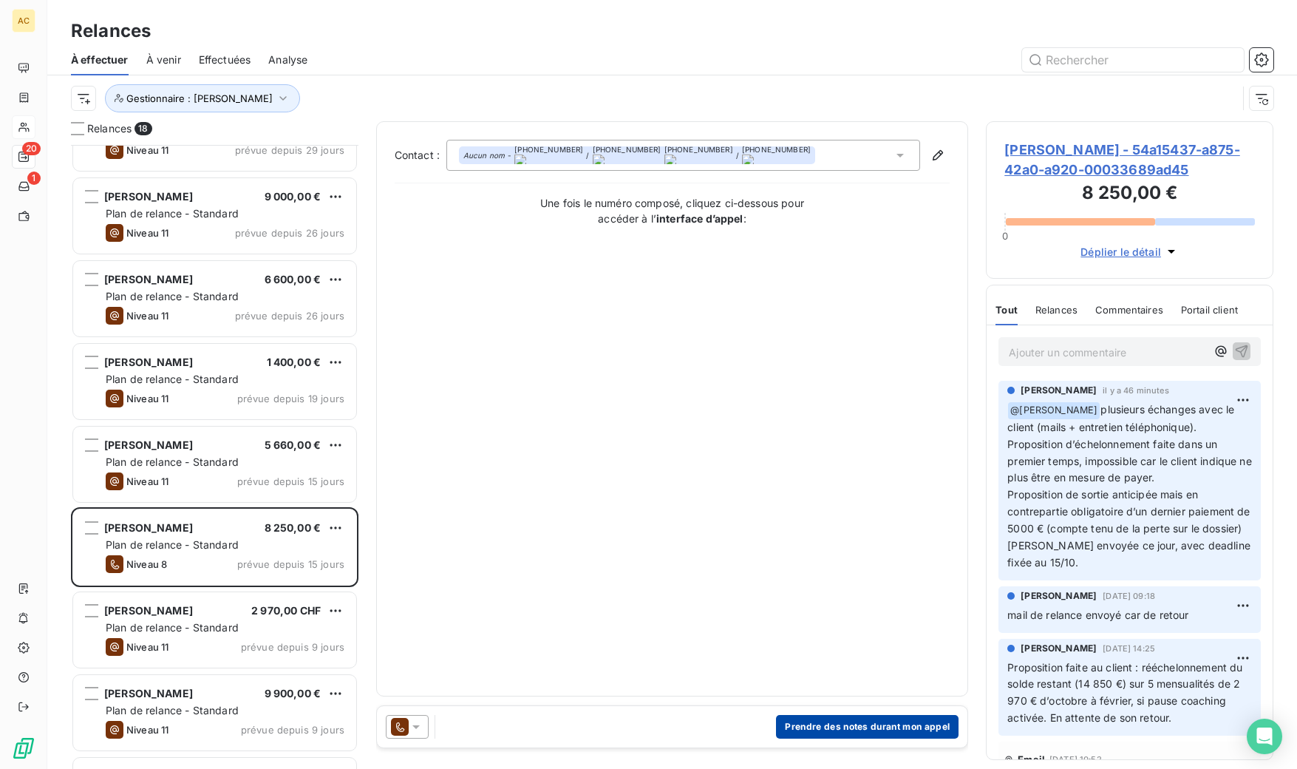
click at [853, 728] on button "Prendre des notes durant mon appel" at bounding box center [867, 727] width 183 height 24
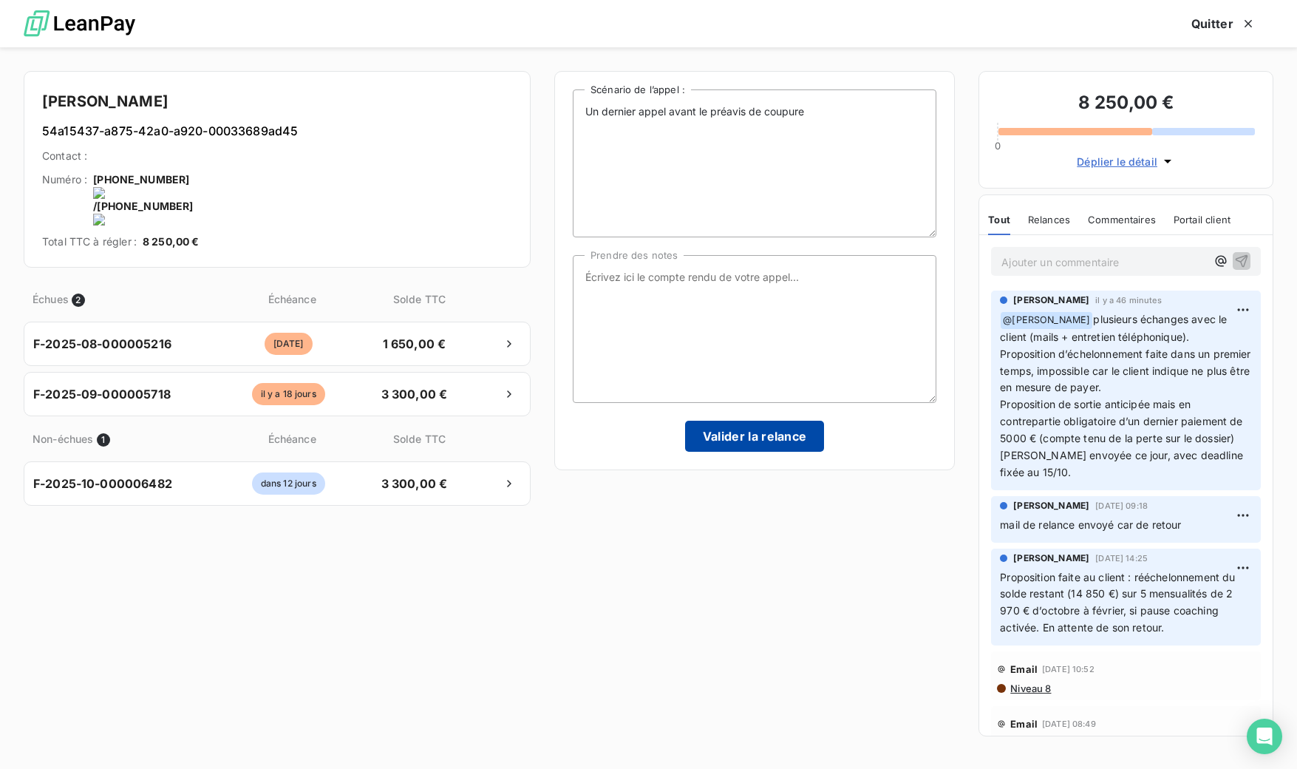
click at [753, 437] on button "Valider la relance" at bounding box center [755, 436] width 140 height 31
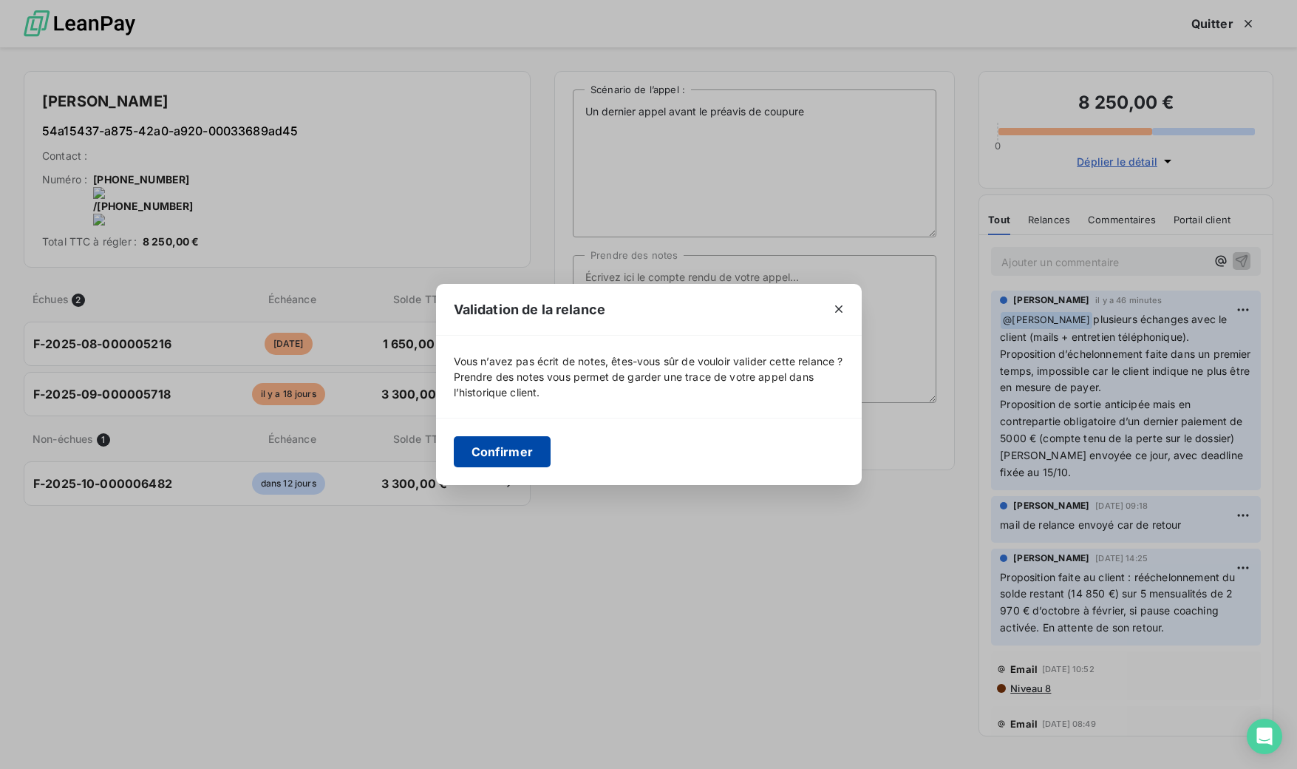
click at [523, 459] on button "Confirmer" at bounding box center [503, 451] width 98 height 31
